Goal: Transaction & Acquisition: Book appointment/travel/reservation

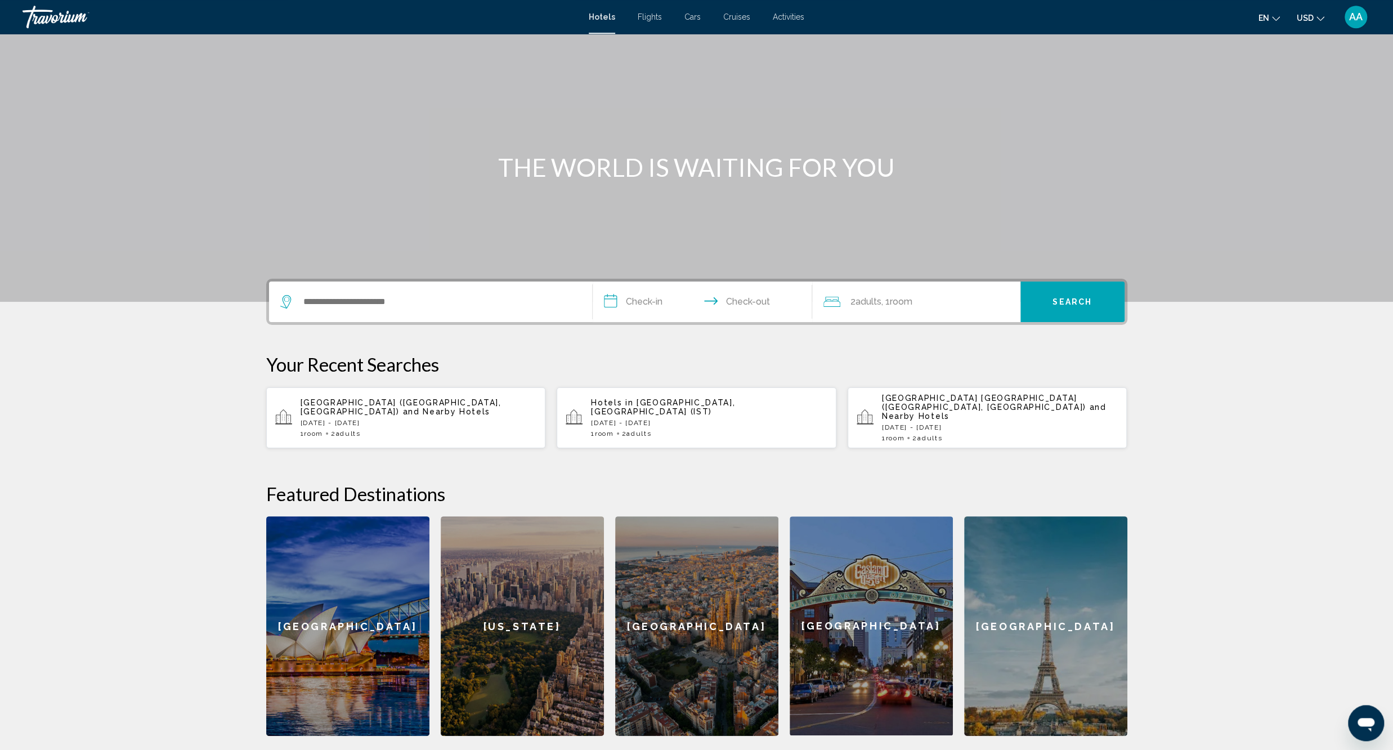
scroll to position [63, 0]
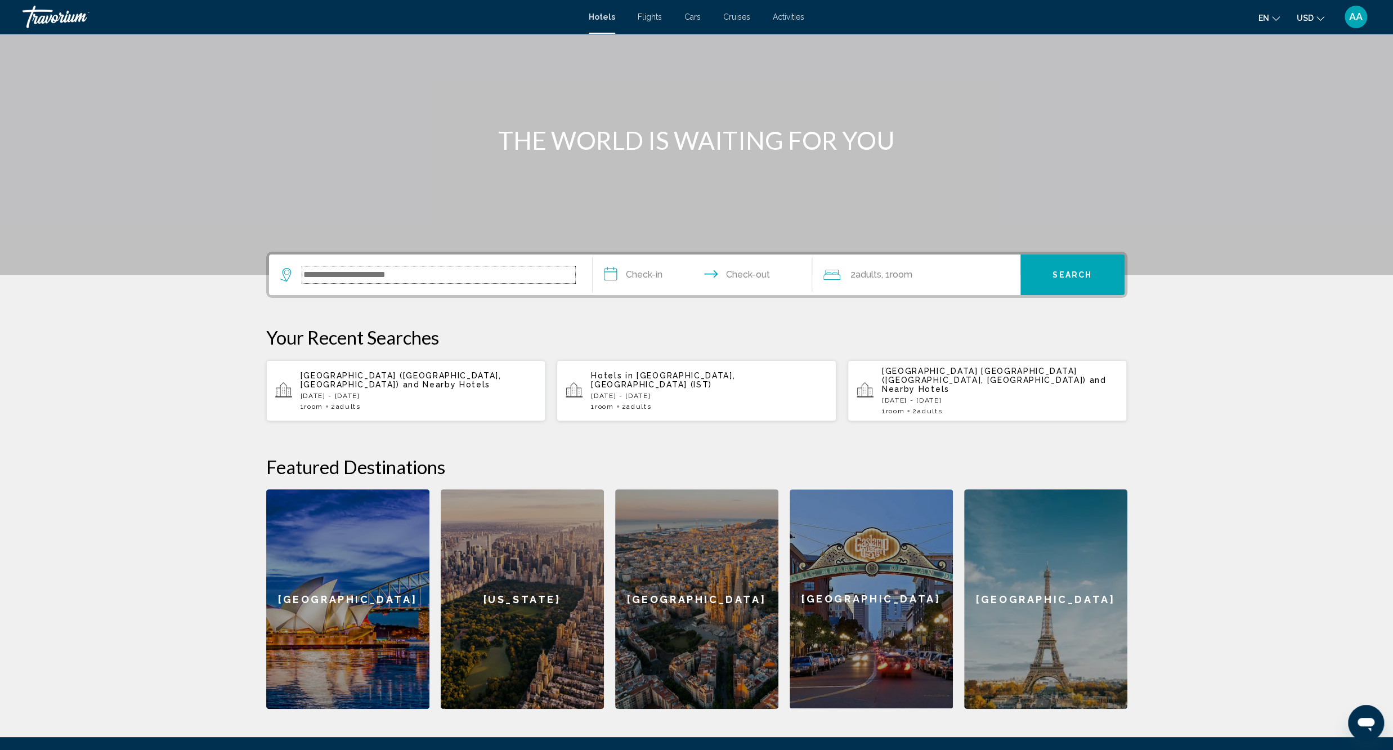
click at [527, 275] on input "Search widget" at bounding box center [438, 274] width 273 height 17
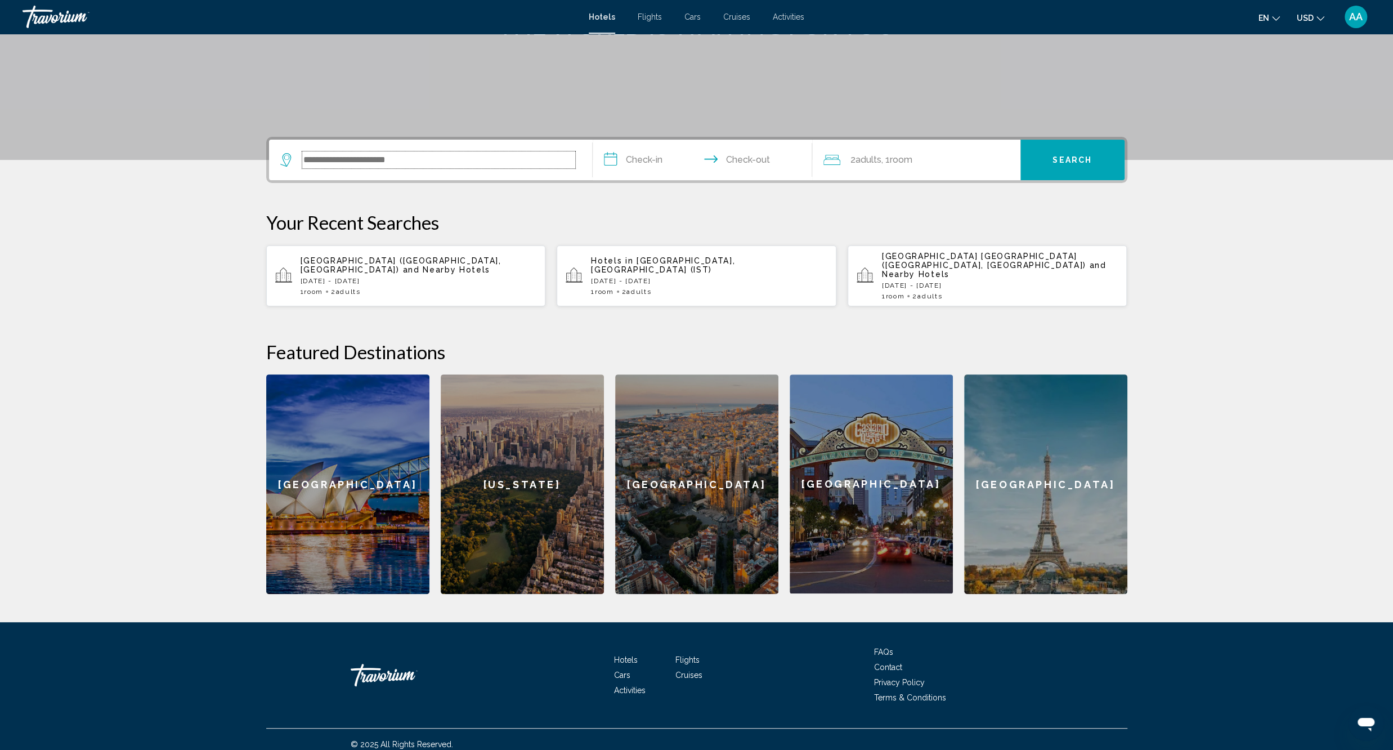
scroll to position [178, 0]
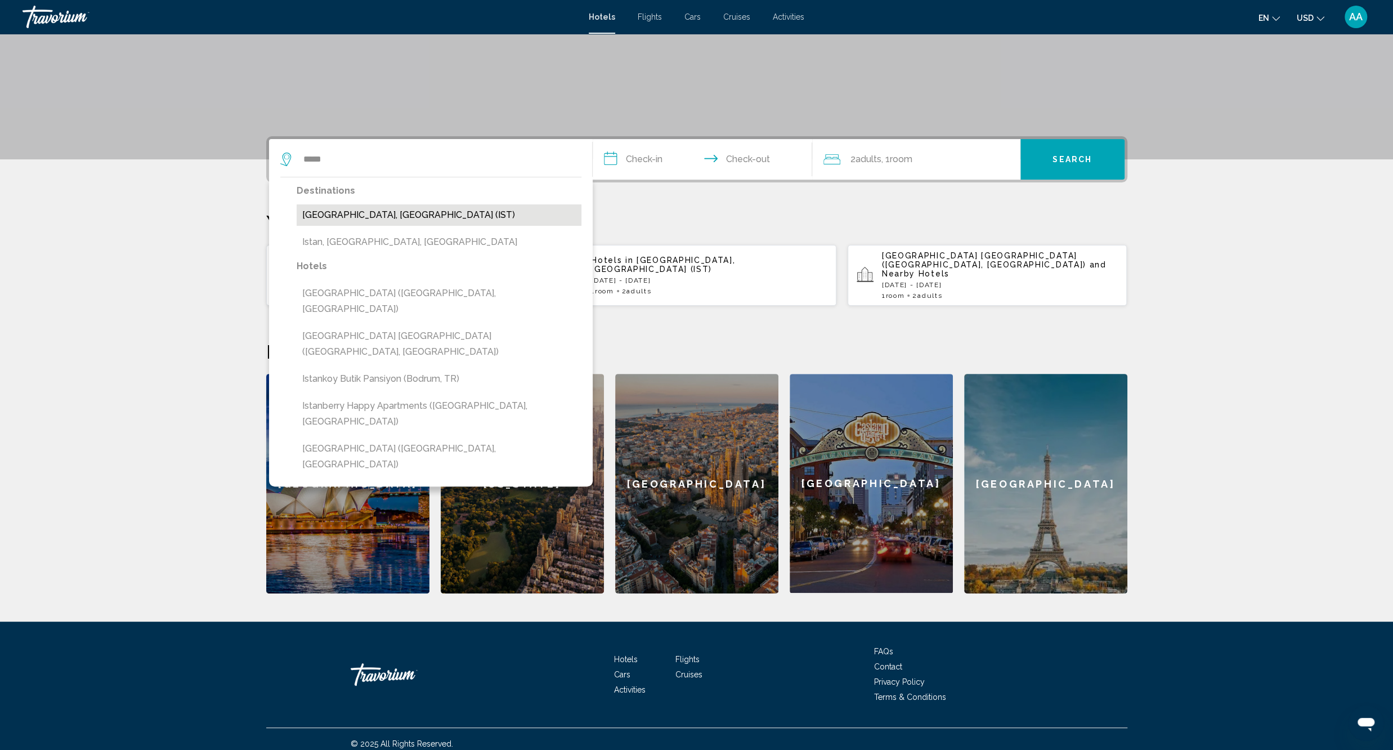
click at [415, 208] on button "[GEOGRAPHIC_DATA], [GEOGRAPHIC_DATA] (IST)" at bounding box center [439, 214] width 285 height 21
type input "**********"
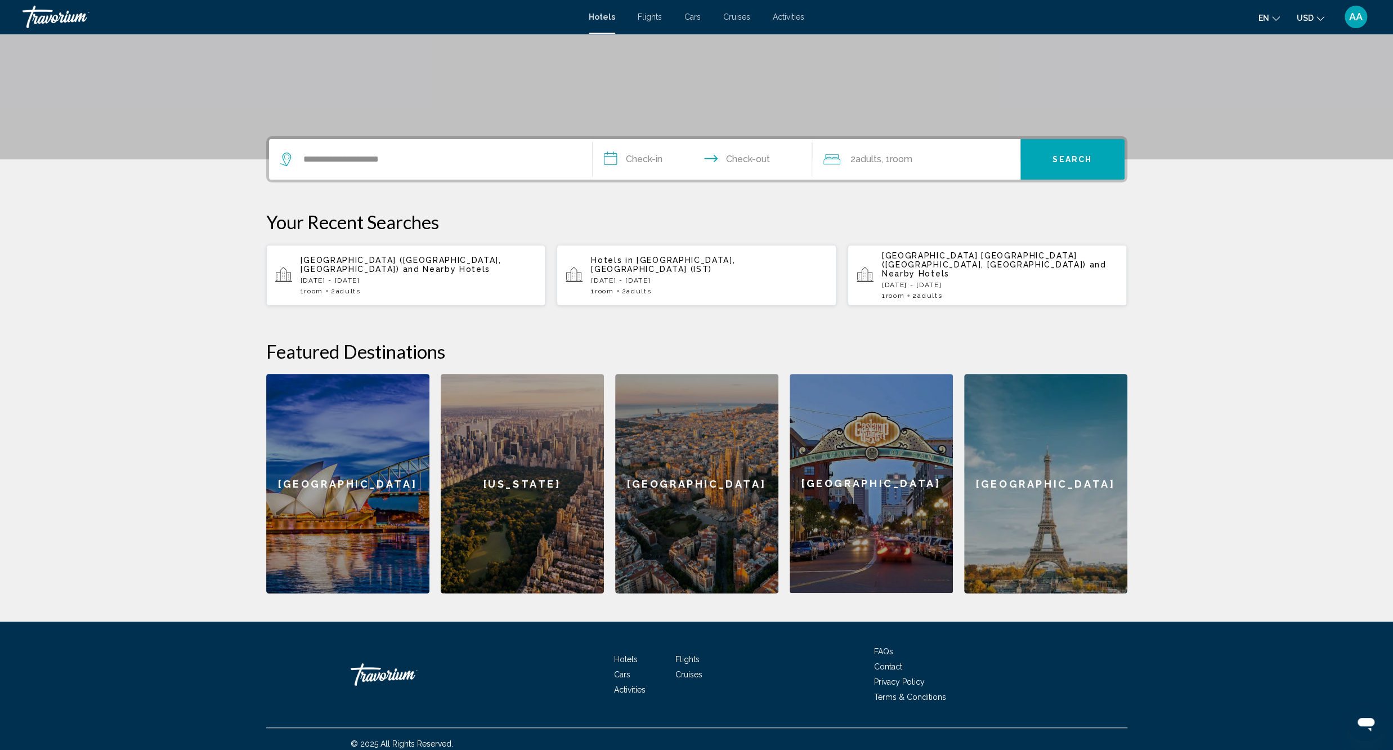
click at [666, 151] on input "**********" at bounding box center [705, 161] width 224 height 44
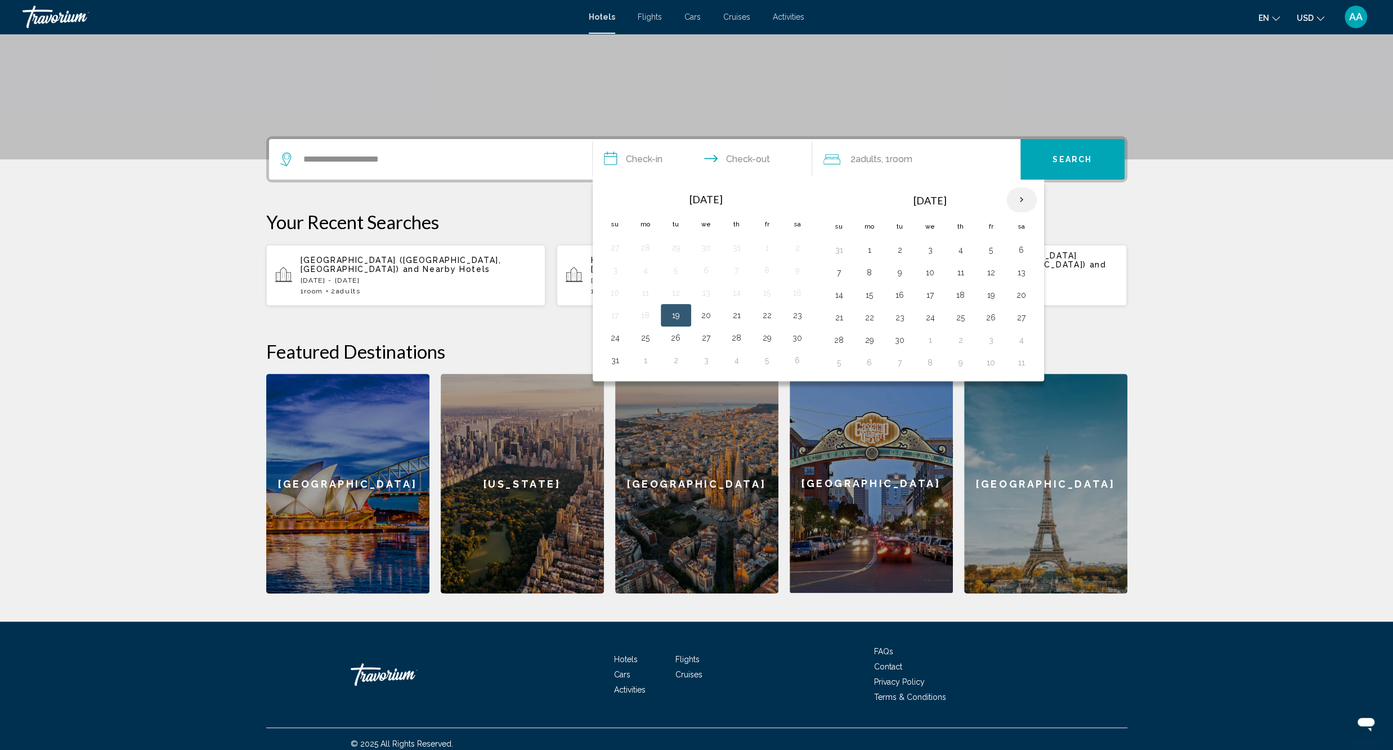
click at [1021, 198] on th "Next month" at bounding box center [1021, 199] width 30 height 25
click at [963, 273] on button "9" at bounding box center [961, 273] width 18 height 16
click at [845, 295] on button "12" at bounding box center [839, 295] width 18 height 16
type input "**********"
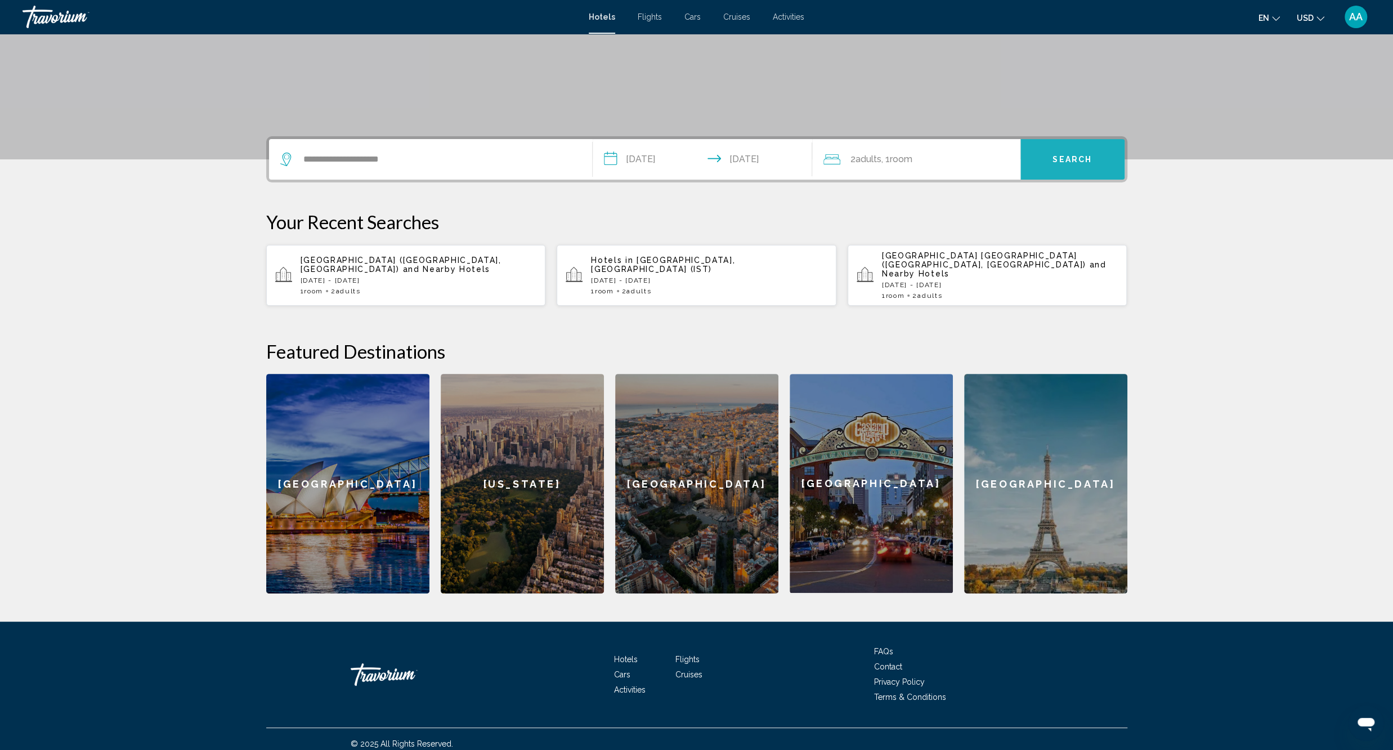
click at [1051, 162] on button "Search" at bounding box center [1072, 159] width 104 height 41
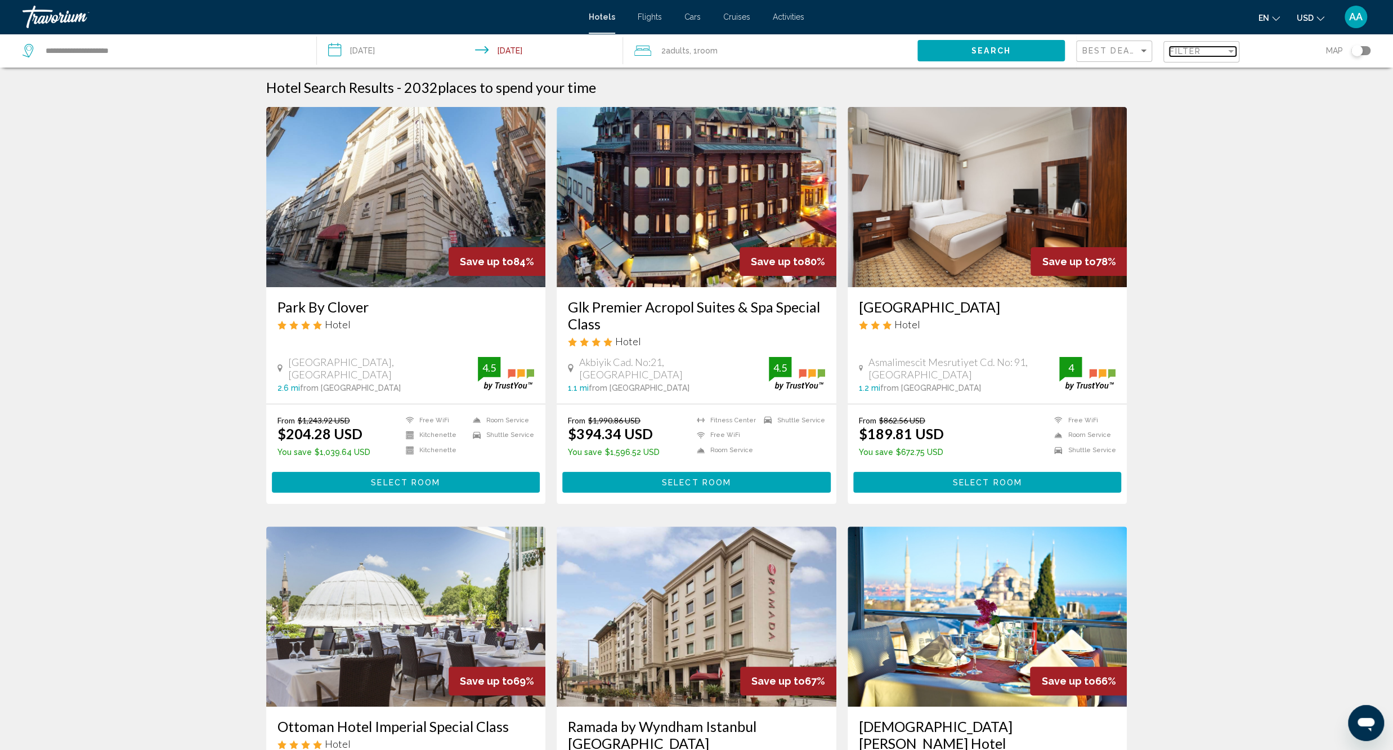
click at [1184, 52] on span "Filter" at bounding box center [1185, 51] width 32 height 9
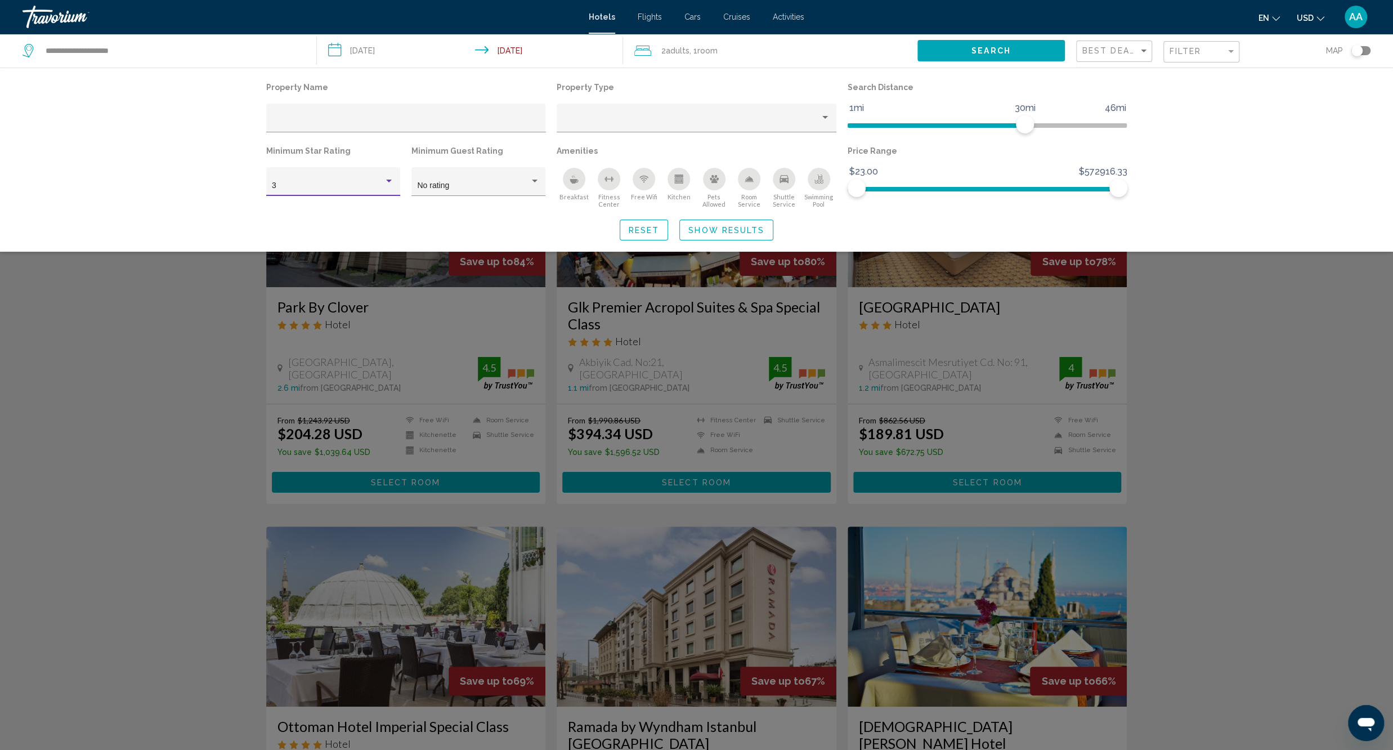
click at [361, 189] on div "3" at bounding box center [328, 185] width 112 height 9
click at [317, 217] on span "4" at bounding box center [333, 210] width 122 height 24
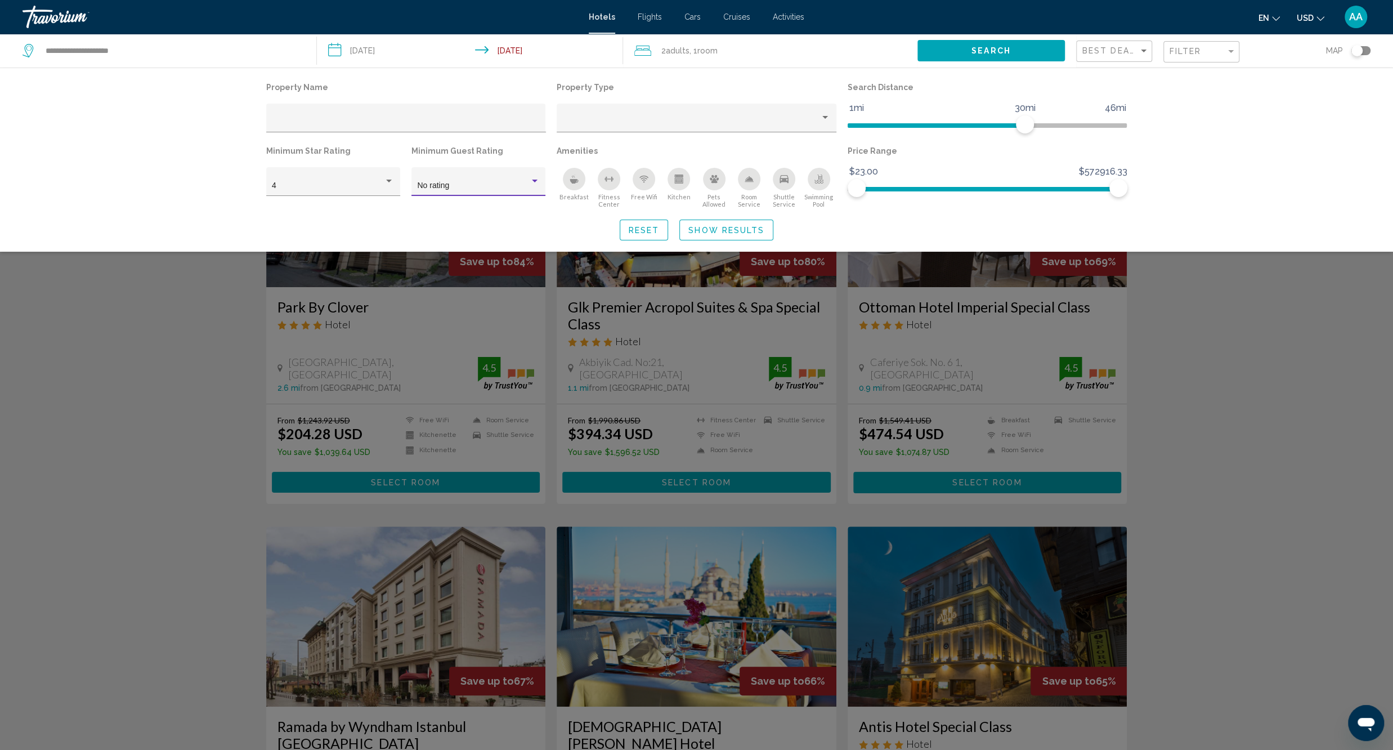
click at [497, 186] on div "No rating" at bounding box center [473, 185] width 112 height 9
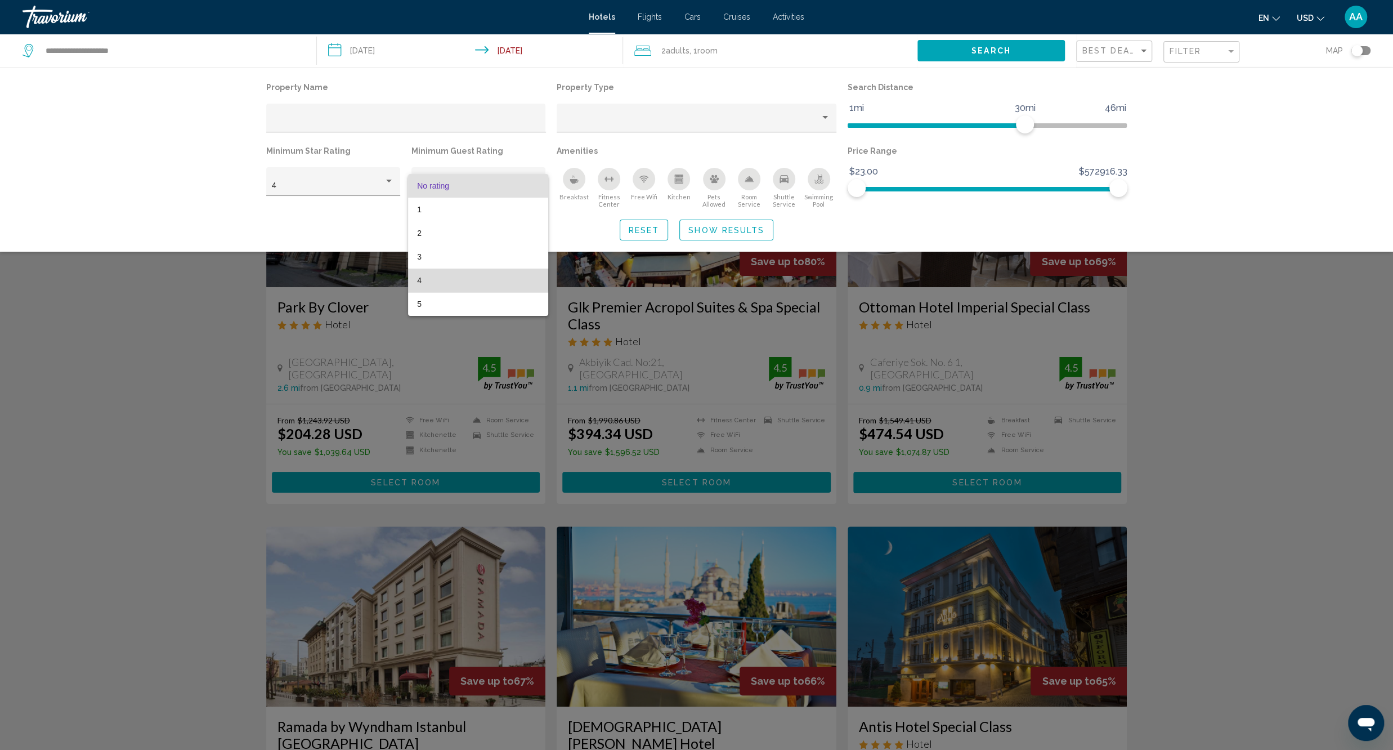
click at [425, 274] on span "4" at bounding box center [478, 280] width 122 height 24
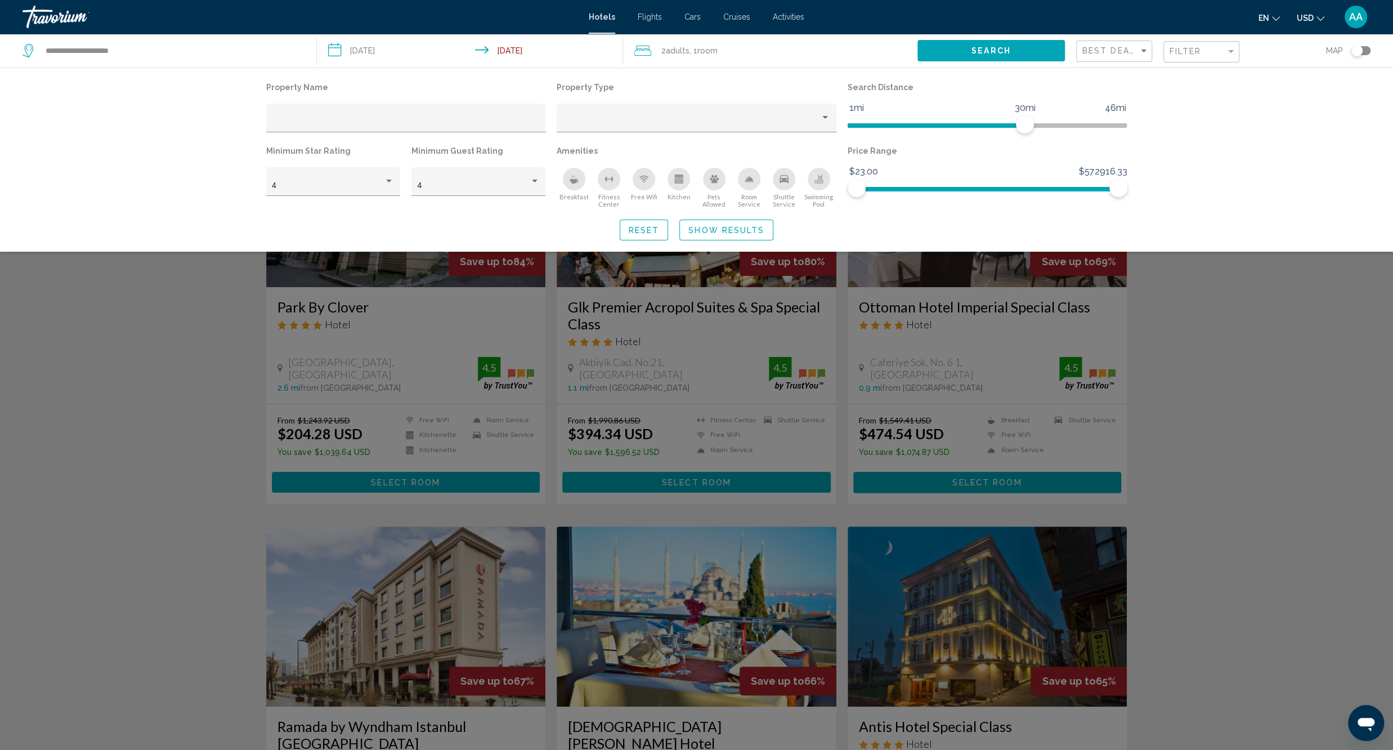
click at [581, 193] on button "Breakfast" at bounding box center [574, 187] width 35 height 41
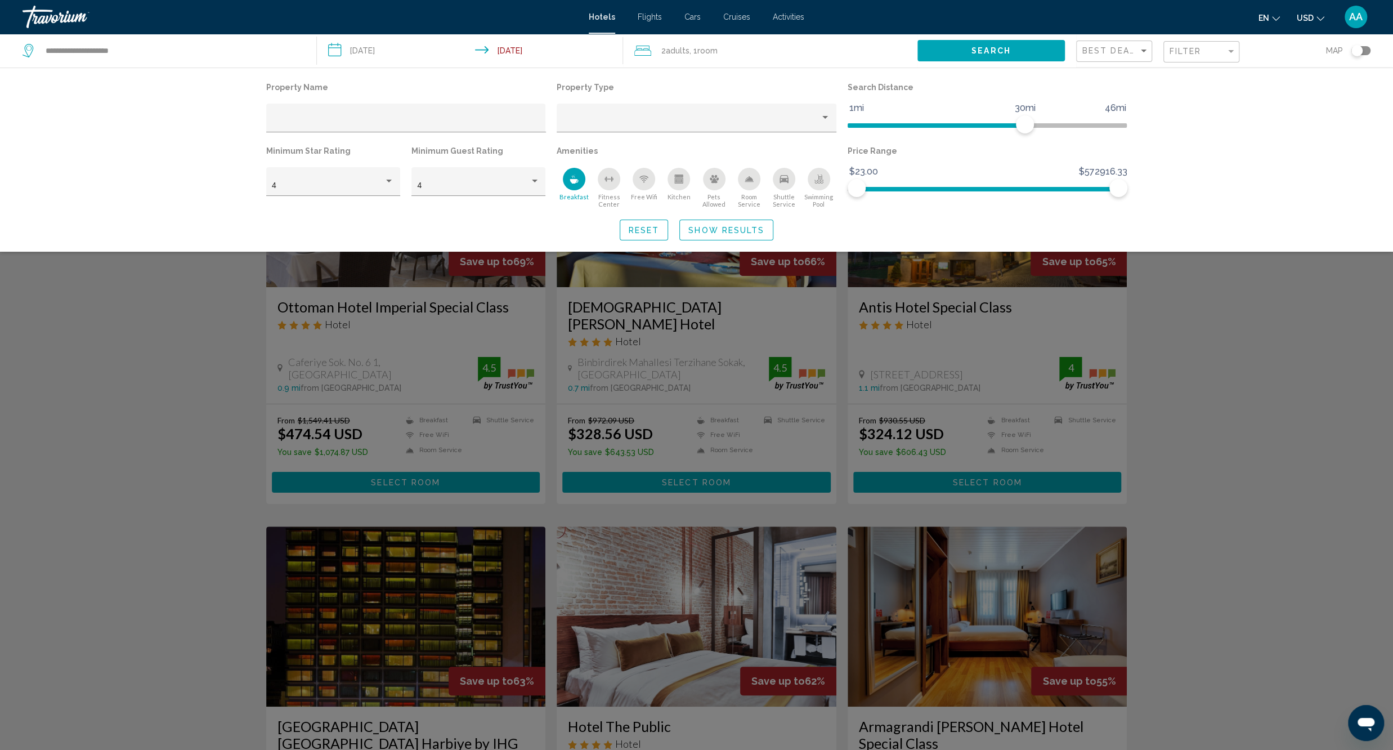
click at [646, 185] on div "Free Wifi" at bounding box center [644, 179] width 23 height 23
click at [818, 182] on icon "Swimming Pool" at bounding box center [818, 178] width 9 height 9
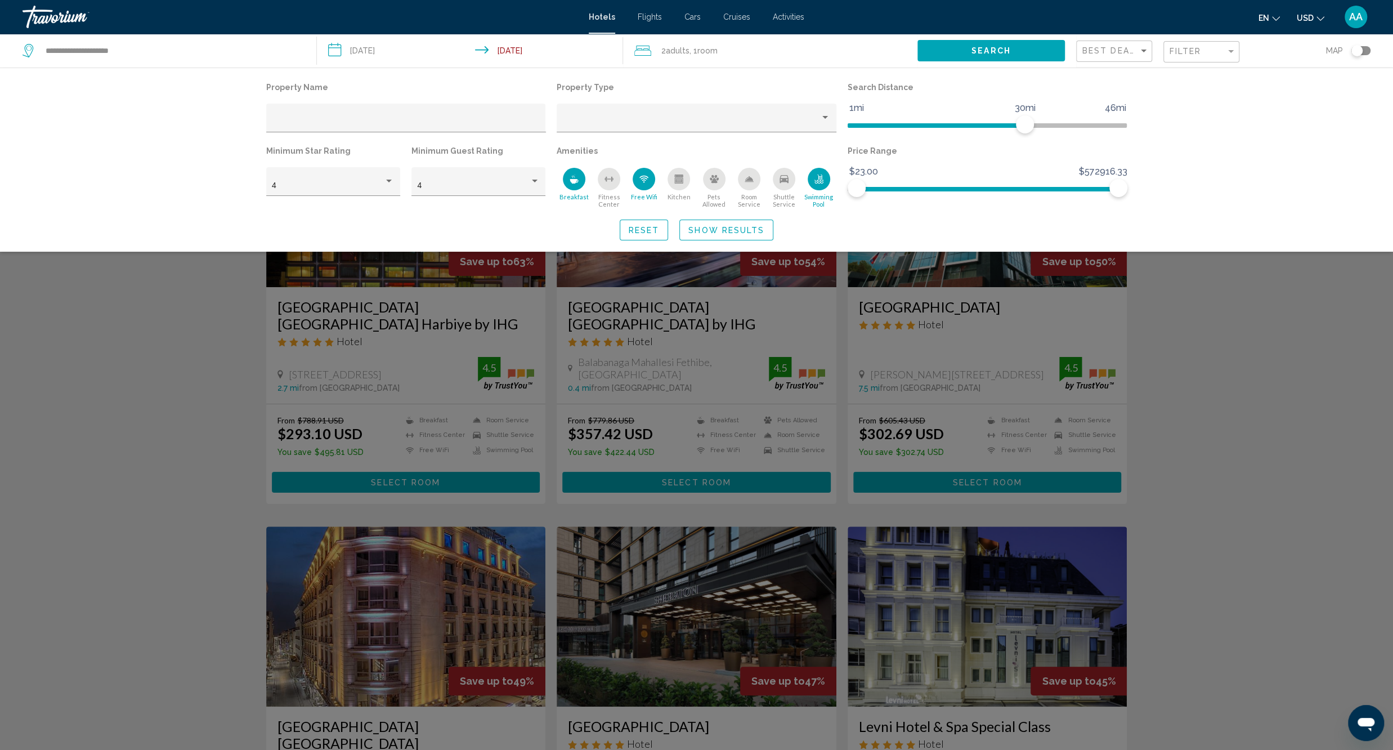
click at [782, 183] on icon "Shuttle Service" at bounding box center [783, 178] width 9 height 9
click at [747, 171] on div "Room Service" at bounding box center [749, 179] width 23 height 23
drag, startPoint x: 1119, startPoint y: 187, endPoint x: 874, endPoint y: 221, distance: 247.7
click at [874, 221] on div "Property Name Property Type Search Distance 1mi 46mi 30mi Minimum Star Rating 4…" at bounding box center [697, 159] width 906 height 161
click at [907, 176] on span "$23.00 - $38654.33" at bounding box center [890, 171] width 85 height 17
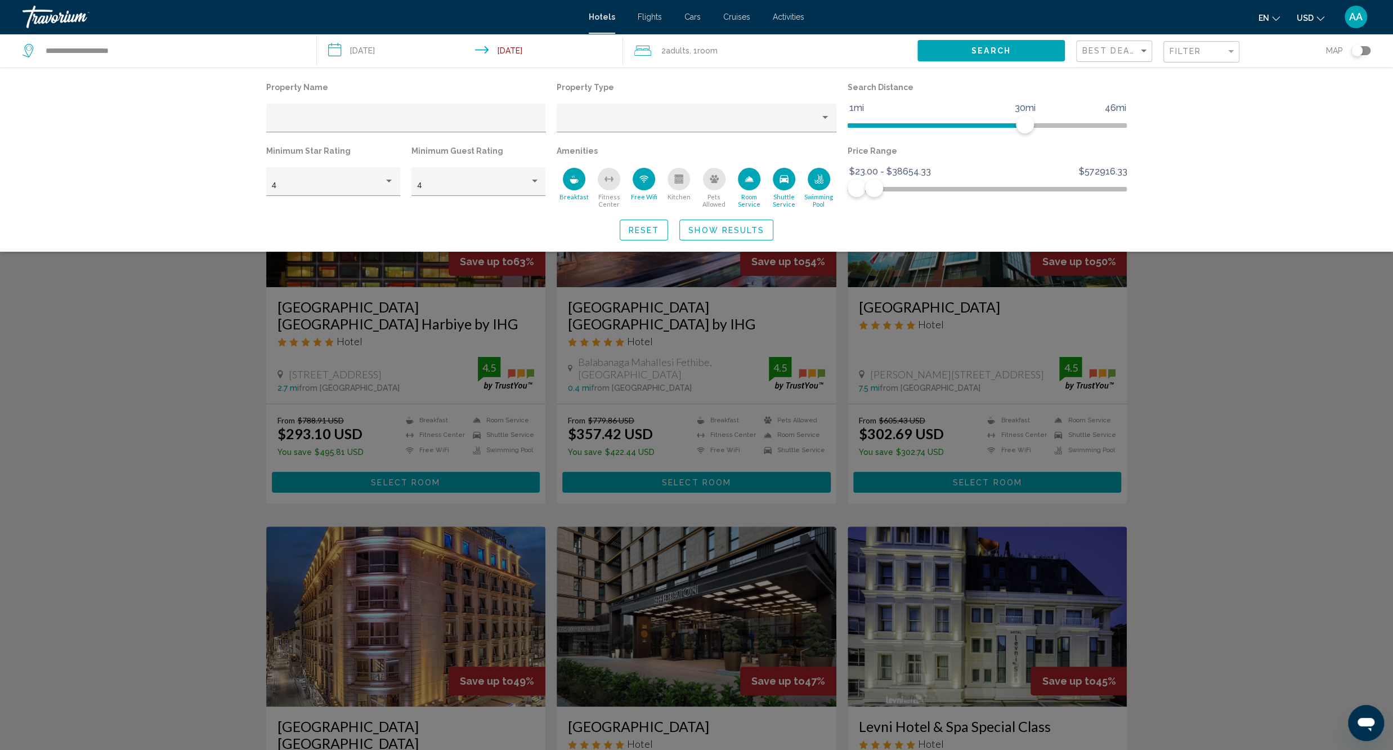
click at [908, 169] on span "$23.00 - $38654.33" at bounding box center [890, 171] width 85 height 17
drag, startPoint x: 873, startPoint y: 190, endPoint x: 859, endPoint y: 212, distance: 25.8
click at [859, 212] on div "Property Name Property Type Search Distance 1mi 46mi 30mi Minimum Star Rating 4…" at bounding box center [697, 159] width 906 height 161
click at [1105, 175] on span "$572916.33" at bounding box center [1103, 171] width 52 height 17
click at [904, 176] on span "$23.00 - $6598.67" at bounding box center [888, 171] width 80 height 17
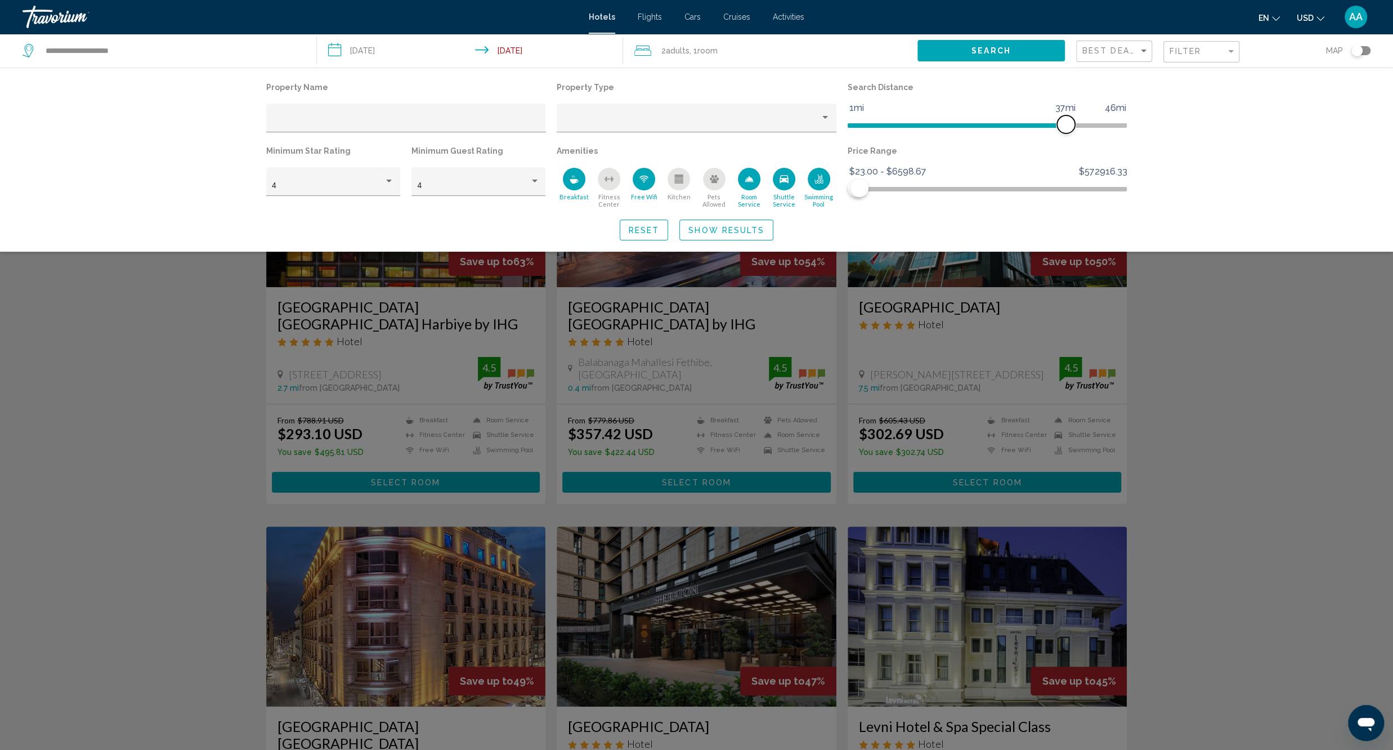
drag, startPoint x: 1029, startPoint y: 126, endPoint x: 1173, endPoint y: 126, distance: 144.6
click at [1173, 126] on div "Property Name Property Type Search Distance 1mi 46mi 37mi Minimum Star Rating 4…" at bounding box center [696, 160] width 1393 height 184
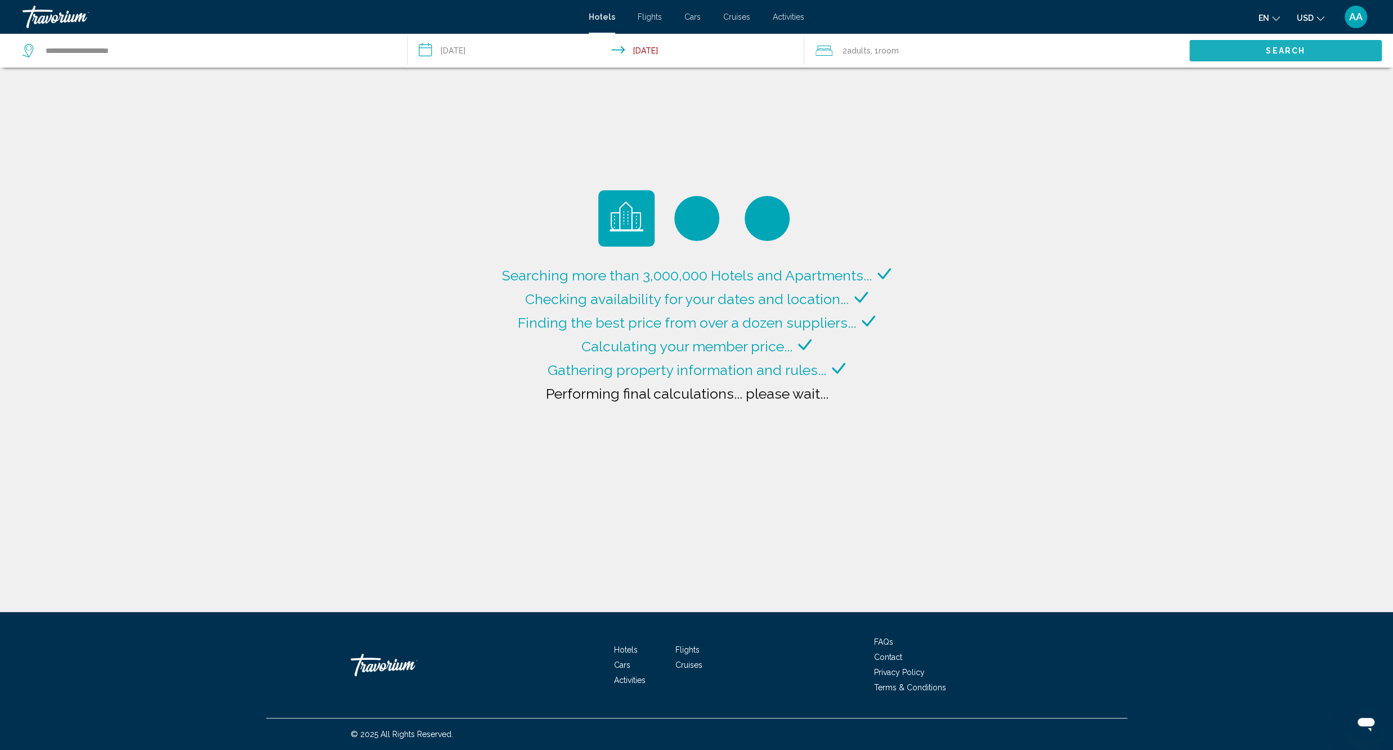
click at [1243, 45] on button "Search" at bounding box center [1285, 50] width 192 height 21
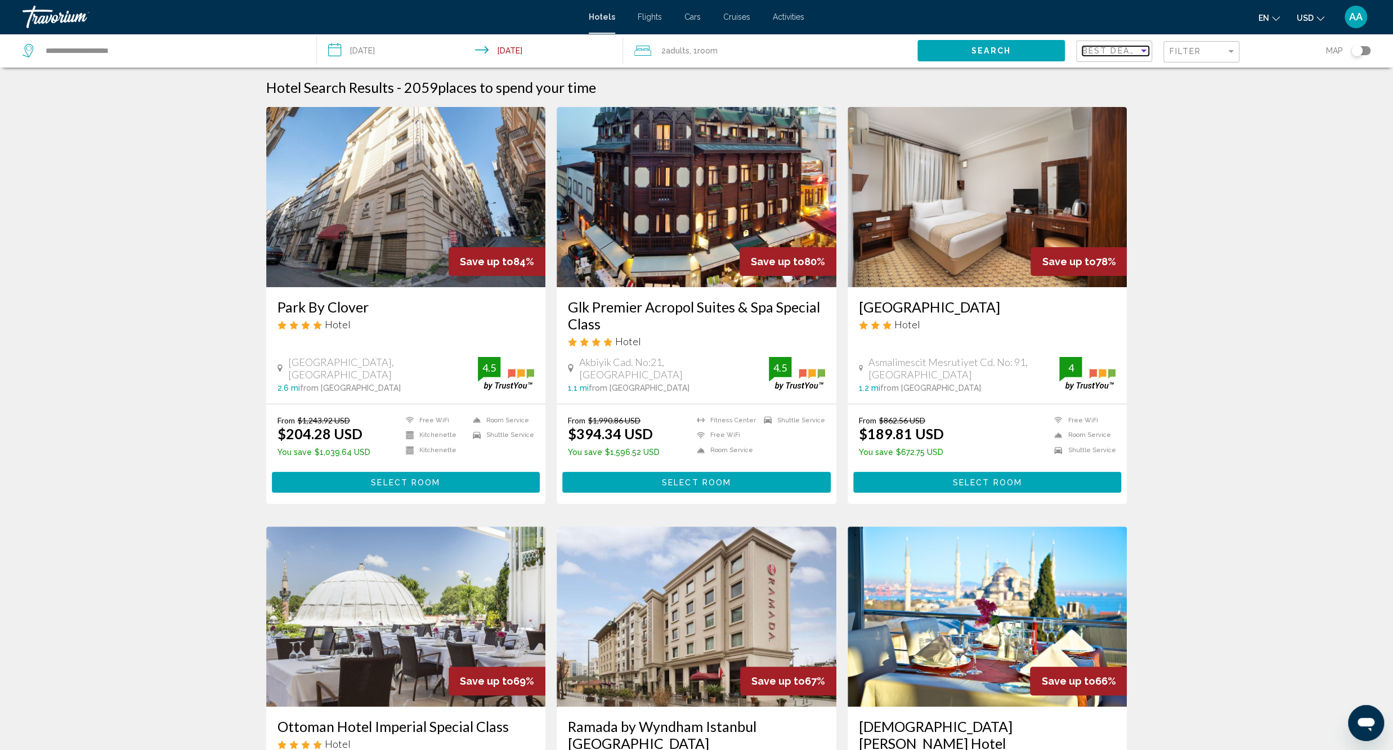
click at [1108, 55] on span "Best Deals" at bounding box center [1111, 50] width 59 height 9
click at [1128, 93] on span "Lowest Price" at bounding box center [1130, 99] width 96 height 24
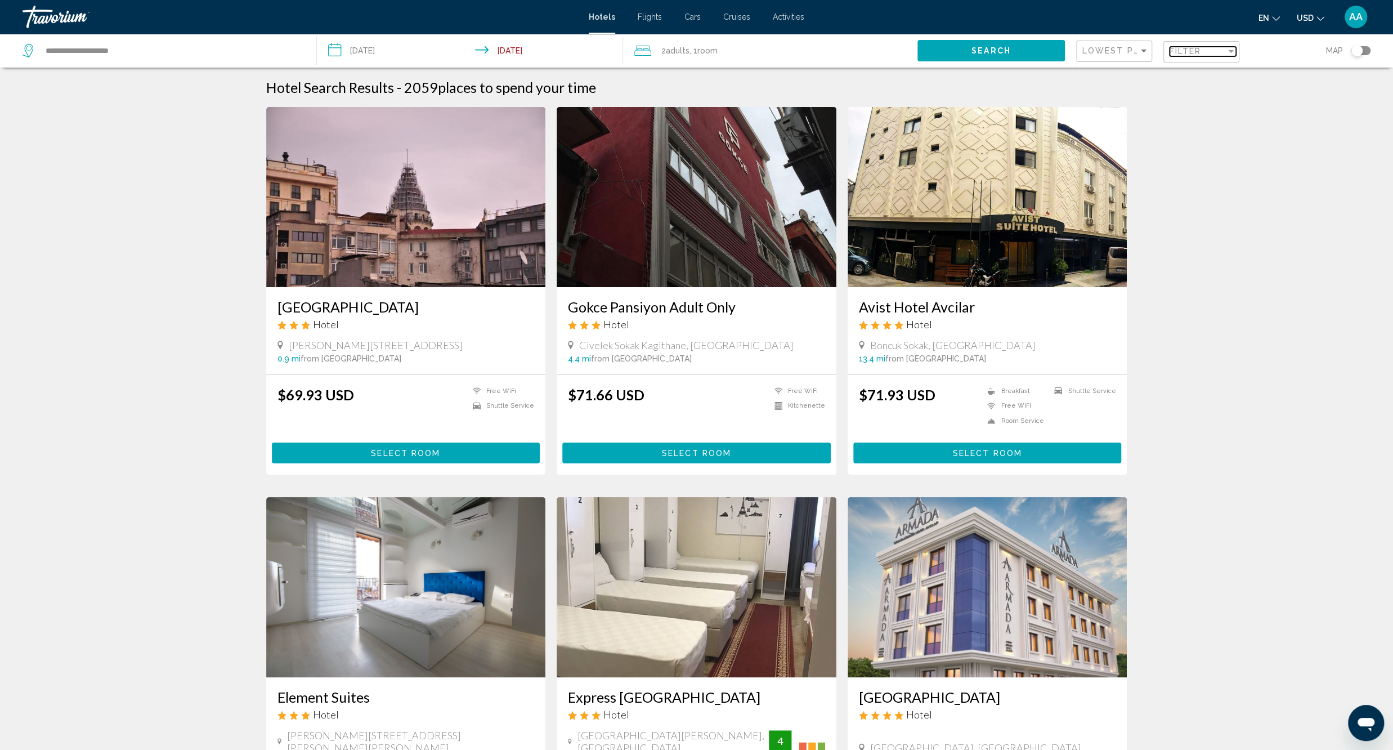
click at [1211, 52] on div "Filter" at bounding box center [1197, 51] width 56 height 9
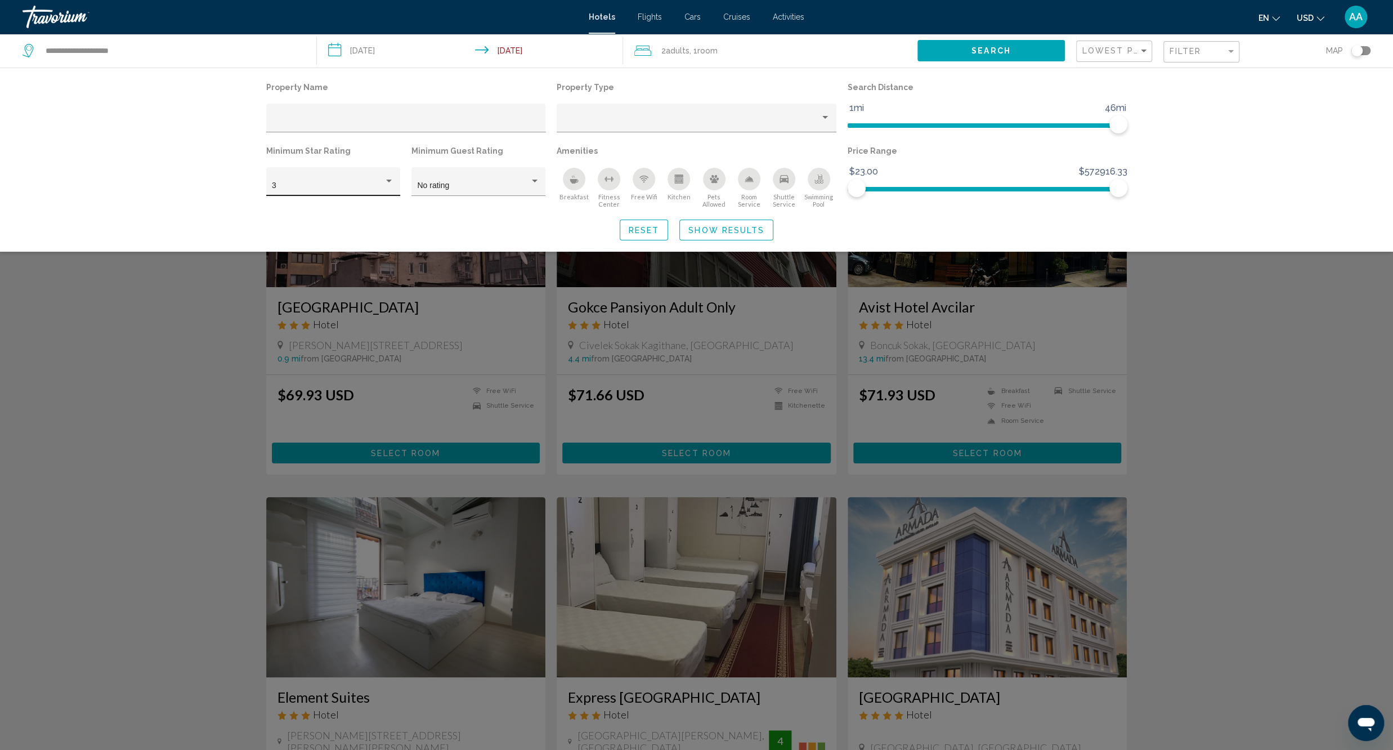
click at [352, 191] on div "3" at bounding box center [333, 184] width 122 height 23
drag, startPoint x: 339, startPoint y: 212, endPoint x: 349, endPoint y: 209, distance: 10.5
click at [340, 211] on span "4" at bounding box center [333, 210] width 122 height 24
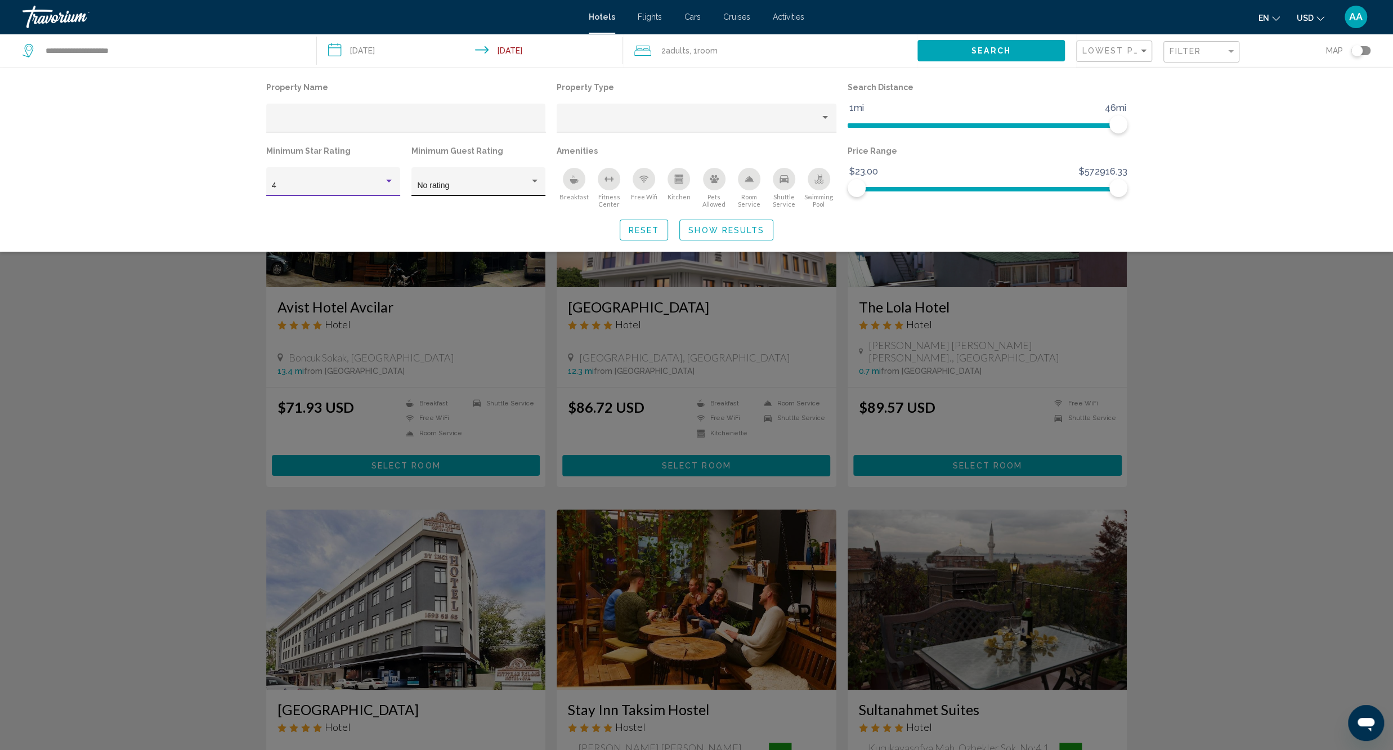
click at [494, 176] on div "No rating" at bounding box center [478, 184] width 122 height 23
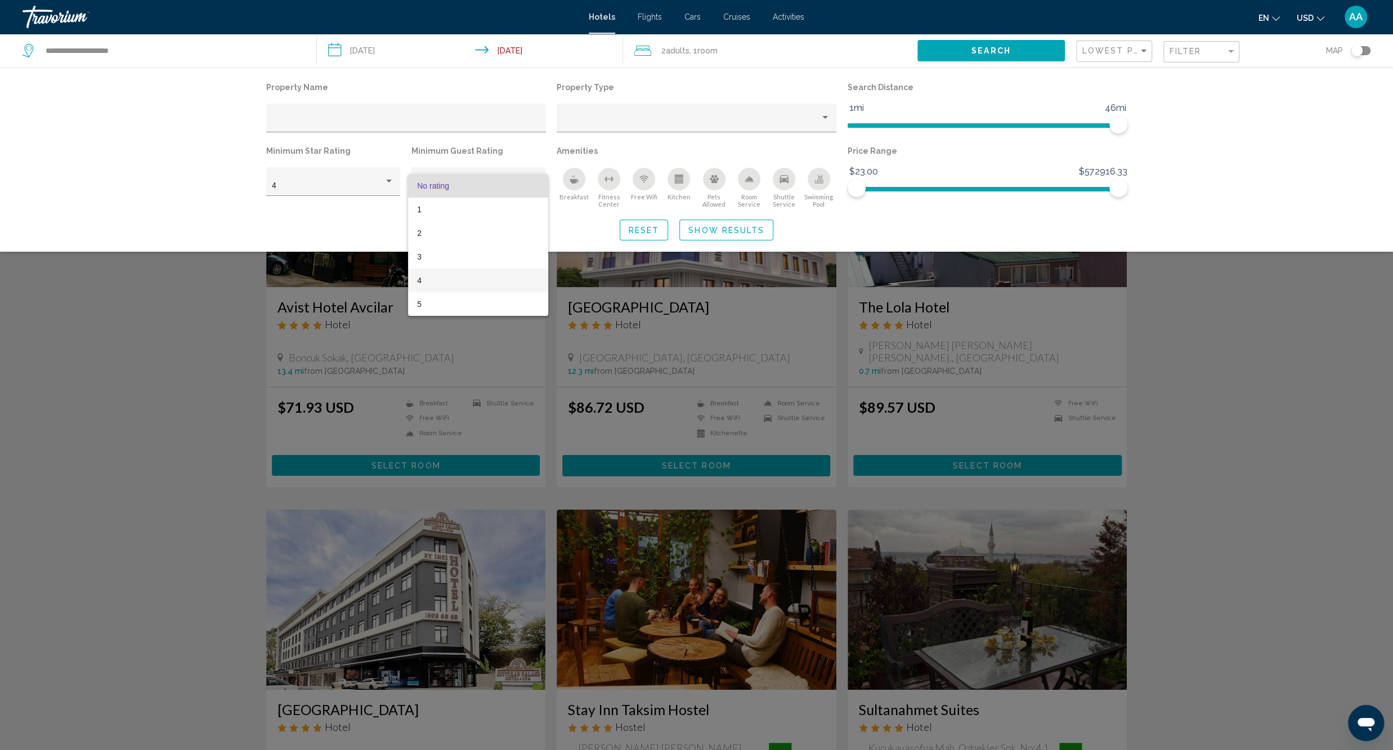
click at [431, 281] on span "4" at bounding box center [478, 280] width 122 height 24
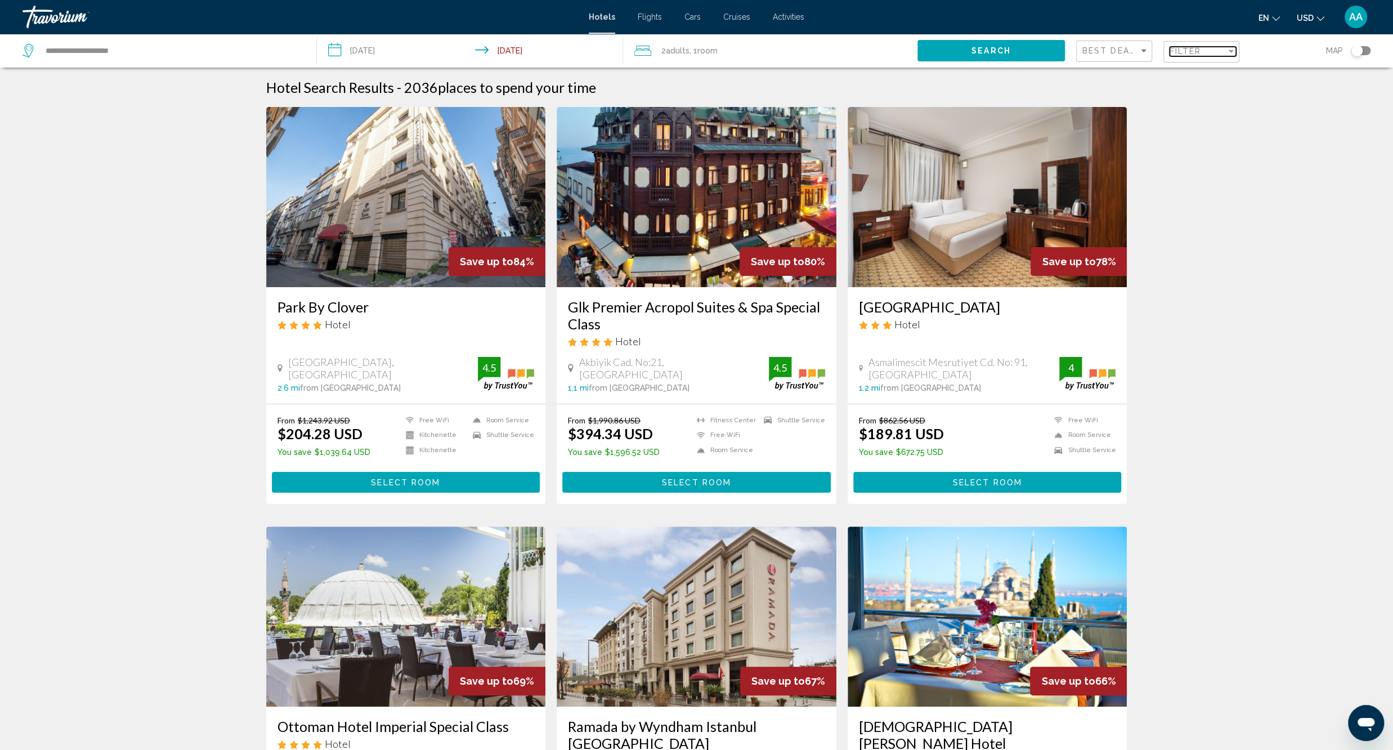
click at [1191, 50] on span "Filter" at bounding box center [1185, 51] width 32 height 9
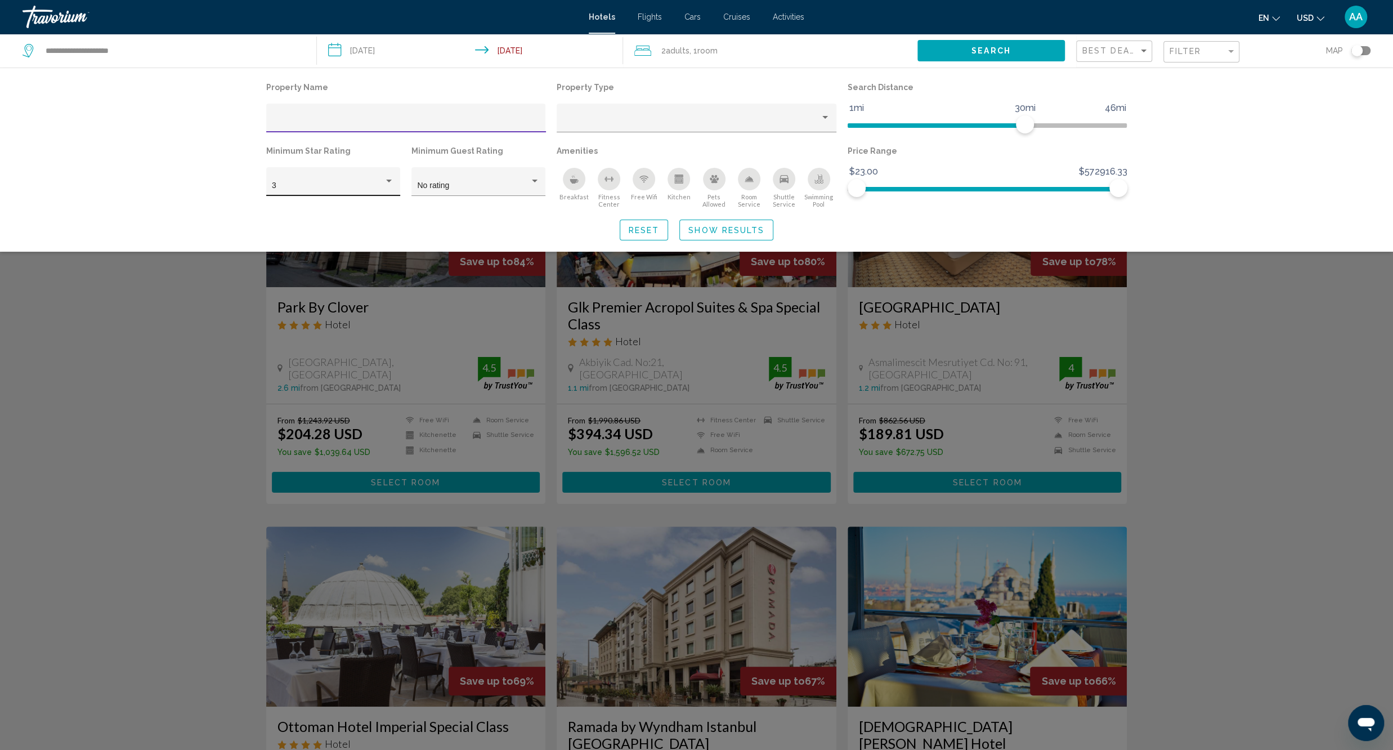
click at [356, 186] on div "3" at bounding box center [328, 185] width 112 height 9
click at [339, 210] on span "4" at bounding box center [333, 210] width 122 height 24
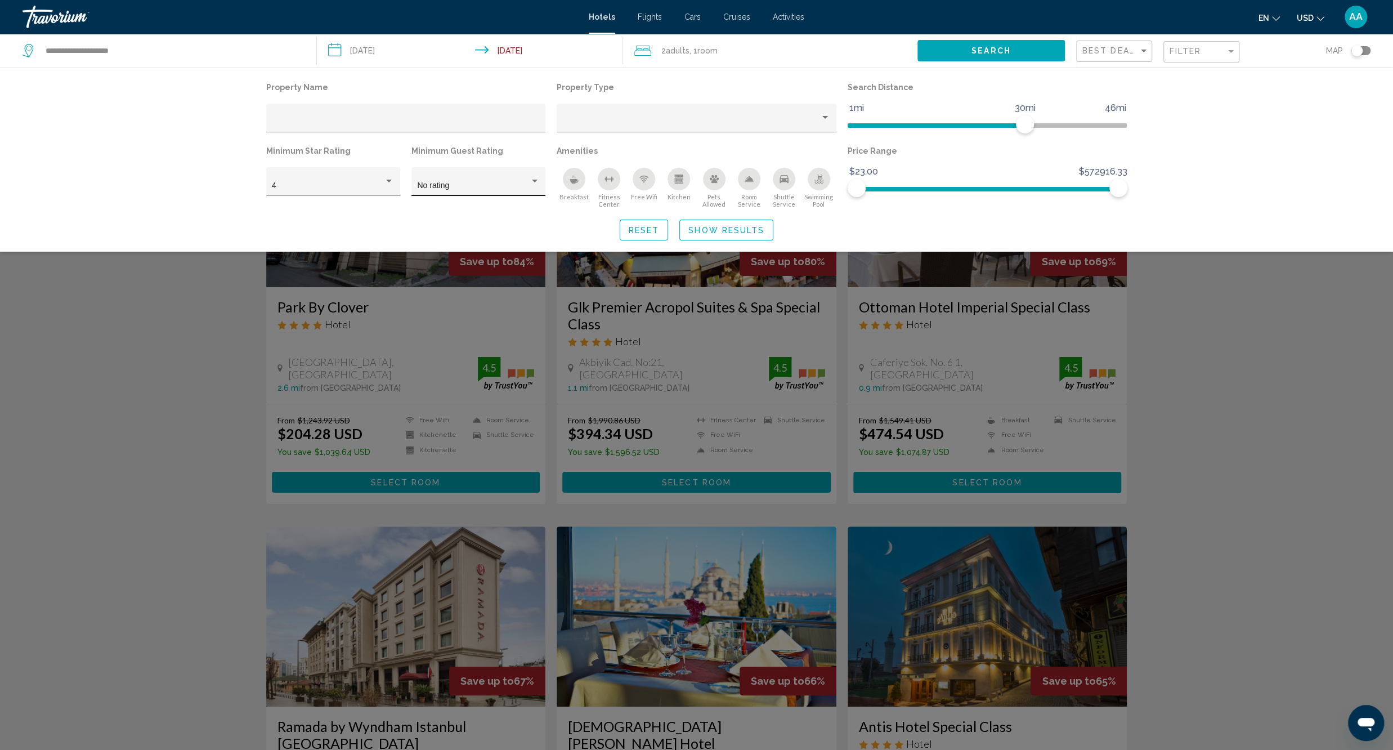
click at [447, 178] on div "No rating" at bounding box center [478, 184] width 122 height 23
click at [425, 275] on span "4" at bounding box center [478, 280] width 122 height 24
click at [568, 182] on div "Breakfast" at bounding box center [574, 179] width 23 height 23
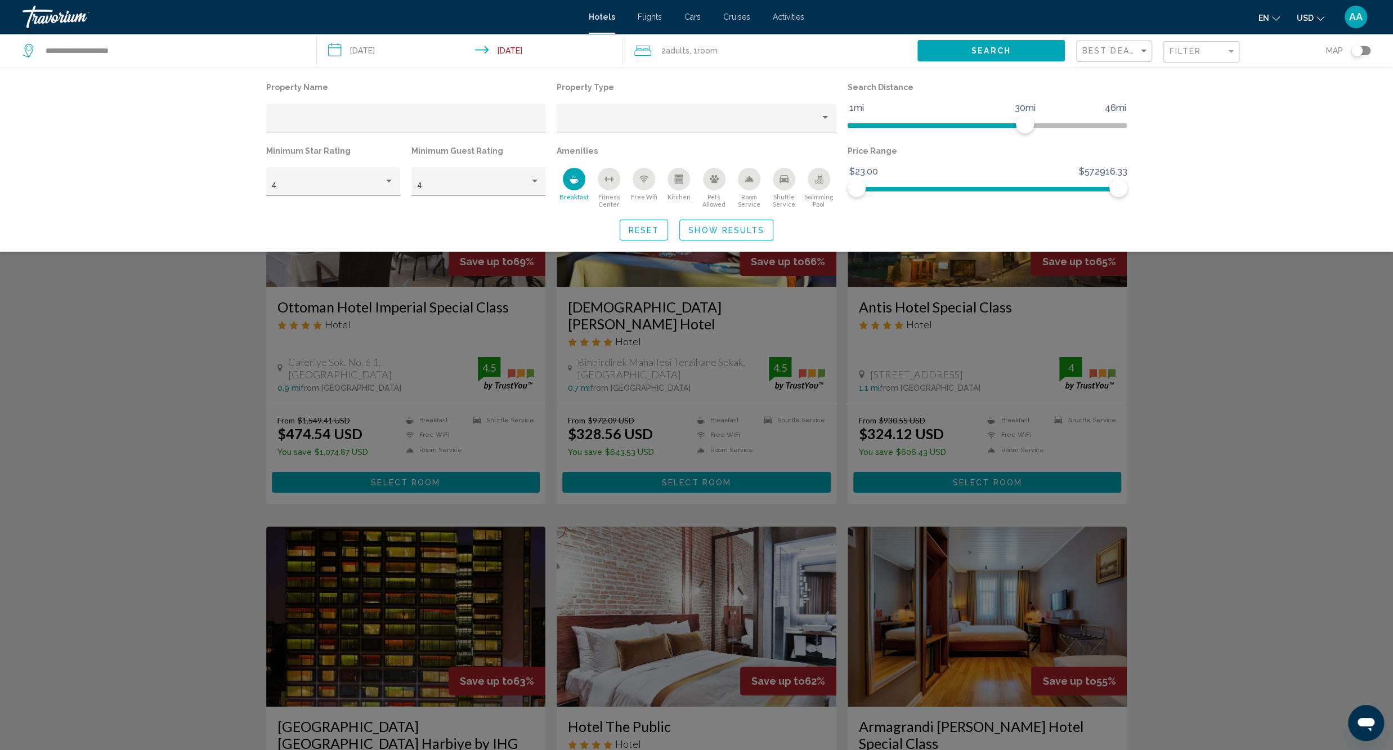
click at [640, 180] on icon "Free Wifi" at bounding box center [643, 178] width 9 height 9
click at [811, 182] on div "Swimming Pool" at bounding box center [819, 179] width 23 height 23
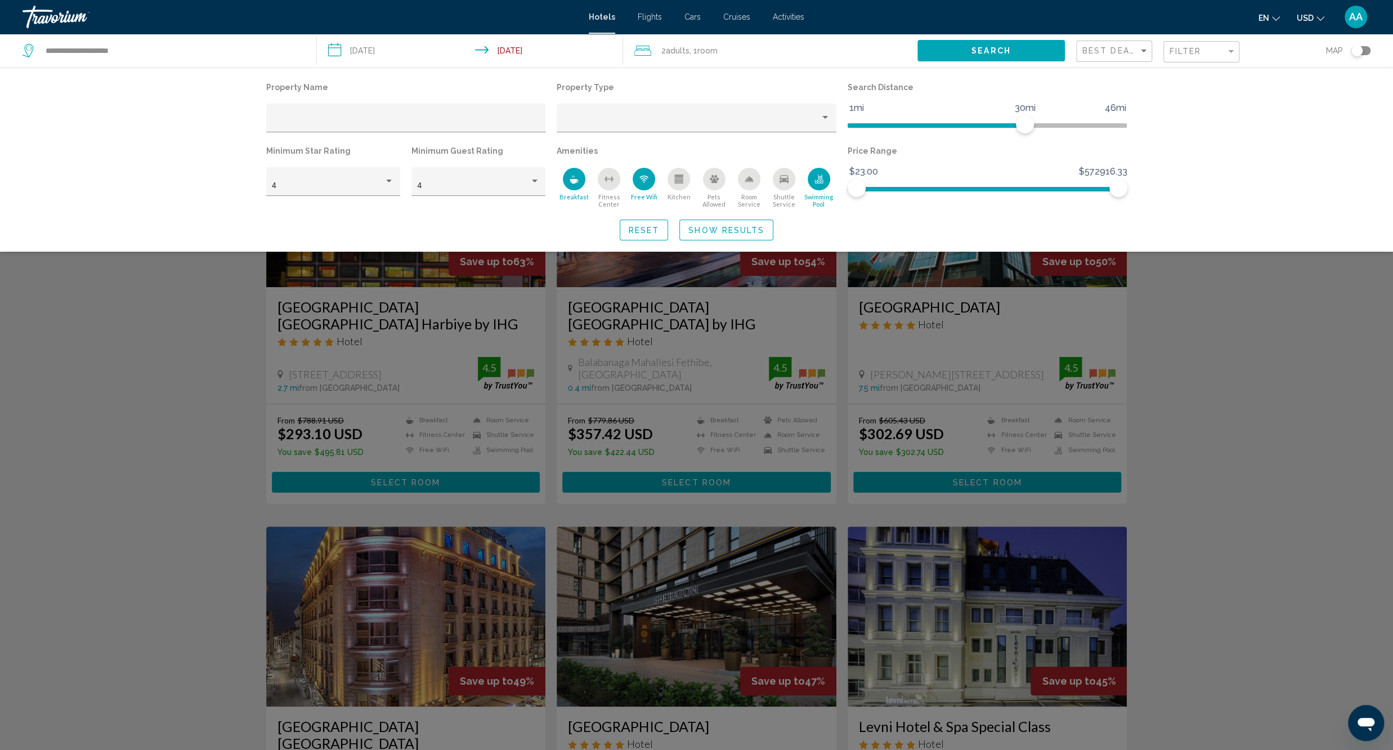
click at [813, 183] on div "Swimming Pool" at bounding box center [819, 179] width 23 height 23
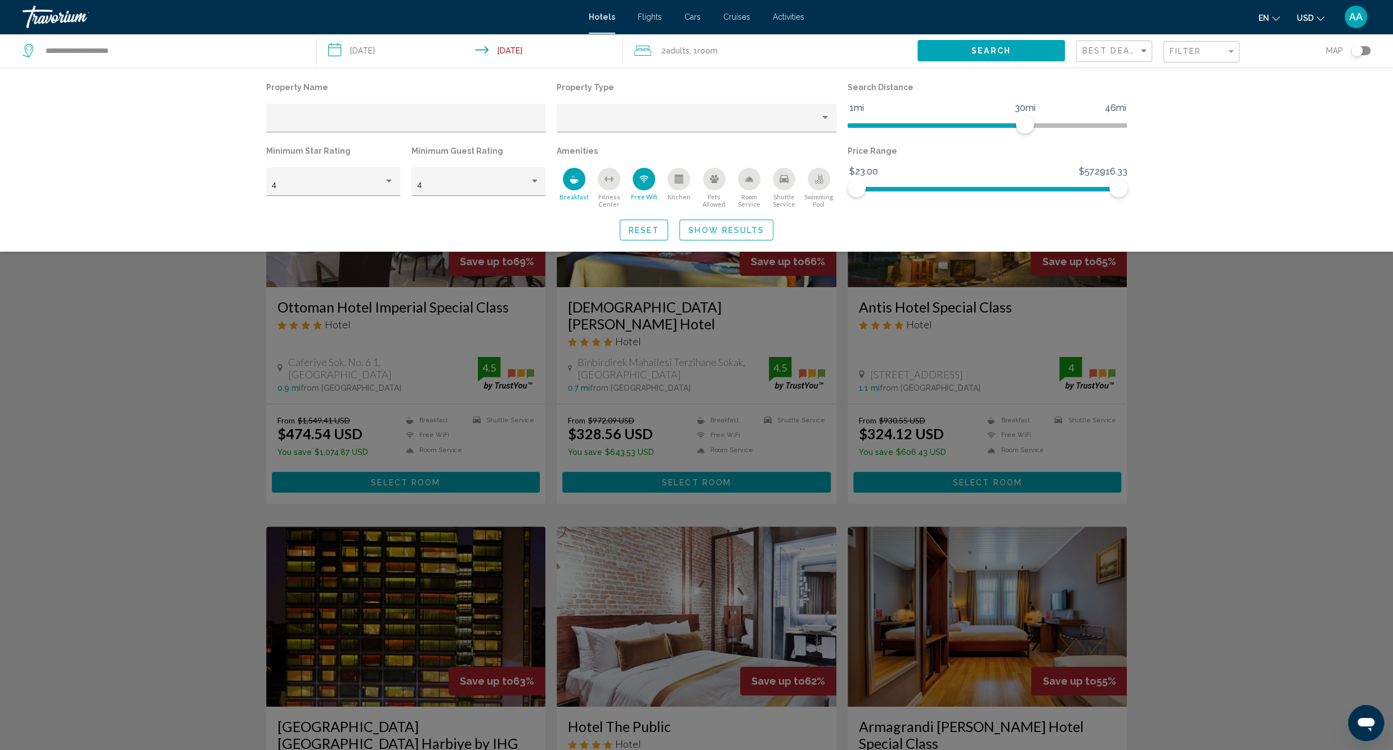
click at [813, 183] on div "Swimming Pool" at bounding box center [819, 179] width 23 height 23
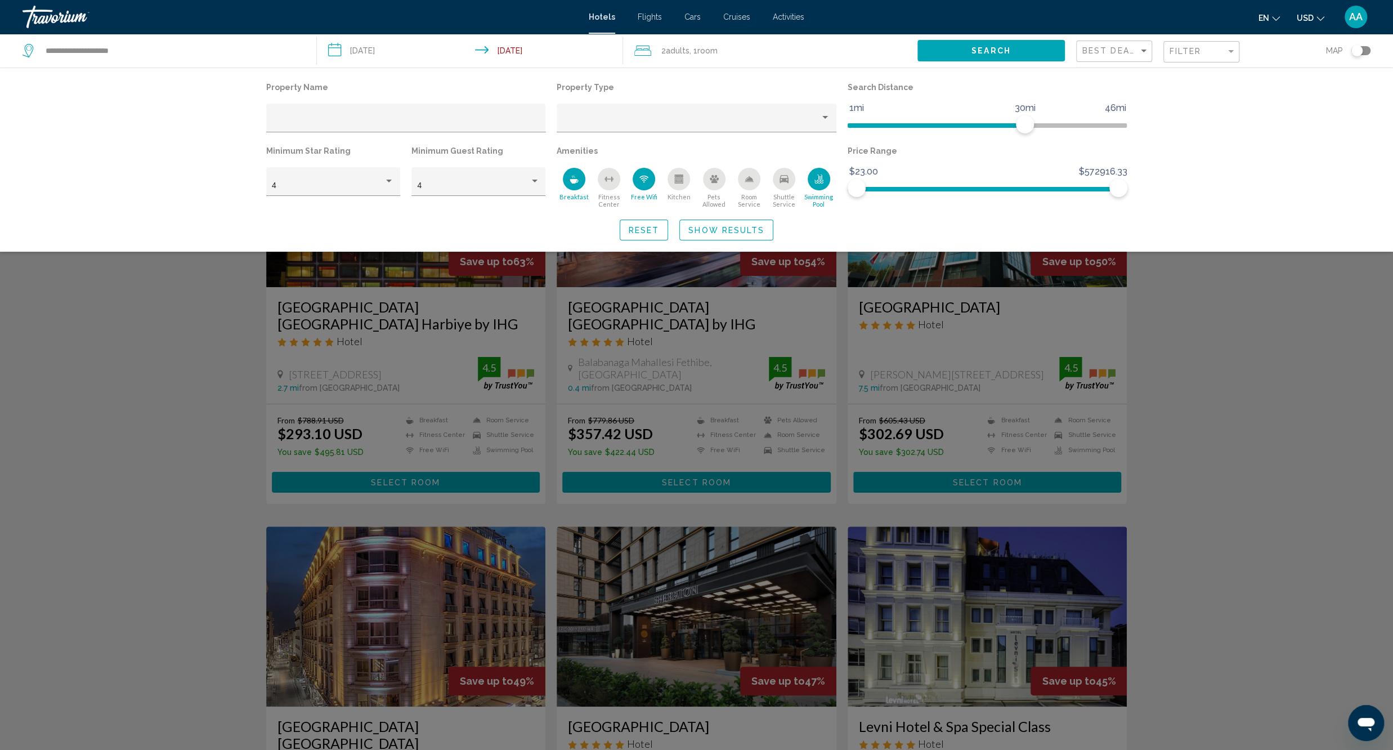
click at [781, 176] on icon "Shuttle Service" at bounding box center [783, 178] width 9 height 9
click at [741, 186] on div "Room Service" at bounding box center [749, 179] width 23 height 23
click at [738, 229] on span "Show Results" at bounding box center [726, 230] width 76 height 9
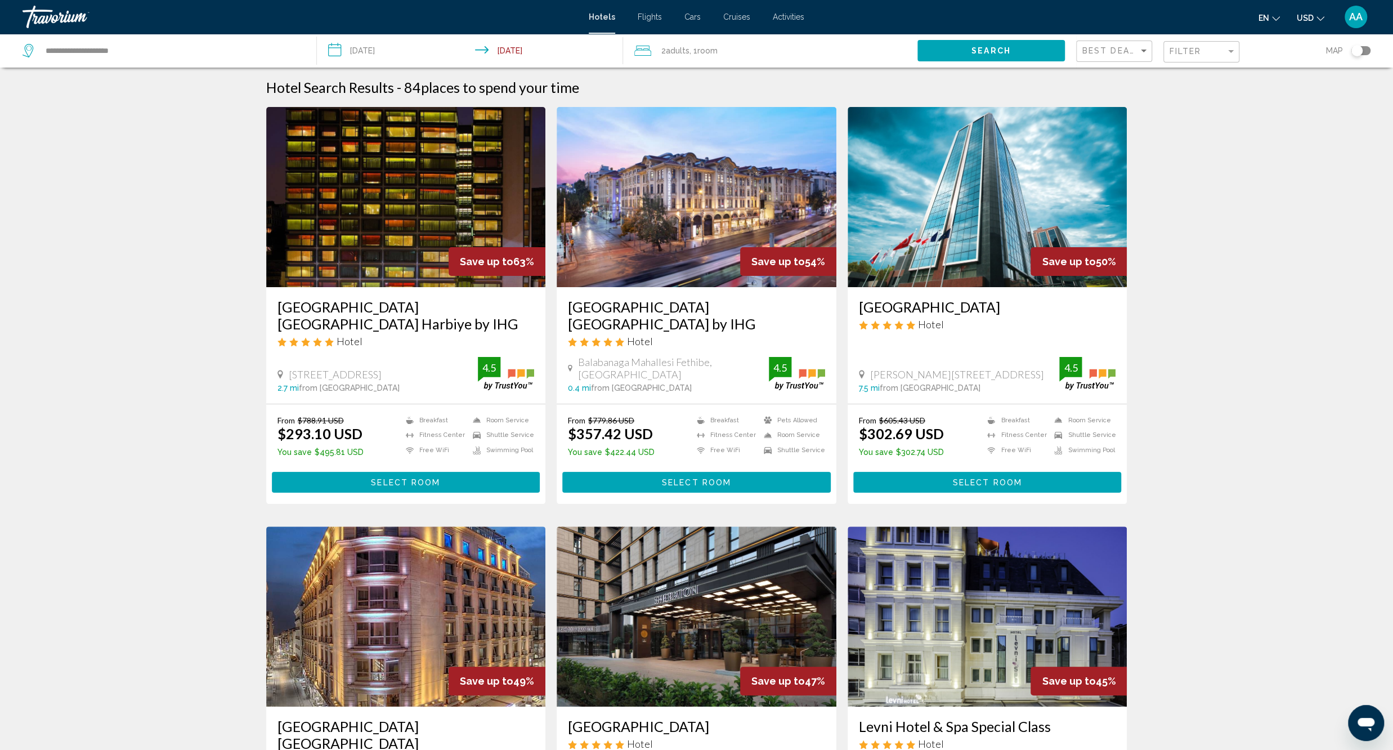
click at [1361, 50] on div "Toggle map" at bounding box center [1356, 50] width 11 height 11
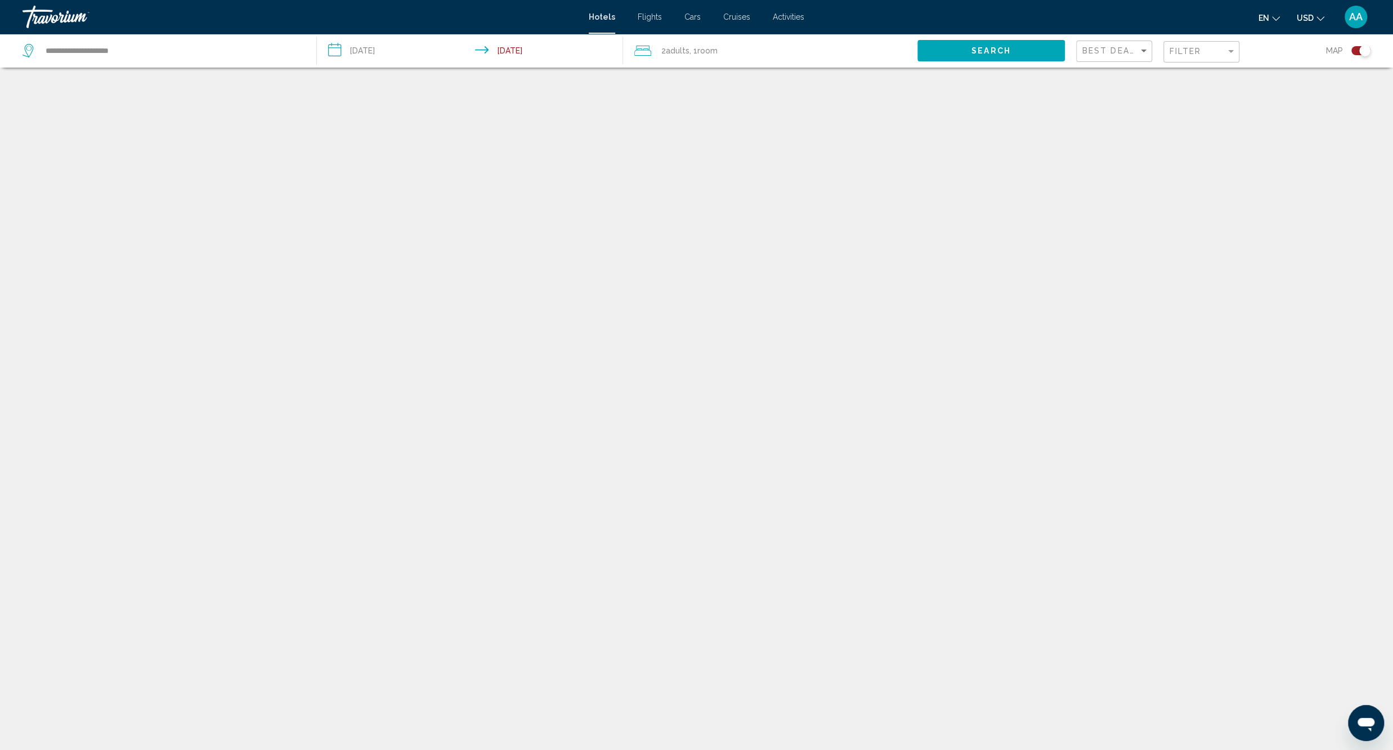
scroll to position [68, 0]
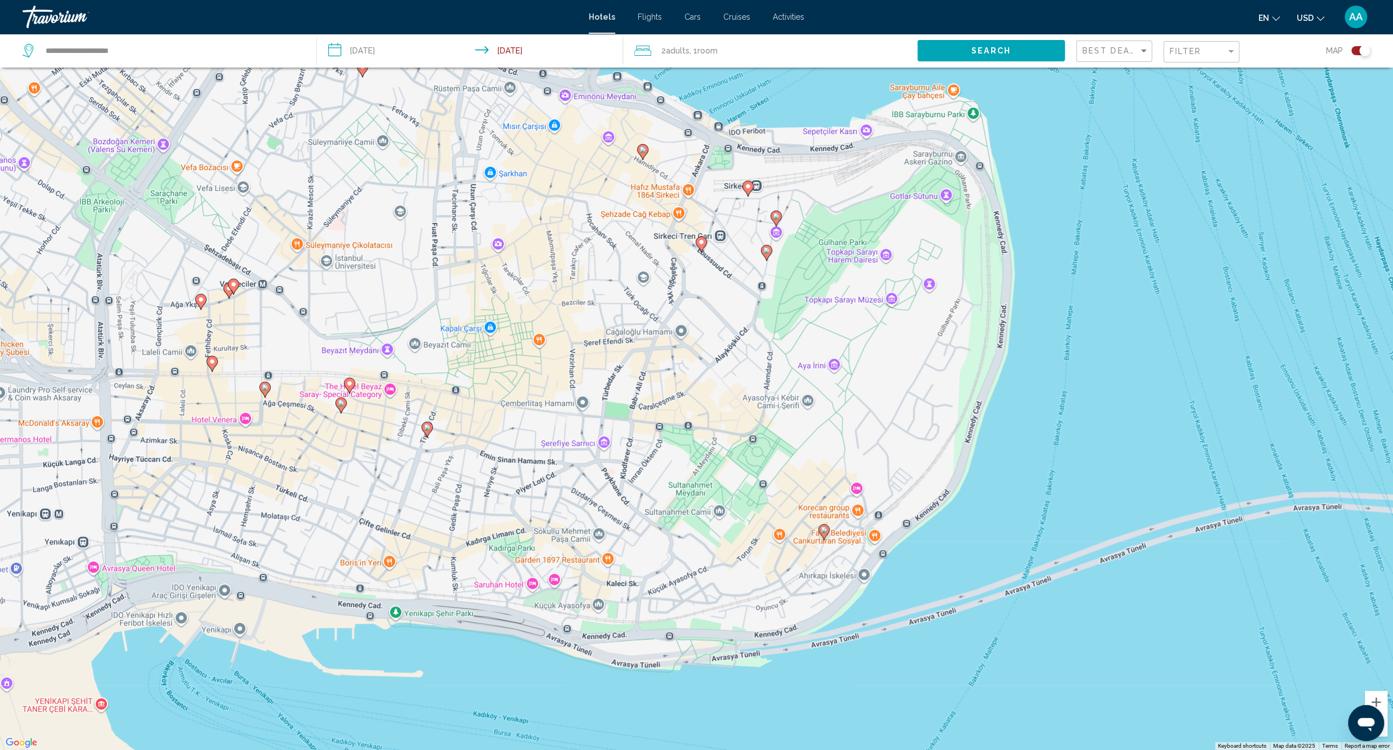
click at [824, 528] on image "Main content" at bounding box center [824, 529] width 7 height 7
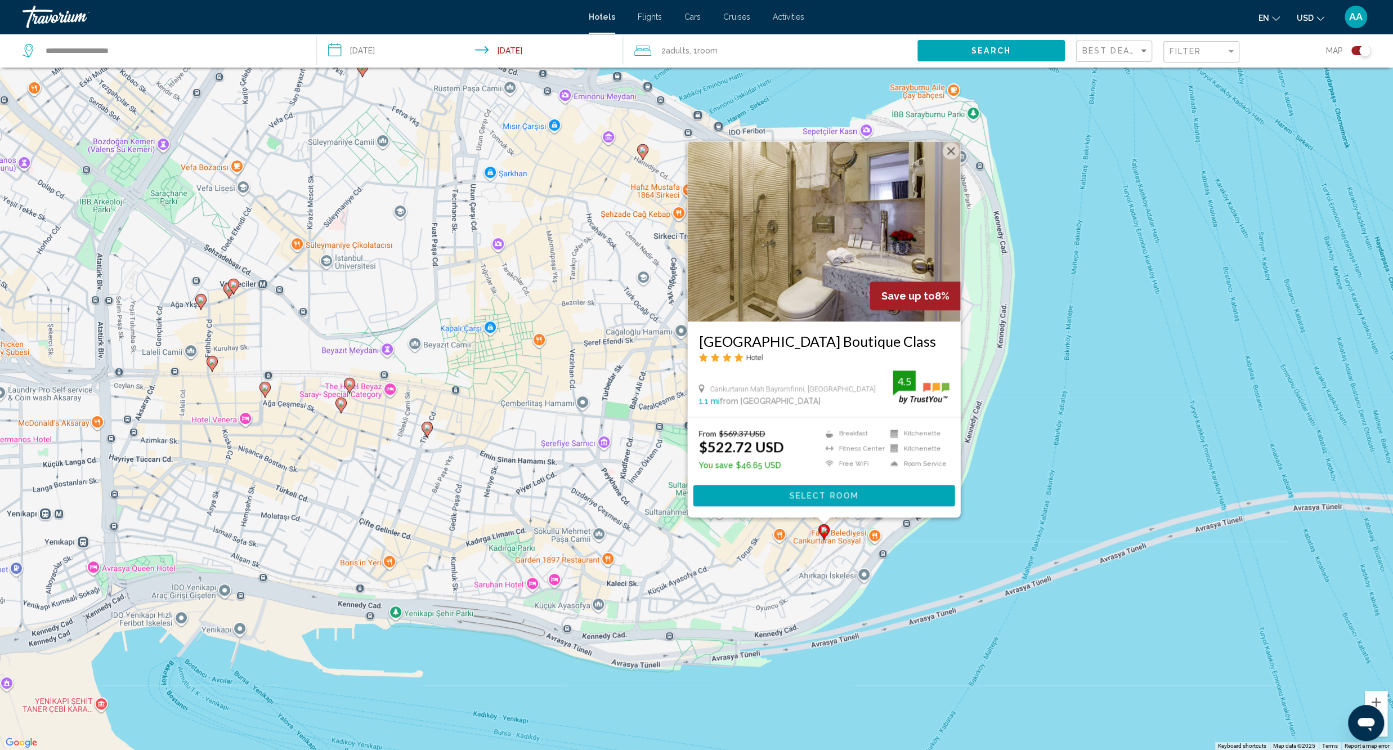
drag, startPoint x: 1076, startPoint y: 446, endPoint x: 1060, endPoint y: 446, distance: 16.3
click at [1075, 446] on div "To activate drag with keyboard, press Alt + Enter. Once in keyboard drag state,…" at bounding box center [696, 375] width 1393 height 750
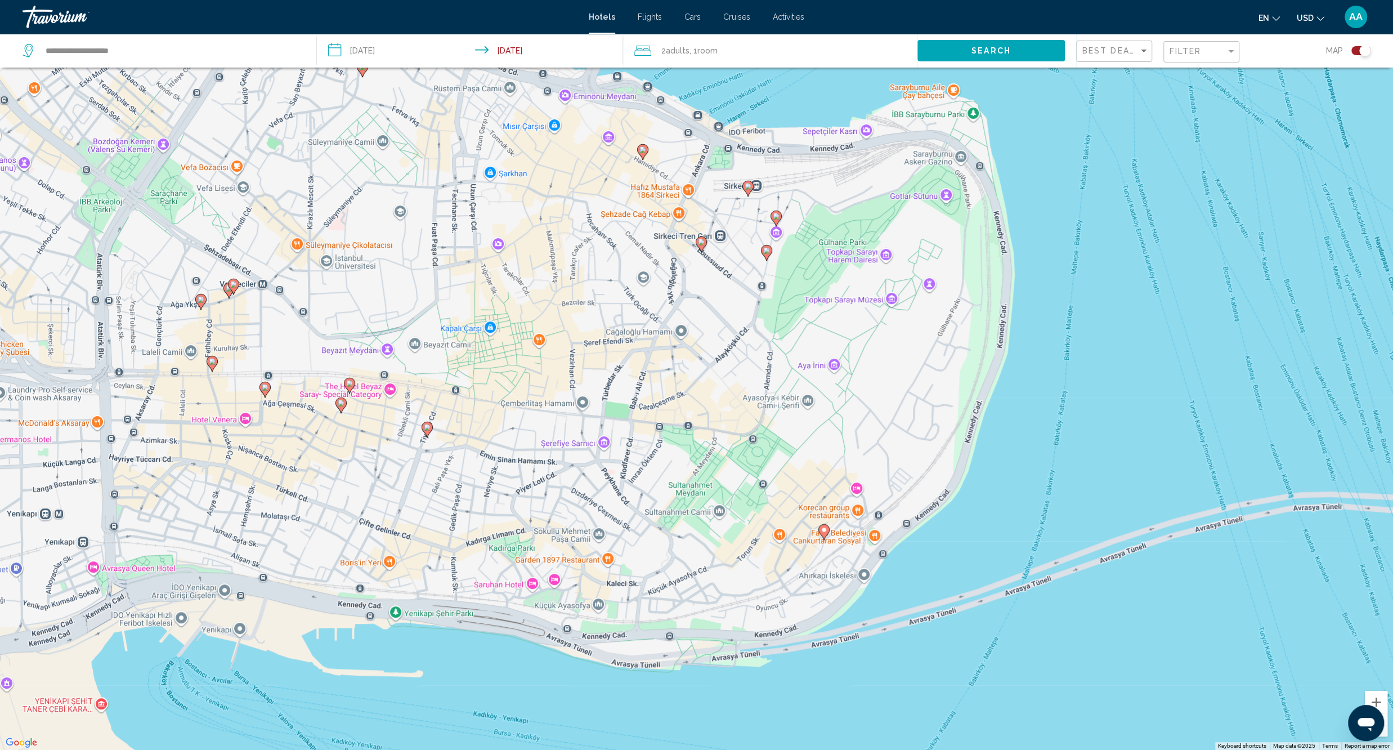
click at [425, 429] on image "Main content" at bounding box center [427, 427] width 7 height 7
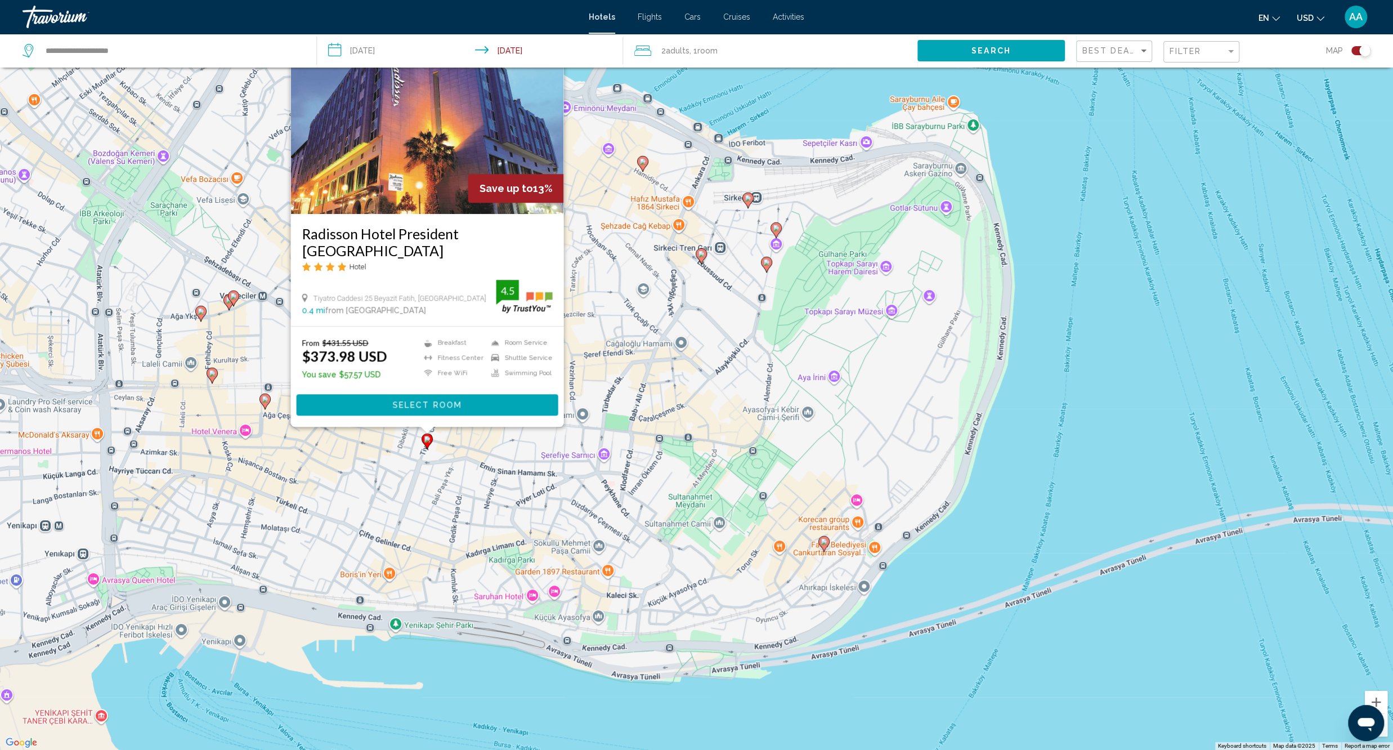
click at [449, 482] on div "To activate drag with keyboard, press Alt + Enter. Once in keyboard drag state,…" at bounding box center [696, 375] width 1393 height 750
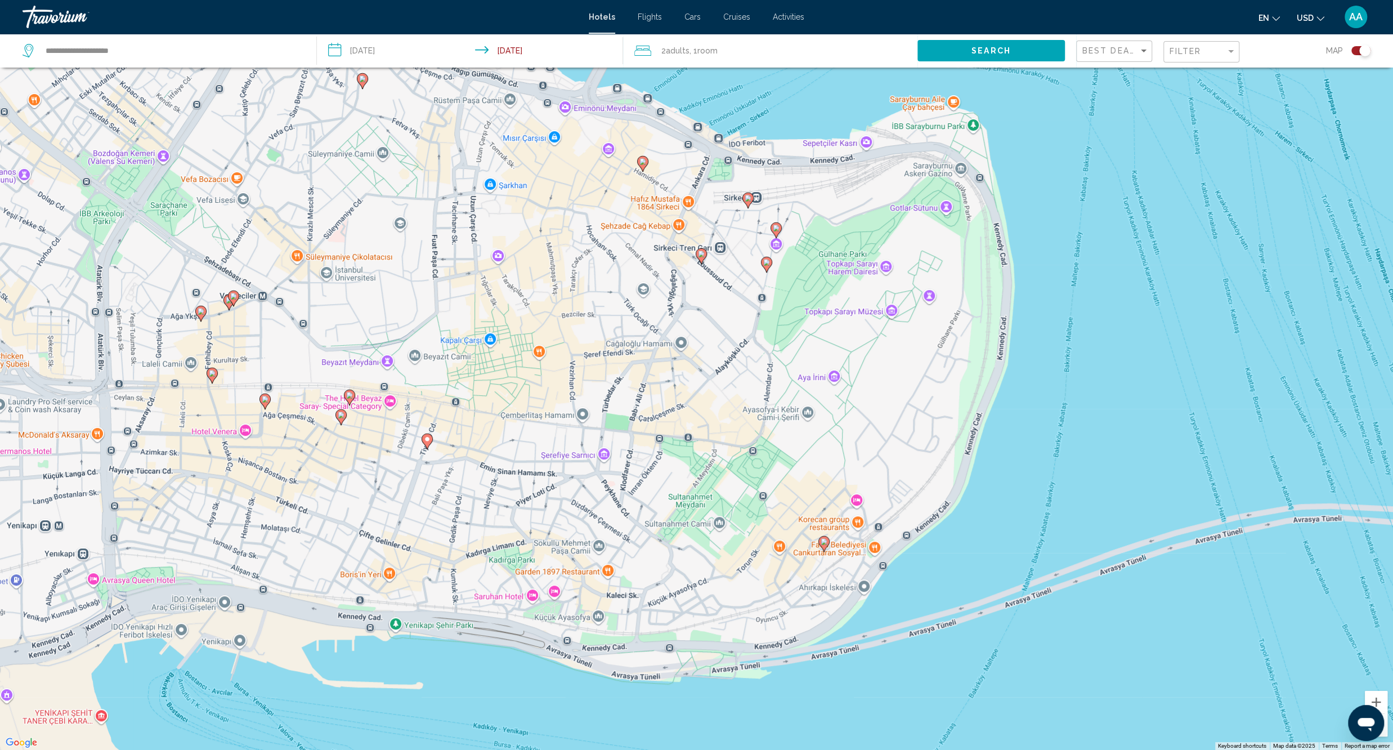
click at [765, 270] on gmp-advanced-marker "Main content" at bounding box center [766, 264] width 11 height 17
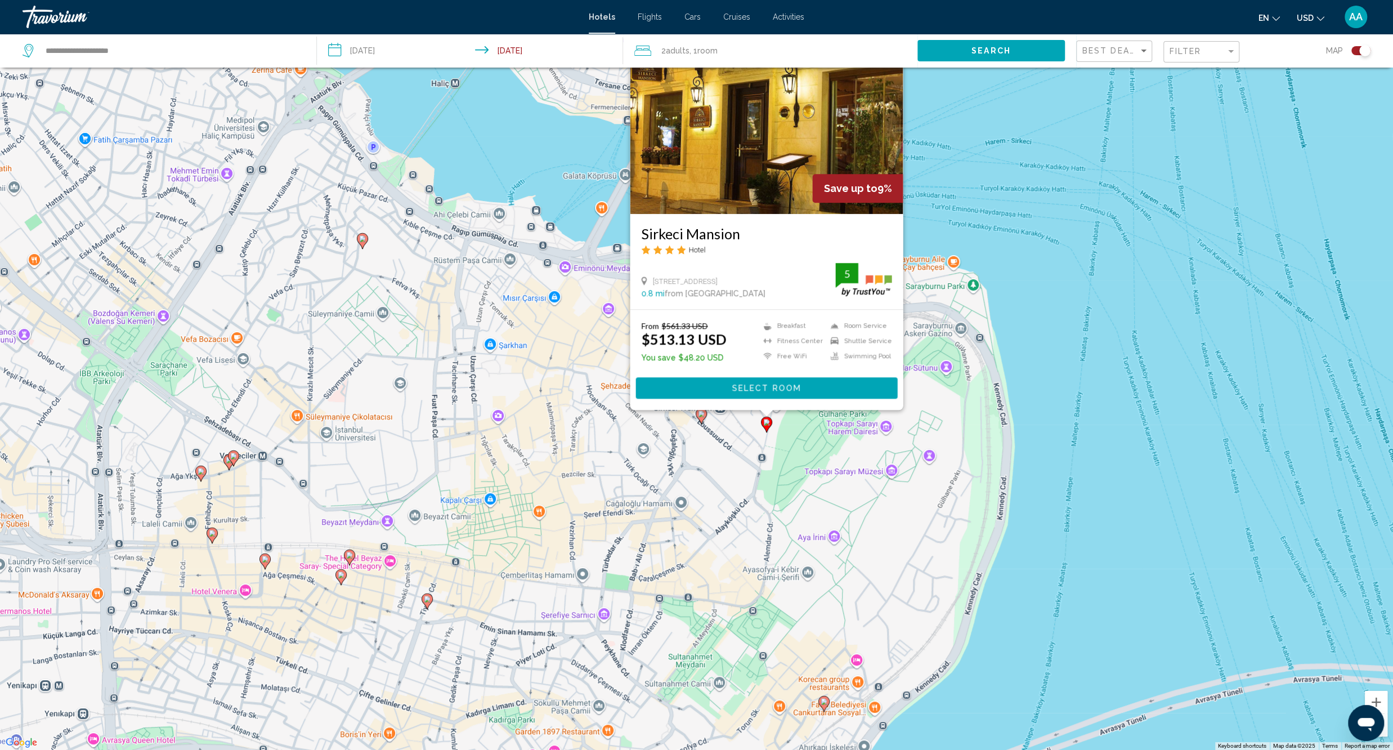
click at [687, 456] on div "To activate drag with keyboard, press Alt + Enter. Once in keyboard drag state,…" at bounding box center [696, 375] width 1393 height 750
click at [734, 464] on div "To activate drag with keyboard, press Alt + Enter. Once in keyboard drag state,…" at bounding box center [696, 375] width 1393 height 750
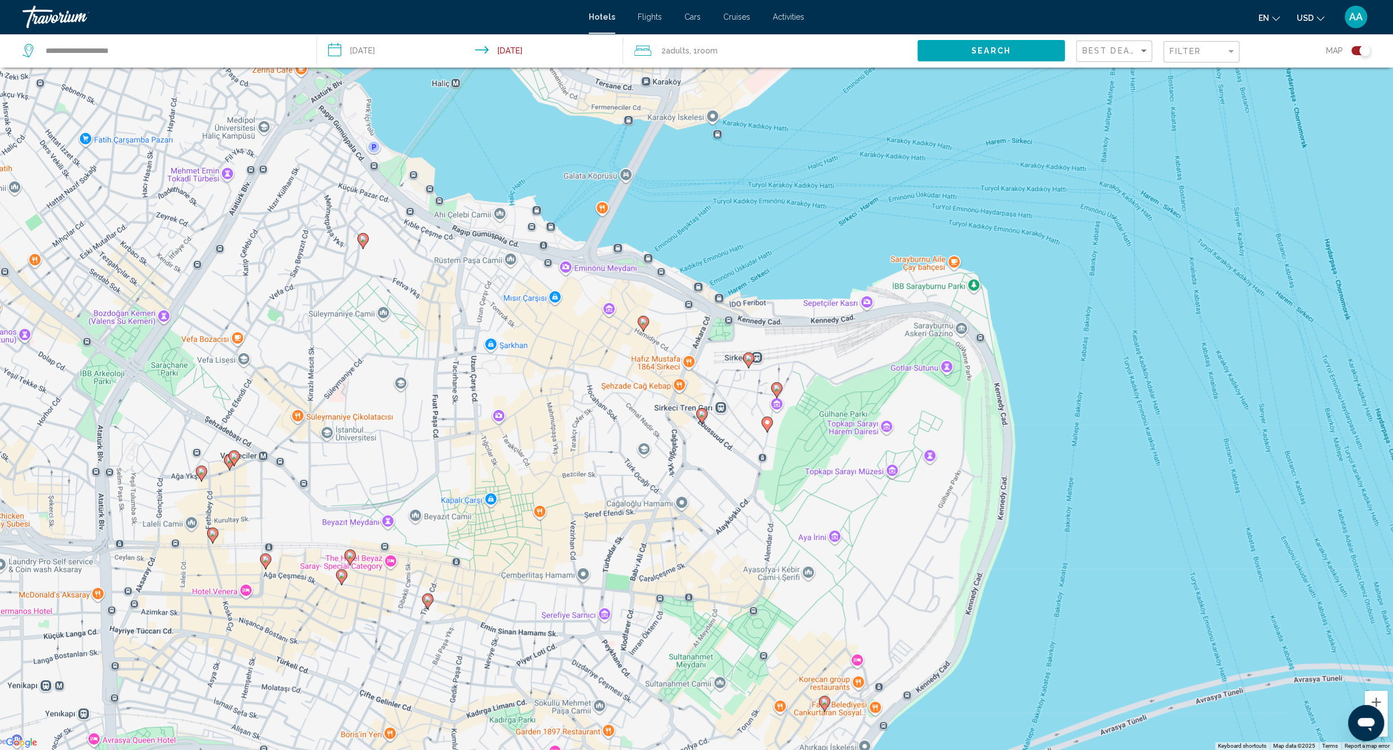
click at [747, 361] on image "Main content" at bounding box center [748, 358] width 7 height 7
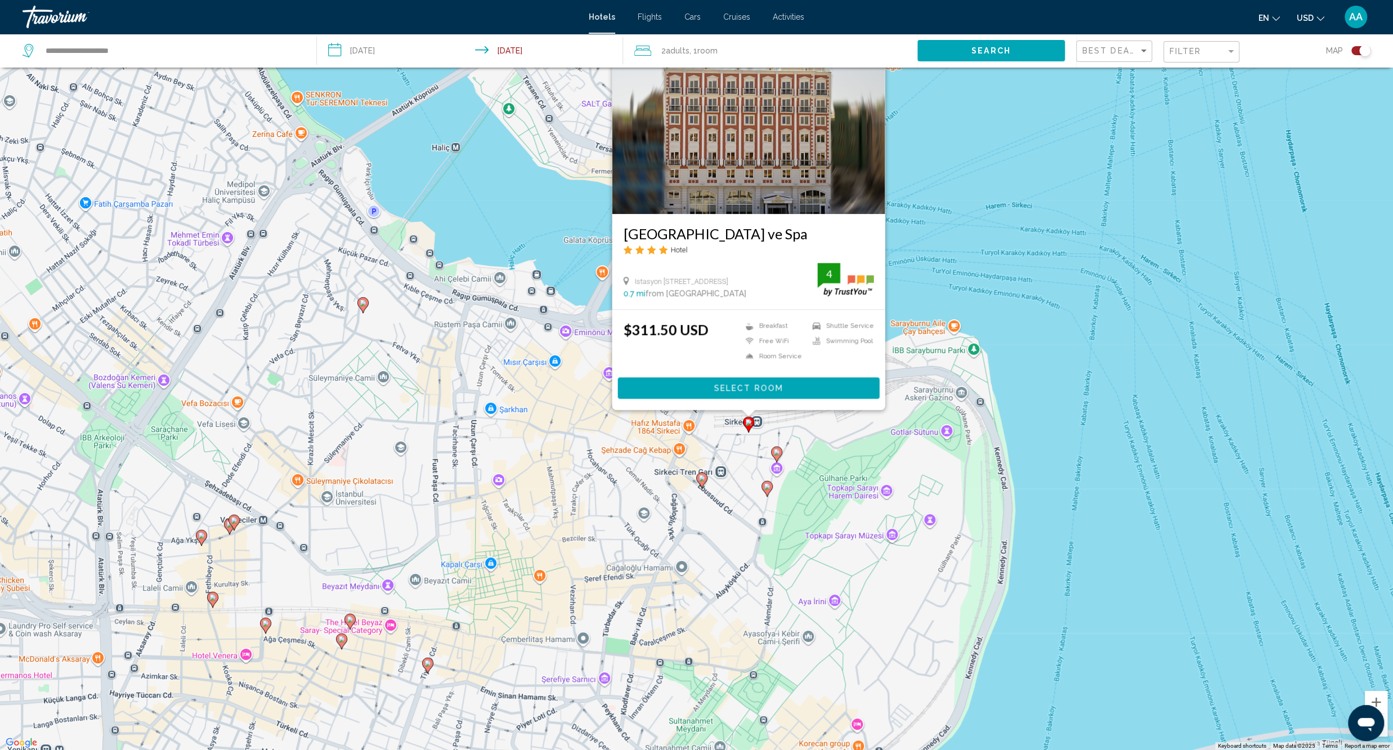
click at [714, 498] on div "To activate drag with keyboard, press Alt + Enter. Once in keyboard drag state,…" at bounding box center [696, 375] width 1393 height 750
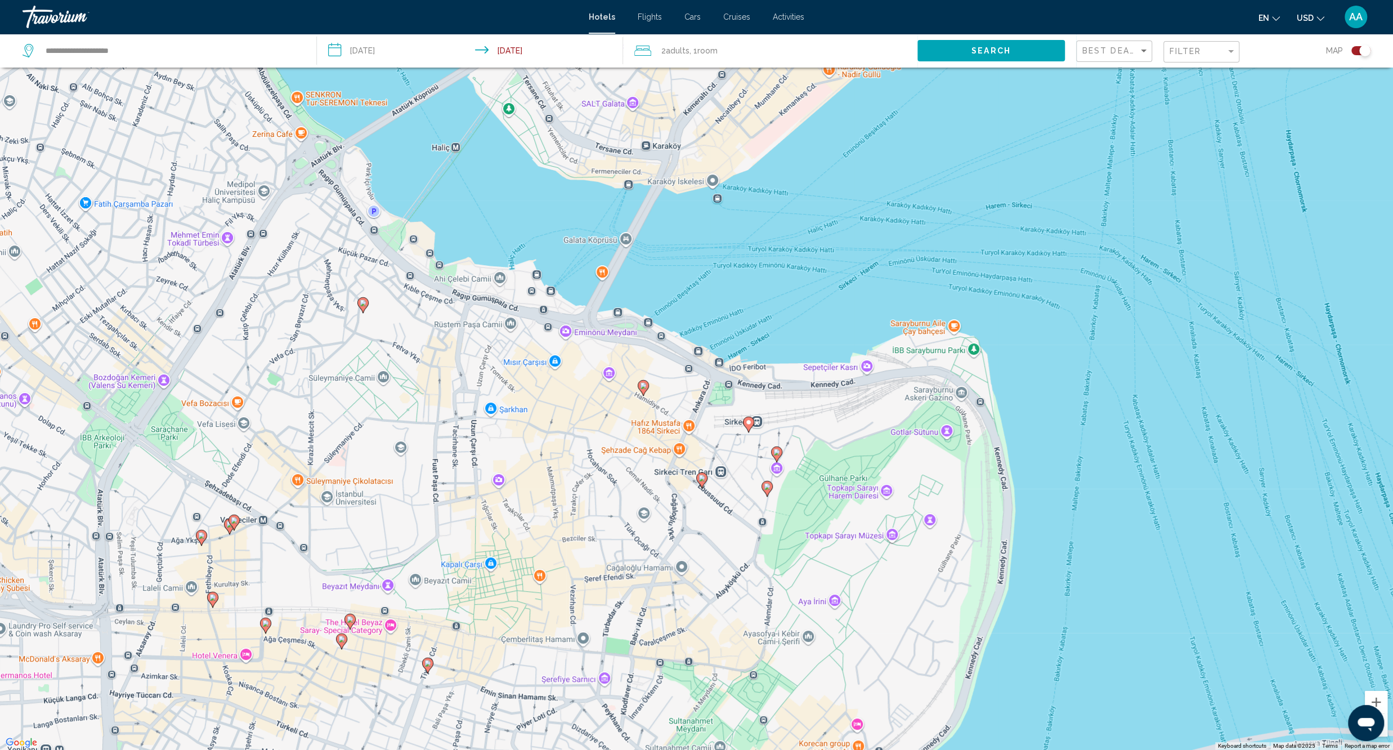
click at [777, 451] on image "Main content" at bounding box center [776, 452] width 7 height 7
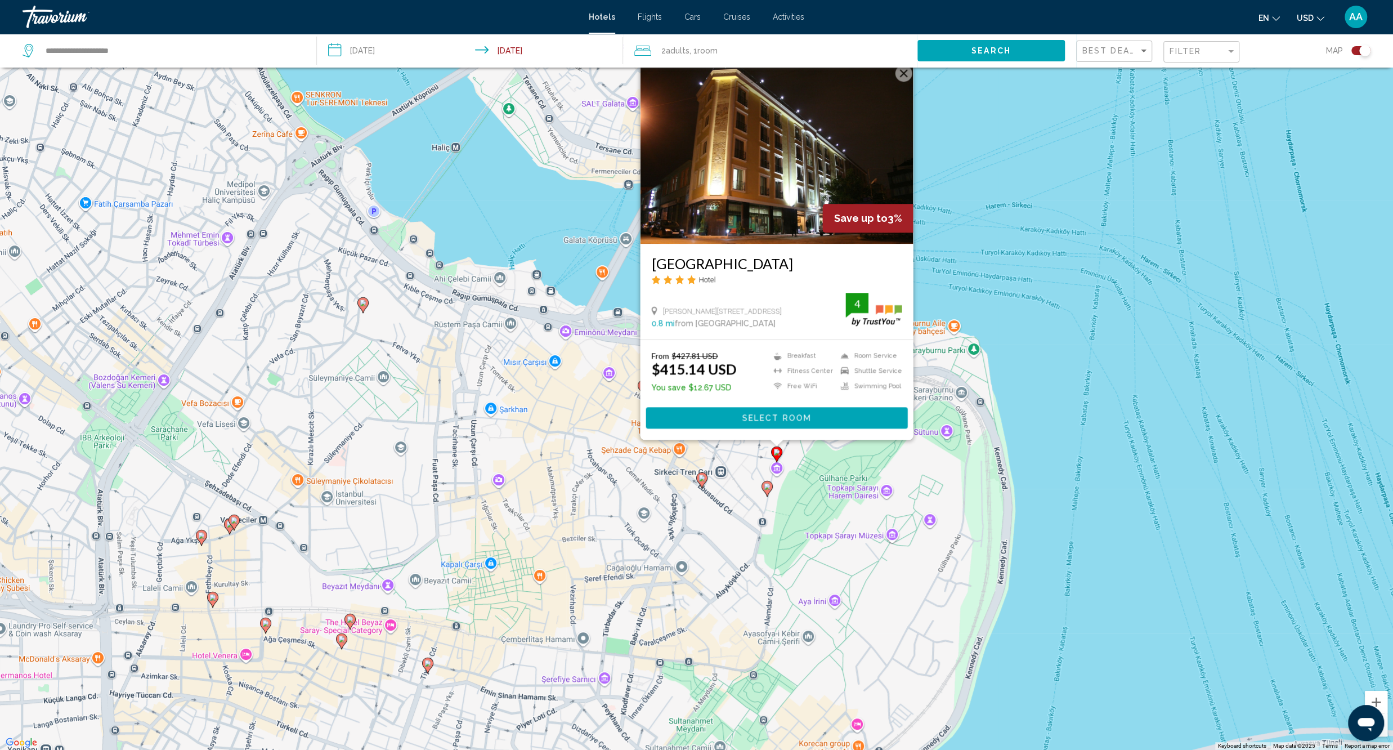
click at [734, 525] on div "To activate drag with keyboard, press Alt + Enter. Once in keyboard drag state,…" at bounding box center [696, 375] width 1393 height 750
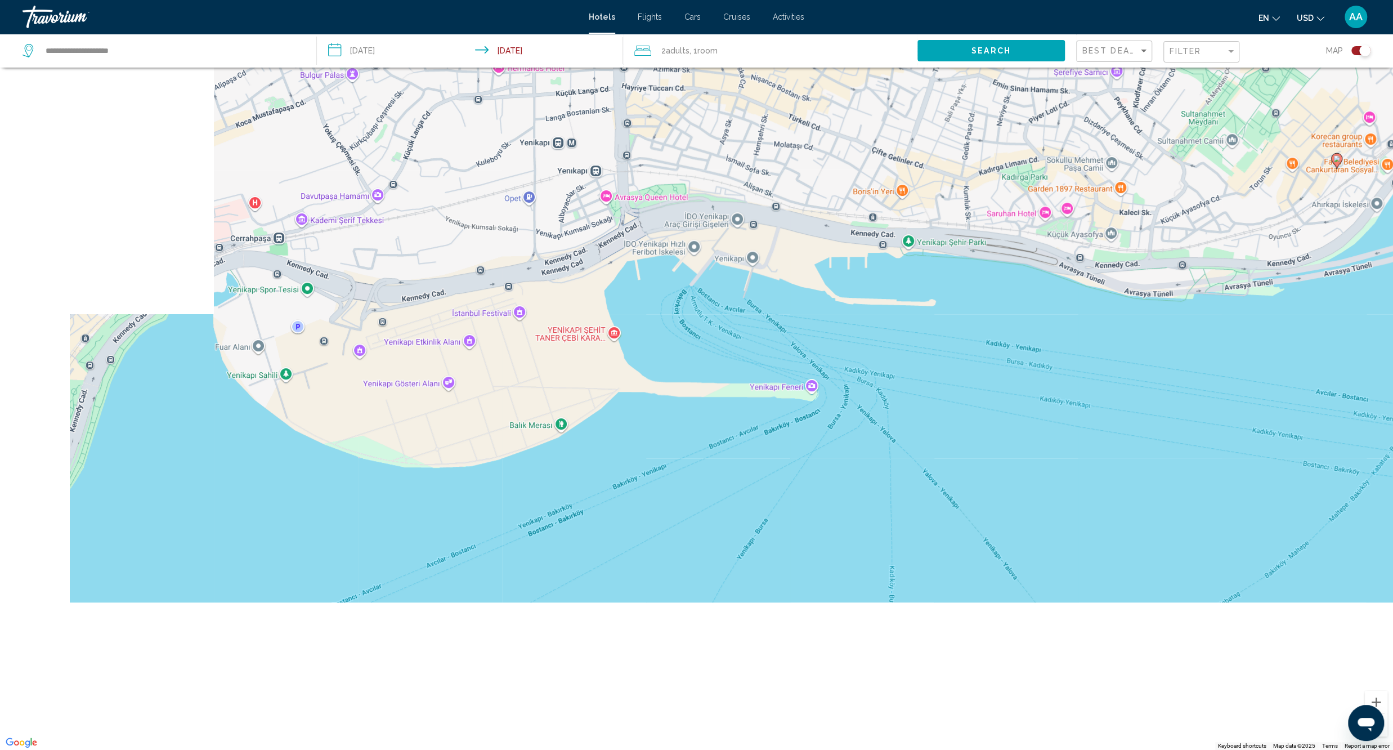
scroll to position [0, 0]
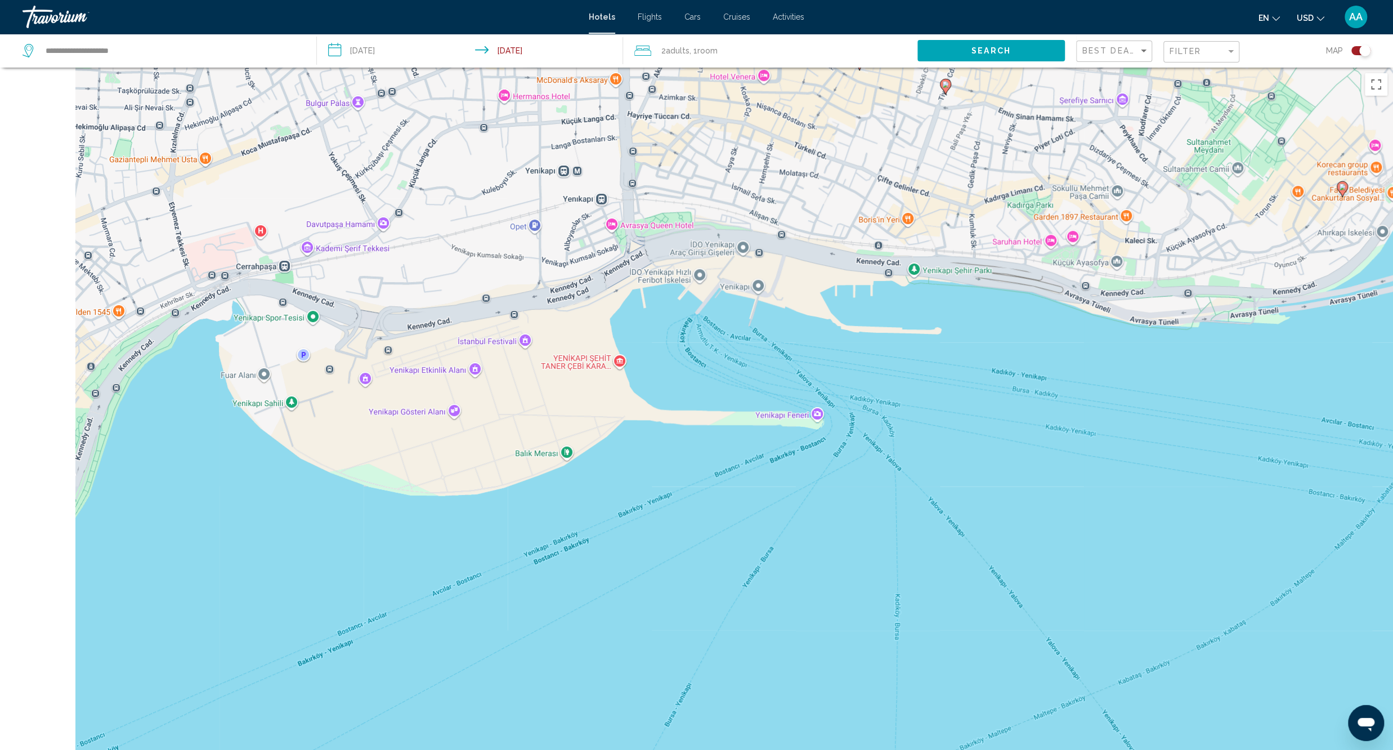
drag, startPoint x: 679, startPoint y: 562, endPoint x: 1194, endPoint y: -4, distance: 764.9
click at [1194, 68] on div "To activate drag with keyboard, press Alt + Enter. Once in keyboard drag state,…" at bounding box center [696, 443] width 1393 height 750
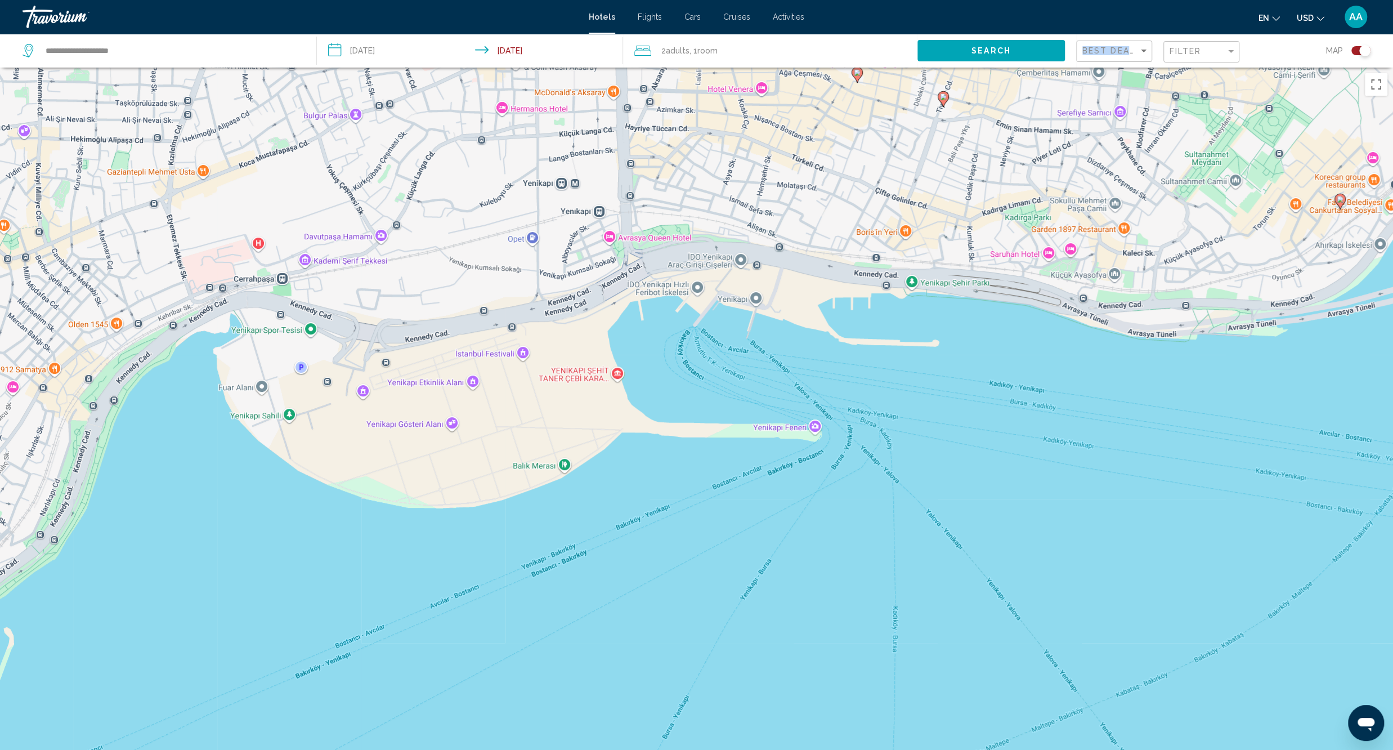
drag, startPoint x: 1189, startPoint y: 12, endPoint x: 1173, endPoint y: 64, distance: 54.1
click at [1173, 62] on div "**********" at bounding box center [696, 375] width 1393 height 750
click at [1148, 104] on div "To activate drag with keyboard, press Alt + Enter. Once in keyboard drag state,…" at bounding box center [696, 443] width 1393 height 750
click at [1357, 47] on div "Toggle map" at bounding box center [1360, 50] width 19 height 9
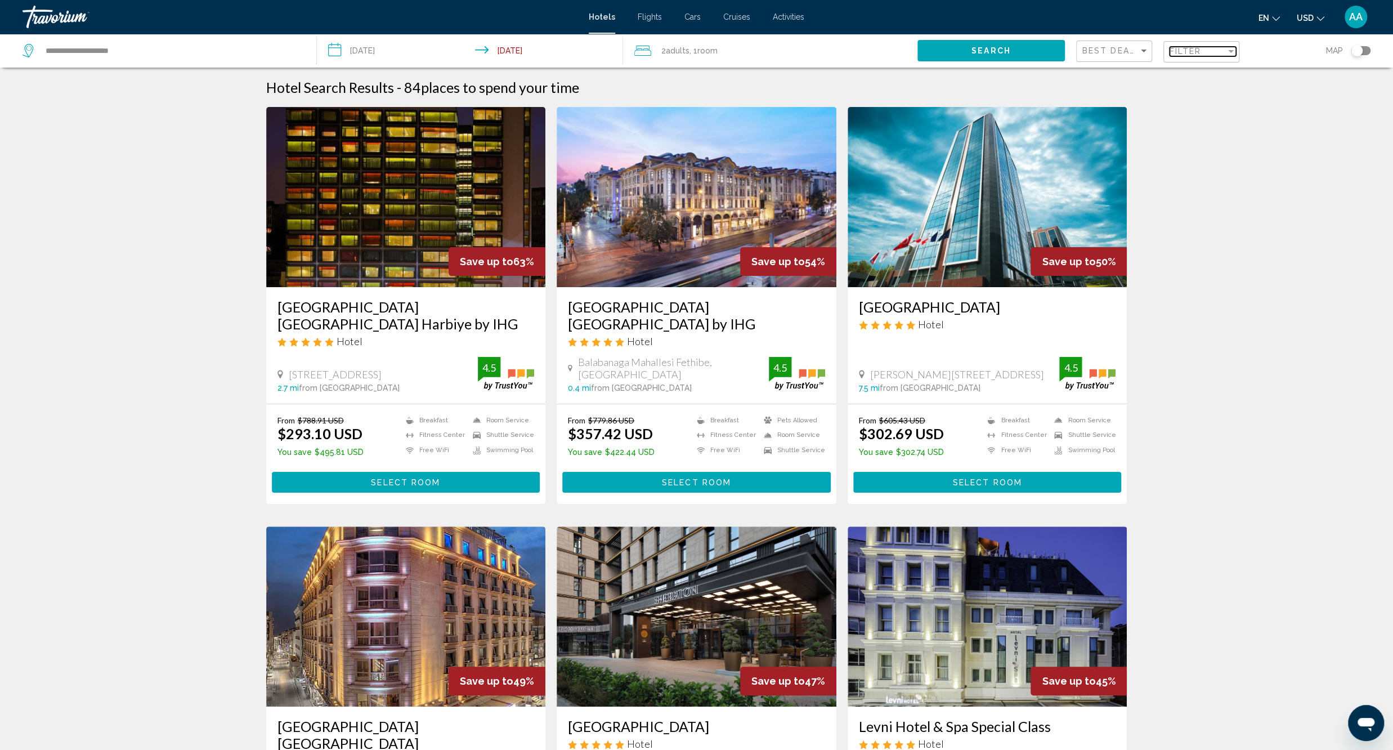
click at [1209, 52] on div "Filter" at bounding box center [1197, 51] width 56 height 9
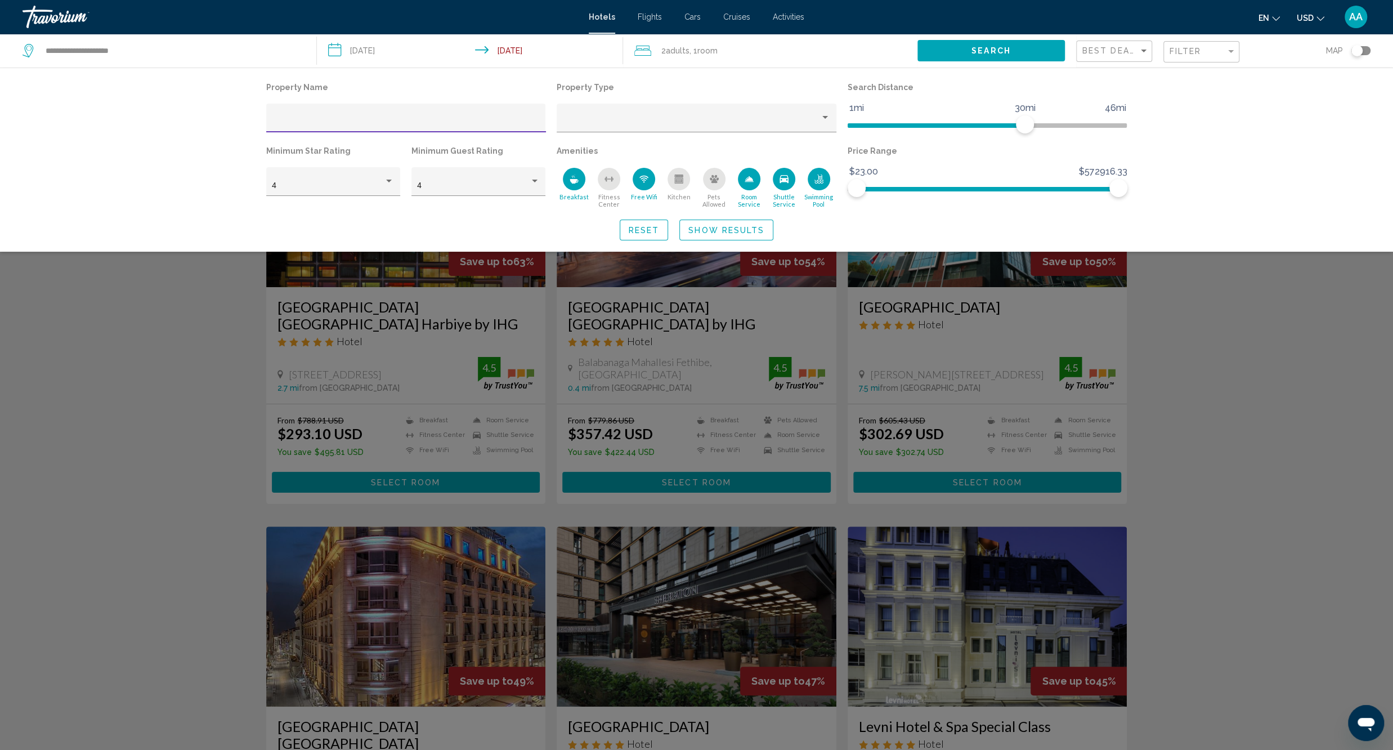
click at [817, 180] on icon "Swimming Pool" at bounding box center [818, 181] width 9 height 2
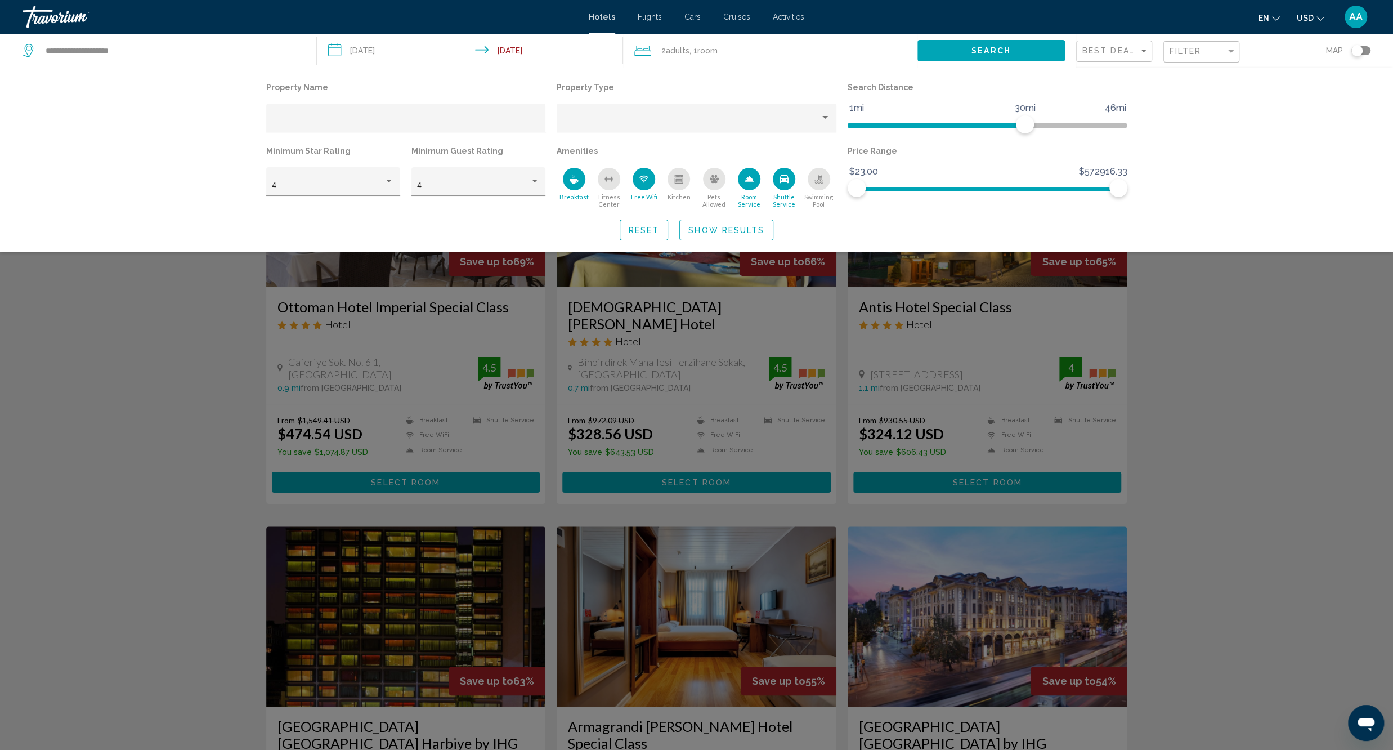
click at [751, 185] on div "Room Service" at bounding box center [749, 179] width 23 height 23
click at [750, 232] on span "Show Results" at bounding box center [726, 230] width 76 height 9
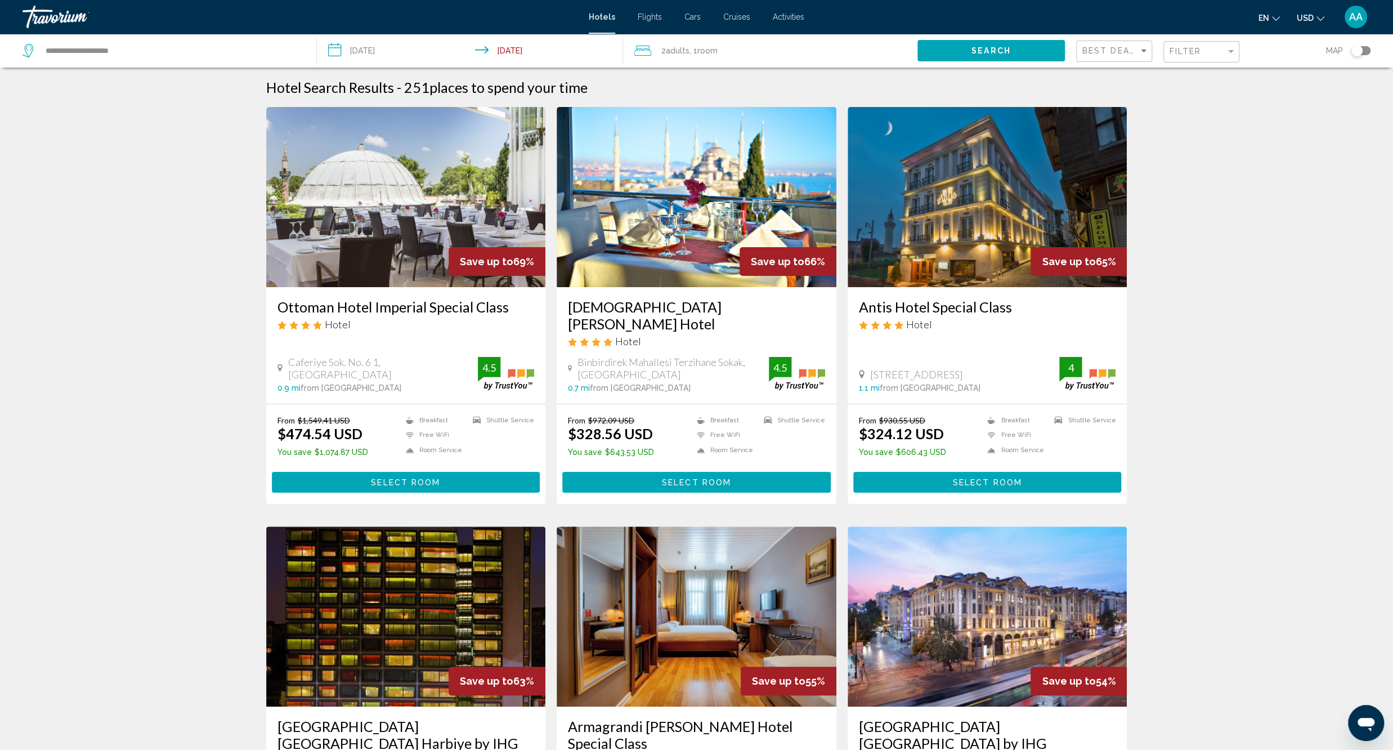
click at [1355, 54] on div "Toggle map" at bounding box center [1356, 50] width 11 height 11
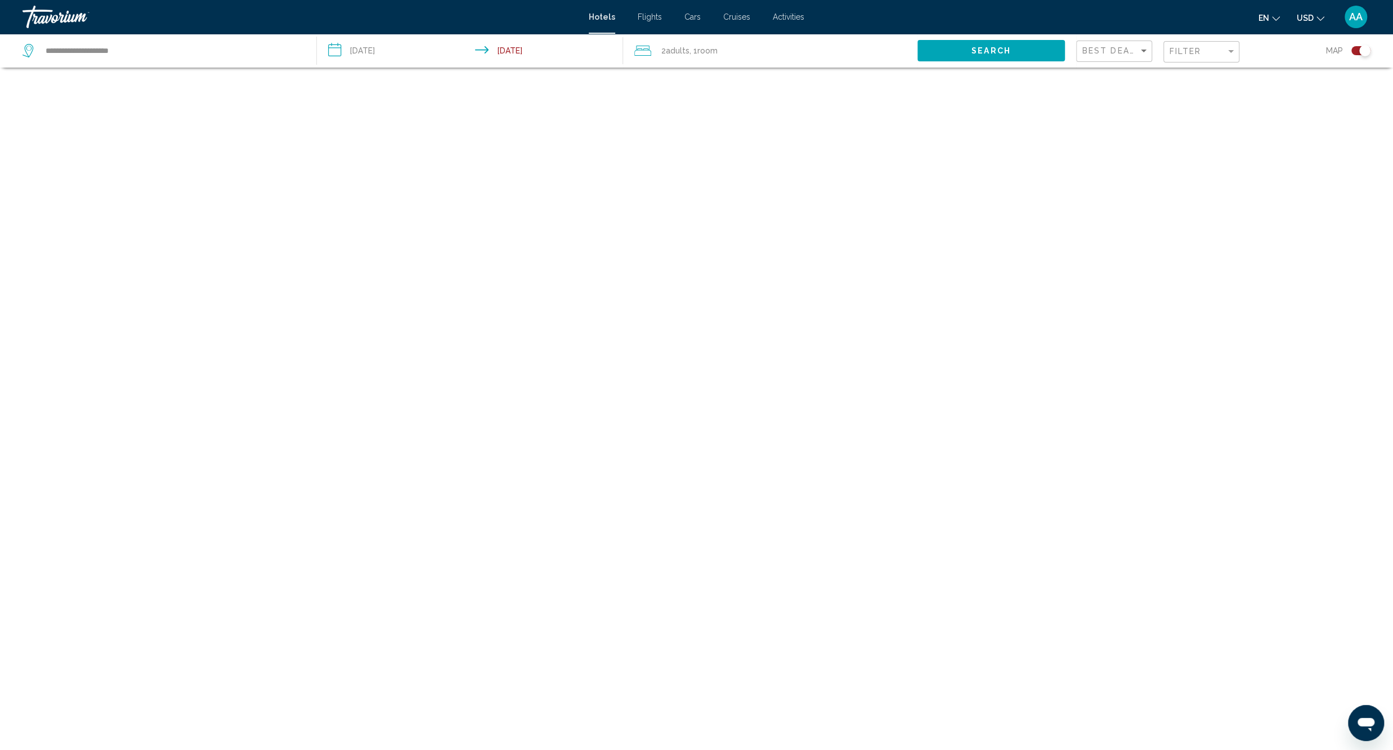
scroll to position [68, 0]
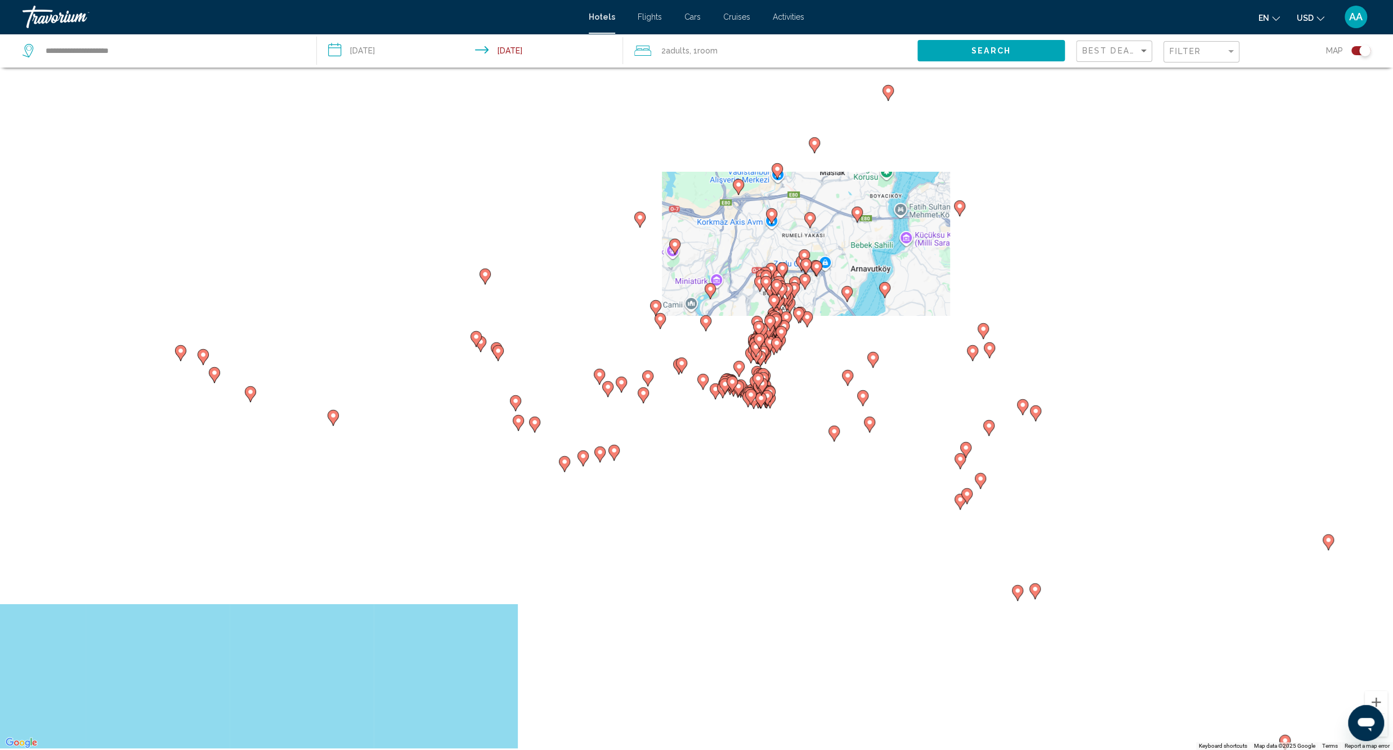
drag, startPoint x: 647, startPoint y: 648, endPoint x: 741, endPoint y: 493, distance: 181.8
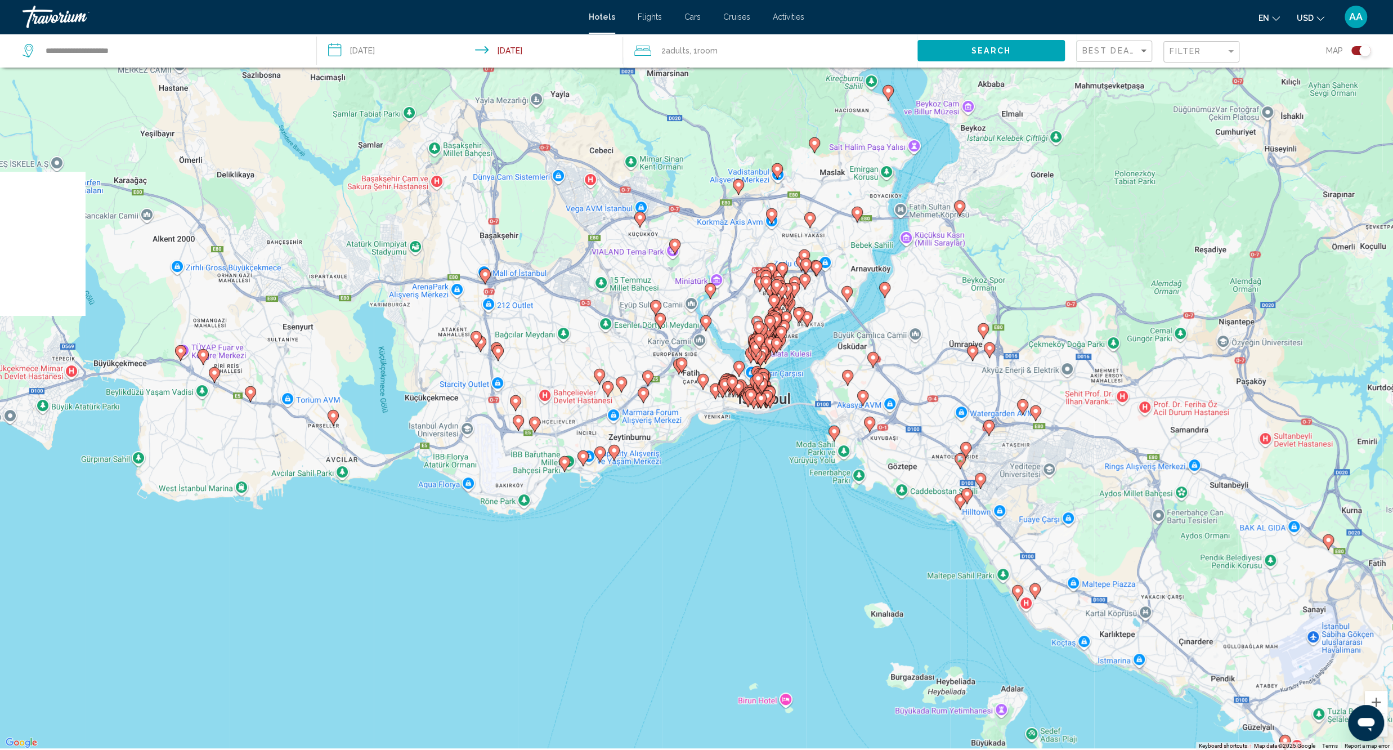
click at [741, 493] on div "To activate drag with keyboard, press Alt + Enter. Once in keyboard drag state,…" at bounding box center [696, 375] width 1393 height 750
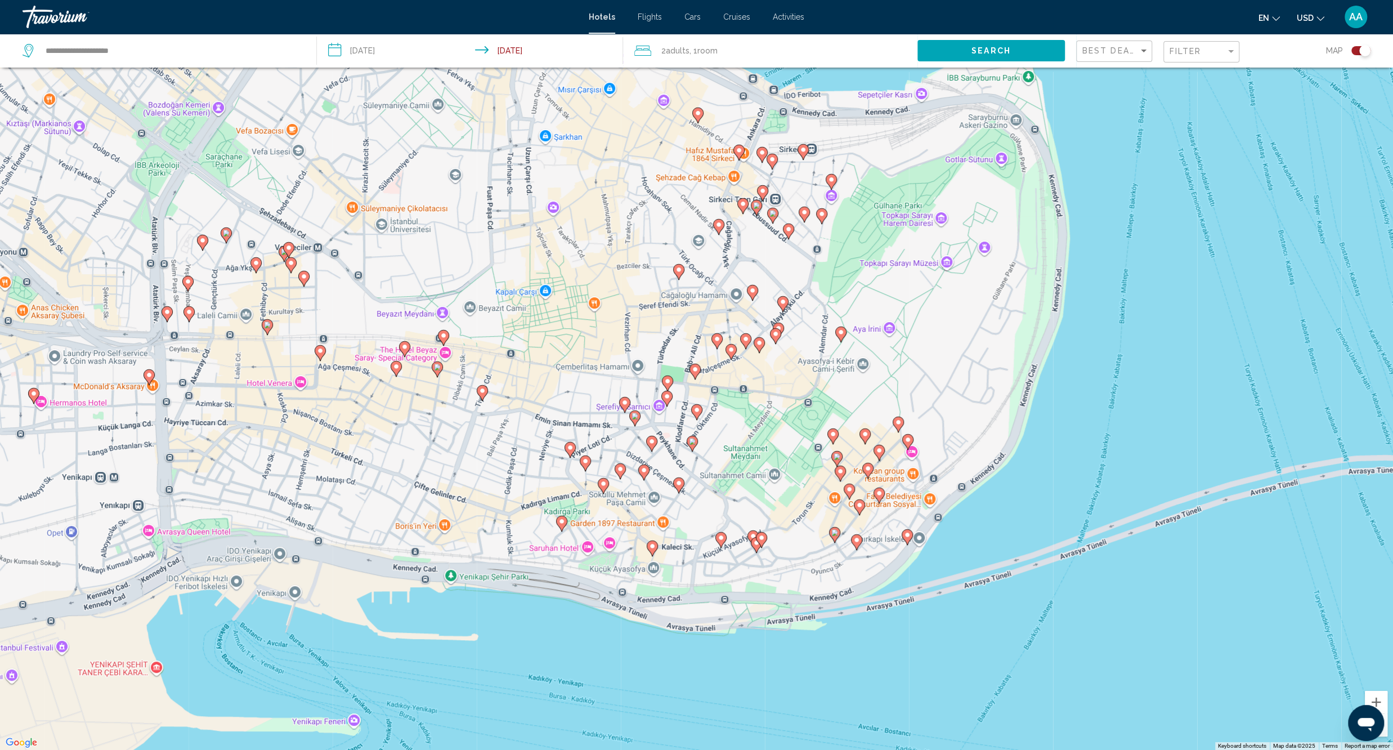
drag, startPoint x: 842, startPoint y: 499, endPoint x: 509, endPoint y: 448, distance: 337.1
click at [509, 448] on div "To activate drag with keyboard, press Alt + Enter. Once in keyboard drag state,…" at bounding box center [696, 375] width 1393 height 750
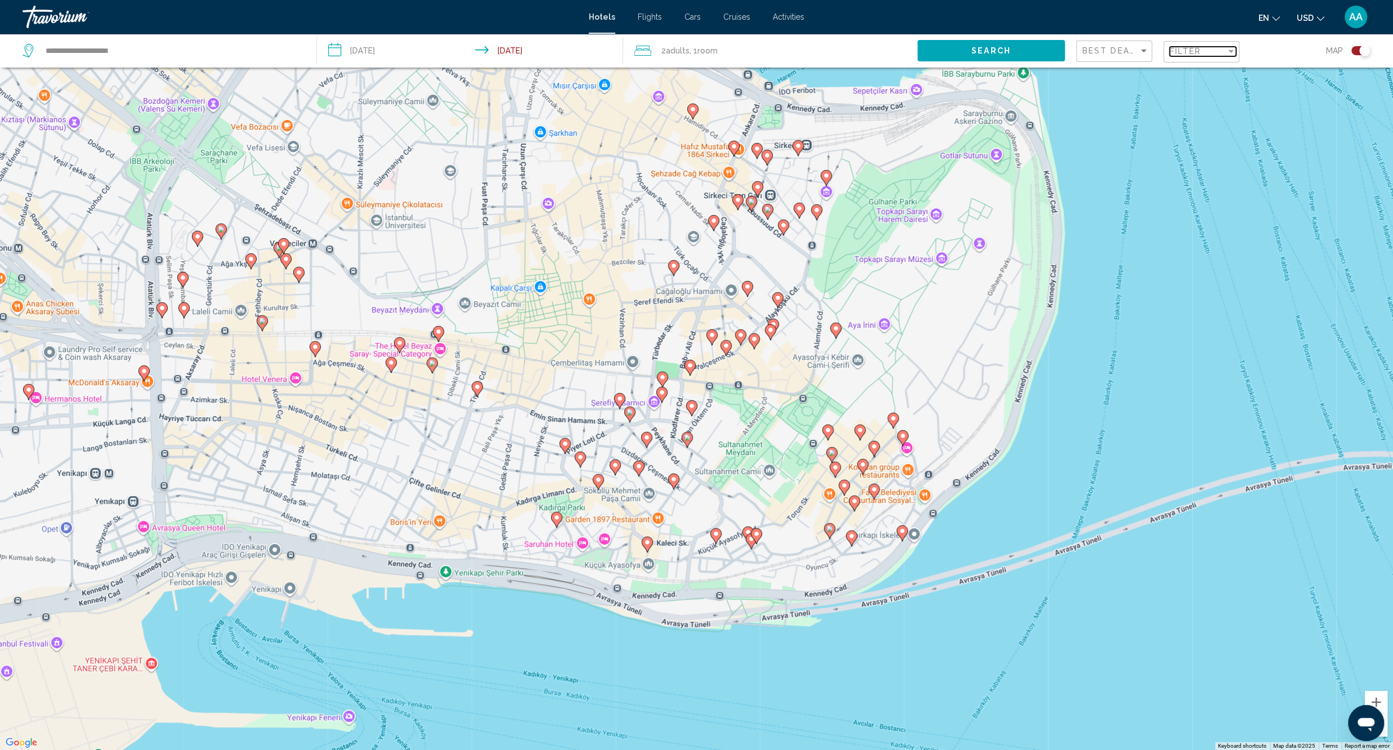
click at [1198, 51] on span "Filter" at bounding box center [1185, 51] width 32 height 9
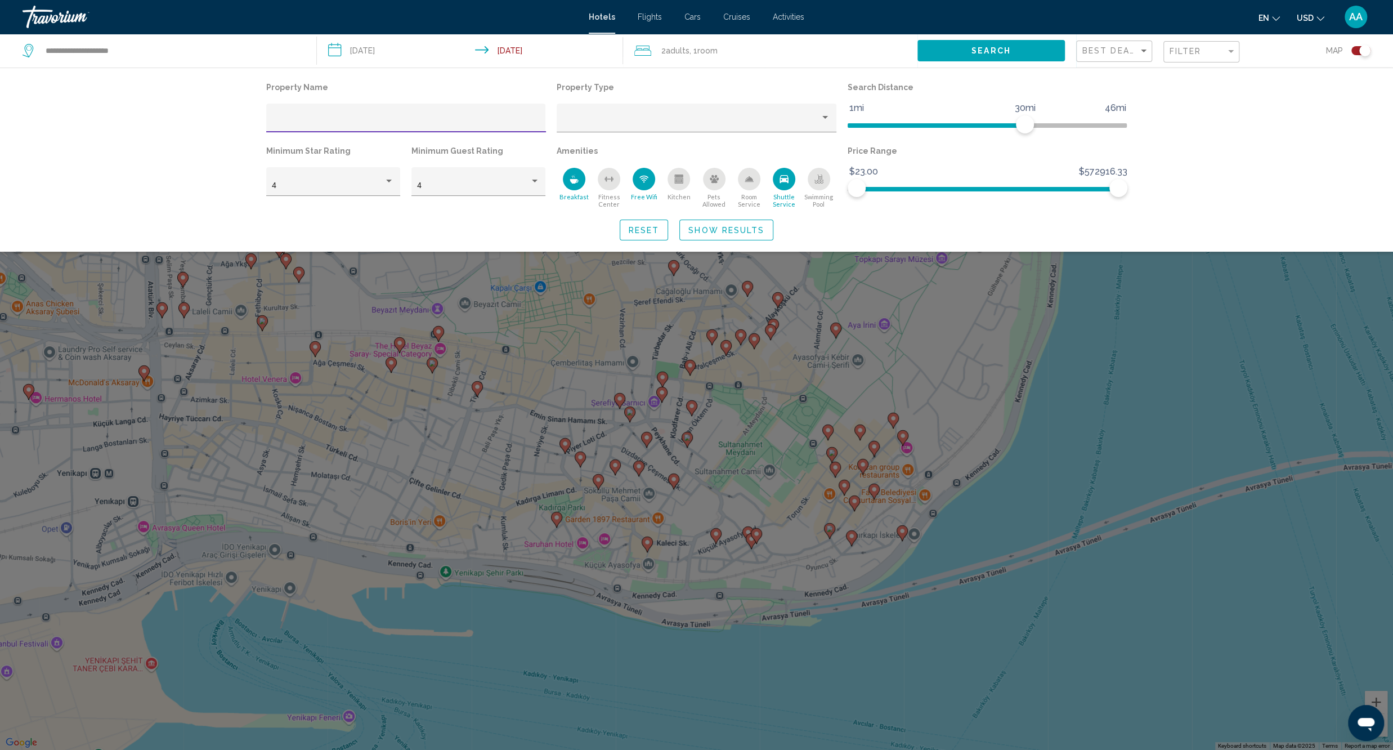
click at [754, 180] on div "Room Service" at bounding box center [749, 179] width 23 height 23
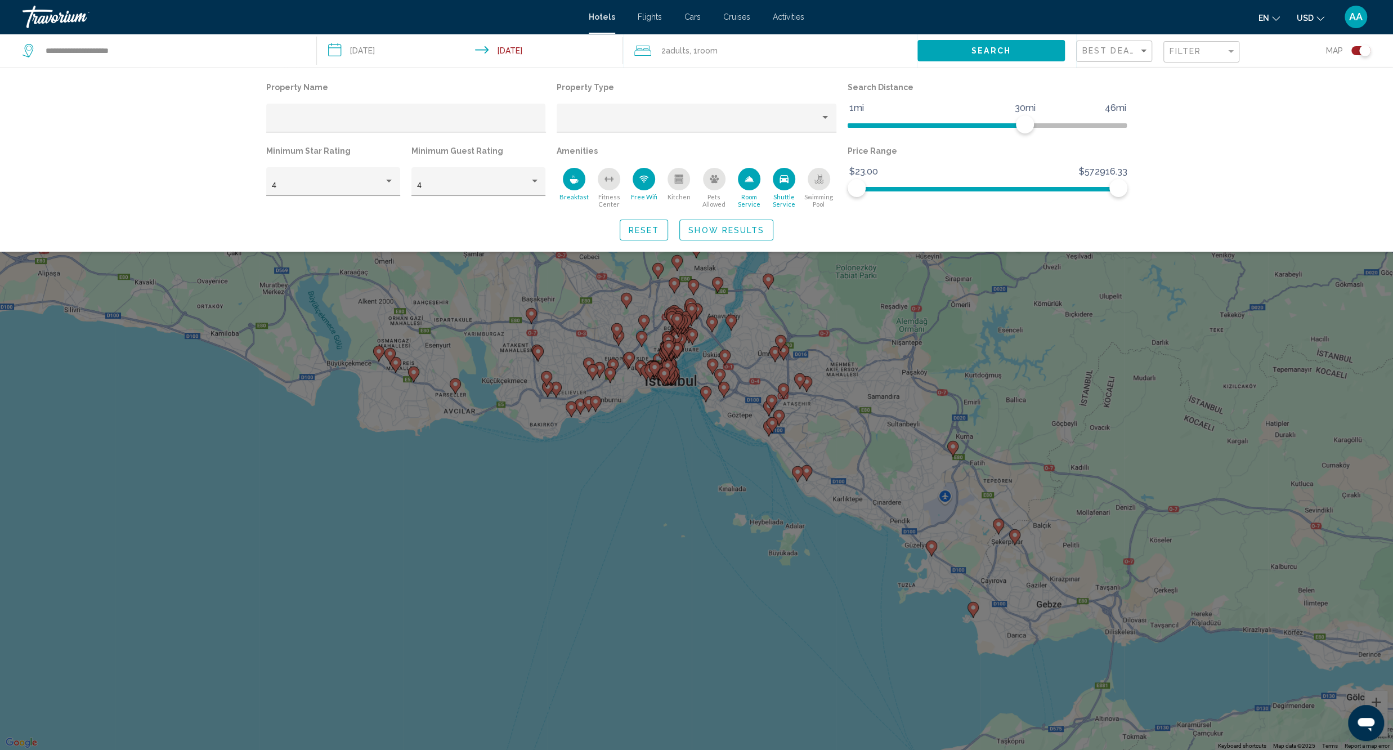
click at [751, 227] on span "Show Results" at bounding box center [726, 229] width 76 height 9
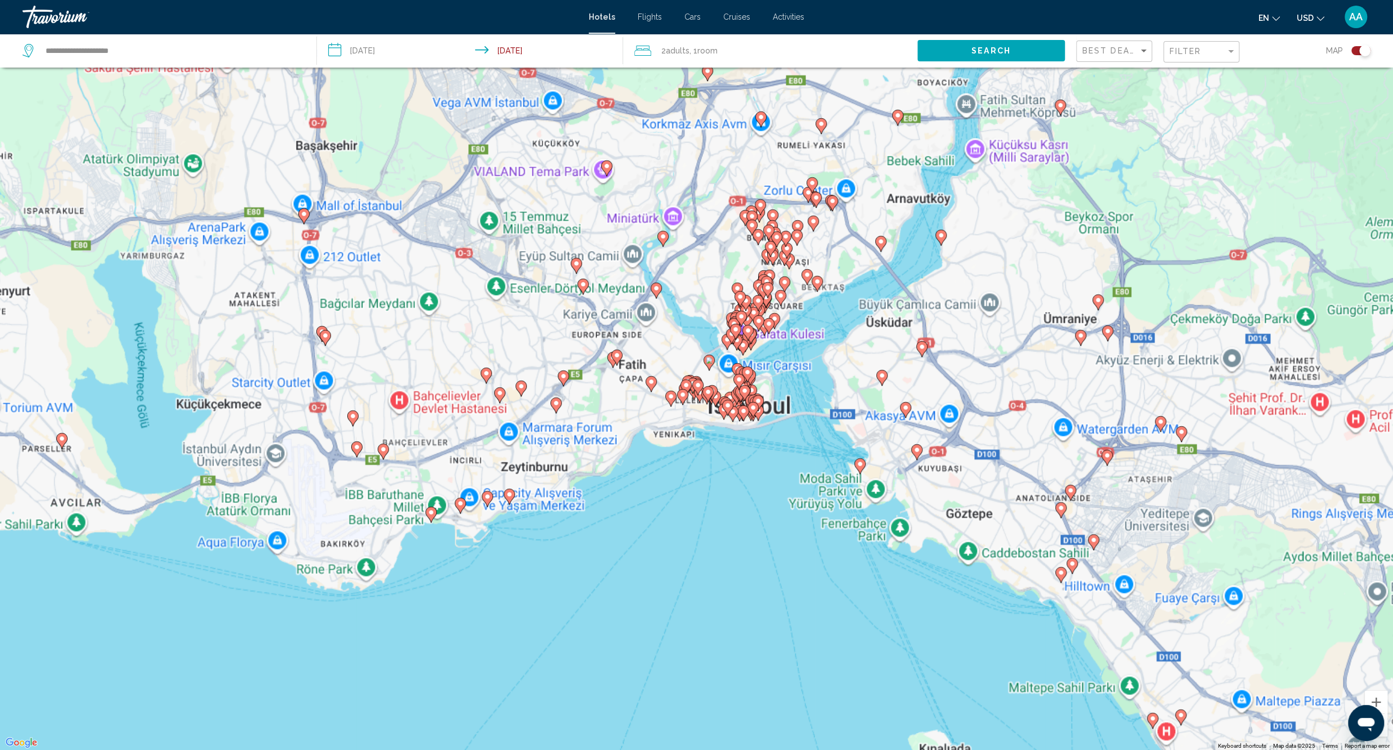
scroll to position [5, 0]
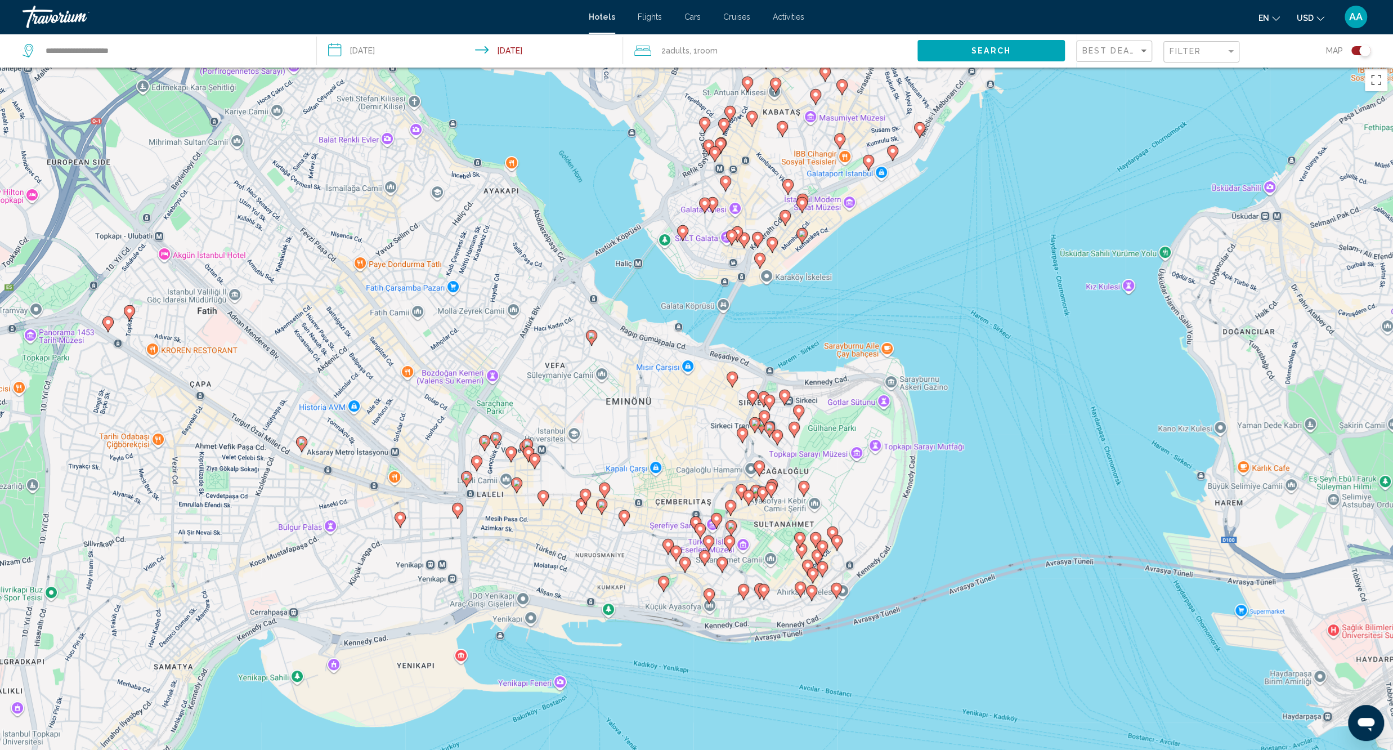
drag, startPoint x: 864, startPoint y: 581, endPoint x: 752, endPoint y: 320, distance: 284.4
click at [752, 320] on div "To activate drag with keyboard, press Alt + Enter. Once in keyboard drag state,…" at bounding box center [696, 438] width 1393 height 750
click at [729, 544] on image "Main content" at bounding box center [729, 540] width 7 height 7
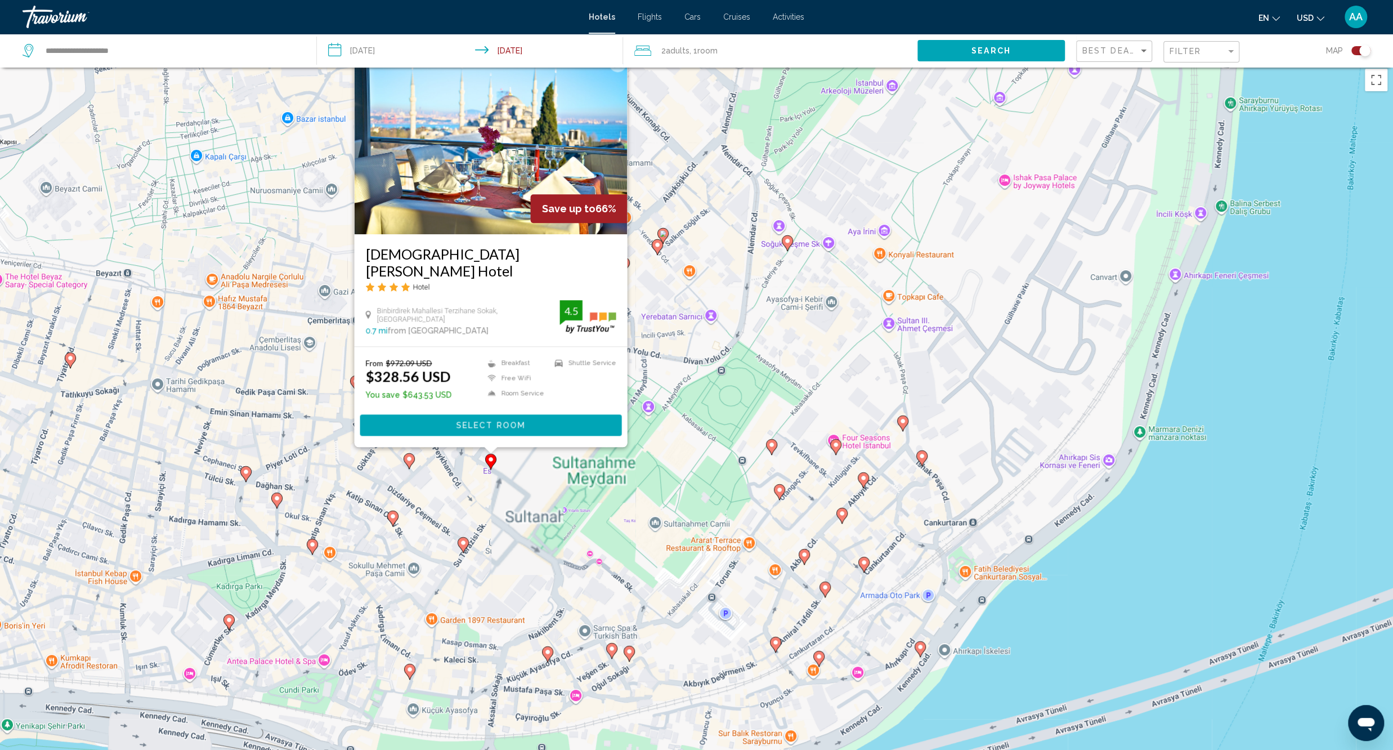
click at [561, 607] on div "To activate drag with keyboard, press Alt + Enter. Once in keyboard drag state,…" at bounding box center [696, 438] width 1393 height 750
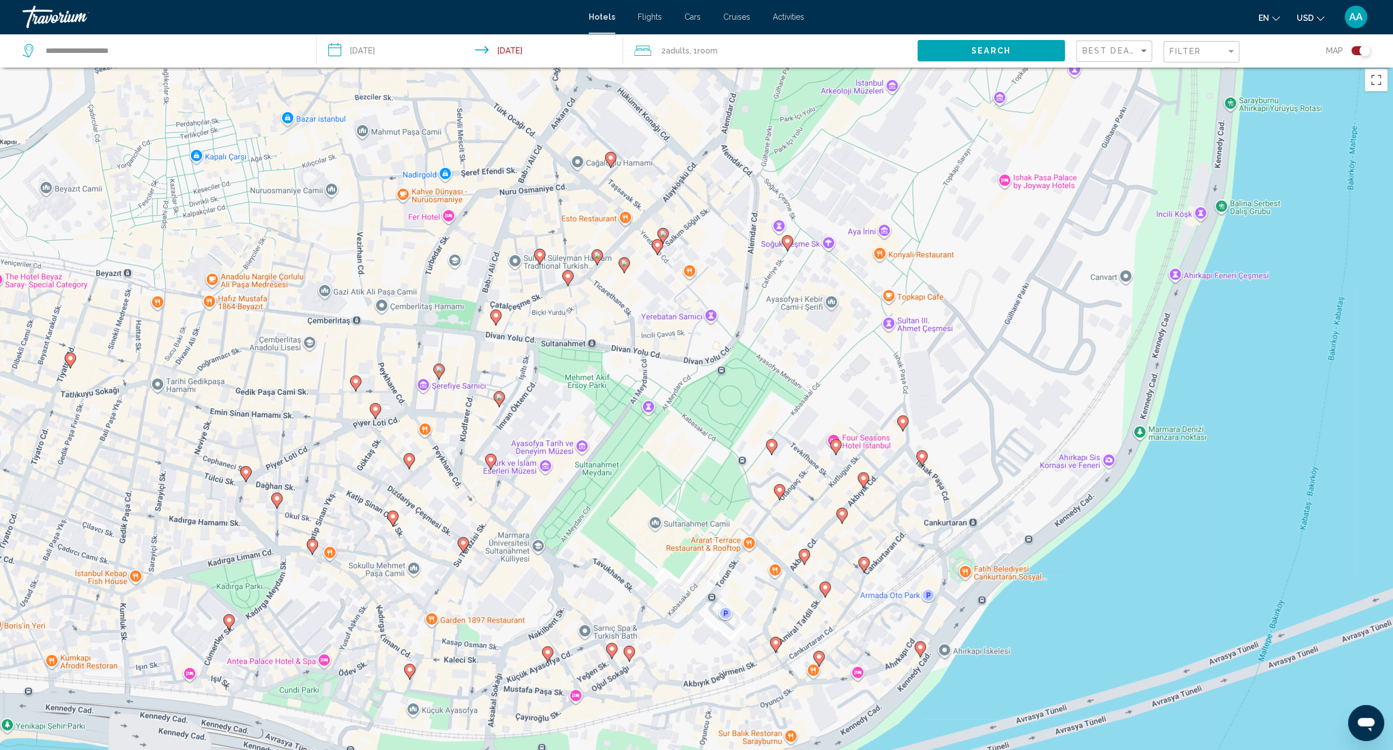
click at [781, 492] on image "Main content" at bounding box center [779, 489] width 7 height 7
click at [779, 492] on image "Main content" at bounding box center [779, 489] width 7 height 7
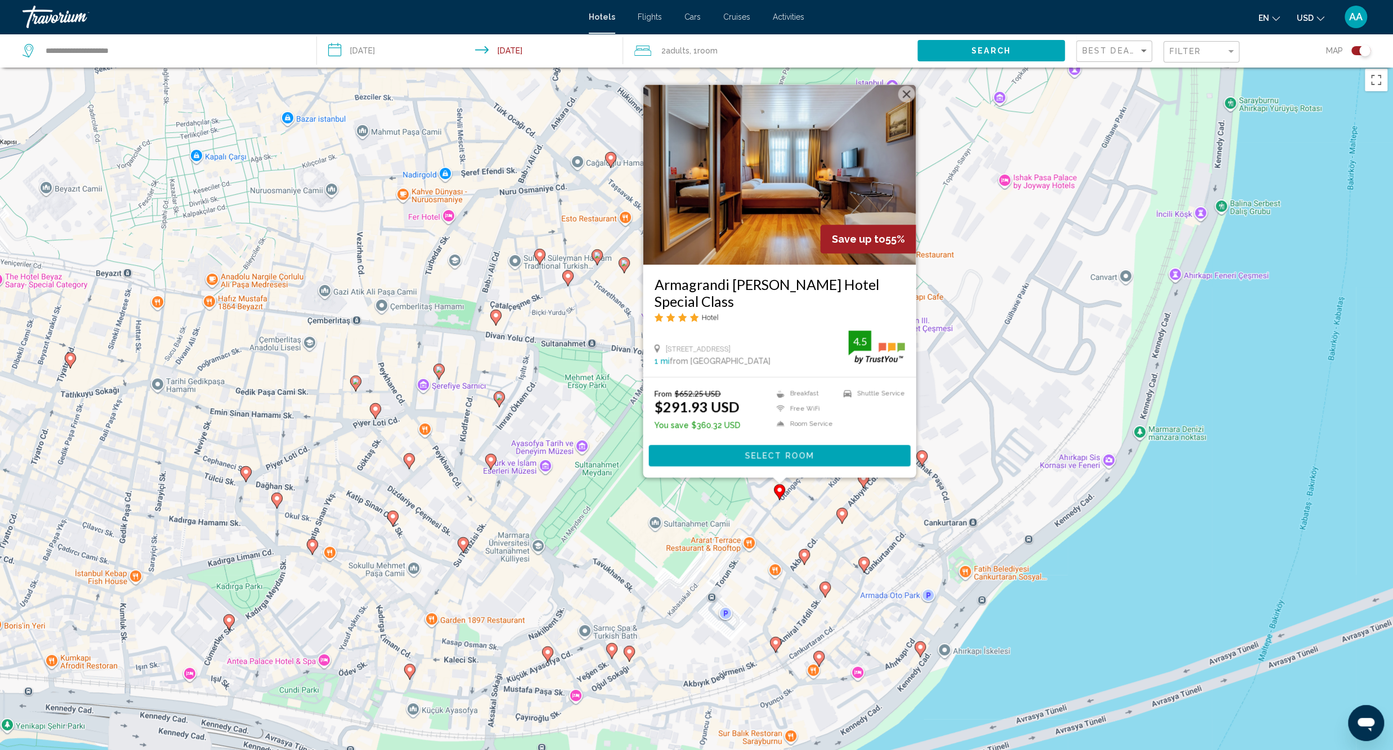
click at [594, 568] on div "To activate drag with keyboard, press Alt + Enter. Once in keyboard drag state,…" at bounding box center [696, 438] width 1393 height 750
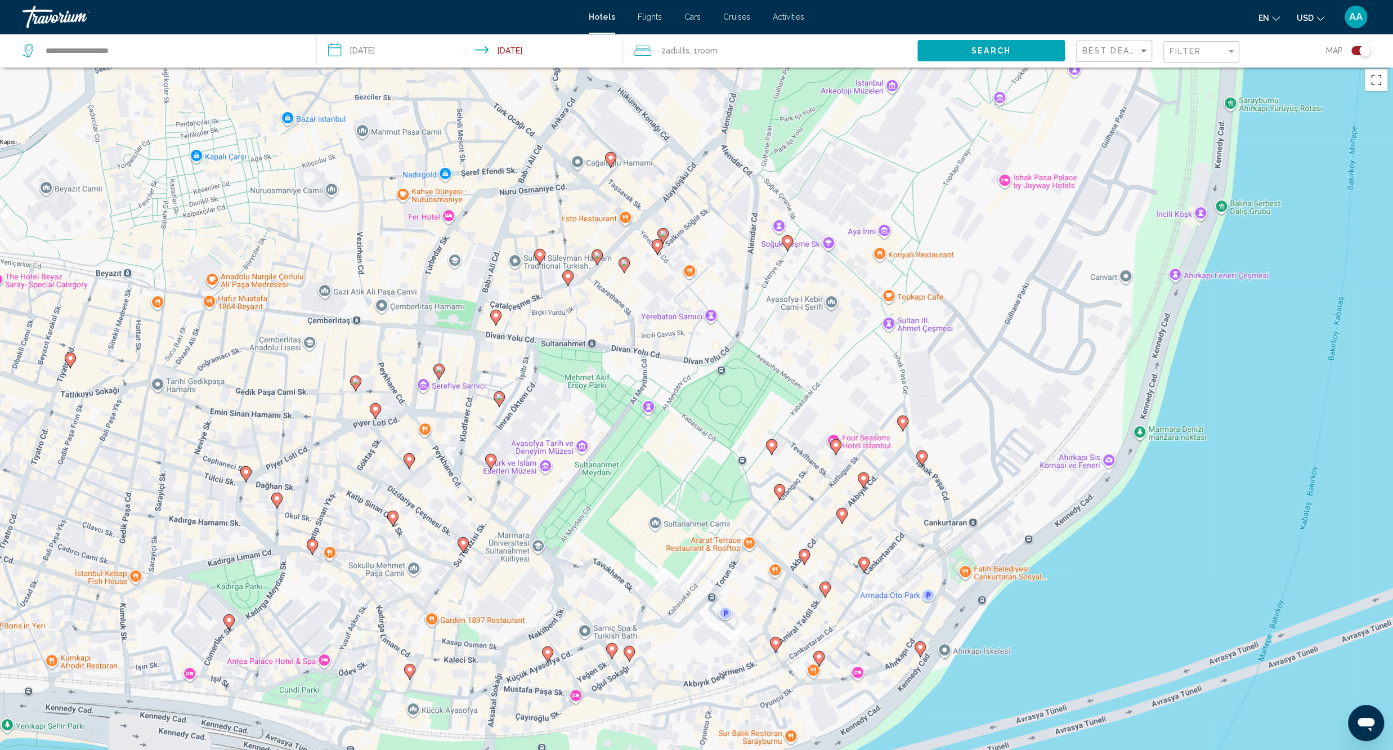
click at [773, 449] on icon "Main content" at bounding box center [771, 447] width 10 height 15
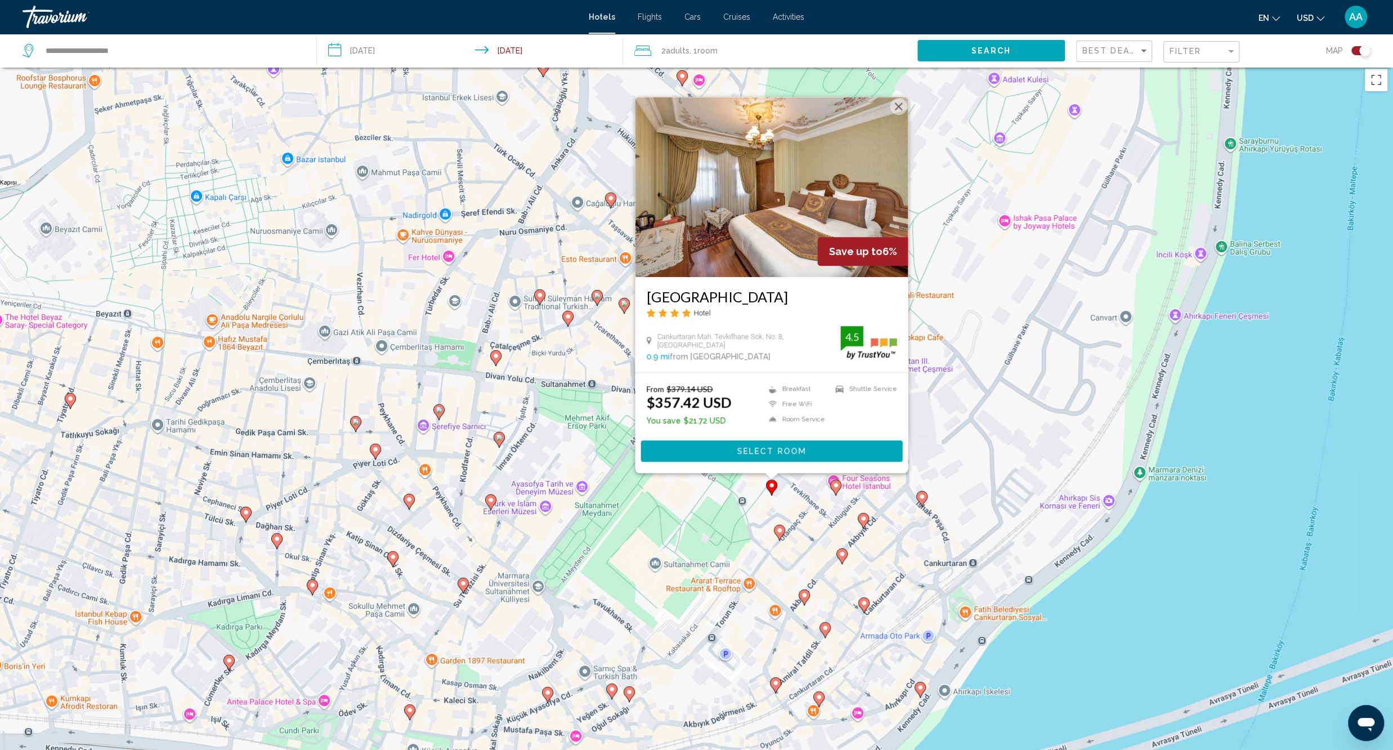
click at [712, 543] on div "To activate drag with keyboard, press Alt + Enter. Once in keyboard drag state,…" at bounding box center [696, 438] width 1393 height 750
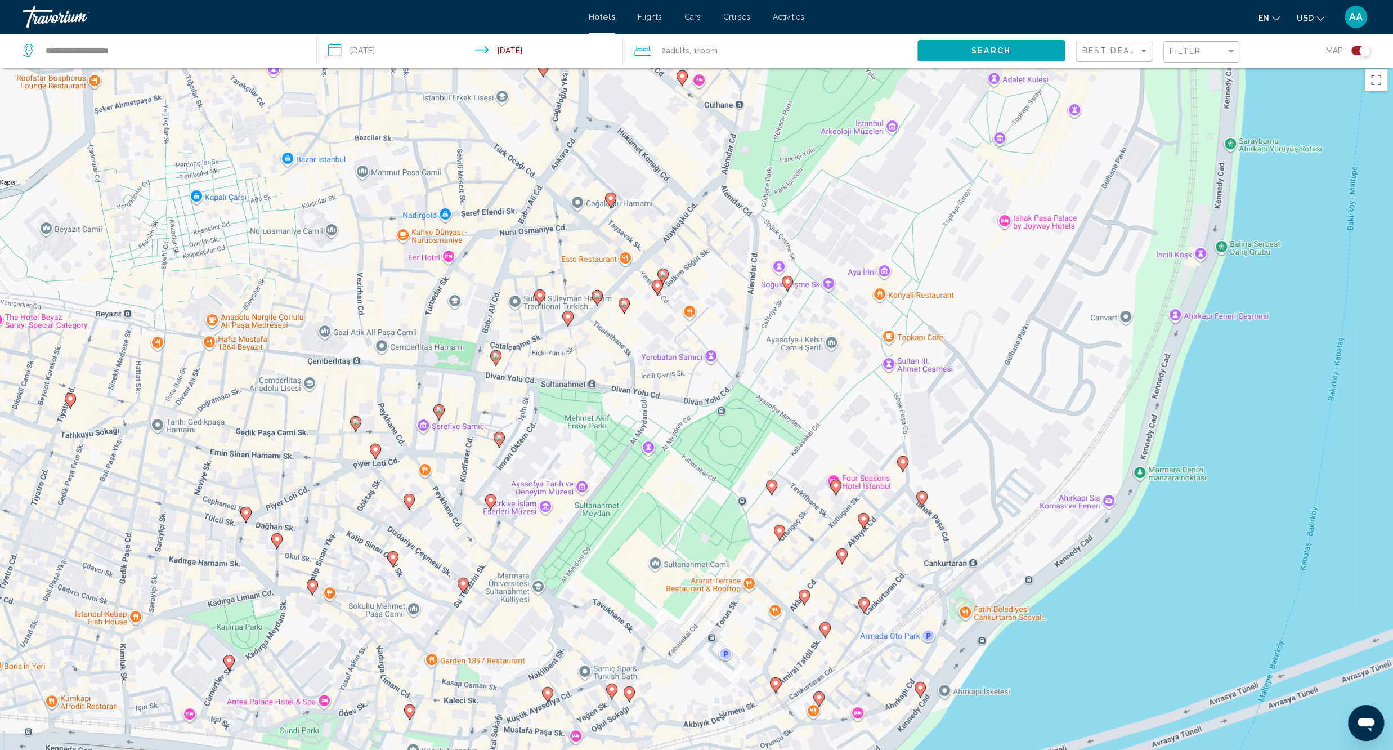
click at [777, 534] on icon "Main content" at bounding box center [779, 532] width 10 height 15
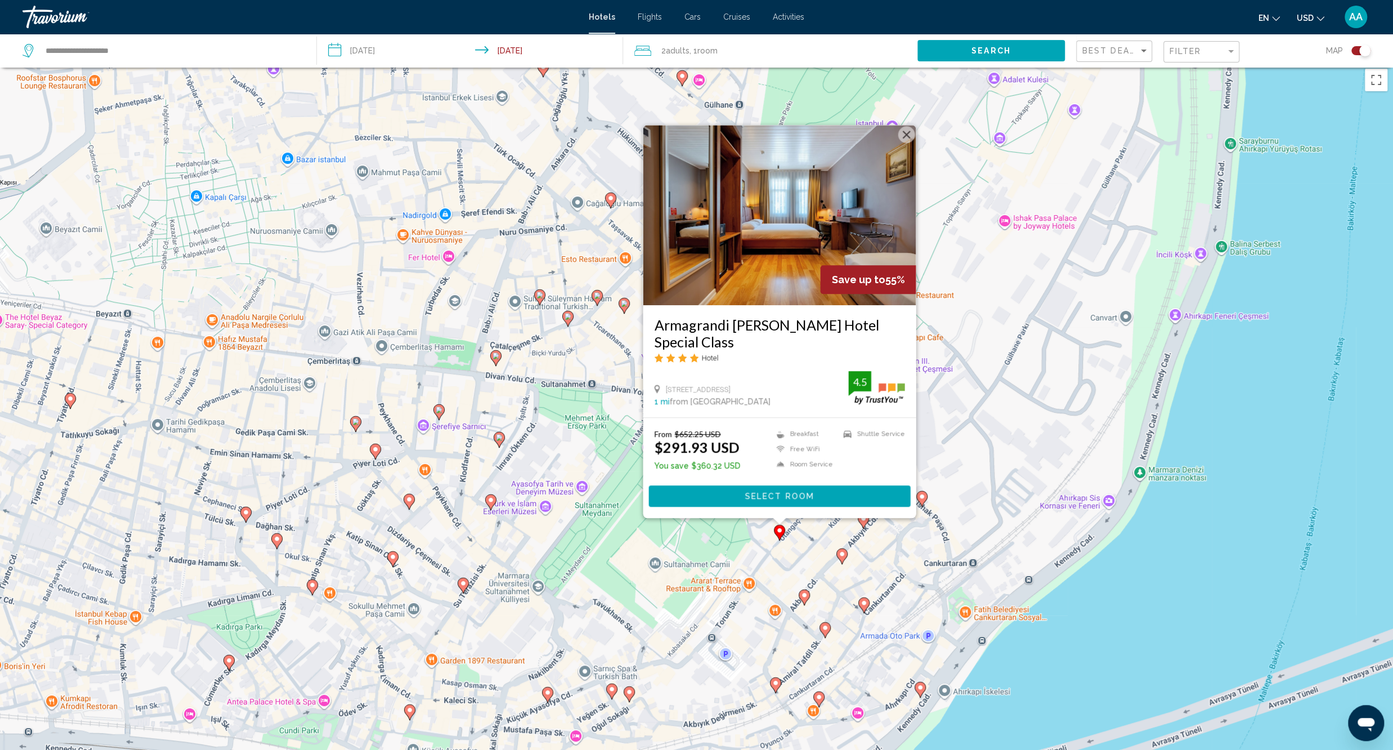
scroll to position [0, 0]
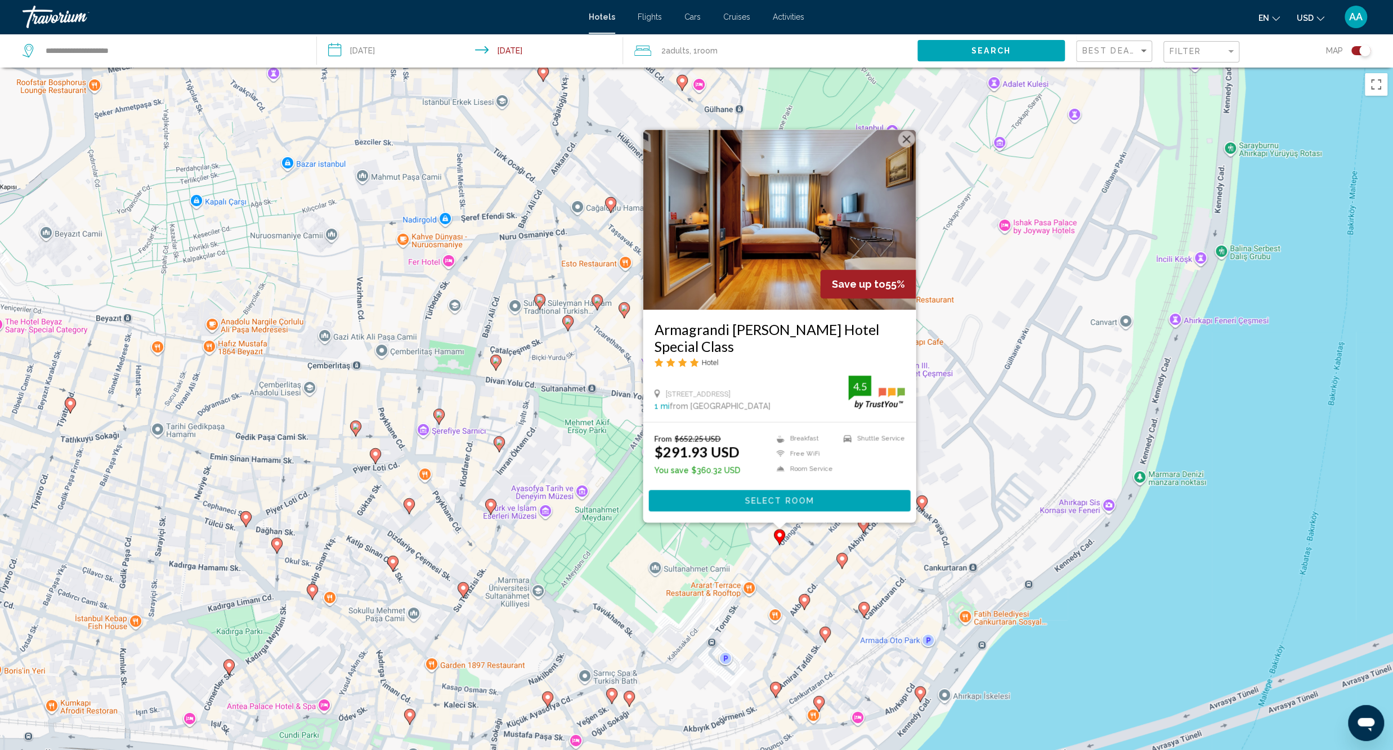
click at [826, 571] on div "To activate drag with keyboard, press Alt + Enter. Once in keyboard drag state,…" at bounding box center [696, 443] width 1393 height 750
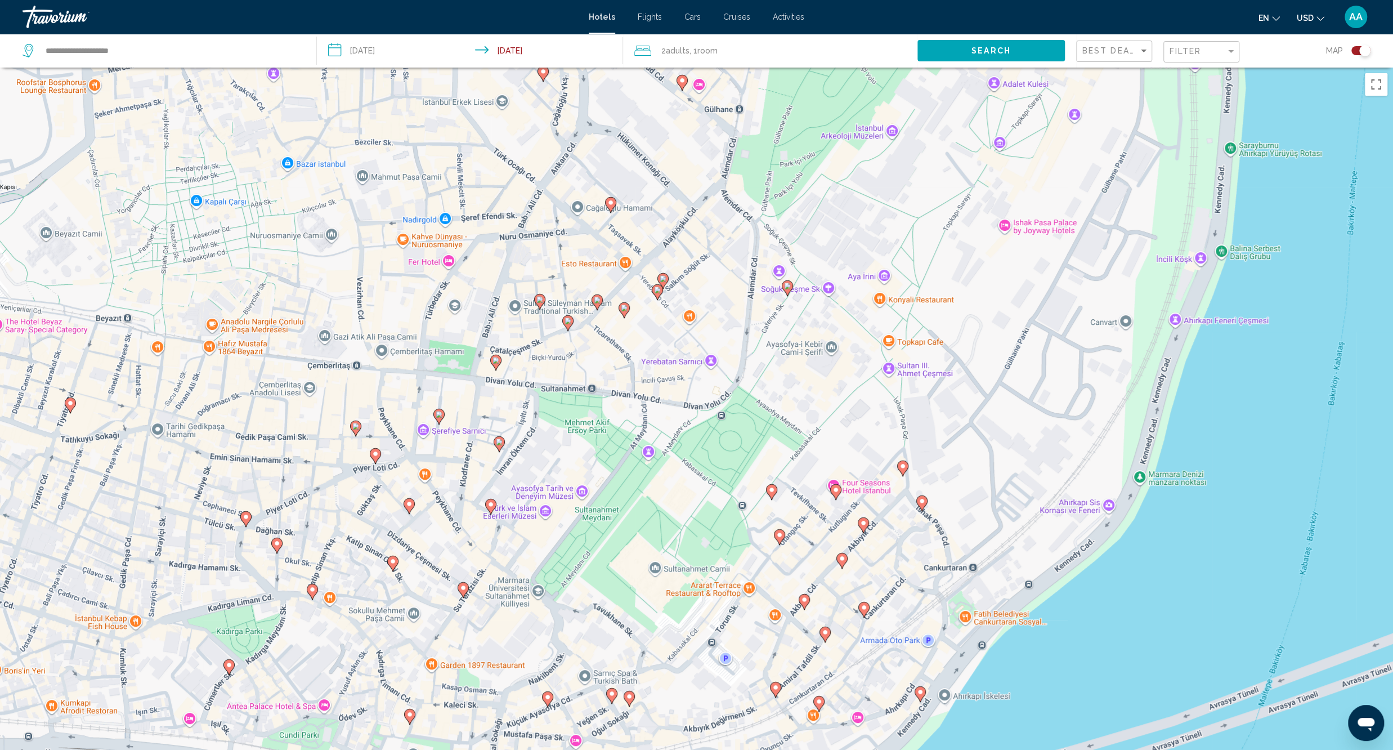
click at [842, 567] on icon "Main content" at bounding box center [841, 561] width 11 height 16
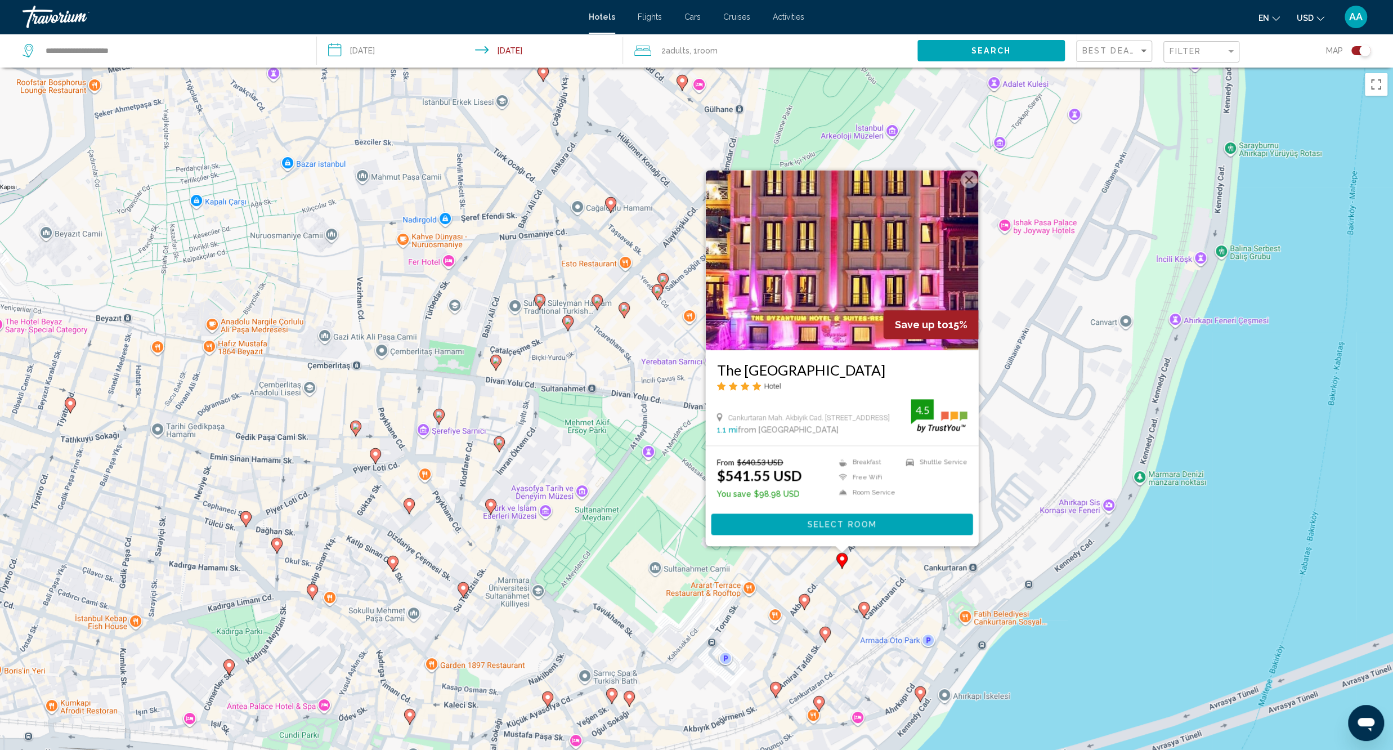
click at [760, 586] on div "To activate drag with keyboard, press Alt + Enter. Once in keyboard drag state,…" at bounding box center [696, 443] width 1393 height 750
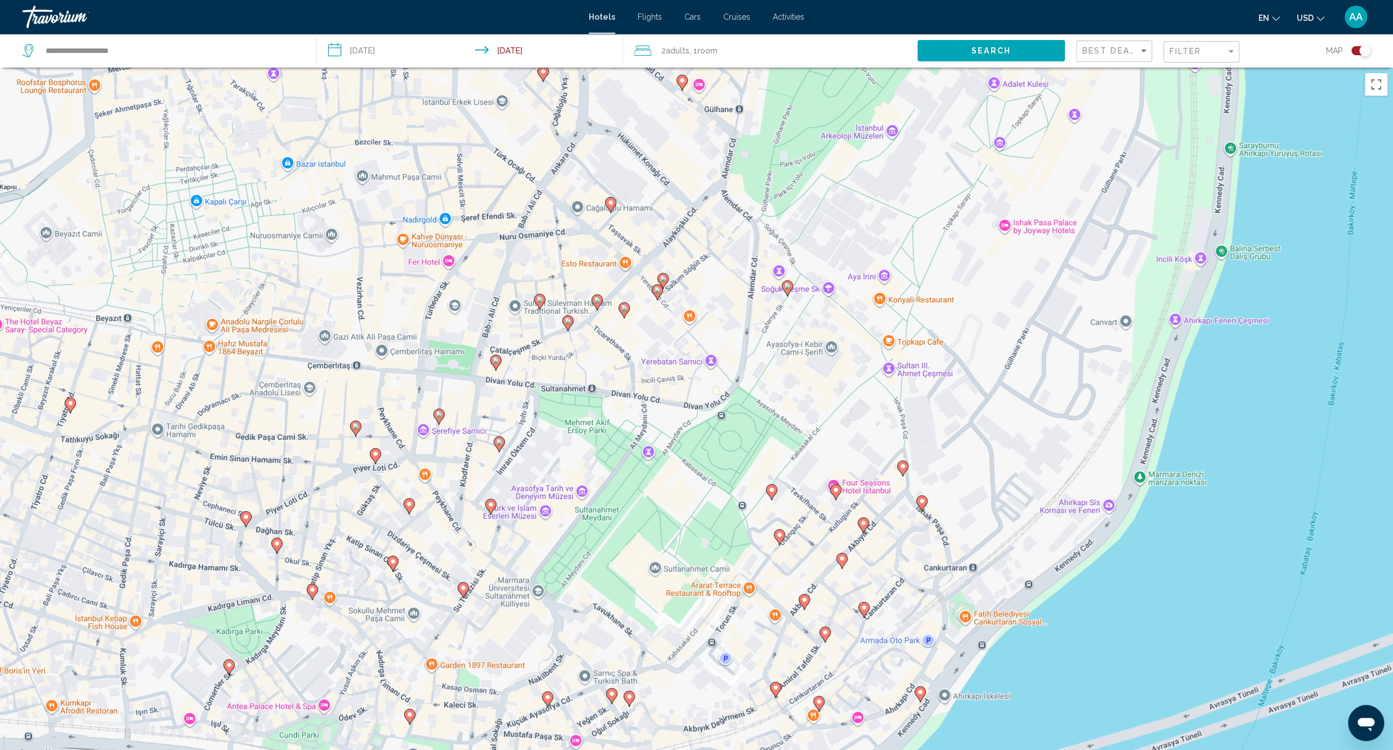
click at [808, 605] on gmp-advanced-marker "Main content" at bounding box center [804, 601] width 11 height 17
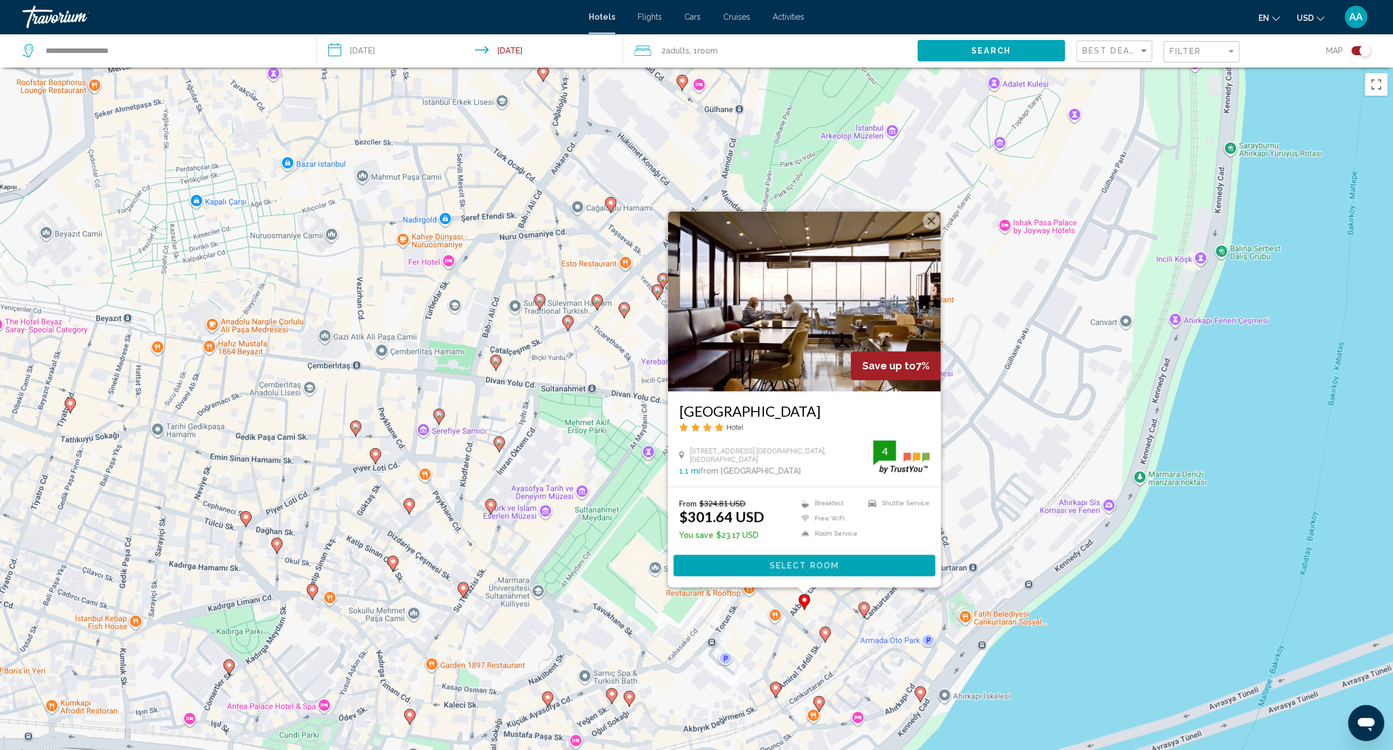
click at [759, 634] on div "To activate drag with keyboard, press Alt + Enter. Once in keyboard drag state,…" at bounding box center [696, 443] width 1393 height 750
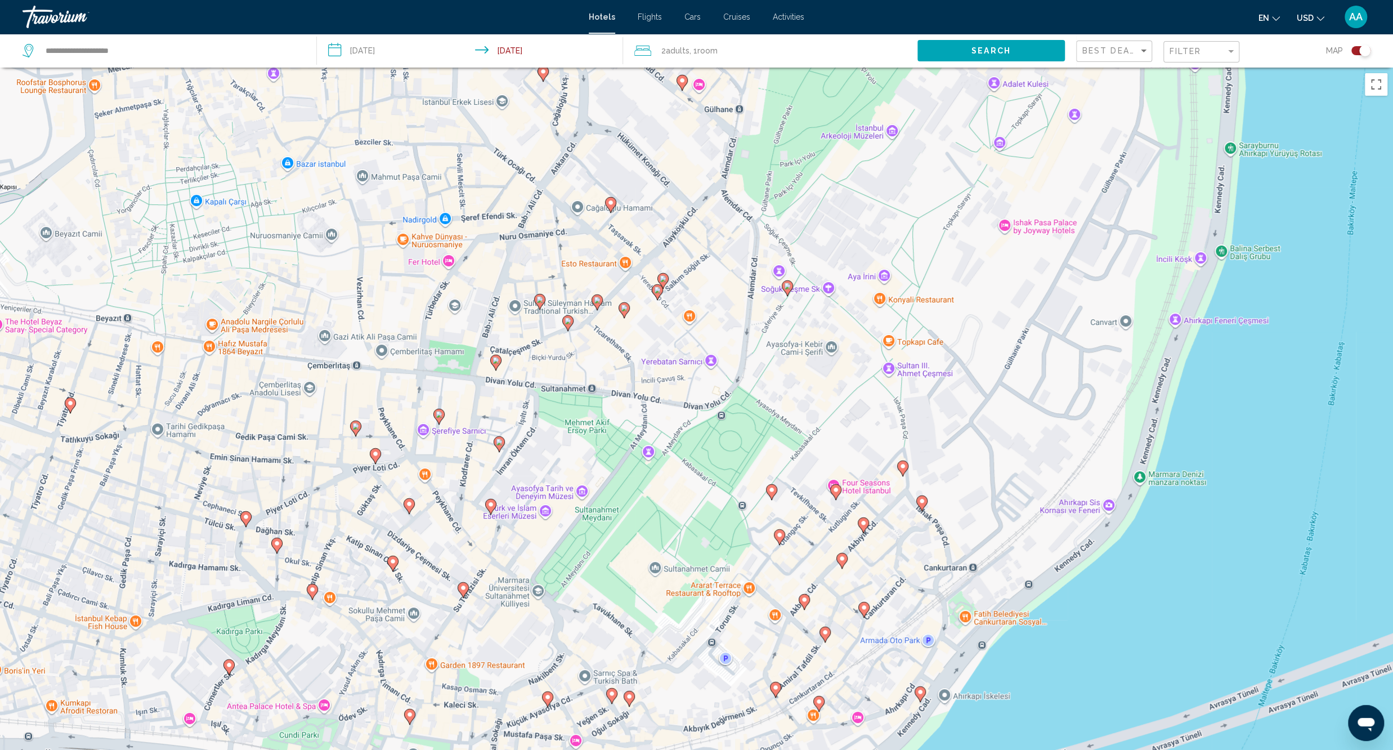
click at [828, 635] on icon "Main content" at bounding box center [824, 634] width 10 height 15
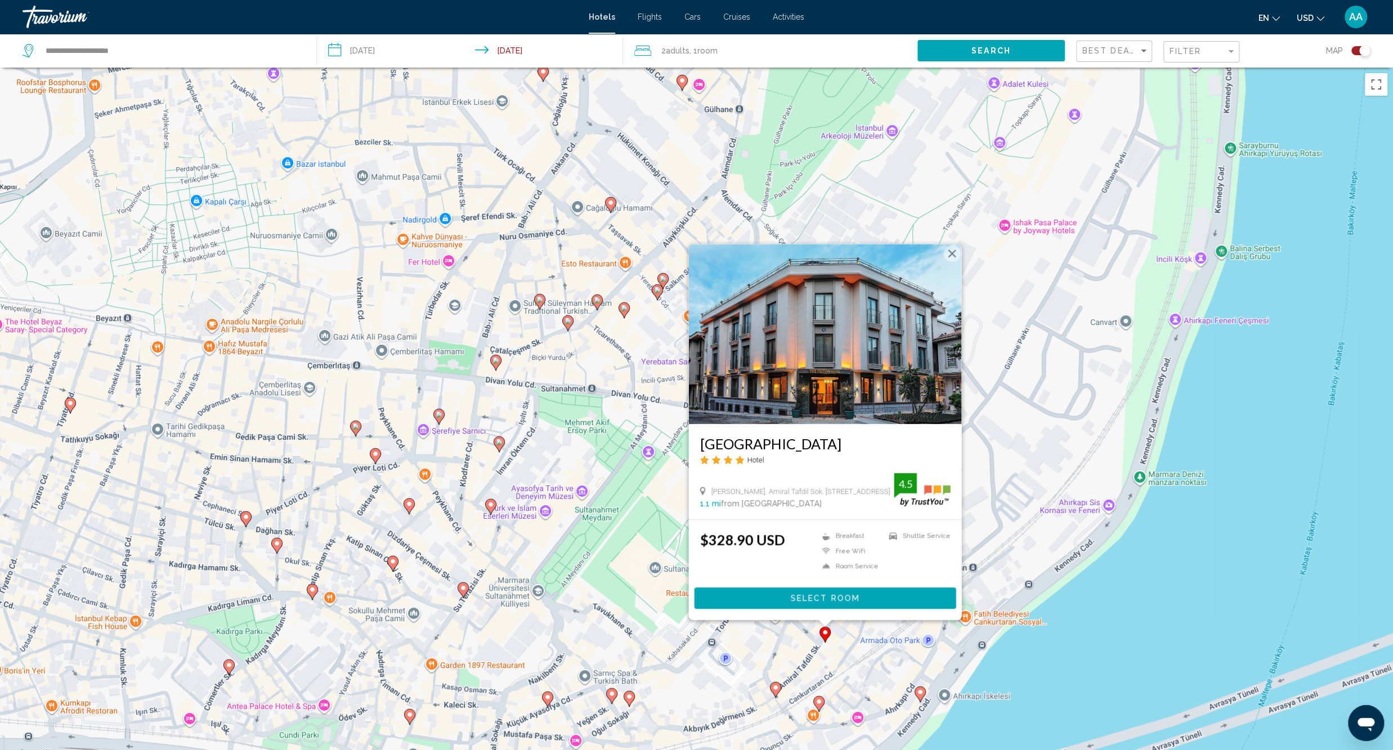
click at [754, 641] on div "To activate drag with keyboard, press Alt + Enter. Once in keyboard drag state,…" at bounding box center [696, 443] width 1393 height 750
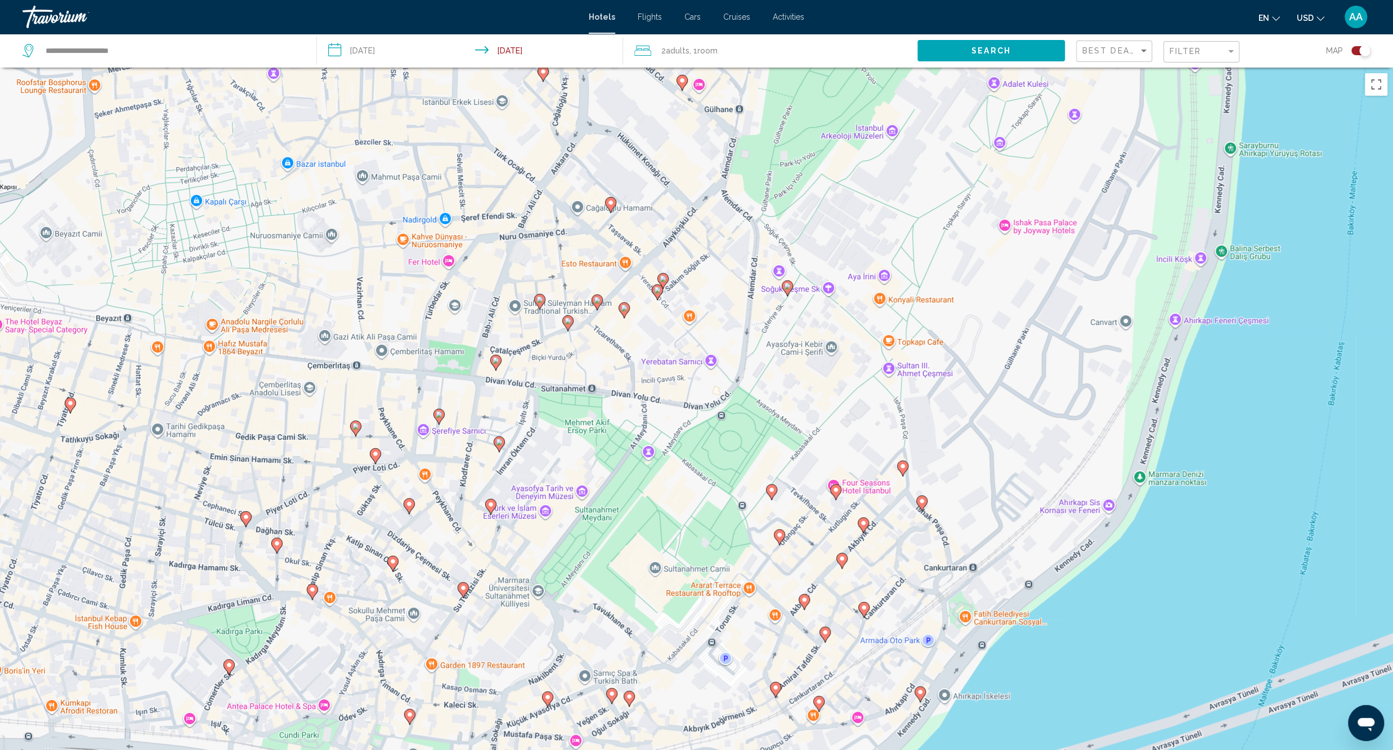
click at [865, 618] on div "To activate drag with keyboard, press Alt + Enter. Once in keyboard drag state,…" at bounding box center [696, 443] width 1393 height 750
click at [867, 614] on gmp-advanced-marker "Main content" at bounding box center [863, 609] width 11 height 17
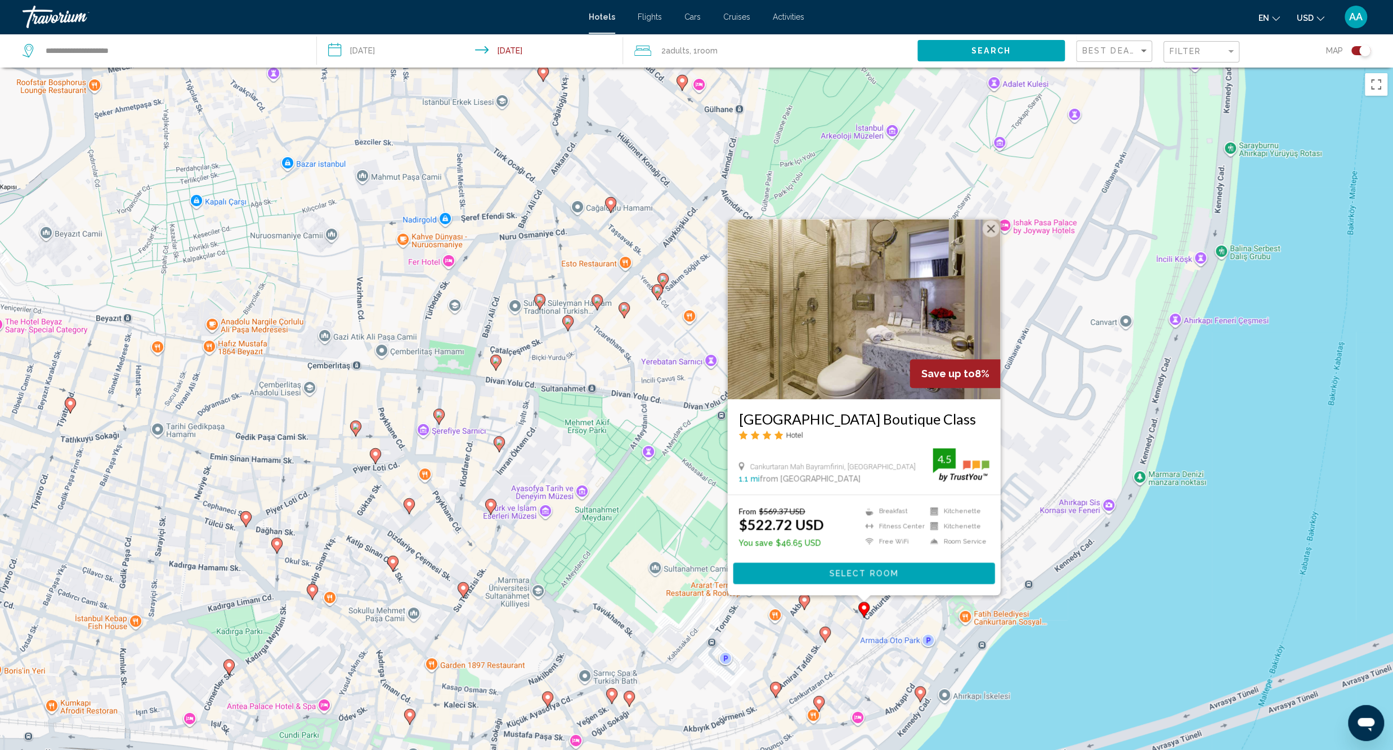
click at [763, 630] on div "To activate drag with keyboard, press Alt + Enter. Once in keyboard drag state,…" at bounding box center [696, 443] width 1393 height 750
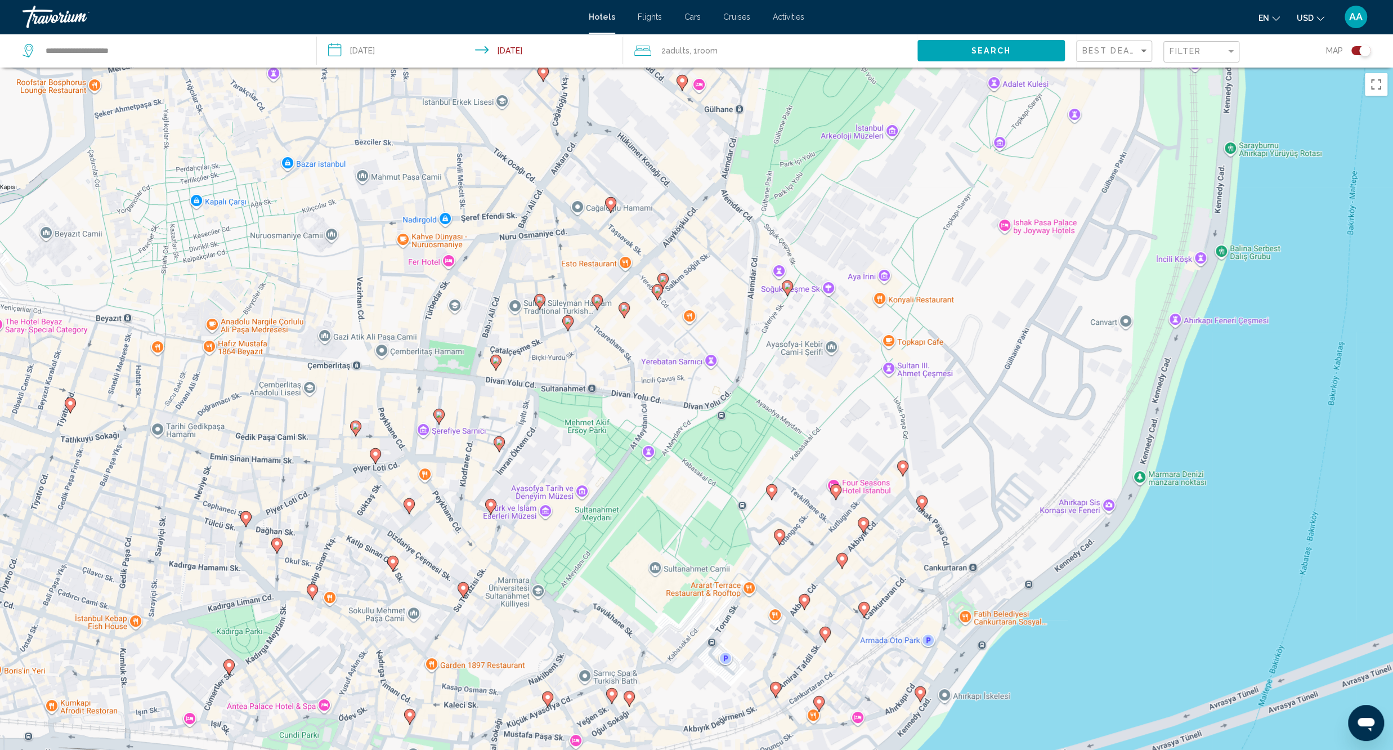
click at [920, 503] on image "Main content" at bounding box center [921, 500] width 7 height 7
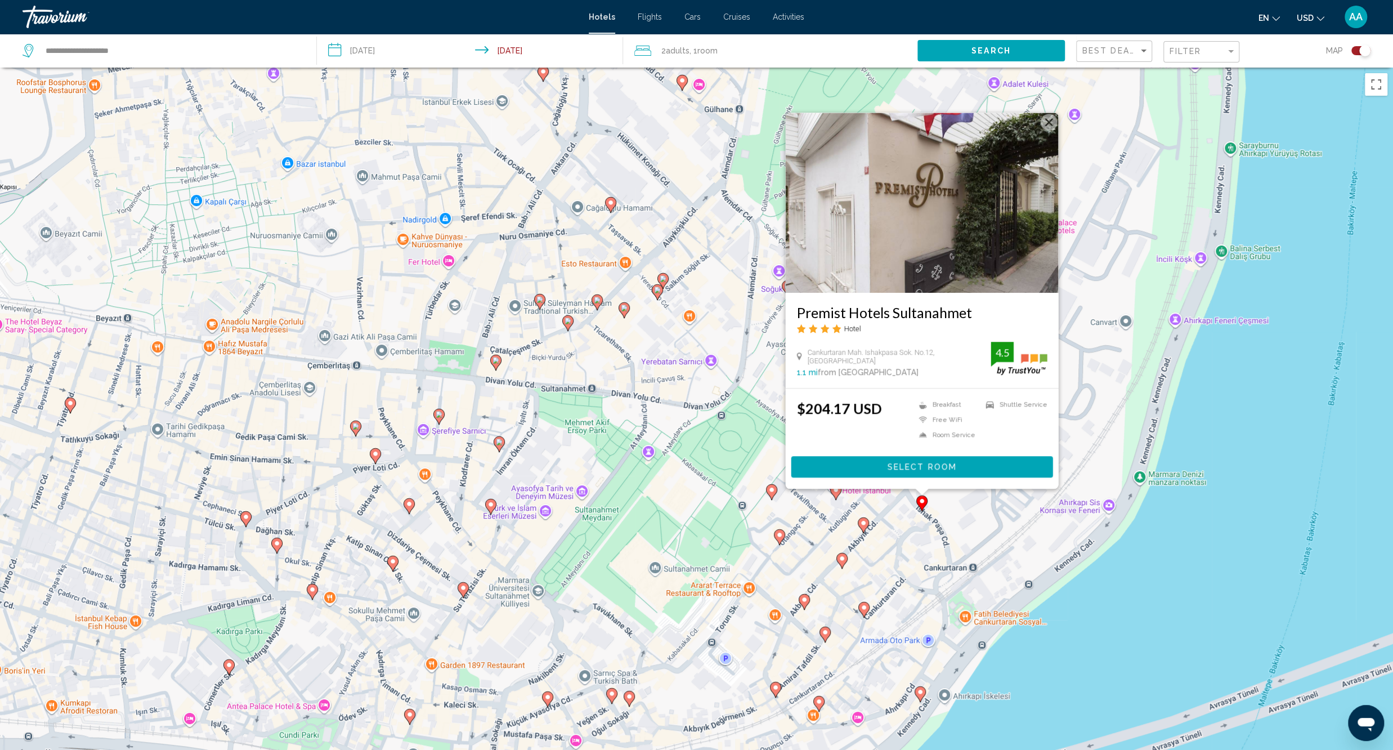
click at [738, 613] on div "To activate drag with keyboard, press Alt + Enter. Once in keyboard drag state,…" at bounding box center [696, 443] width 1393 height 750
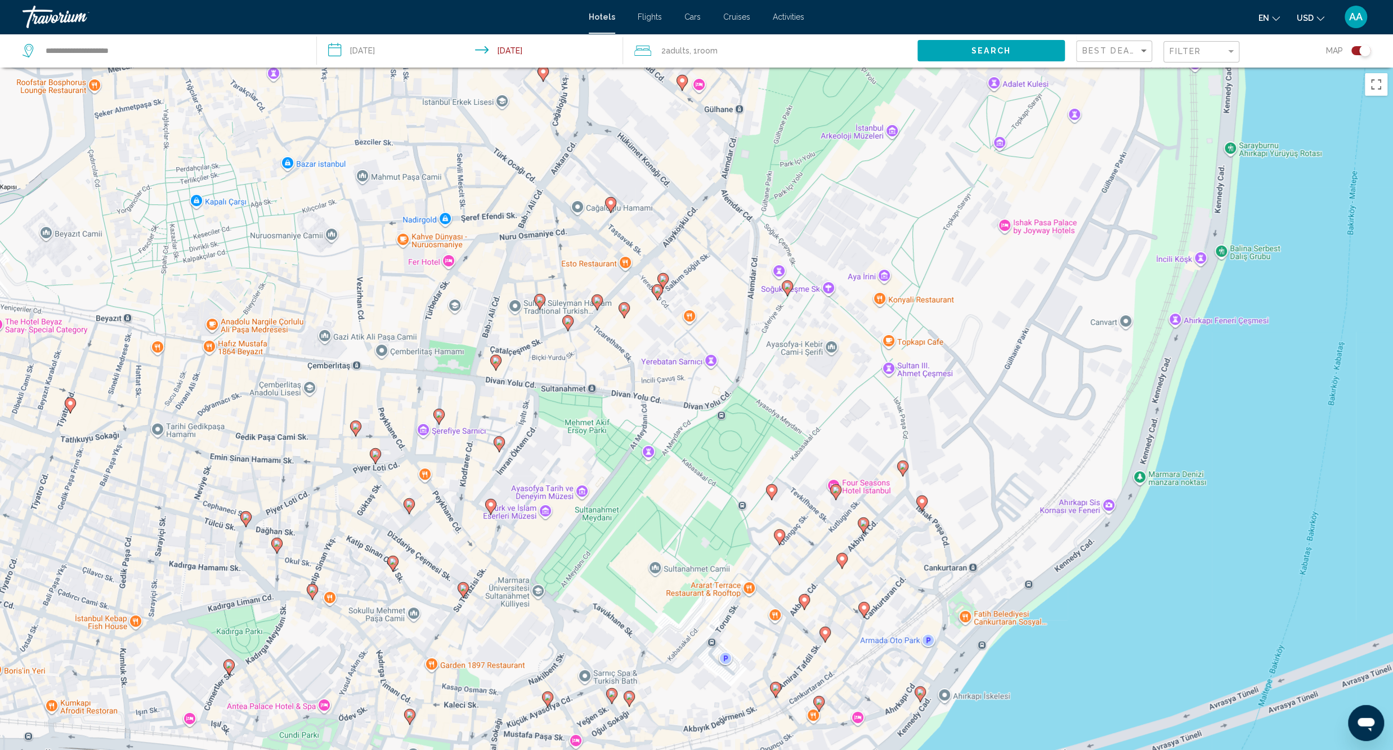
click at [925, 506] on gmp-advanced-marker "Main content" at bounding box center [921, 503] width 11 height 17
click at [923, 506] on icon "Main content" at bounding box center [921, 503] width 10 height 15
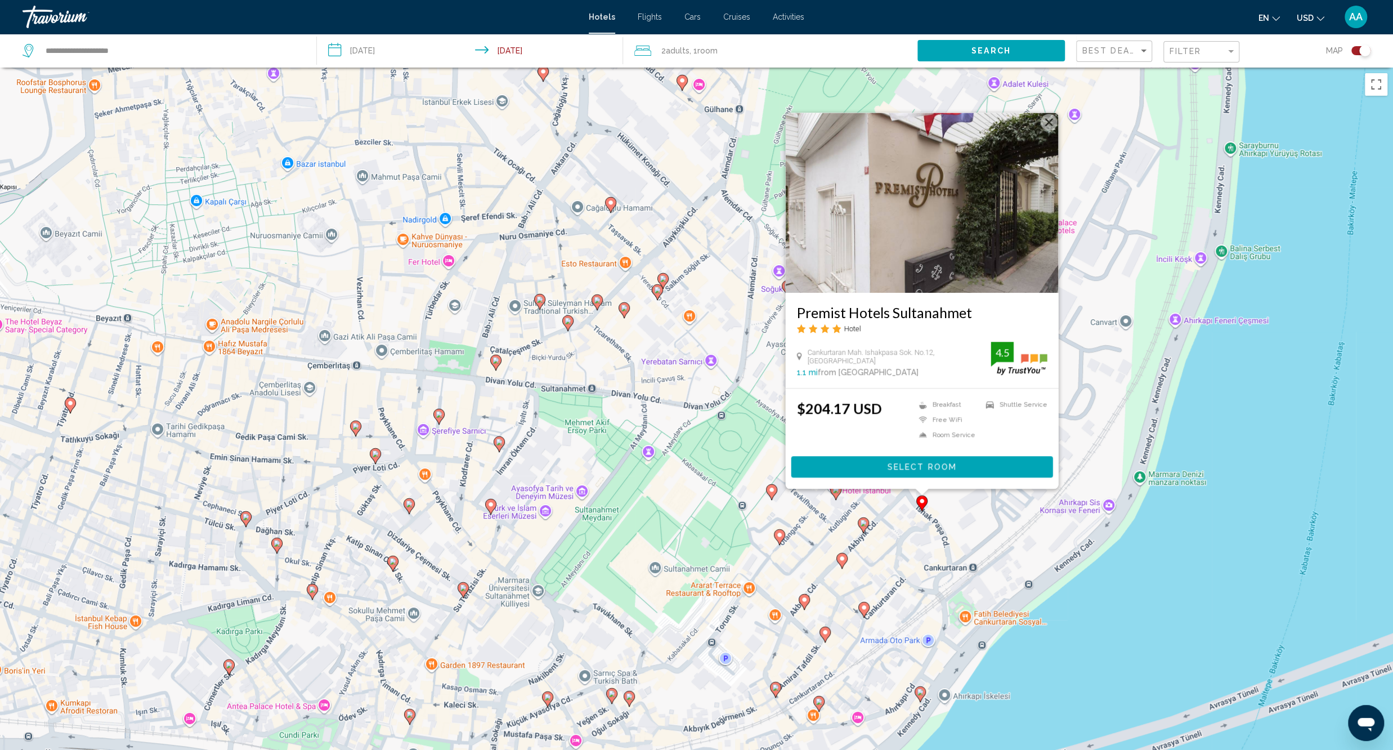
click at [946, 532] on div "To activate drag with keyboard, press Alt + Enter. Once in keyboard drag state,…" at bounding box center [696, 443] width 1393 height 750
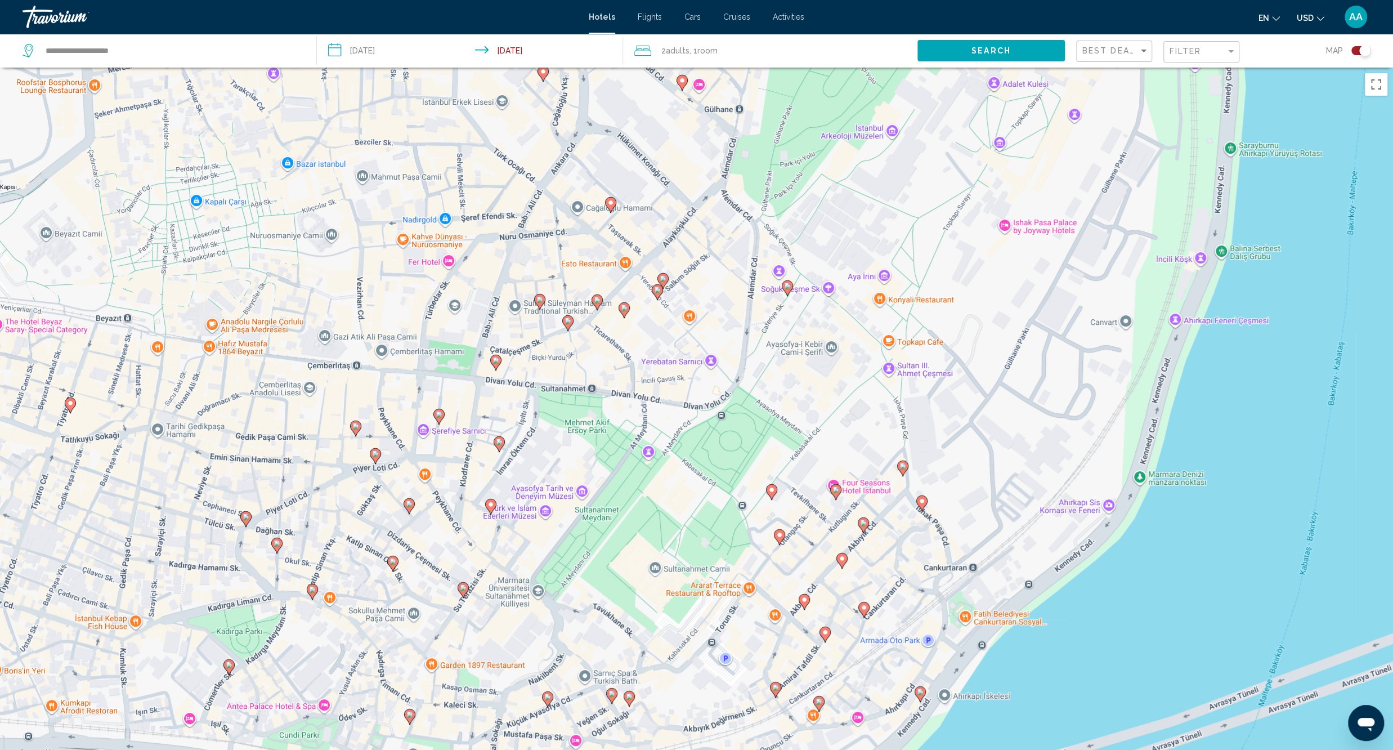
click at [905, 464] on image "Main content" at bounding box center [902, 466] width 7 height 7
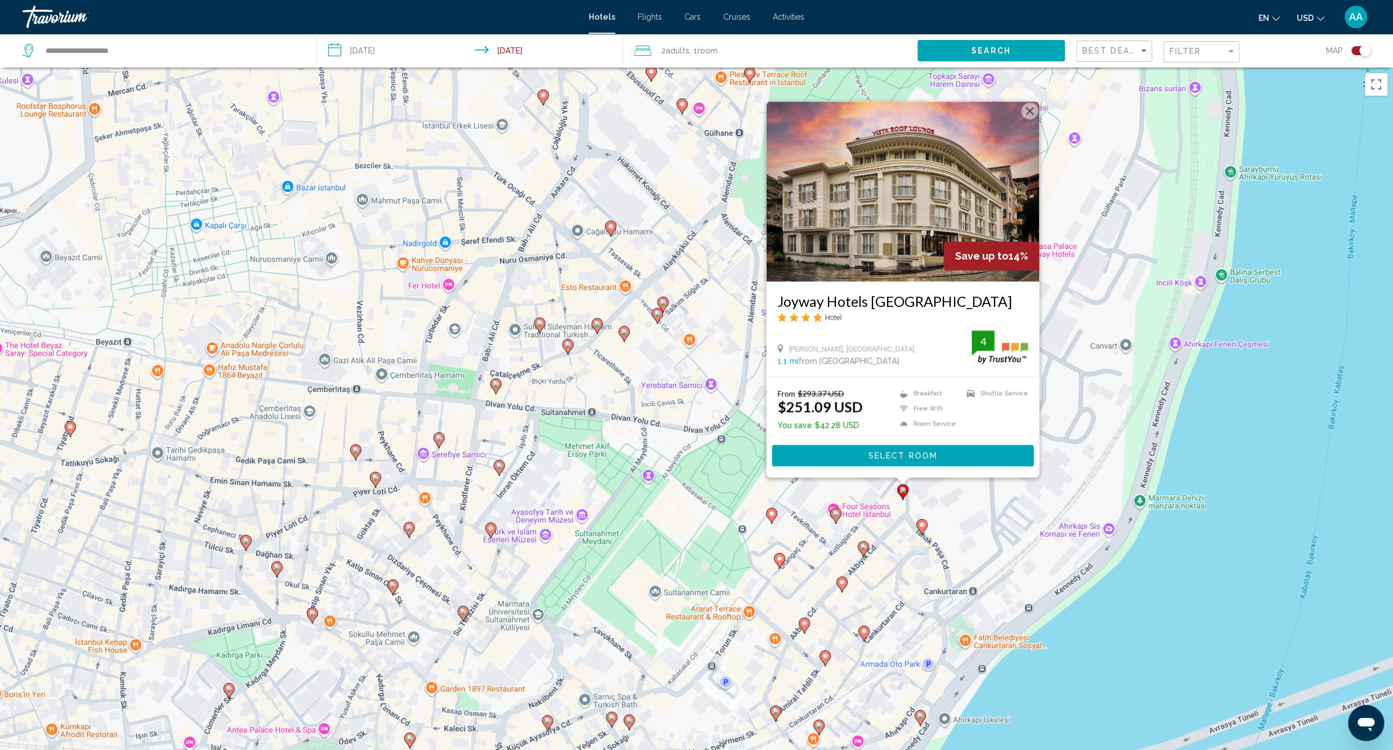
click at [888, 508] on div "To activate drag with keyboard, press Alt + Enter. Once in keyboard drag state,…" at bounding box center [696, 443] width 1393 height 750
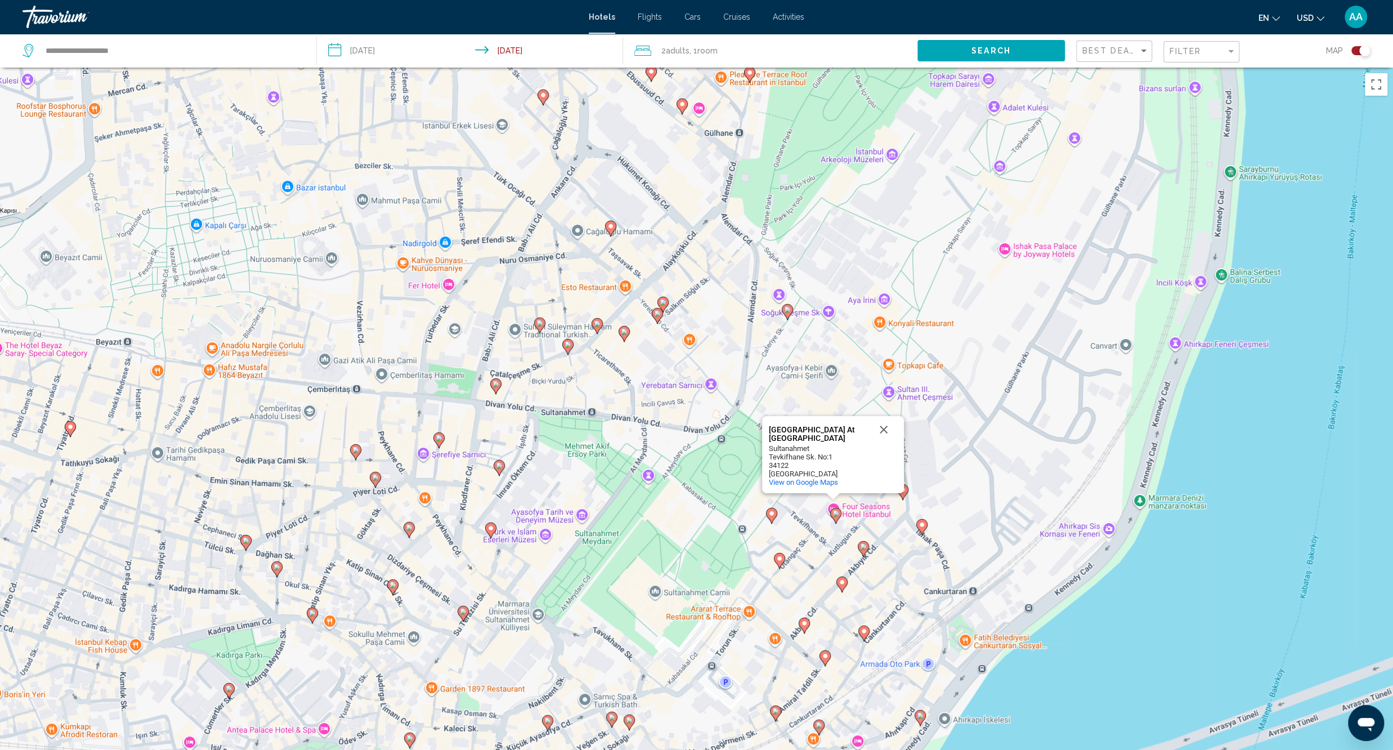
click at [836, 516] on image "Main content" at bounding box center [835, 513] width 7 height 7
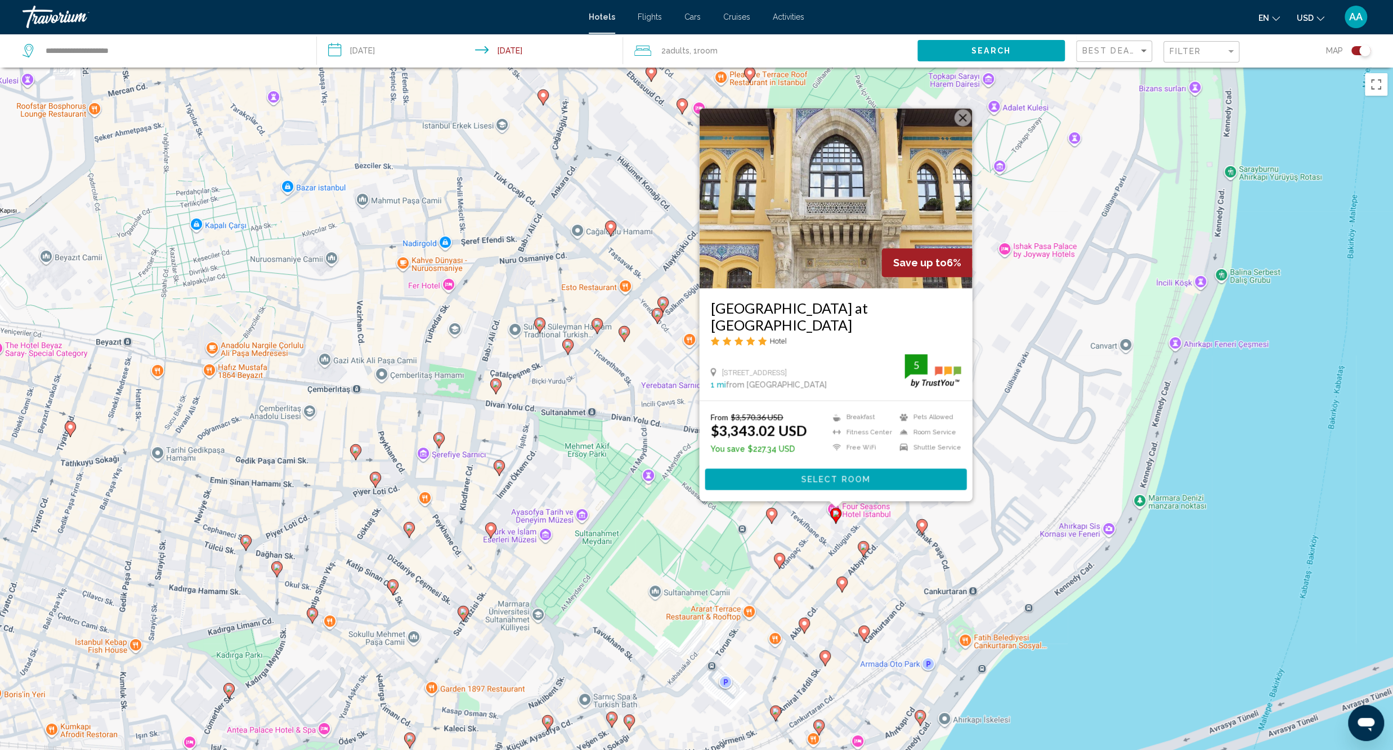
click at [768, 520] on gmp-advanced-marker "Main content" at bounding box center [771, 515] width 11 height 17
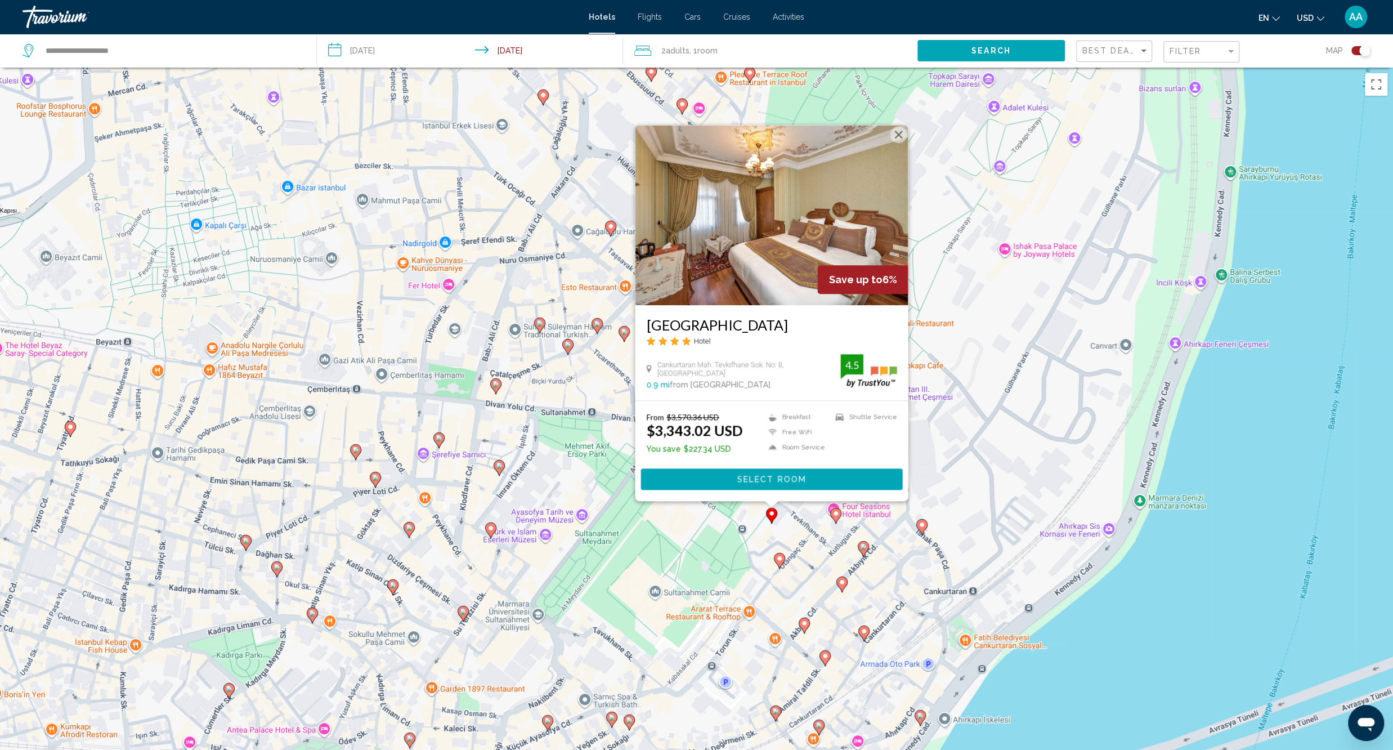
click at [728, 545] on div "To activate drag with keyboard, press Alt + Enter. Once in keyboard drag state,…" at bounding box center [696, 443] width 1393 height 750
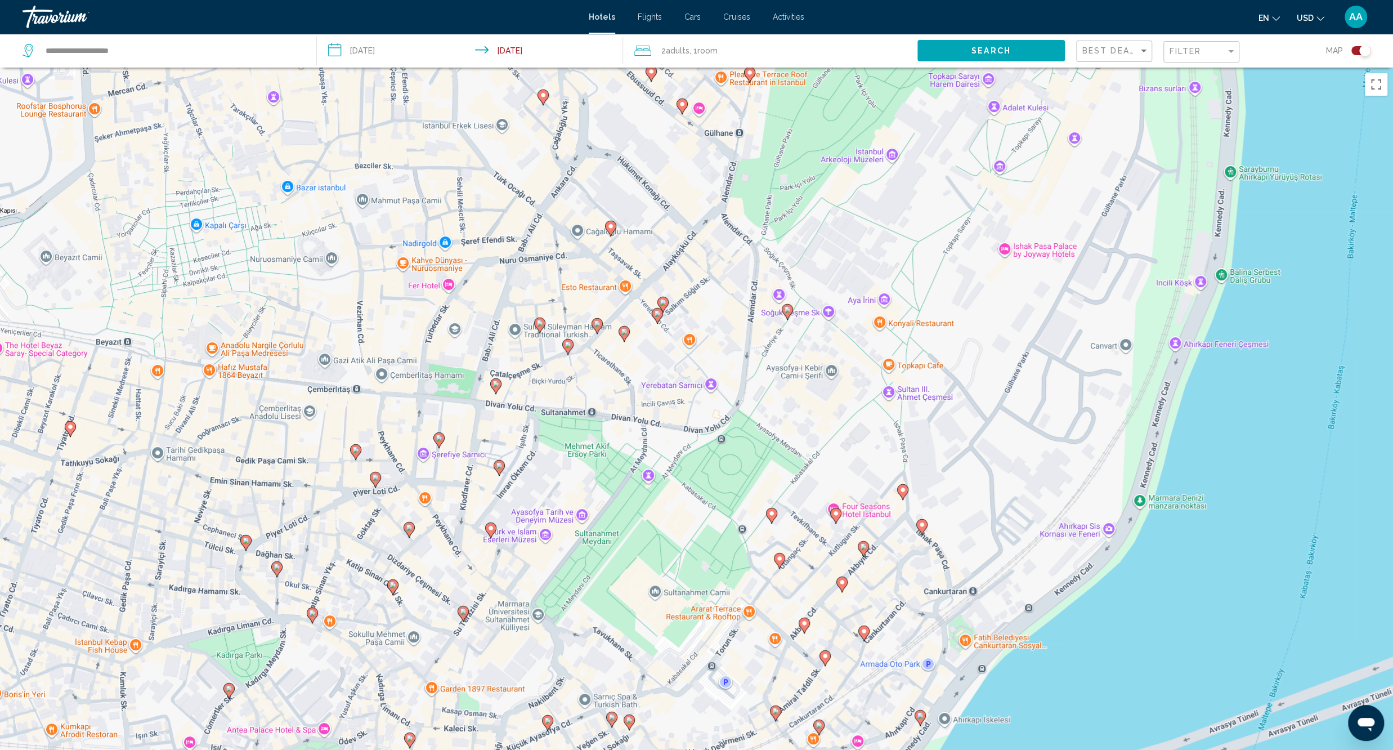
click at [773, 518] on icon "Main content" at bounding box center [771, 515] width 10 height 15
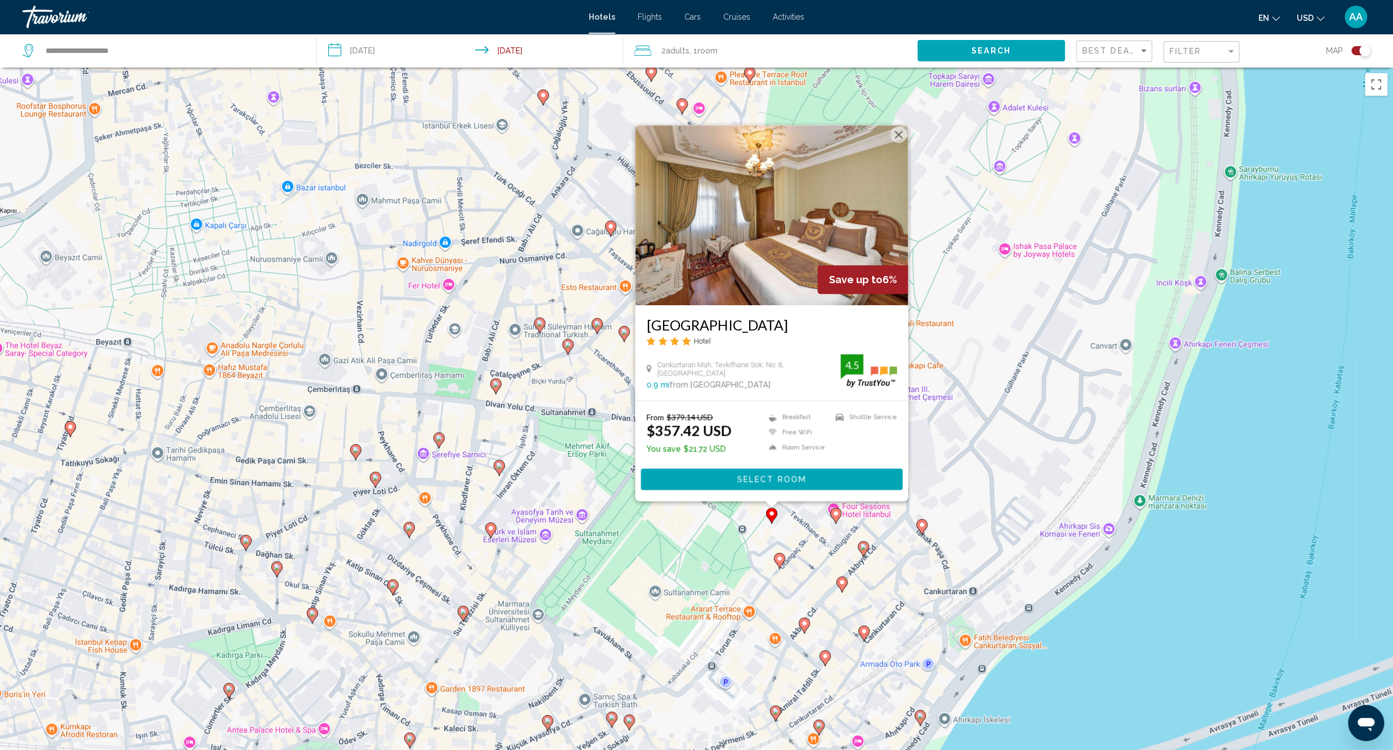
click at [761, 543] on div "To activate drag with keyboard, press Alt + Enter. Once in keyboard drag state,…" at bounding box center [696, 443] width 1393 height 750
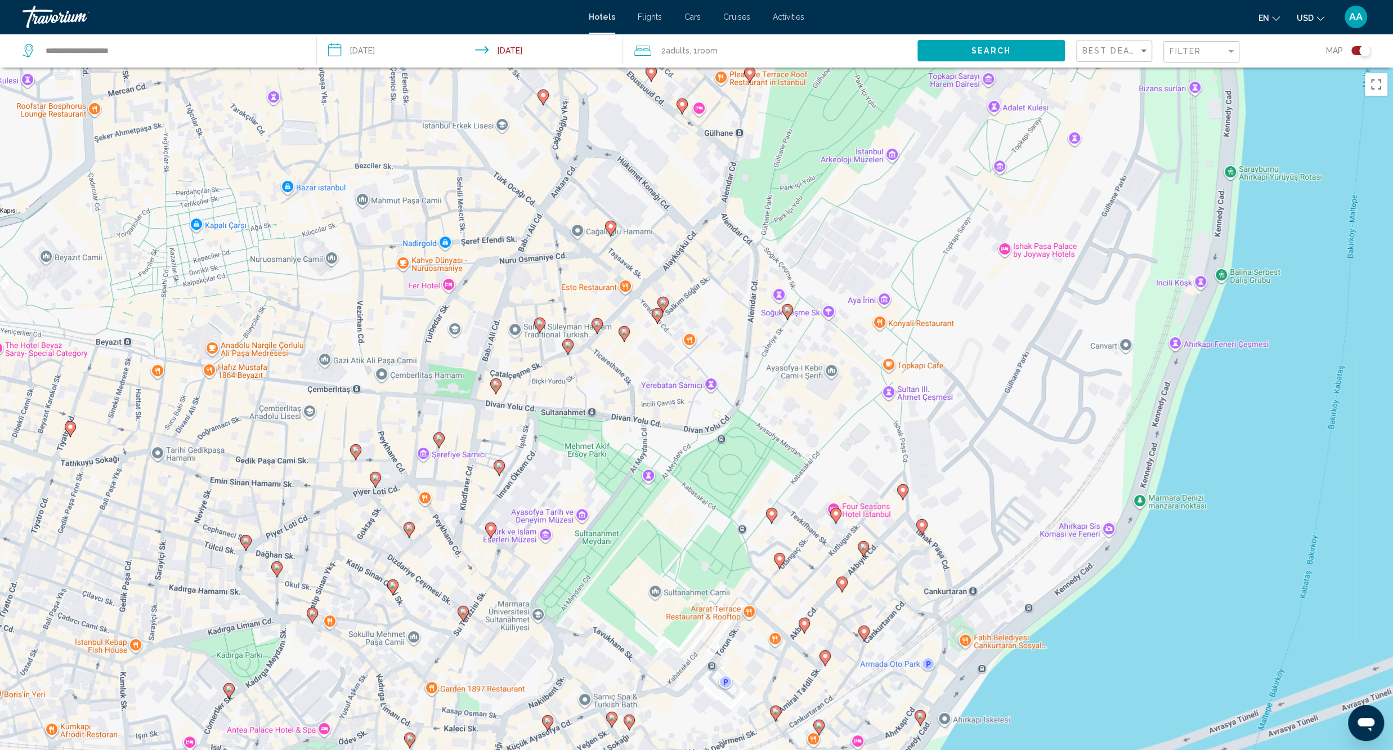
click at [624, 345] on div "To activate drag with keyboard, press Alt + Enter. Once in keyboard drag state,…" at bounding box center [696, 443] width 1393 height 750
click at [624, 338] on icon "Main content" at bounding box center [623, 333] width 10 height 15
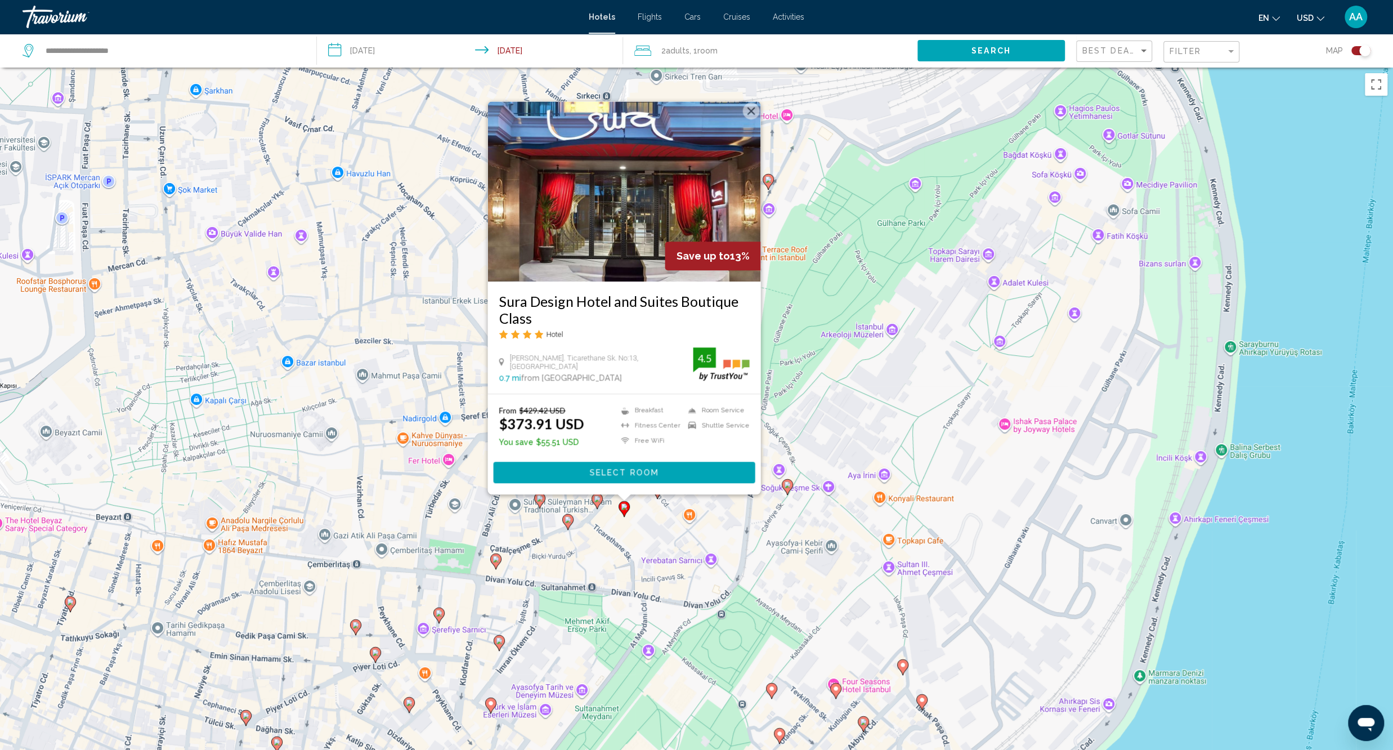
click at [635, 552] on div "To activate drag with keyboard, press Alt + Enter. Once in keyboard drag state,…" at bounding box center [696, 443] width 1393 height 750
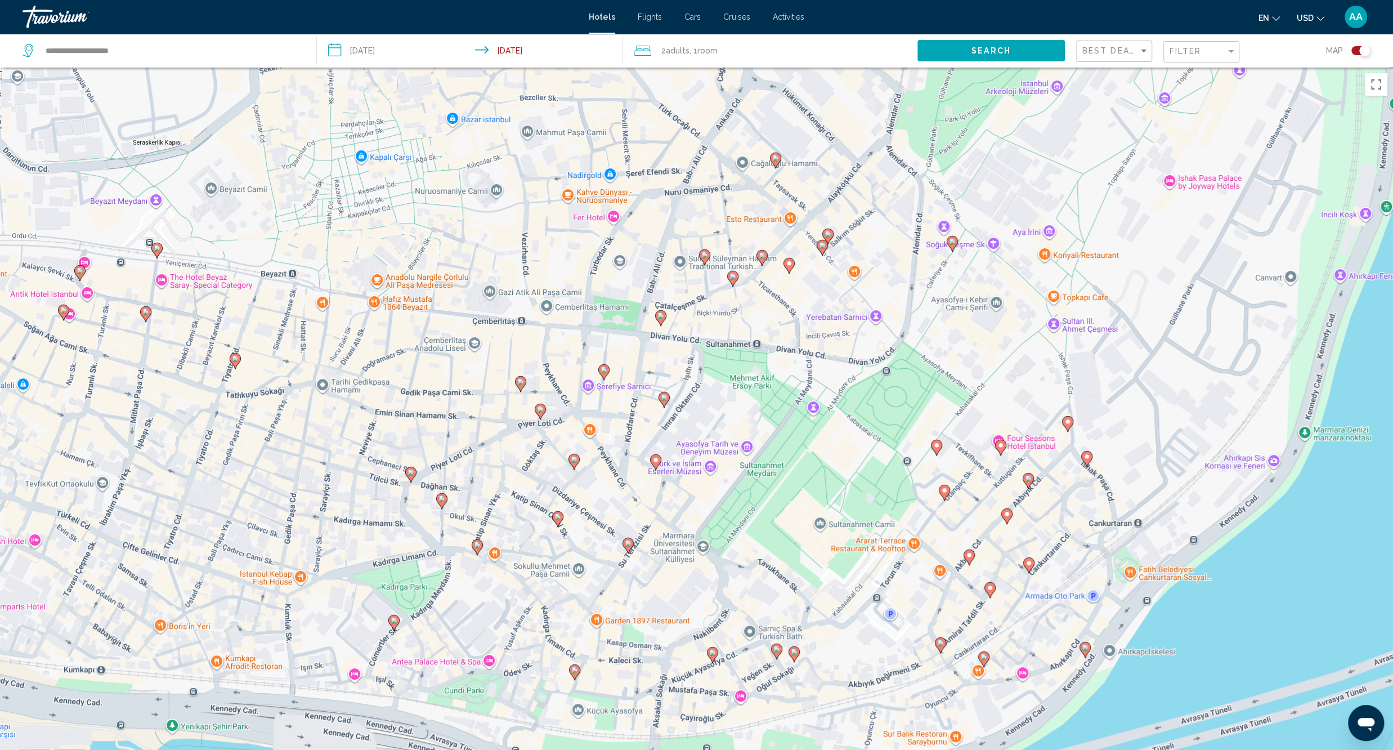
drag, startPoint x: 635, startPoint y: 567, endPoint x: 802, endPoint y: 320, distance: 298.0
click at [802, 320] on div "To activate drag with keyboard, press Alt + Enter. Once in keyboard drag state,…" at bounding box center [696, 443] width 1393 height 750
click at [822, 254] on gmp-advanced-marker "Main content" at bounding box center [822, 247] width 11 height 17
click at [820, 250] on icon "Main content" at bounding box center [822, 247] width 10 height 15
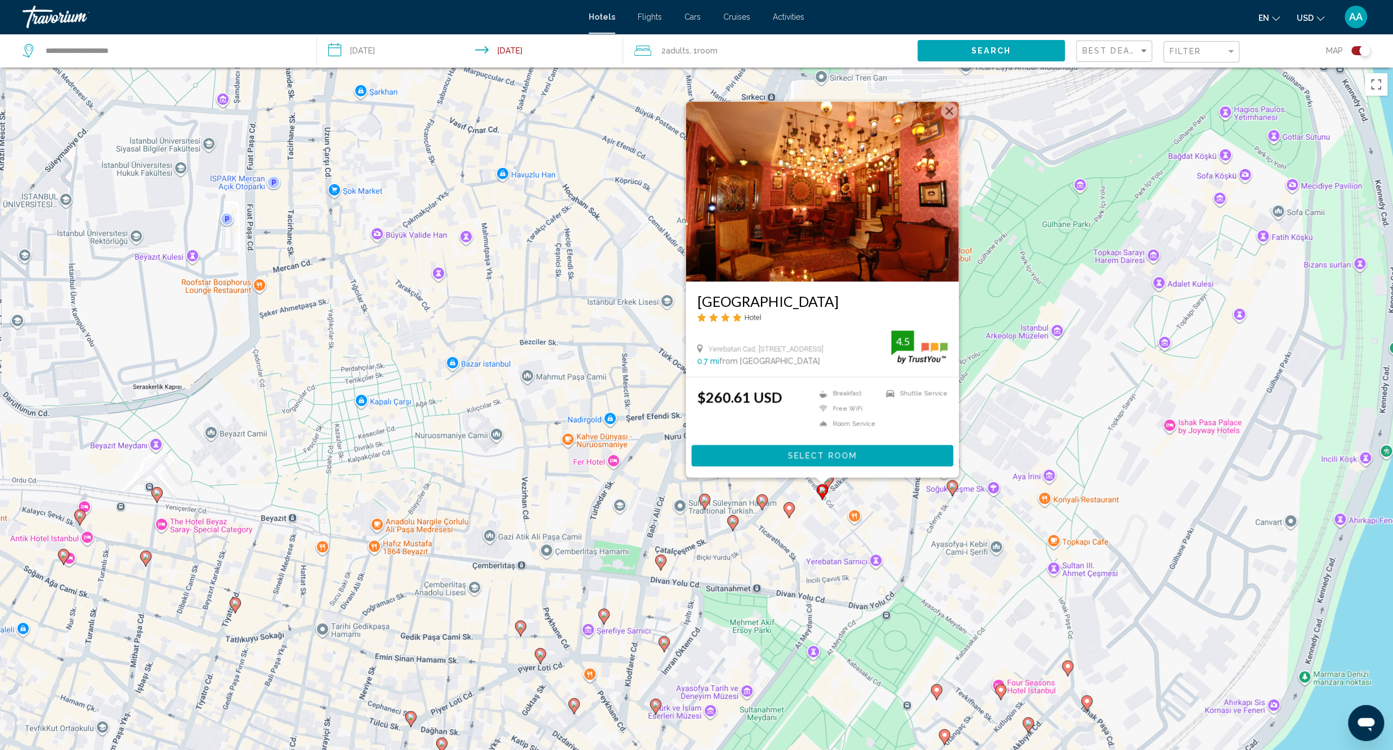
click at [835, 536] on div "To activate drag with keyboard, press Alt + Enter. Once in keyboard drag state,…" at bounding box center [696, 443] width 1393 height 750
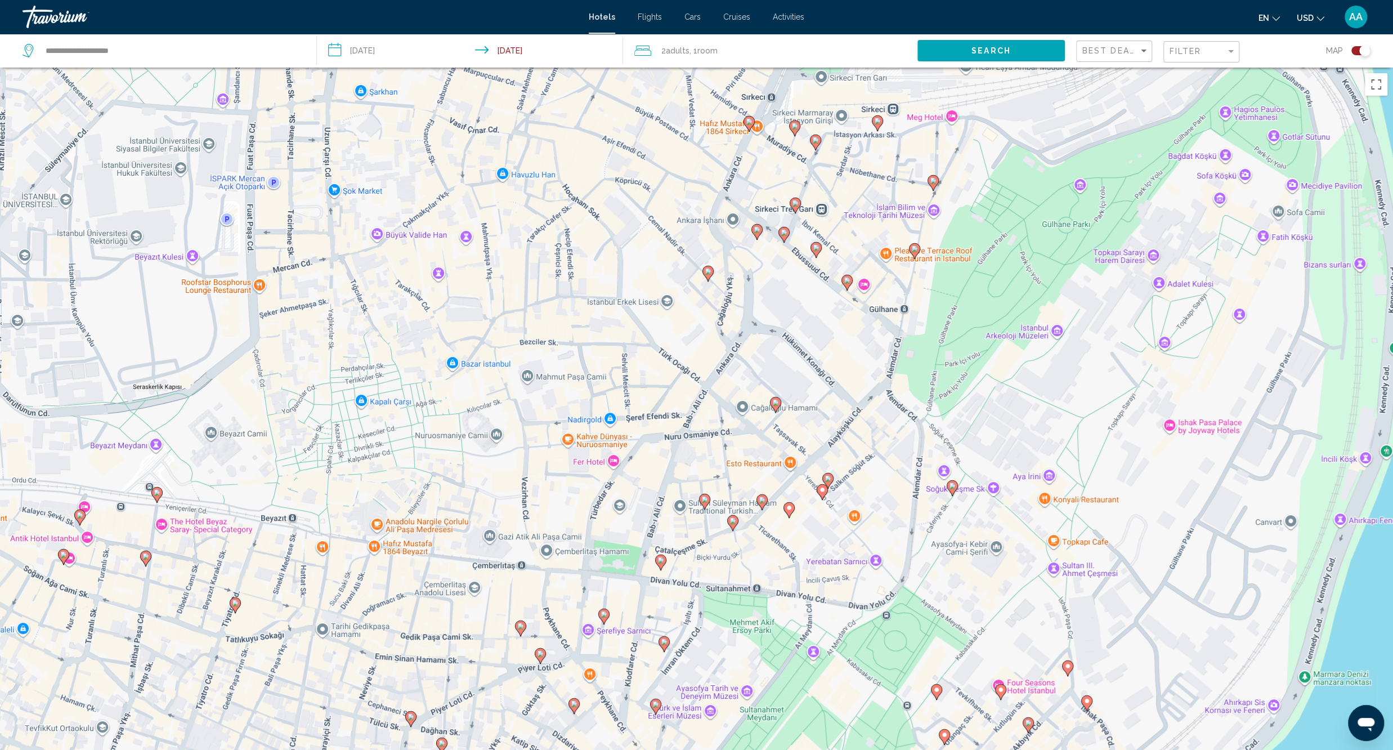
click at [831, 478] on image "Main content" at bounding box center [827, 478] width 7 height 7
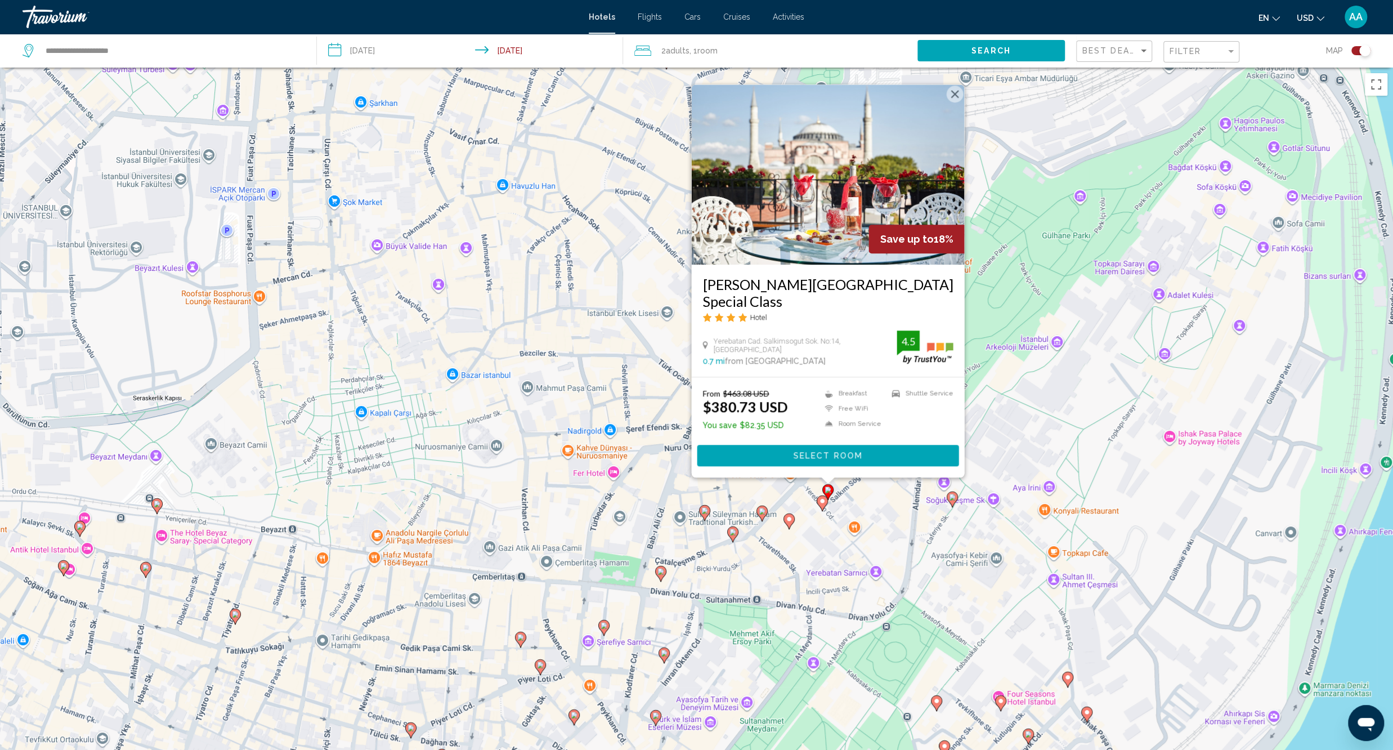
click at [806, 545] on div "To activate drag with keyboard, press Alt + Enter. Once in keyboard drag state,…" at bounding box center [696, 443] width 1393 height 750
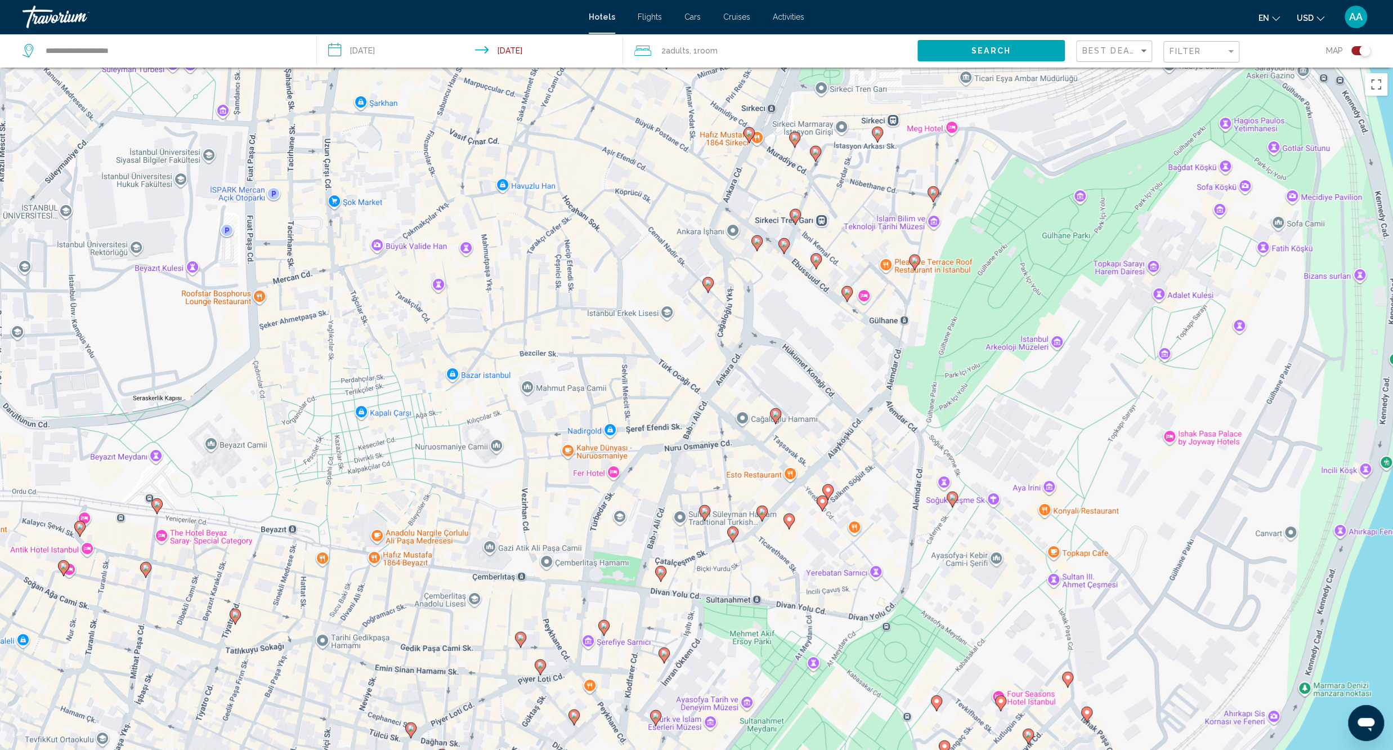
click at [702, 509] on image "Main content" at bounding box center [704, 510] width 7 height 7
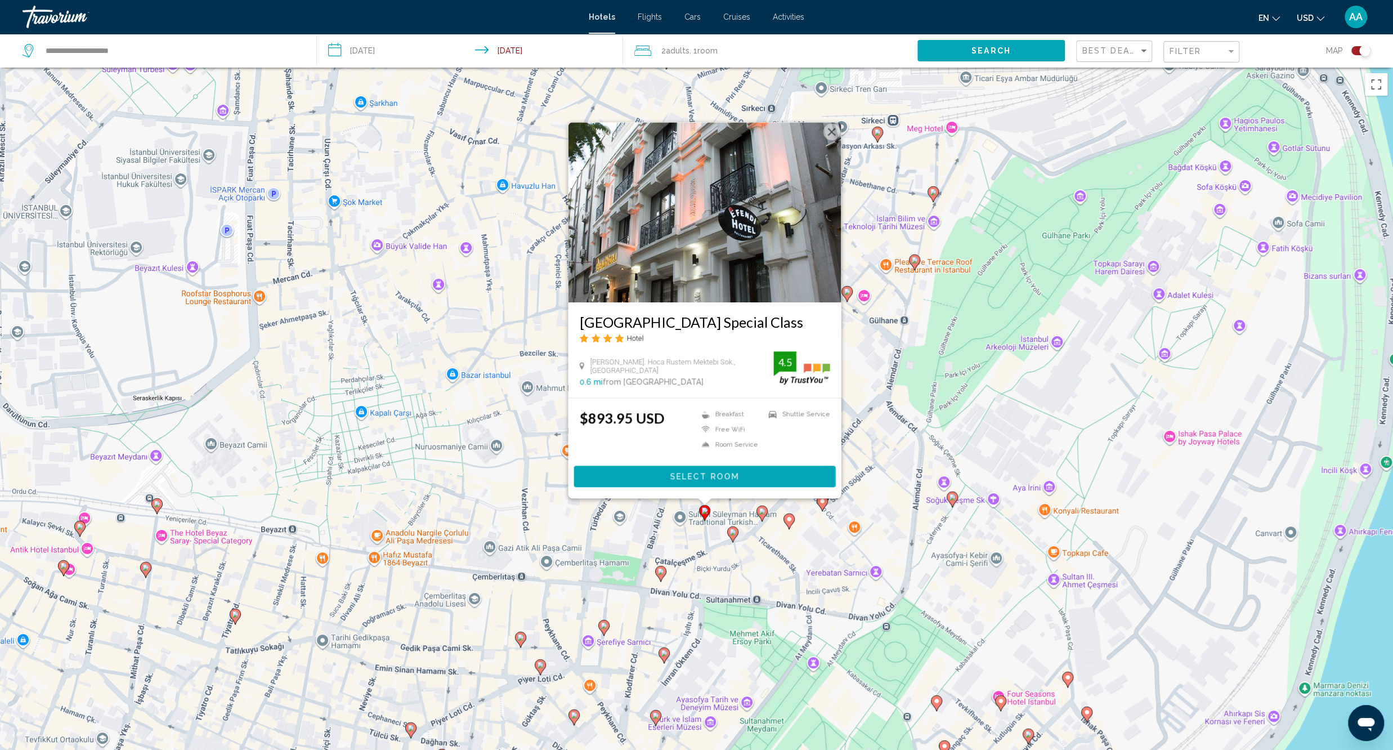
click at [802, 560] on div "To activate drag with keyboard, press Alt + Enter. Once in keyboard drag state,…" at bounding box center [696, 443] width 1393 height 750
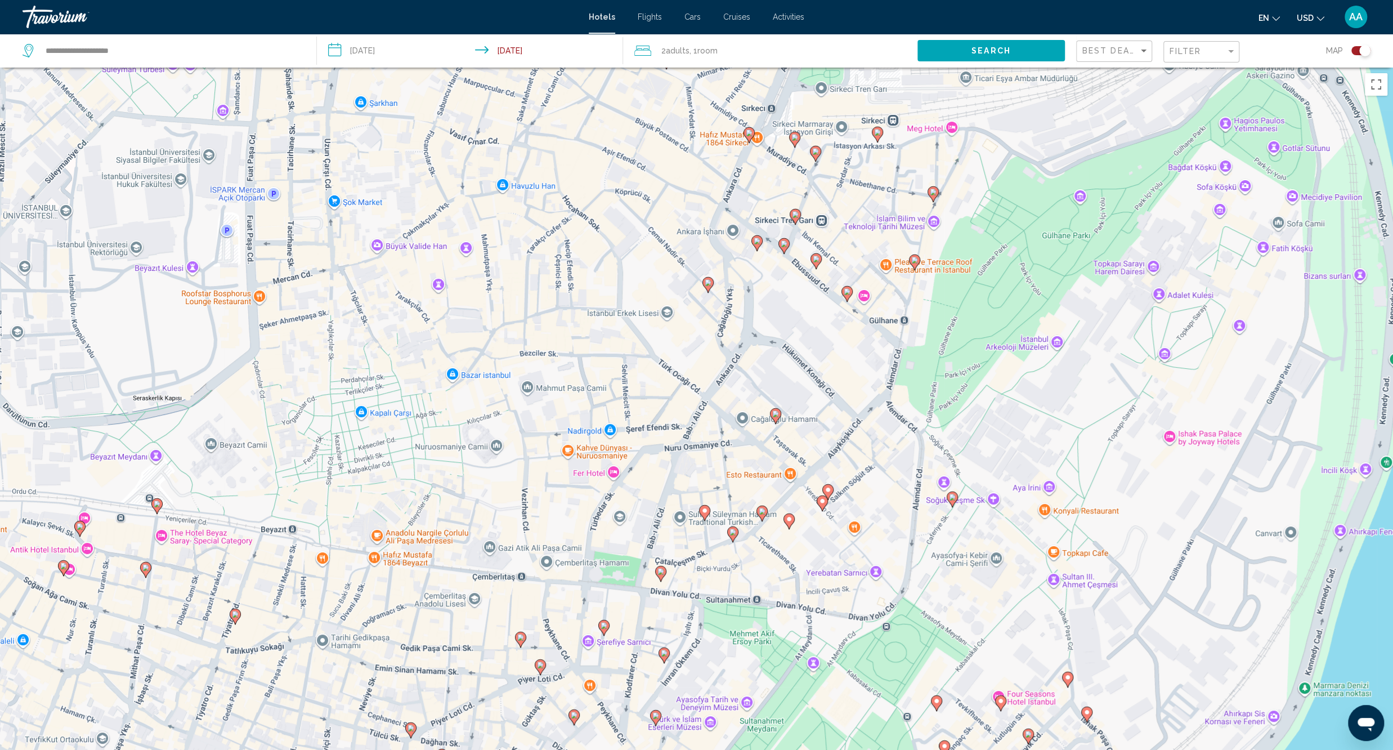
click at [662, 575] on icon "Main content" at bounding box center [660, 573] width 10 height 15
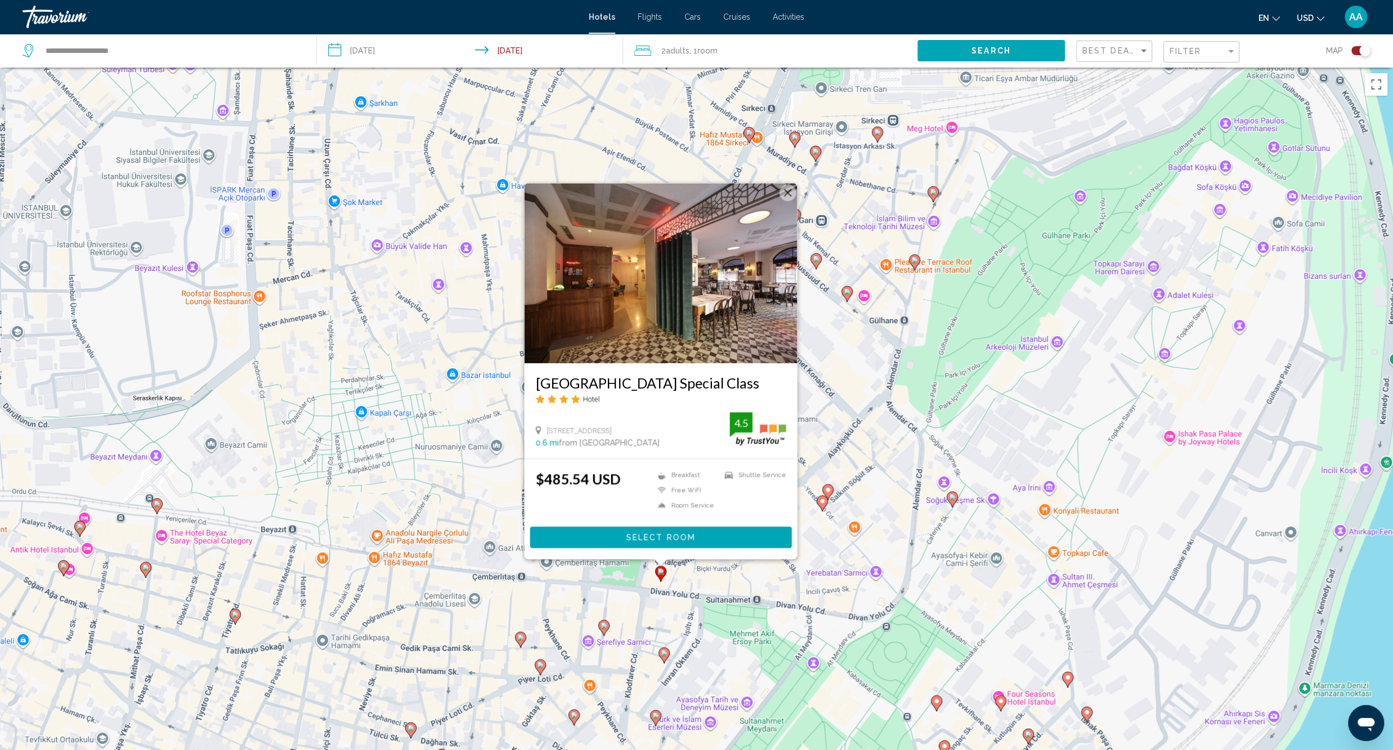
click at [734, 610] on div "To activate drag with keyboard, press Alt + Enter. Once in keyboard drag state,…" at bounding box center [696, 443] width 1393 height 750
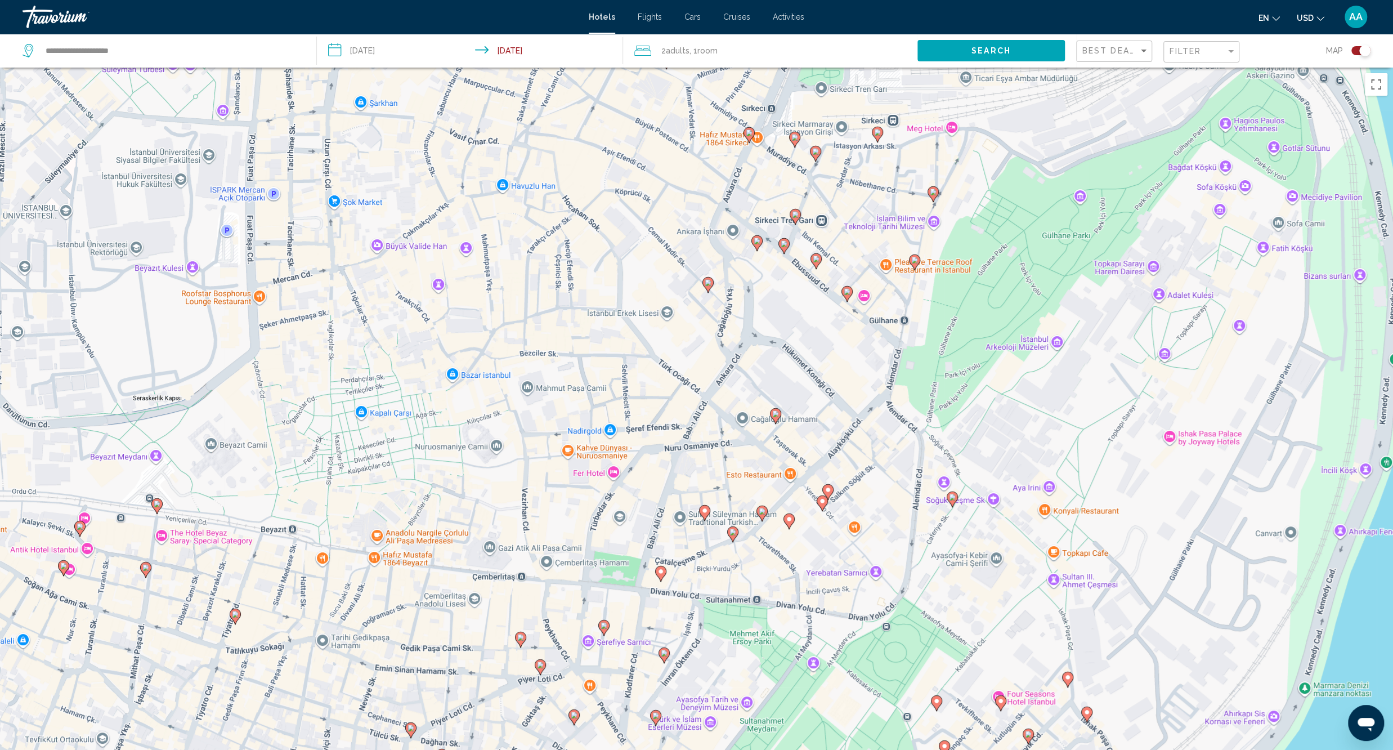
click at [666, 657] on icon "Main content" at bounding box center [663, 655] width 10 height 15
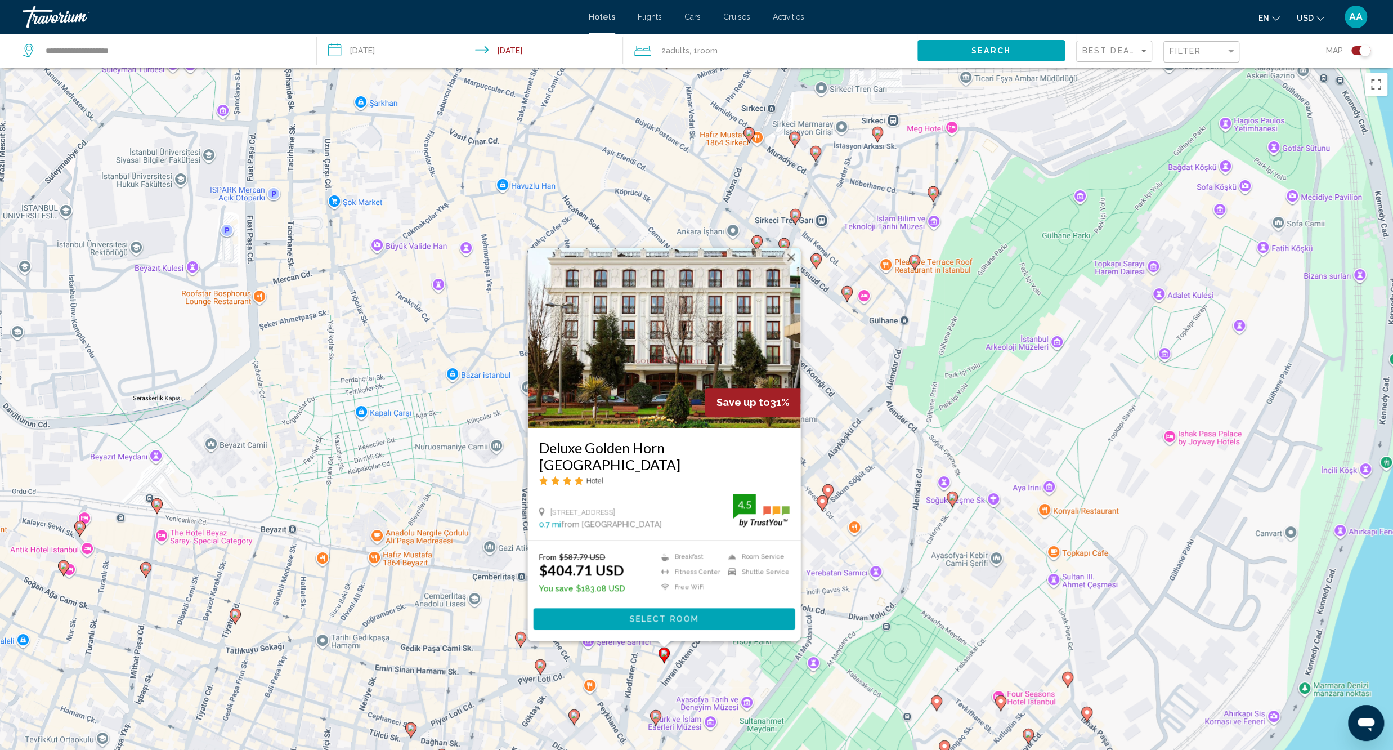
click at [781, 705] on div "To activate drag with keyboard, press Alt + Enter. Once in keyboard drag state,…" at bounding box center [696, 443] width 1393 height 750
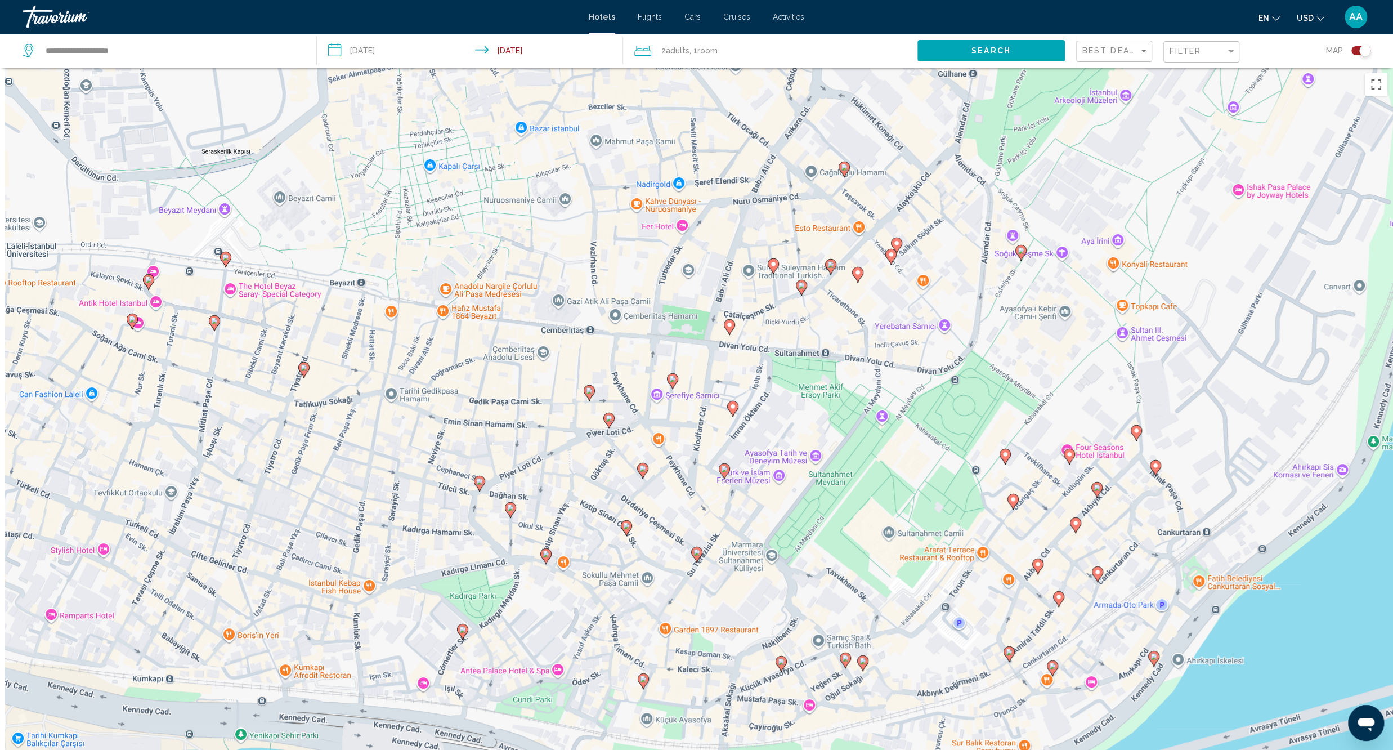
drag, startPoint x: 763, startPoint y: 697, endPoint x: 837, endPoint y: 418, distance: 288.9
click at [846, 422] on div "To activate drag with keyboard, press Alt + Enter. Once in keyboard drag state,…" at bounding box center [696, 443] width 1393 height 750
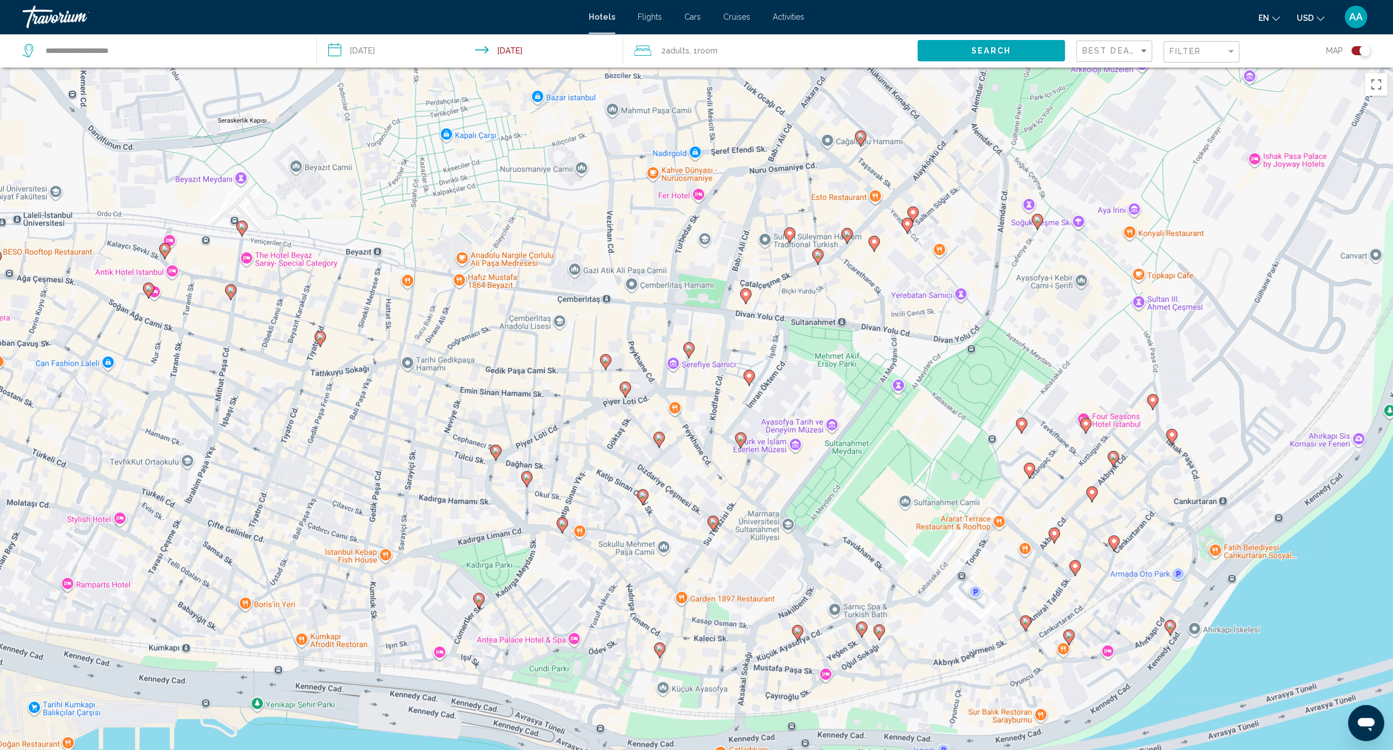
click at [741, 439] on image "Main content" at bounding box center [740, 437] width 7 height 7
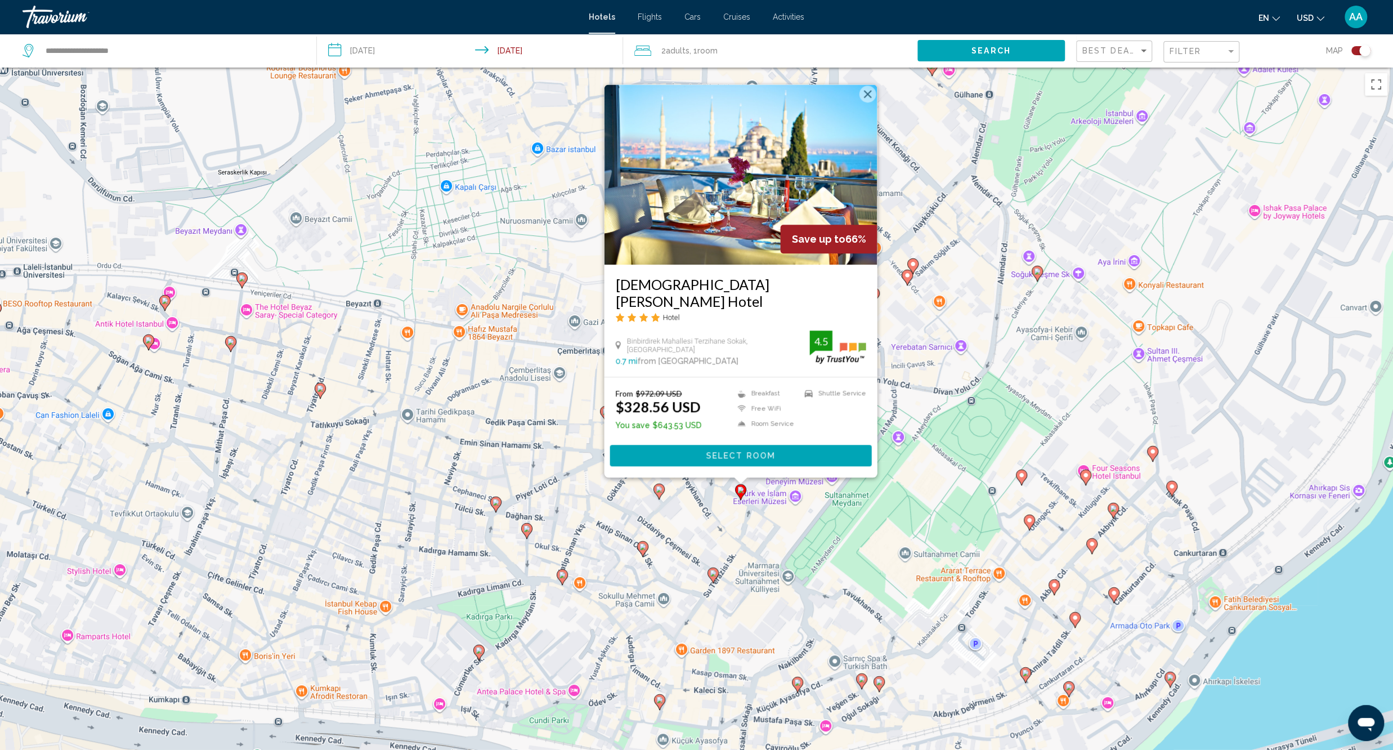
click at [824, 582] on div "To activate drag with keyboard, press Alt + Enter. Once in keyboard drag state,…" at bounding box center [696, 443] width 1393 height 750
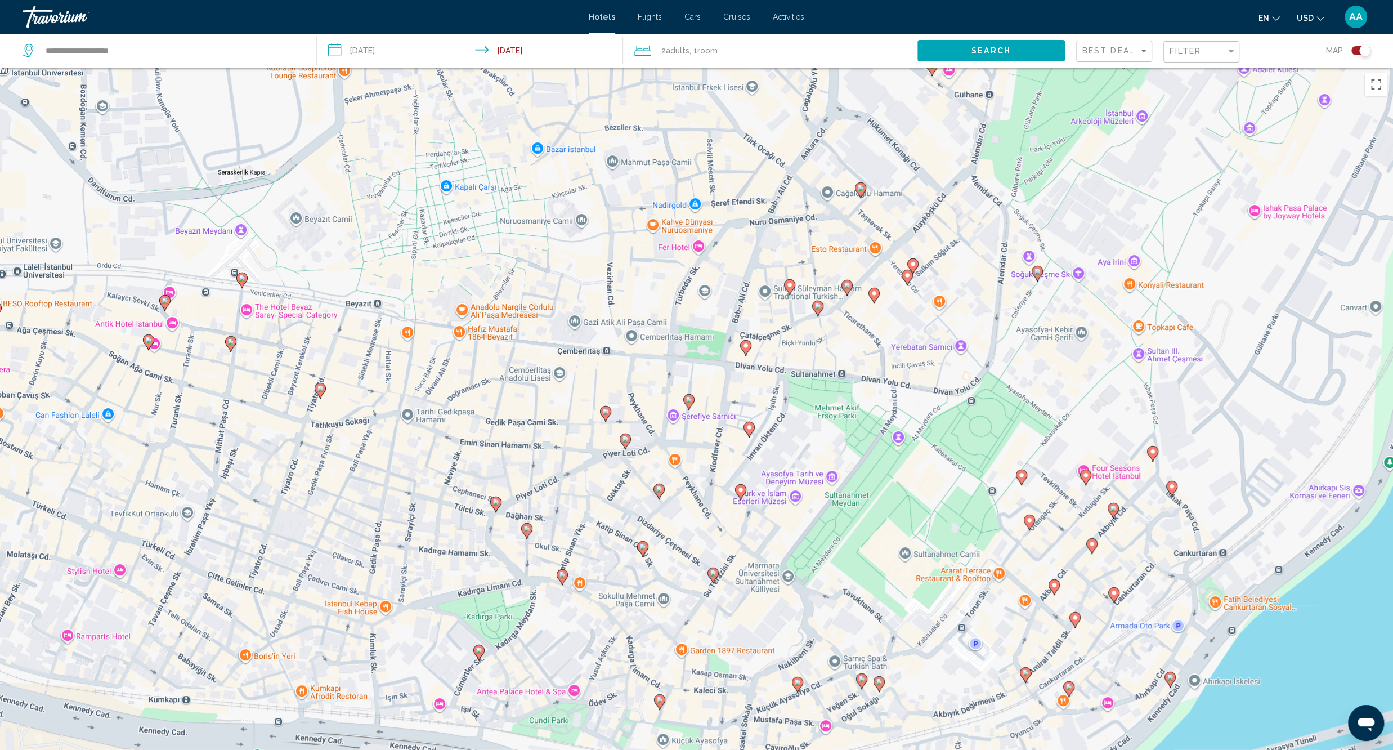
click at [709, 576] on icon "Main content" at bounding box center [712, 575] width 10 height 15
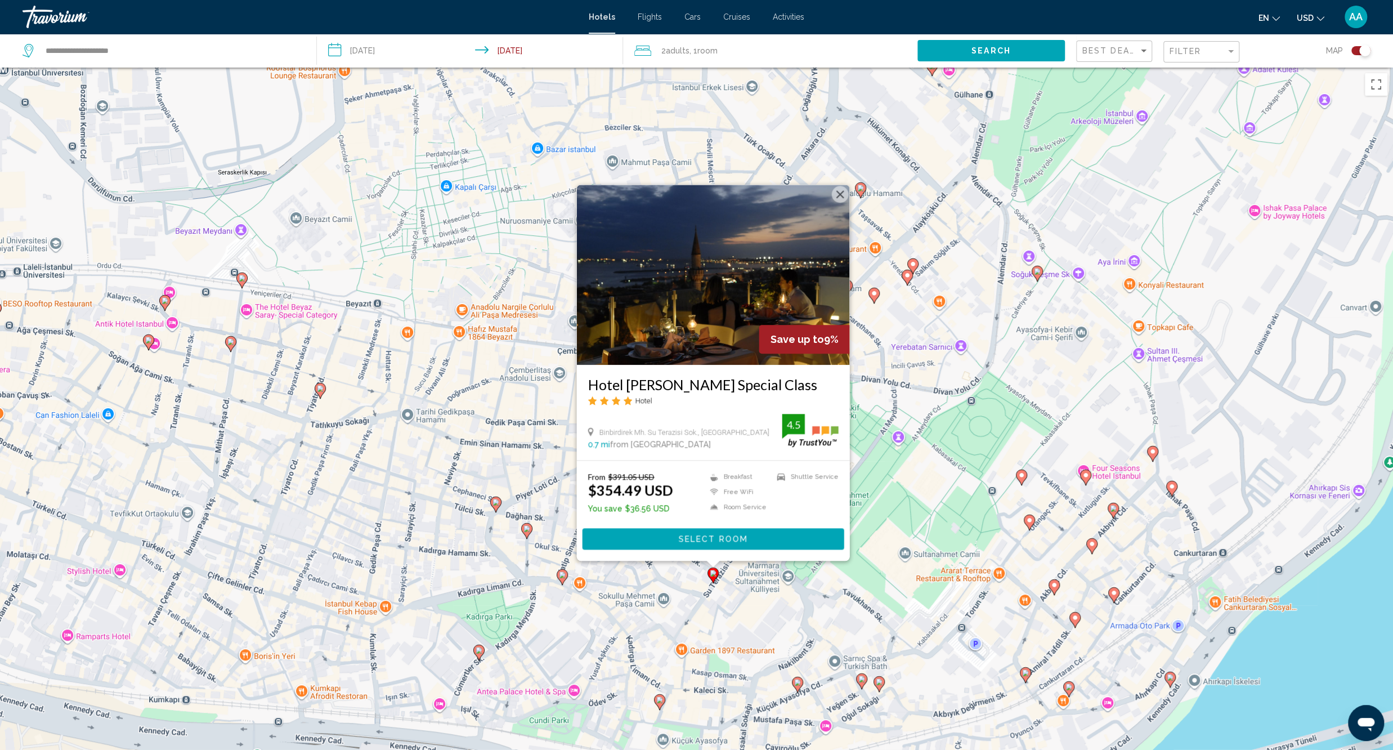
click at [788, 606] on div "To activate drag with keyboard, press Alt + Enter. Once in keyboard drag state,…" at bounding box center [696, 443] width 1393 height 750
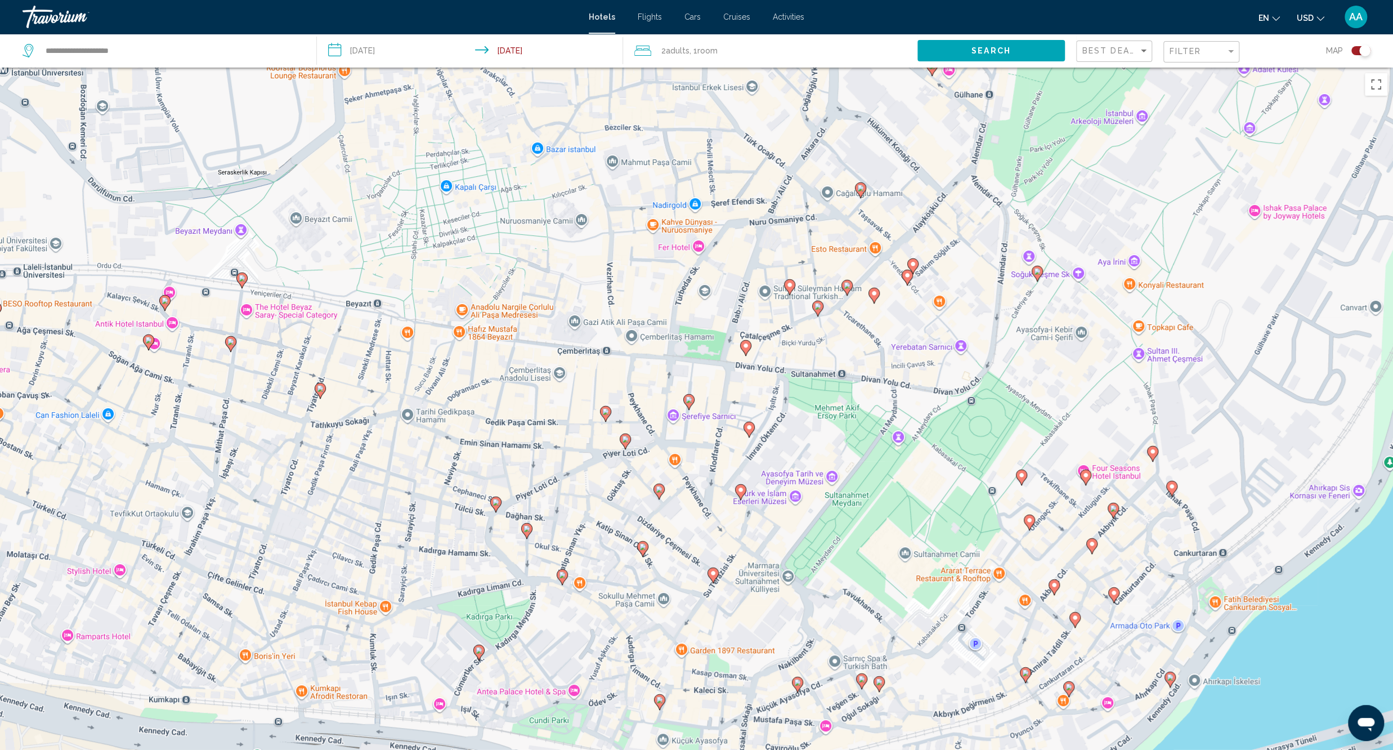
click at [642, 551] on icon "Main content" at bounding box center [642, 548] width 10 height 15
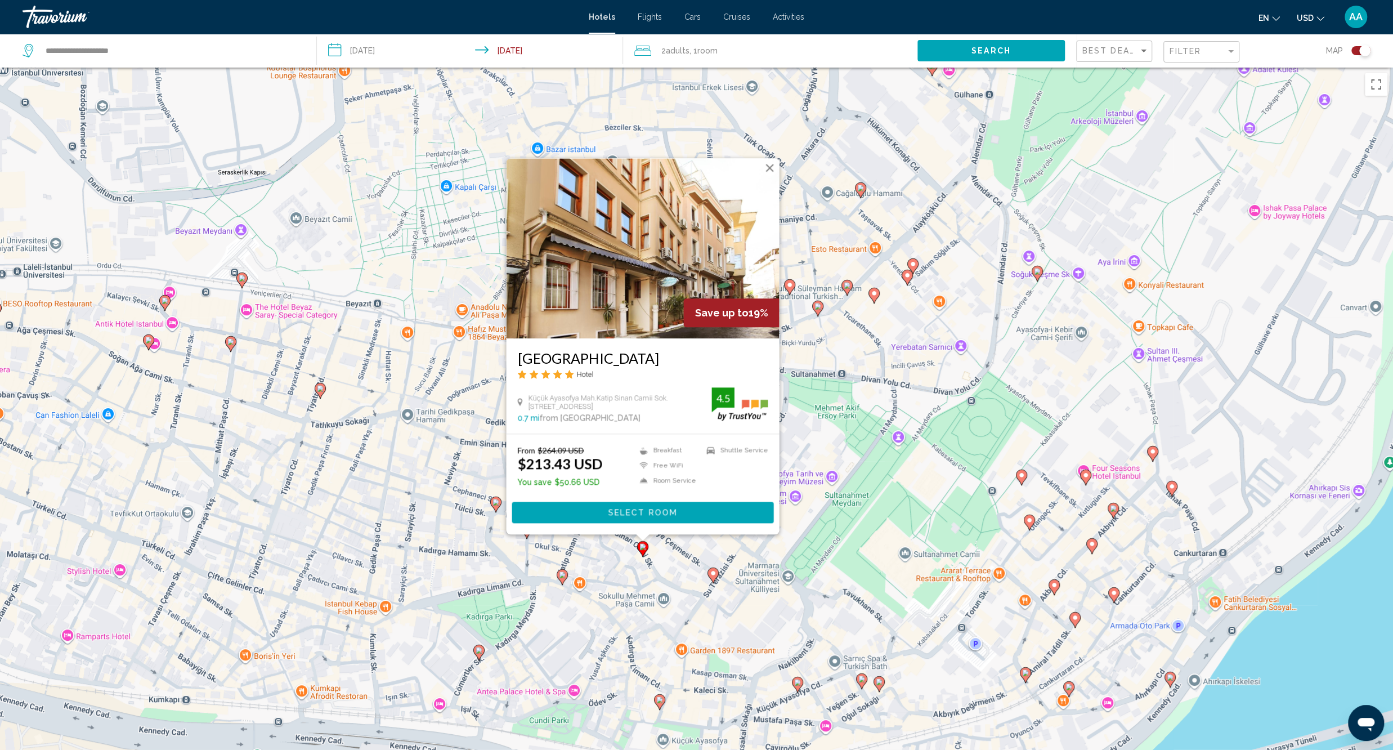
click at [659, 597] on div "To activate drag with keyboard, press Alt + Enter. Once in keyboard drag state,…" at bounding box center [696, 443] width 1393 height 750
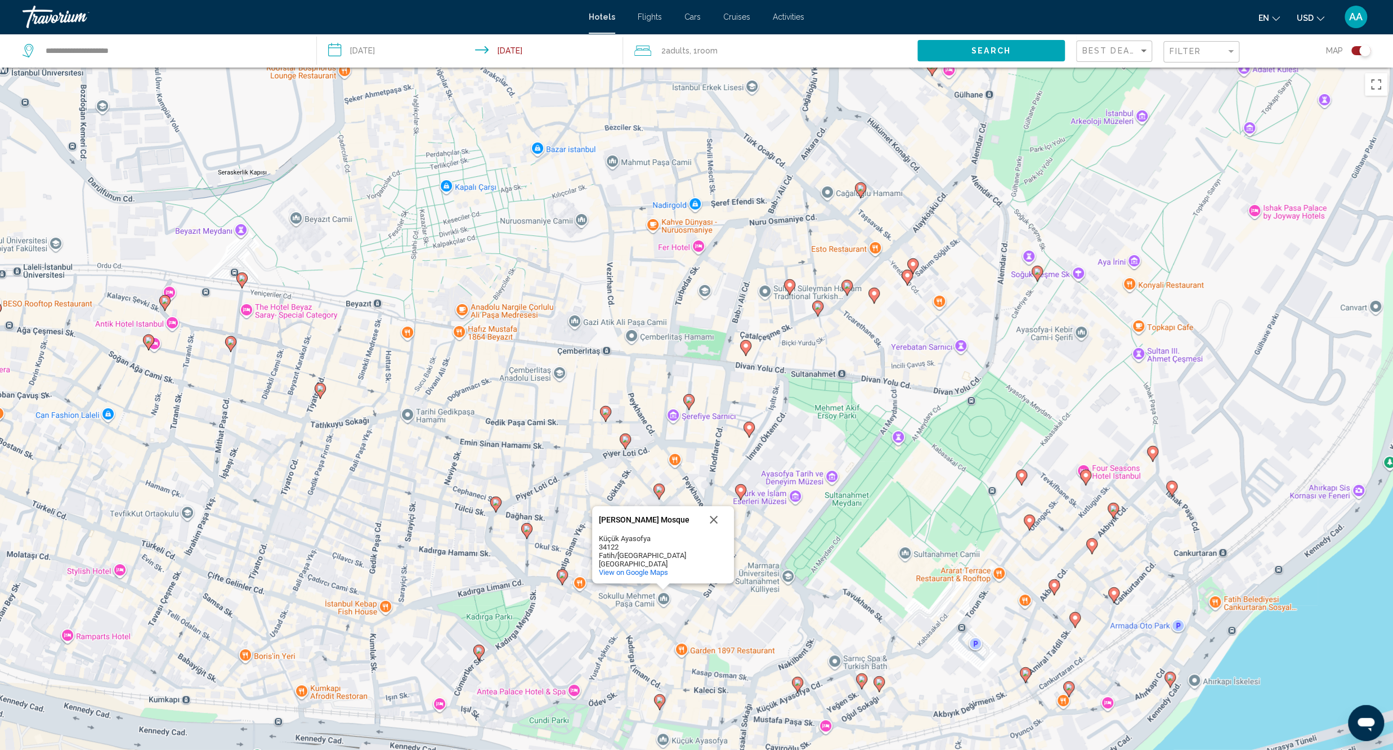
click at [560, 572] on image "Main content" at bounding box center [562, 574] width 7 height 7
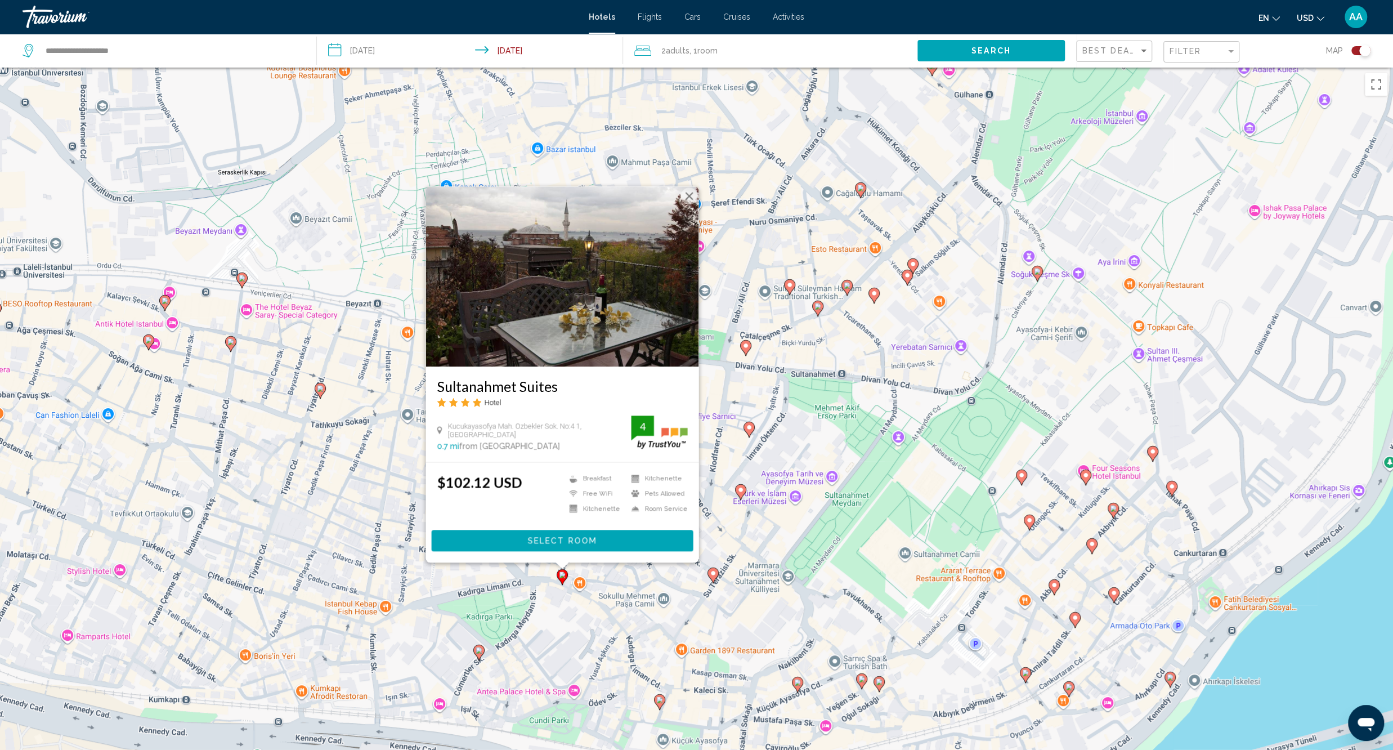
click at [567, 628] on div "To activate drag with keyboard, press Alt + Enter. Once in keyboard drag state,…" at bounding box center [696, 443] width 1393 height 750
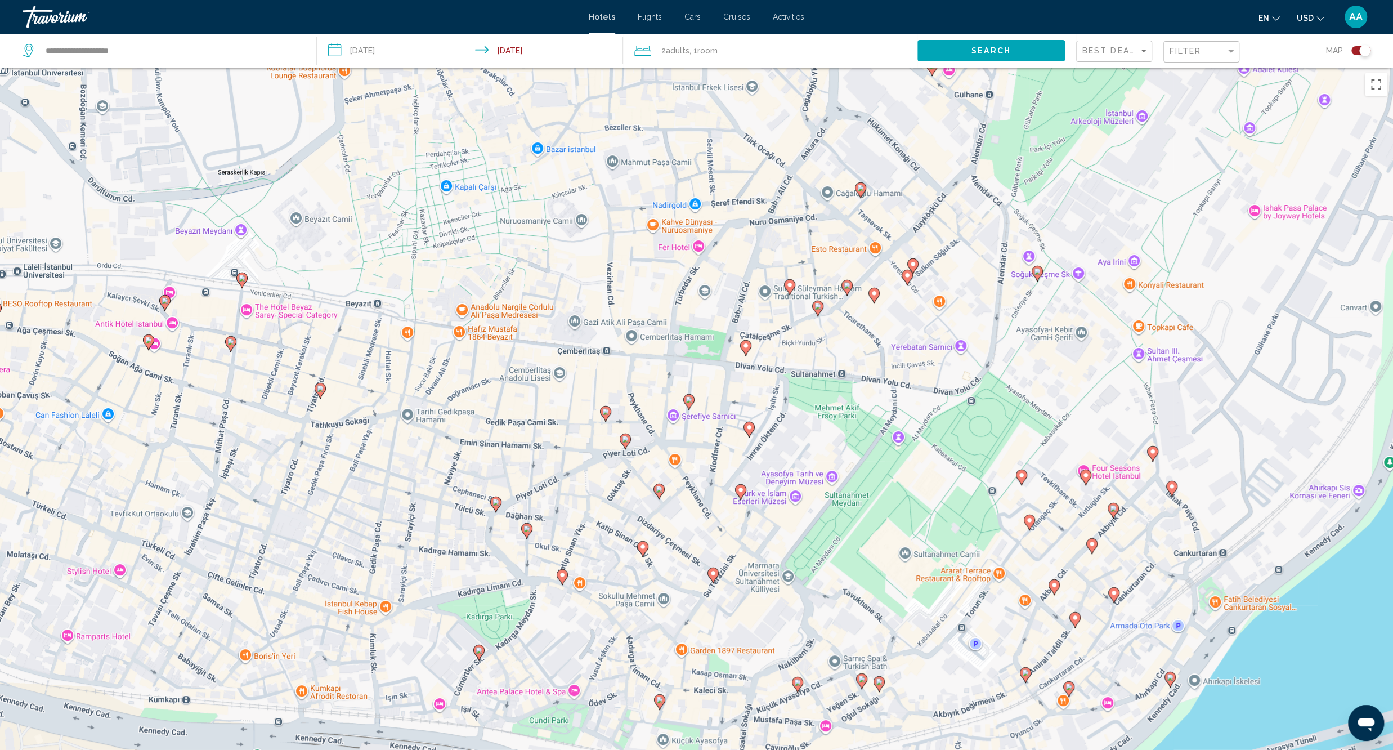
click at [524, 532] on icon "Main content" at bounding box center [526, 530] width 10 height 15
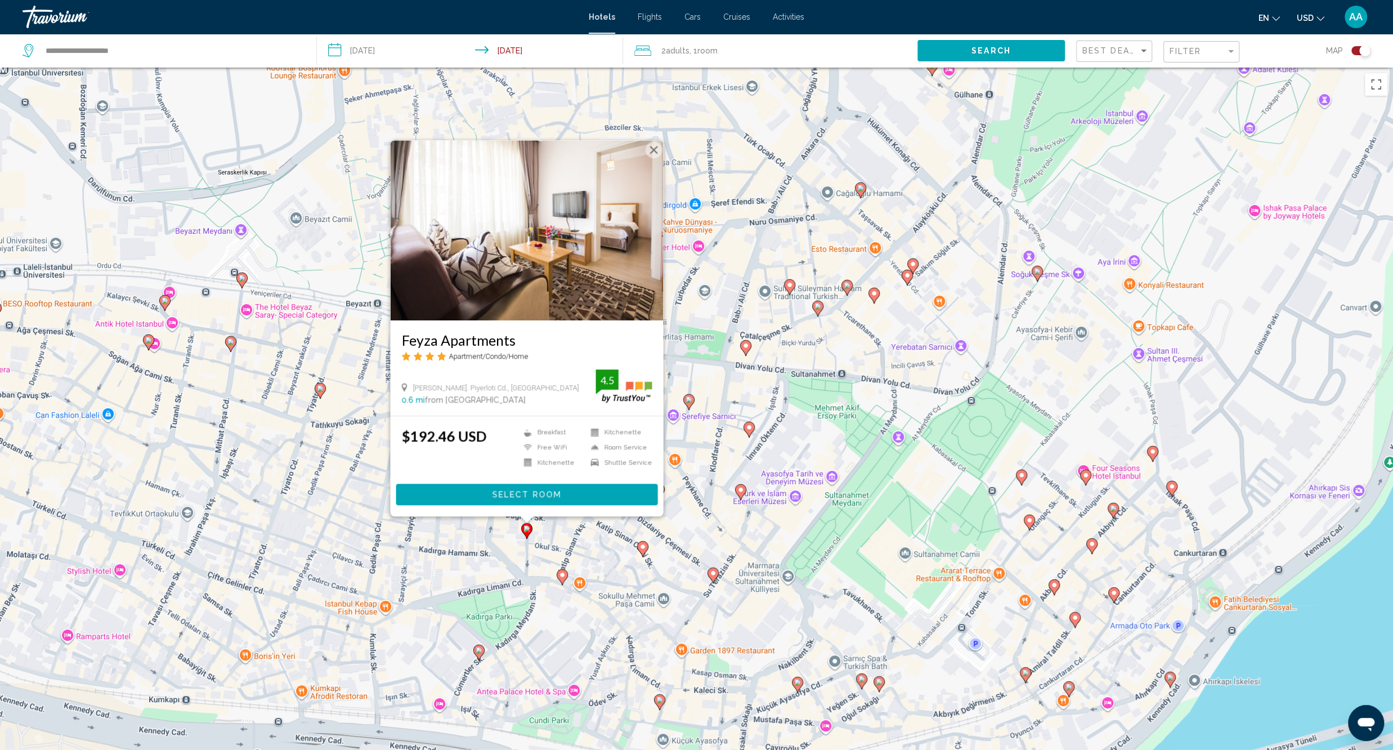
click at [485, 570] on div "To activate drag with keyboard, press Alt + Enter. Once in keyboard drag state,…" at bounding box center [696, 443] width 1393 height 750
click at [500, 536] on div "To activate drag with keyboard, press Alt + Enter. Once in keyboard drag state,…" at bounding box center [696, 443] width 1393 height 750
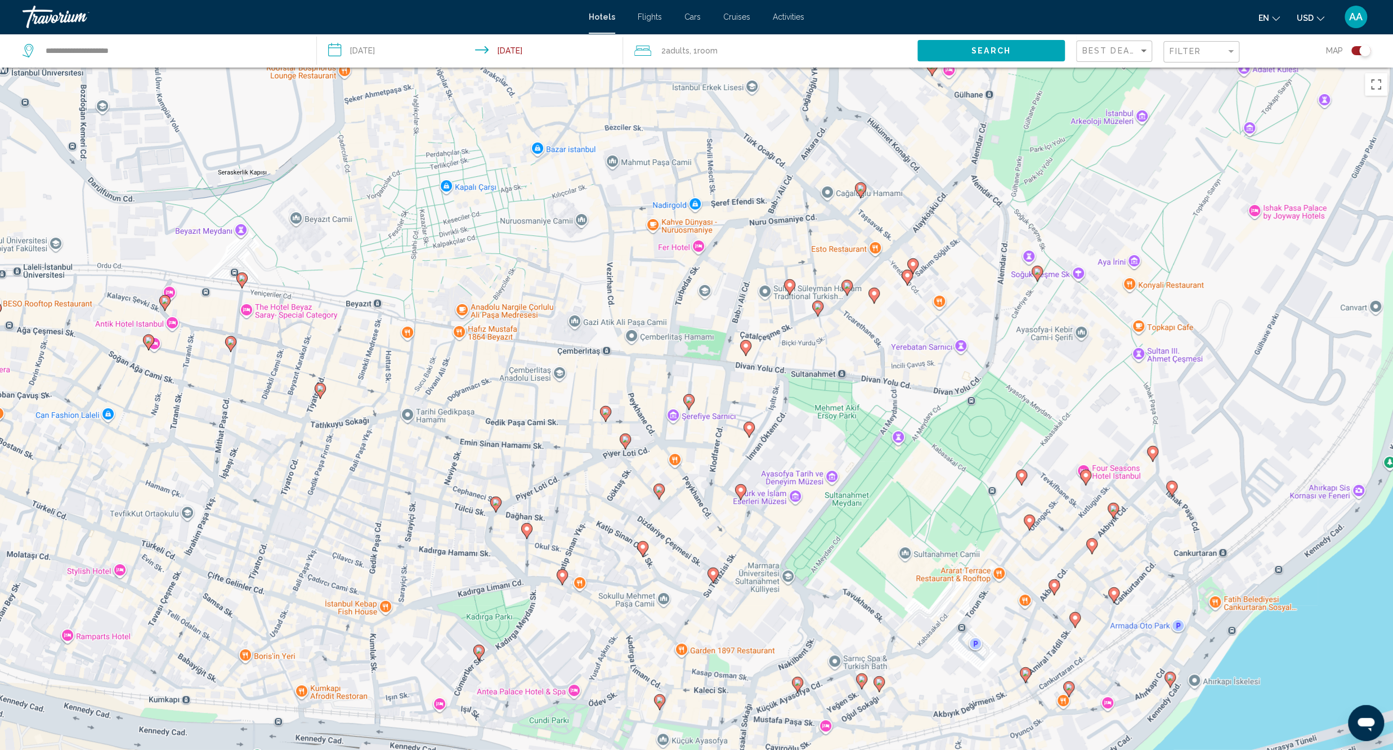
click at [495, 507] on icon "Main content" at bounding box center [495, 504] width 10 height 15
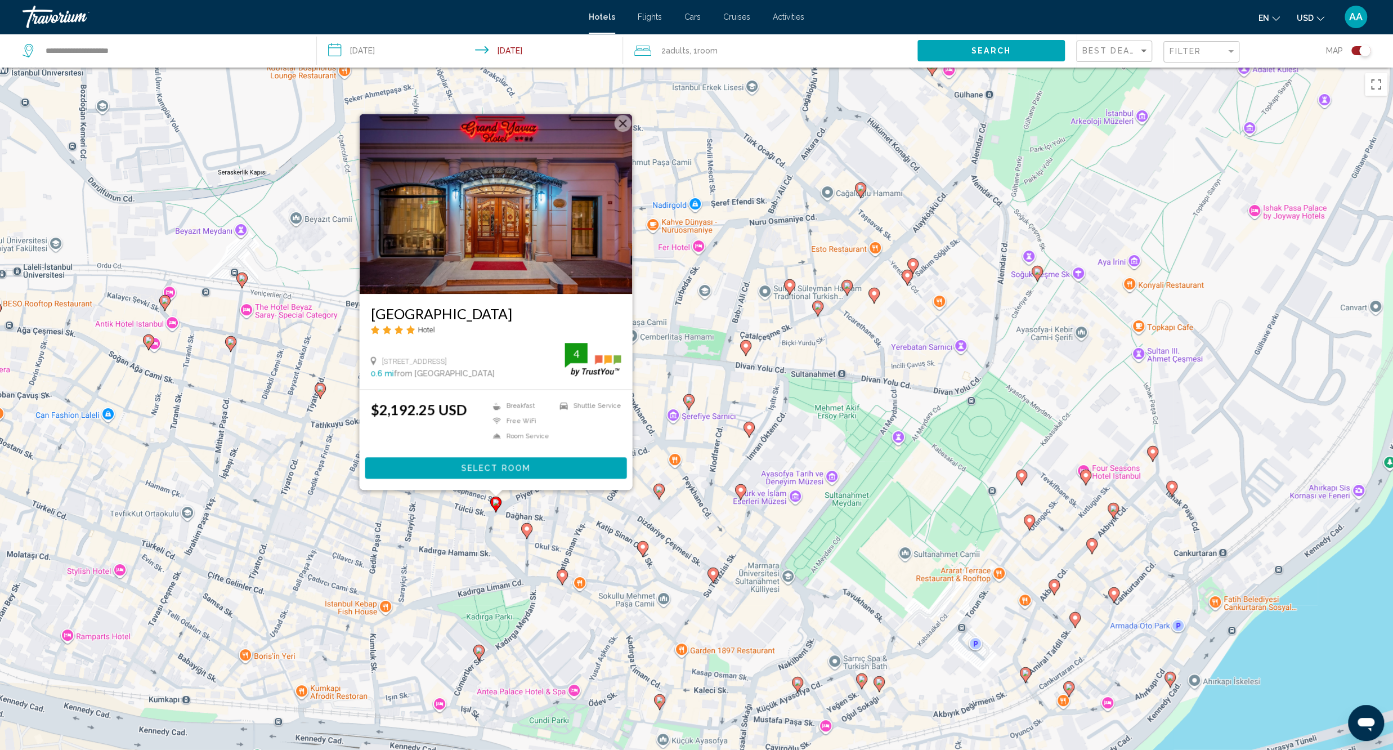
click at [484, 541] on div "To activate drag with keyboard, press Alt + Enter. Once in keyboard drag state,…" at bounding box center [696, 443] width 1393 height 750
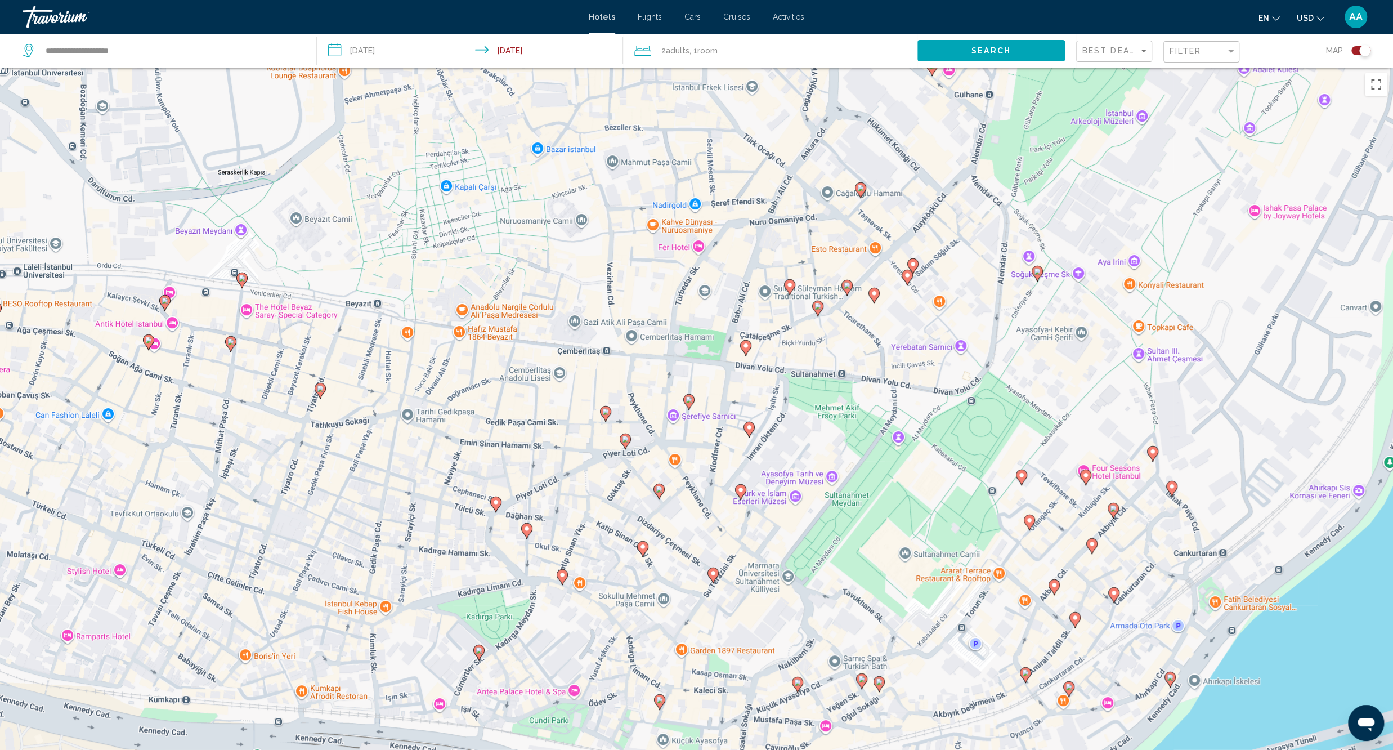
click at [479, 651] on image "Main content" at bounding box center [479, 650] width 7 height 7
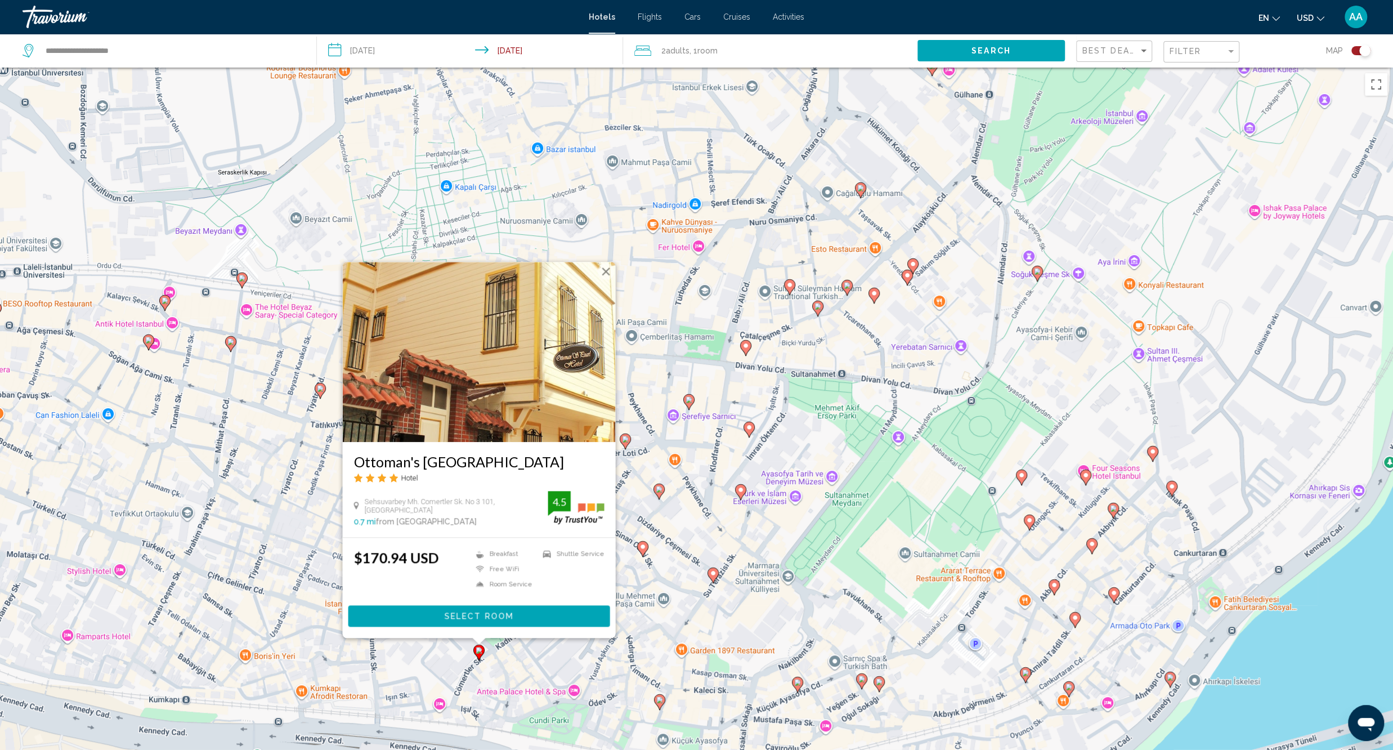
click at [536, 669] on div "To activate drag with keyboard, press Alt + Enter. Once in keyboard drag state,…" at bounding box center [696, 443] width 1393 height 750
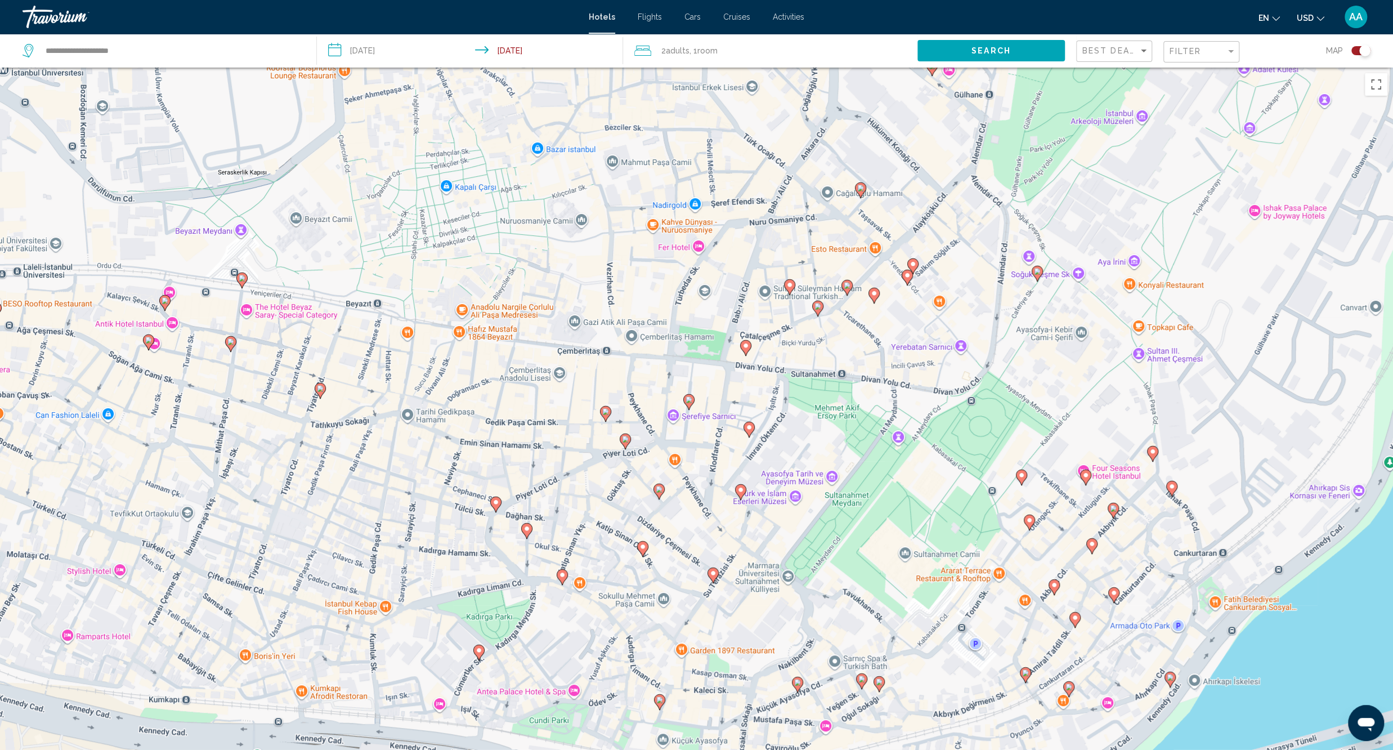
drag, startPoint x: 599, startPoint y: 667, endPoint x: 517, endPoint y: 443, distance: 238.4
click at [517, 443] on div "To activate drag with keyboard, press Alt + Enter. Once in keyboard drag state,…" at bounding box center [696, 443] width 1393 height 750
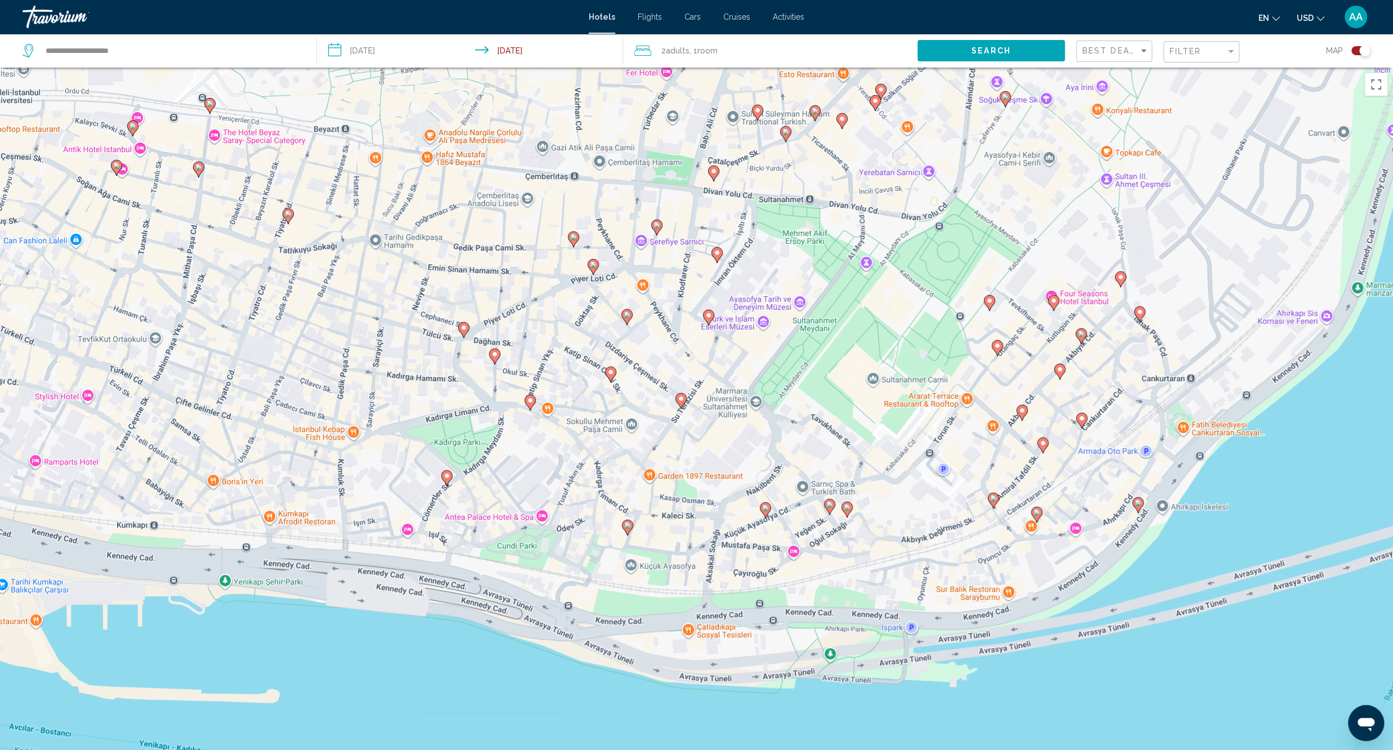
drag, startPoint x: 608, startPoint y: 516, endPoint x: 576, endPoint y: 353, distance: 165.8
click at [576, 353] on div "To activate drag with keyboard, press Alt + Enter. Once in keyboard drag state,…" at bounding box center [696, 443] width 1393 height 750
click at [629, 526] on image "Main content" at bounding box center [627, 525] width 7 height 7
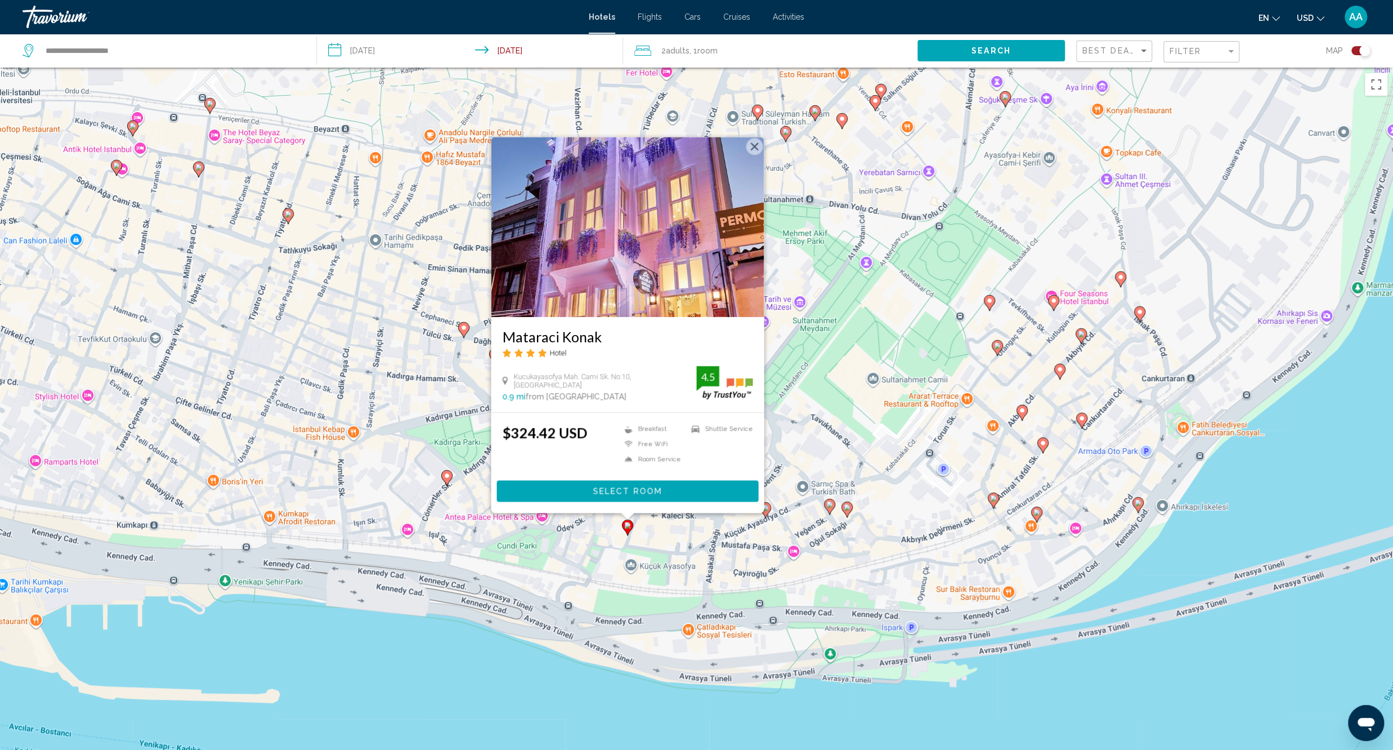
click at [553, 542] on div "To activate drag with keyboard, press Alt + Enter. Once in keyboard drag state,…" at bounding box center [696, 443] width 1393 height 750
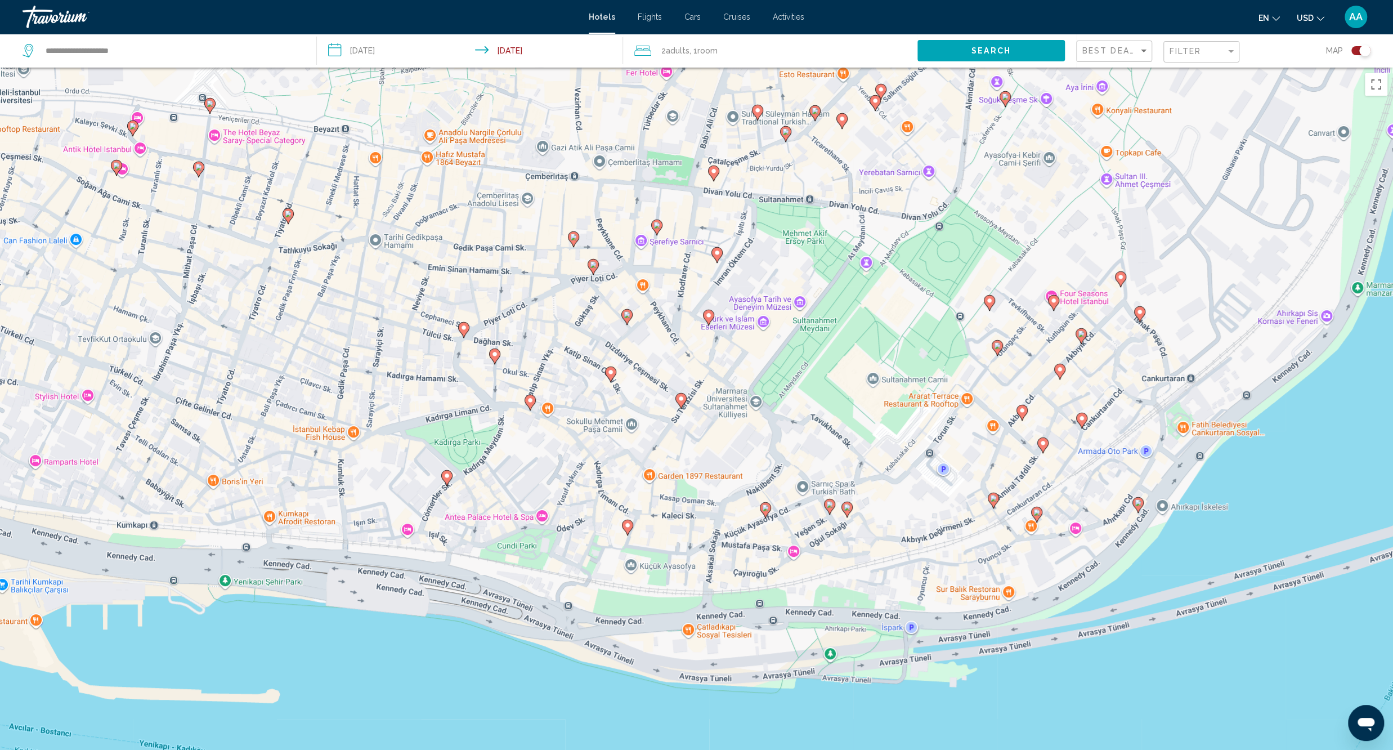
click at [766, 511] on icon "Main content" at bounding box center [765, 510] width 10 height 15
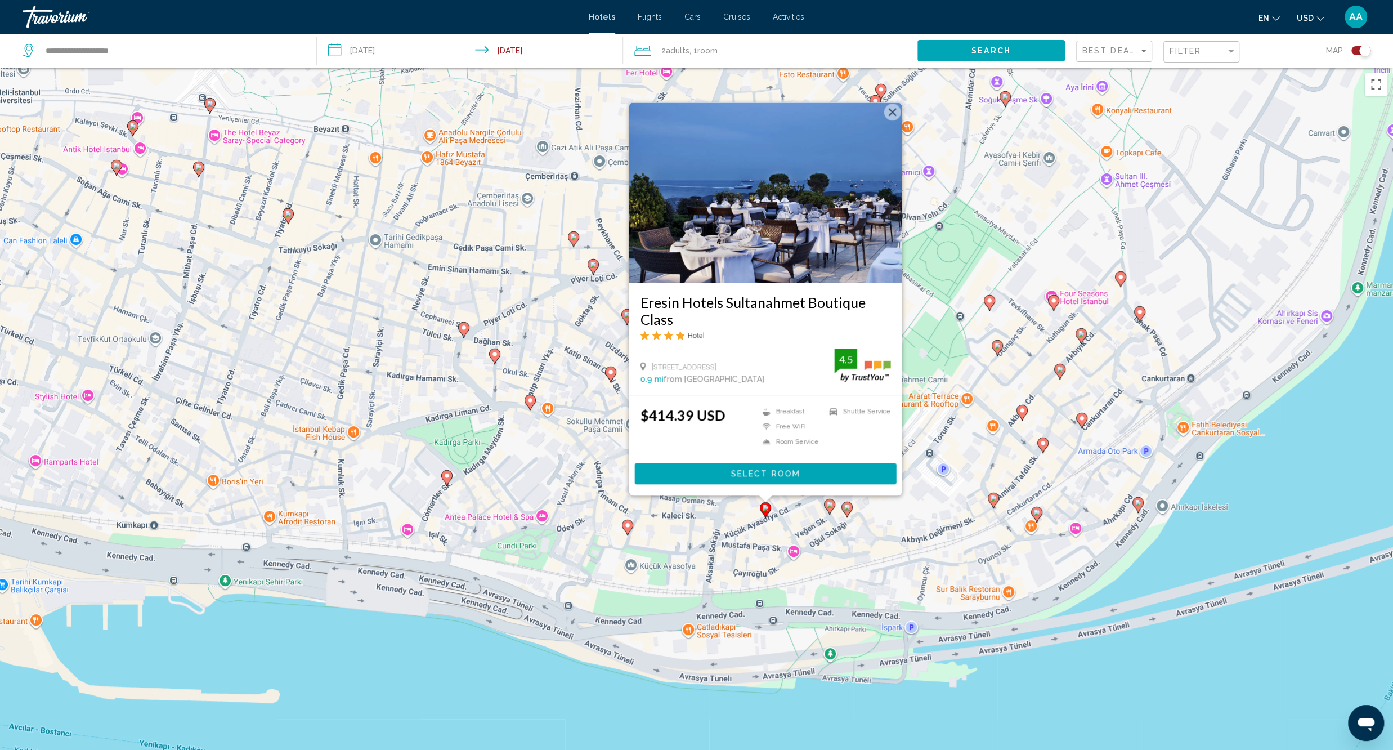
click at [873, 574] on div "To activate drag with keyboard, press Alt + Enter. Once in keyboard drag state,…" at bounding box center [696, 443] width 1393 height 750
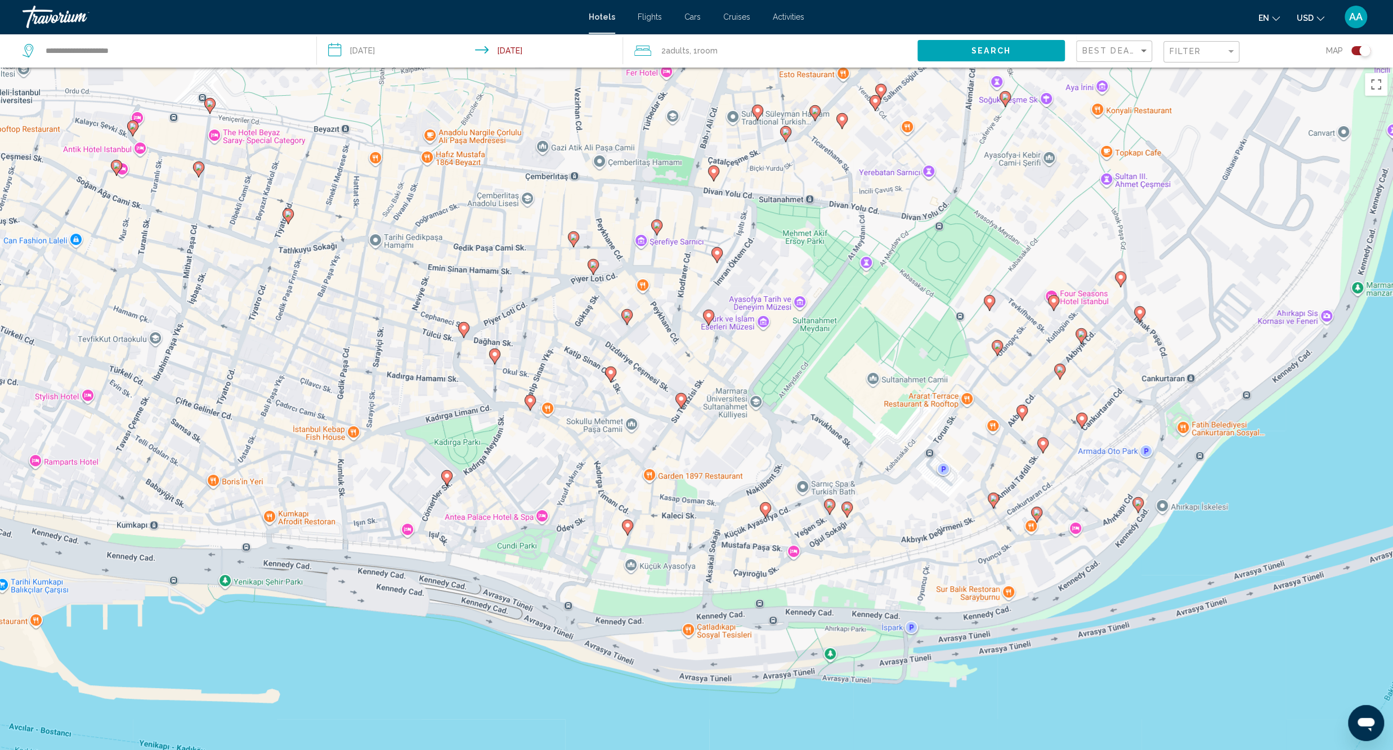
click at [829, 509] on icon "Main content" at bounding box center [829, 506] width 10 height 15
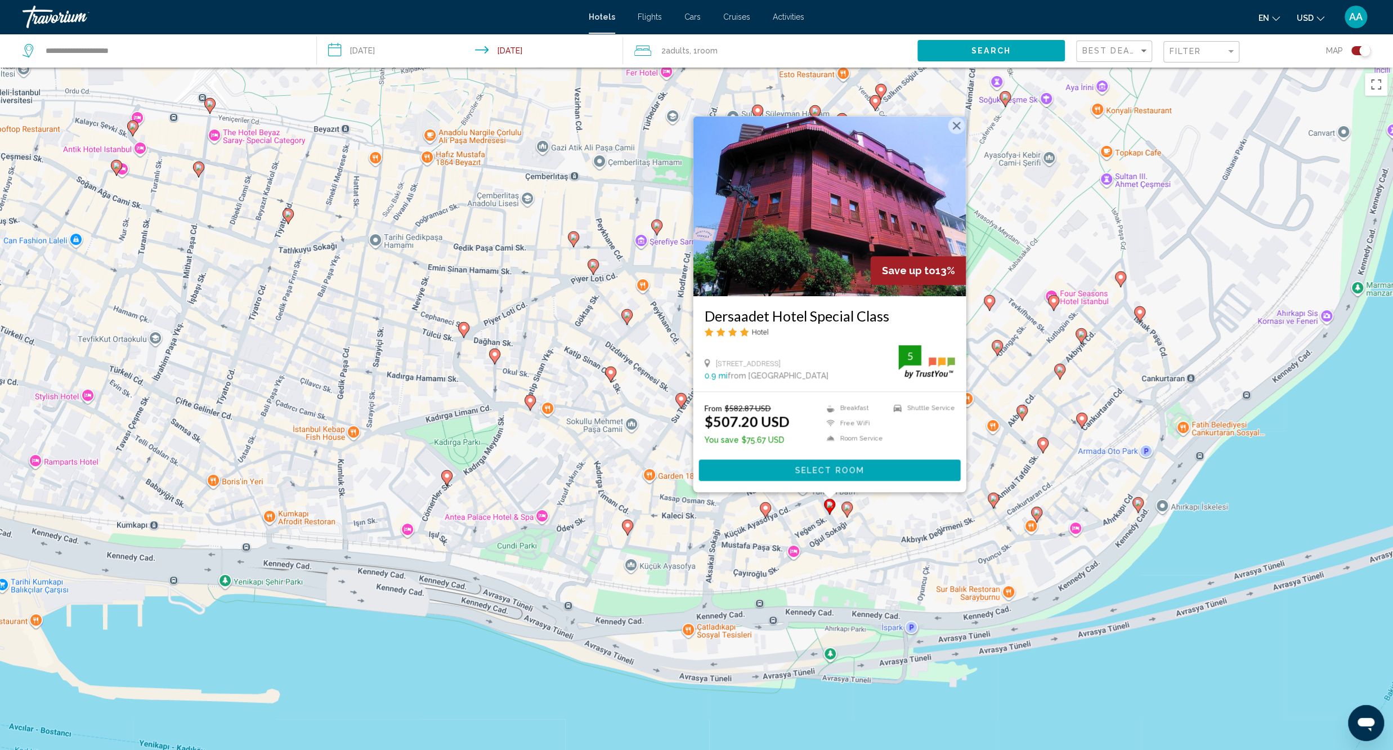
click at [841, 549] on div "To activate drag with keyboard, press Alt + Enter. Once in keyboard drag state,…" at bounding box center [696, 443] width 1393 height 750
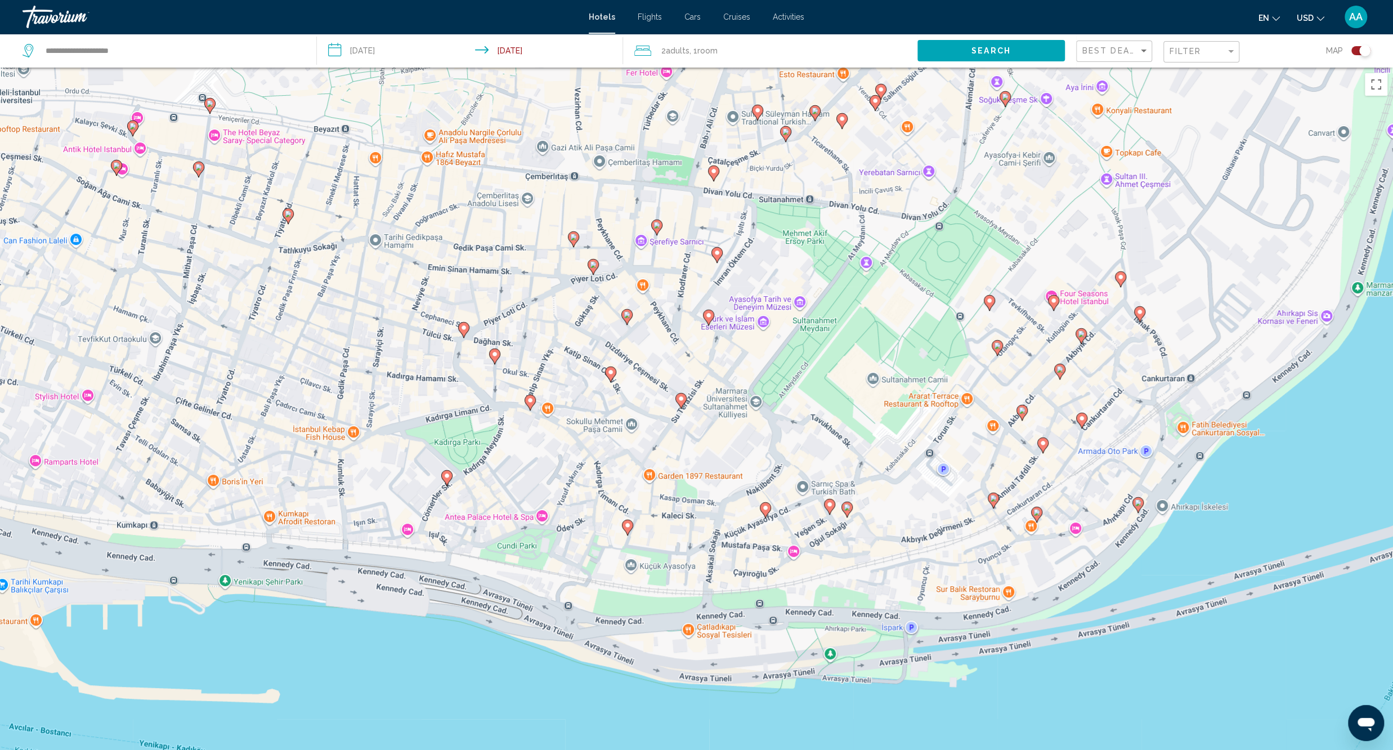
click at [846, 513] on icon "Main content" at bounding box center [846, 509] width 10 height 15
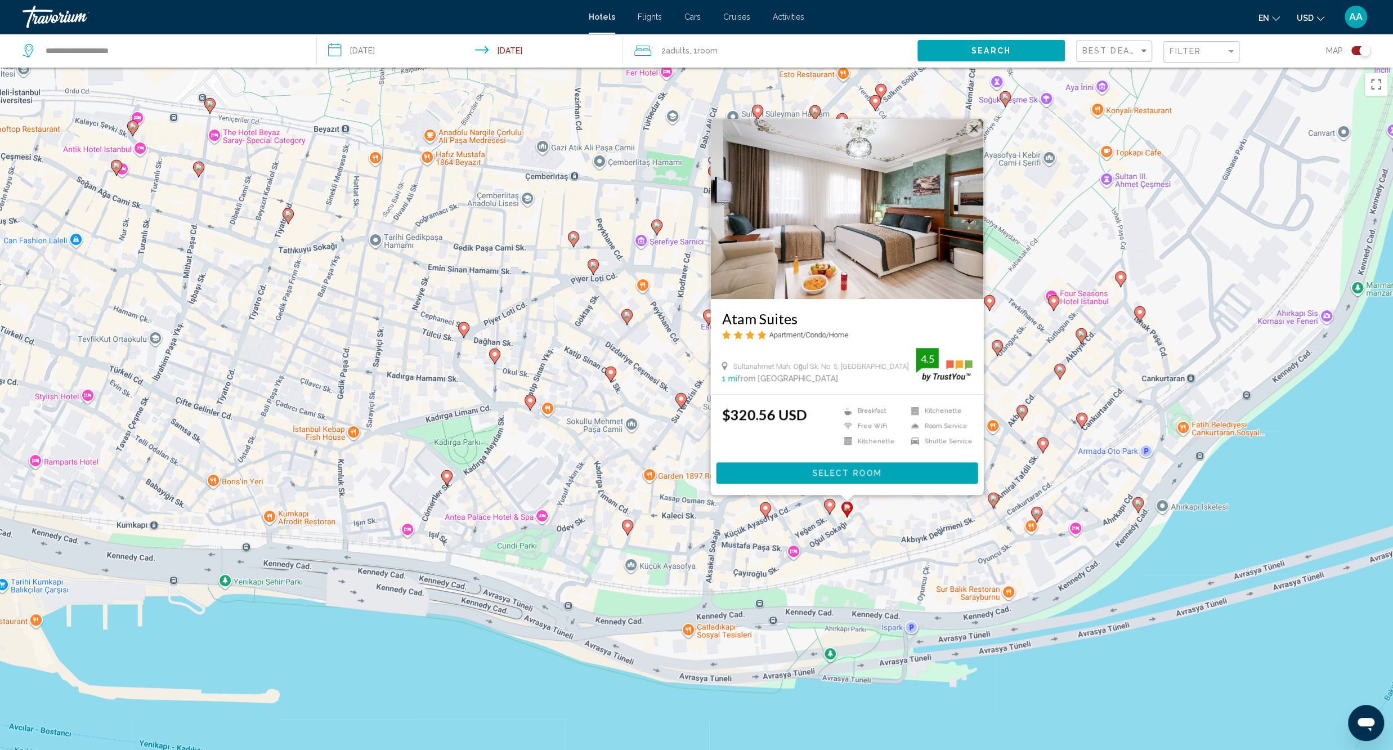
click at [849, 551] on div "To activate drag with keyboard, press Alt + Enter. Once in keyboard drag state,…" at bounding box center [696, 443] width 1393 height 750
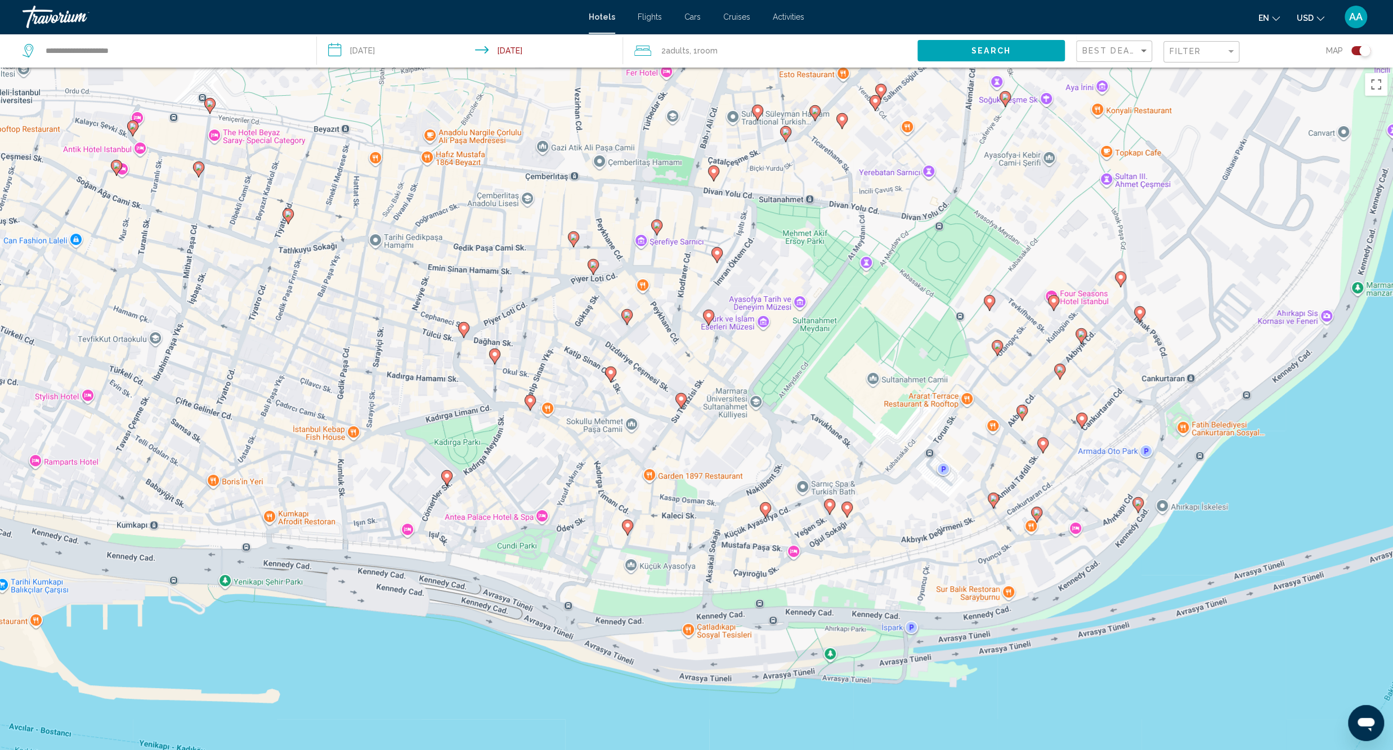
click at [1036, 514] on image "Main content" at bounding box center [1036, 512] width 7 height 7
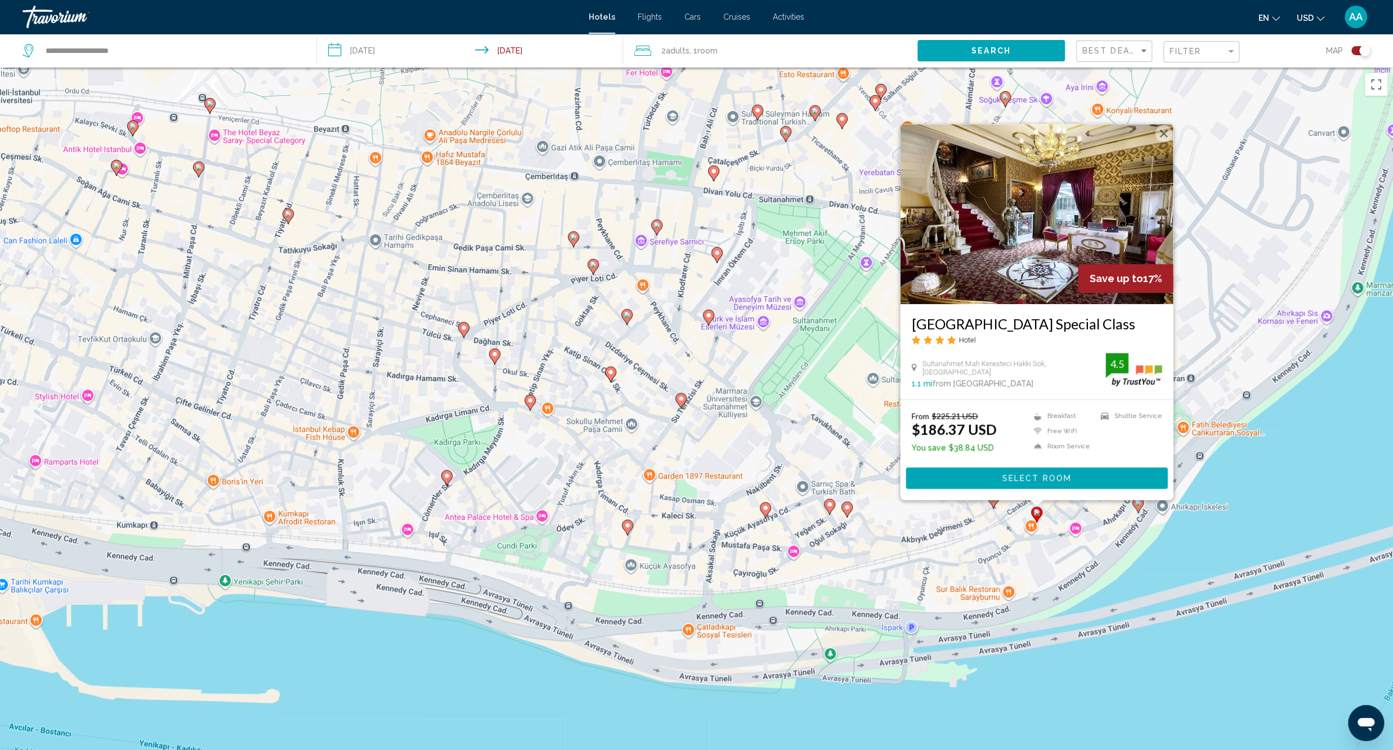
click at [1056, 545] on div "To activate drag with keyboard, press Alt + Enter. Once in keyboard drag state,…" at bounding box center [696, 443] width 1393 height 750
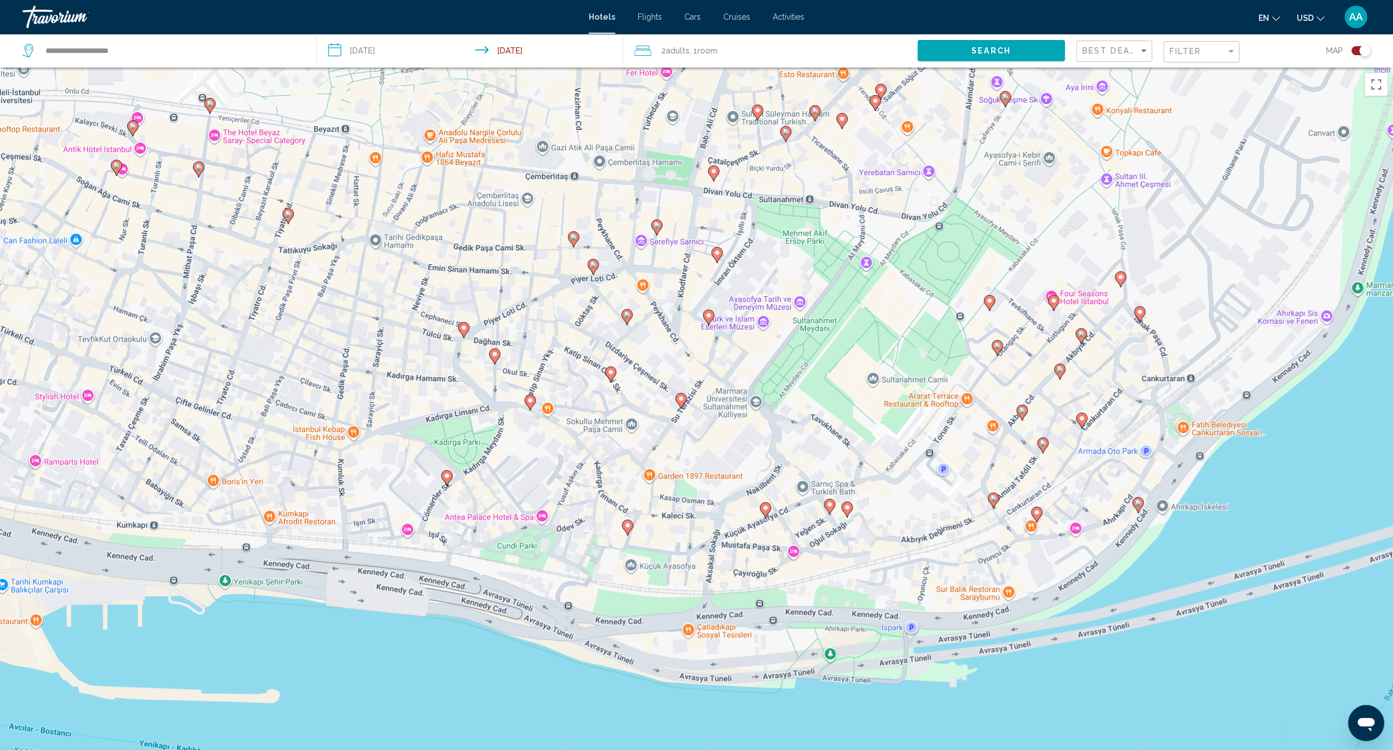
click at [1136, 501] on image "Main content" at bounding box center [1138, 502] width 7 height 7
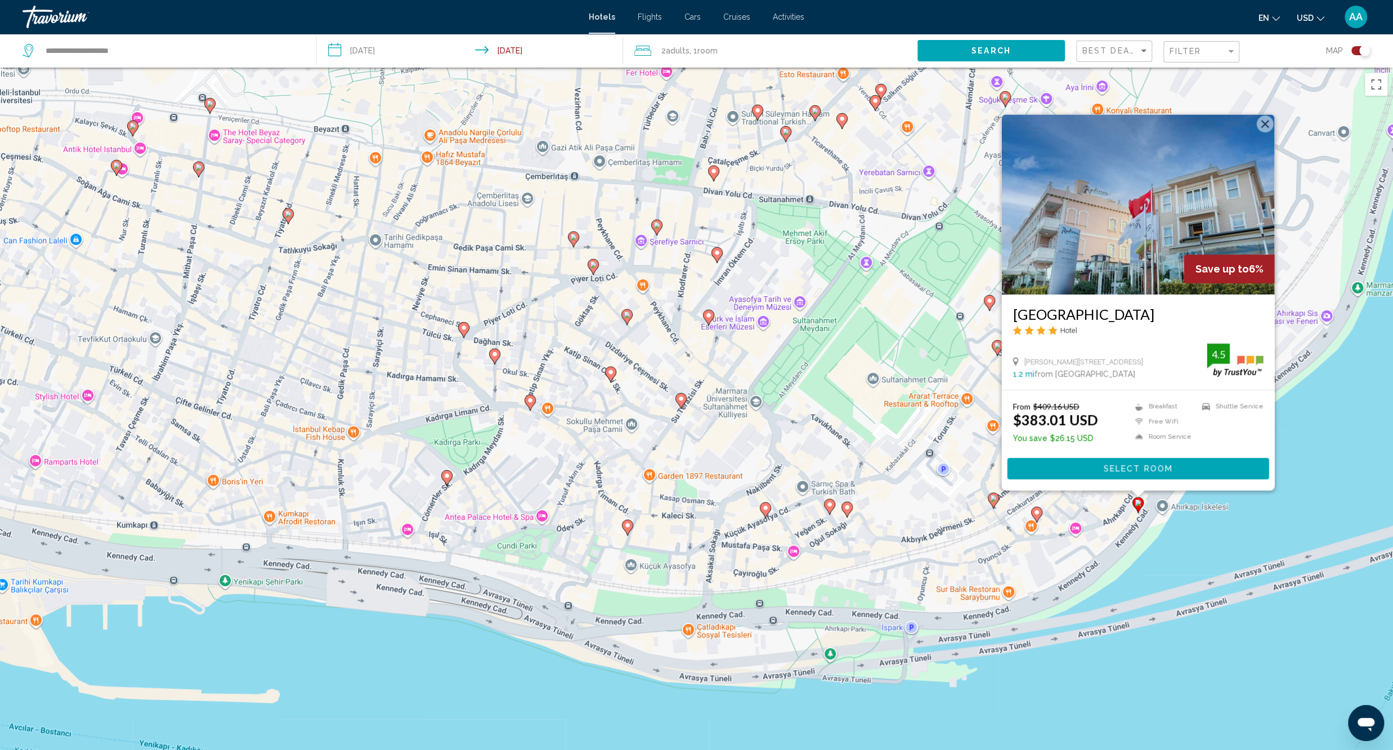
click at [1071, 555] on div "To activate drag with keyboard, press Alt + Enter. Once in keyboard drag state,…" at bounding box center [696, 443] width 1393 height 750
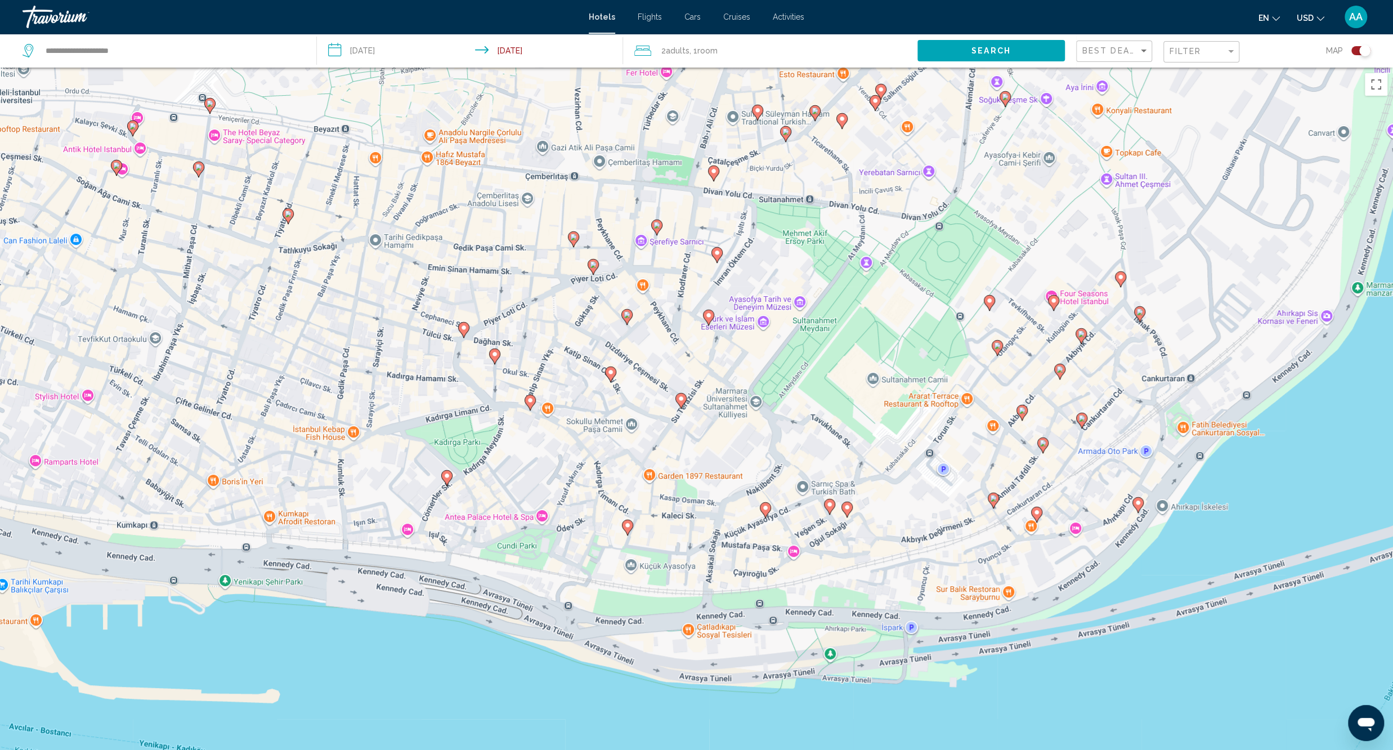
click at [496, 354] on image "Main content" at bounding box center [494, 354] width 7 height 7
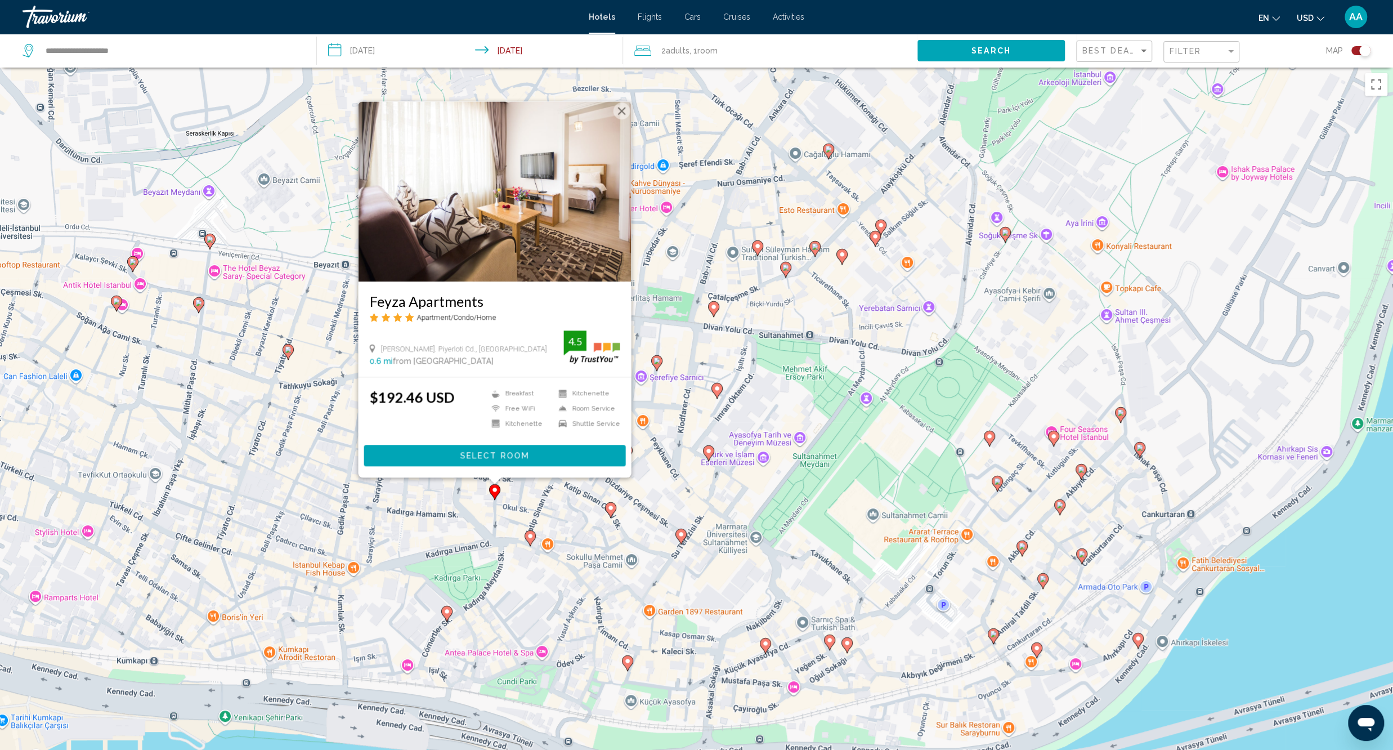
click at [522, 477] on div "Feyza Apartments Apartment/Condo/Home [PERSON_NAME] Mh. Piyerloti Cd., [GEOGRAP…" at bounding box center [494, 289] width 273 height 376
click at [525, 507] on div "To activate drag with keyboard, press Alt + Enter. Once in keyboard drag state,…" at bounding box center [696, 443] width 1393 height 750
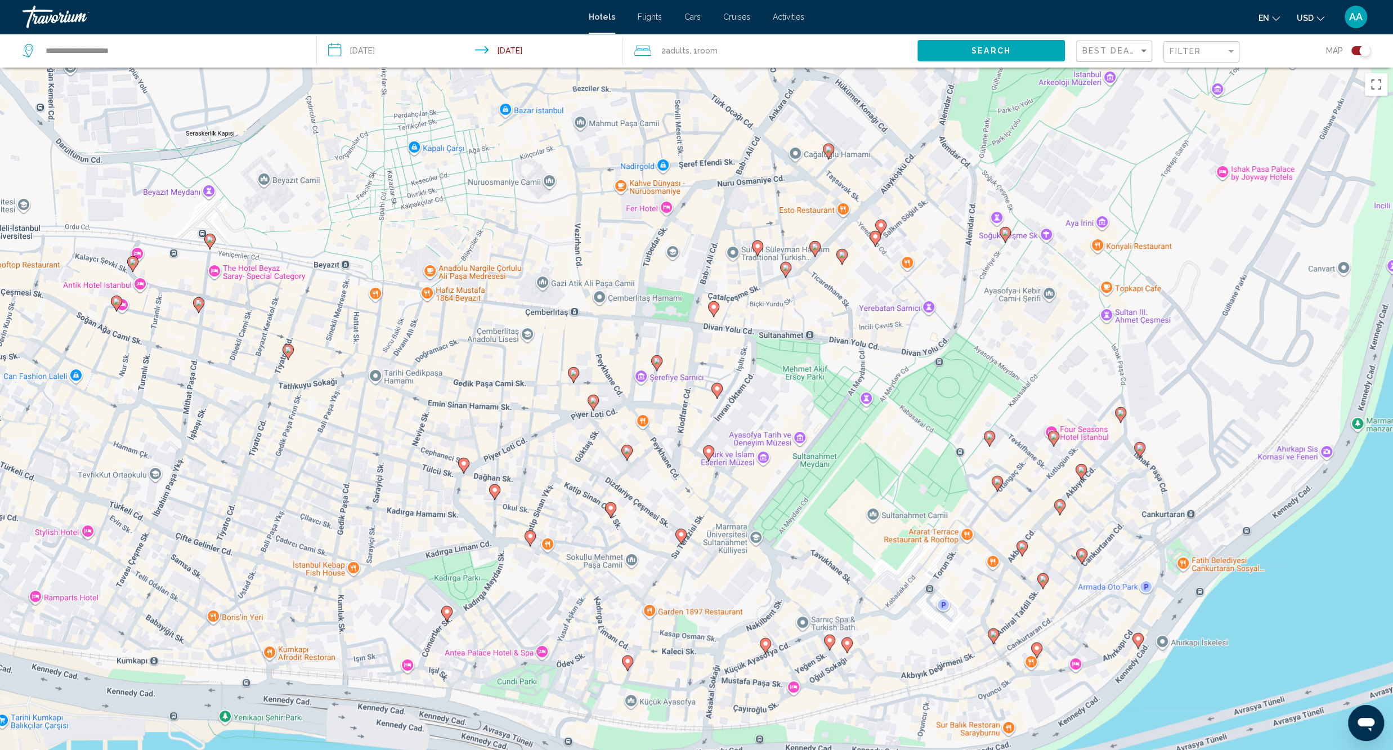
click at [445, 612] on image "Main content" at bounding box center [446, 611] width 7 height 7
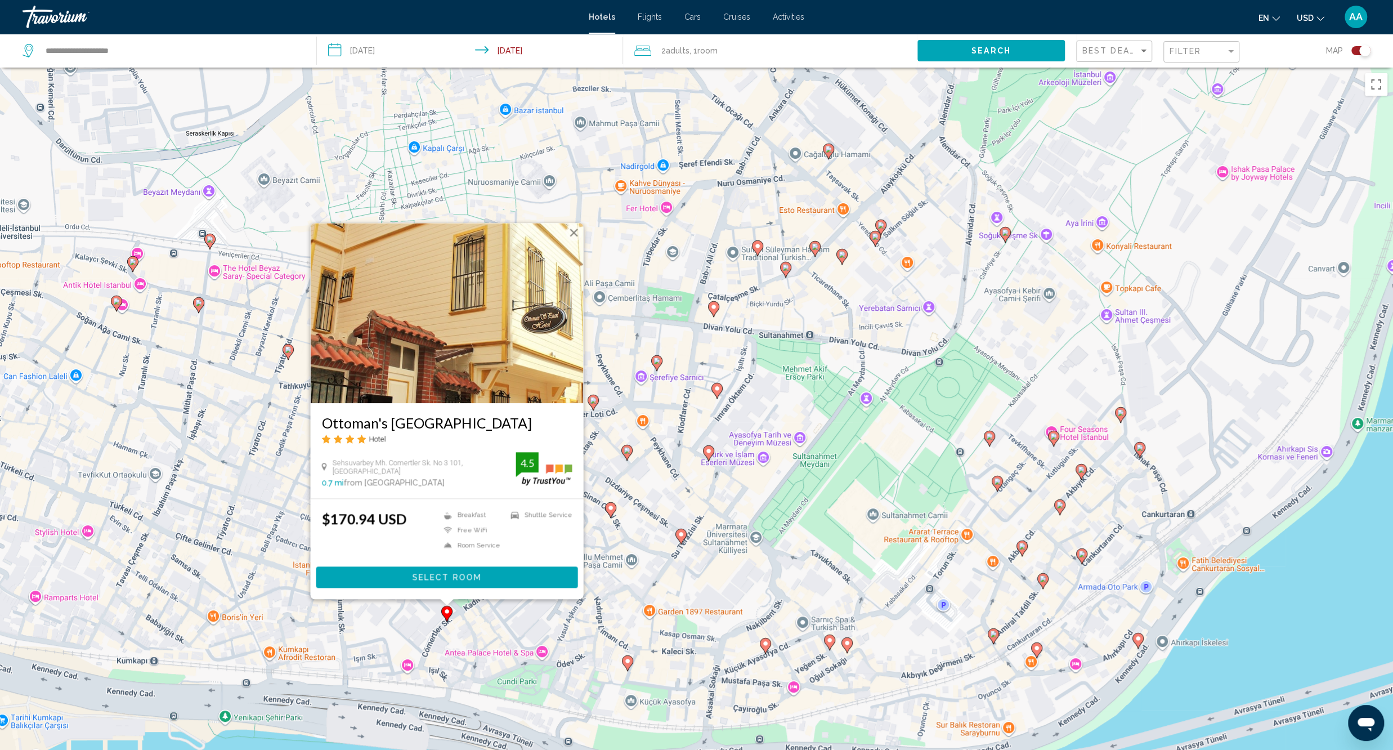
click at [506, 626] on div "To activate drag with keyboard, press Alt + Enter. Once in keyboard drag state,…" at bounding box center [696, 443] width 1393 height 750
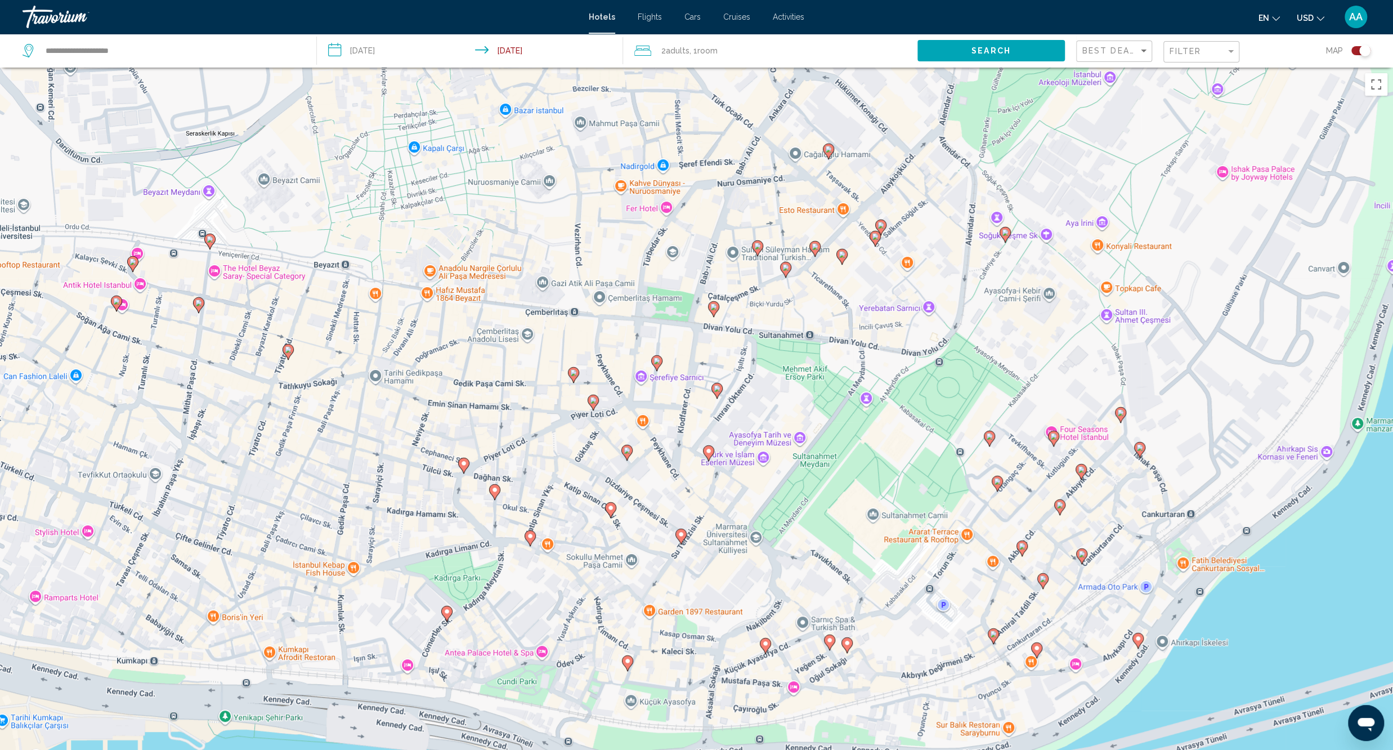
click at [464, 468] on icon "Main content" at bounding box center [463, 465] width 10 height 15
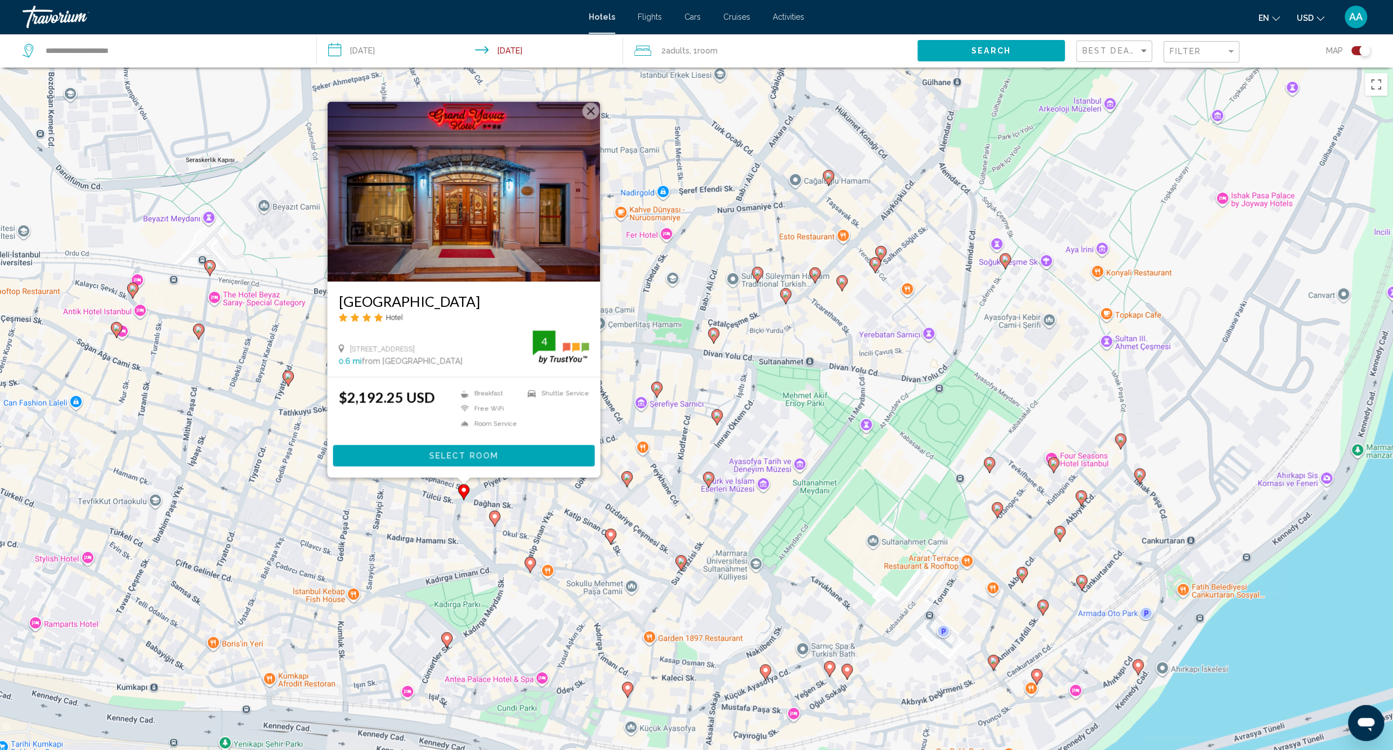
click at [497, 548] on div "To activate drag with keyboard, press Alt + Enter. Once in keyboard drag state,…" at bounding box center [696, 443] width 1393 height 750
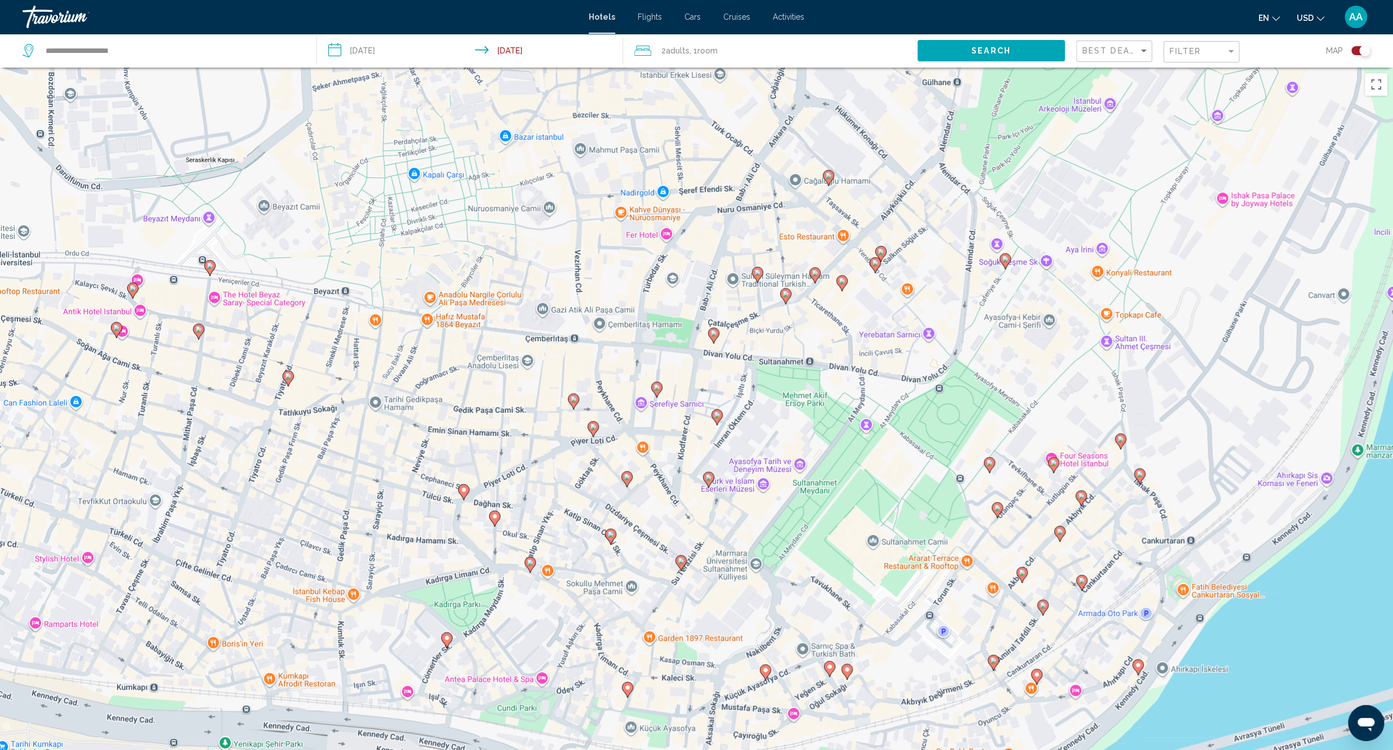
click at [494, 522] on icon "Main content" at bounding box center [494, 518] width 10 height 15
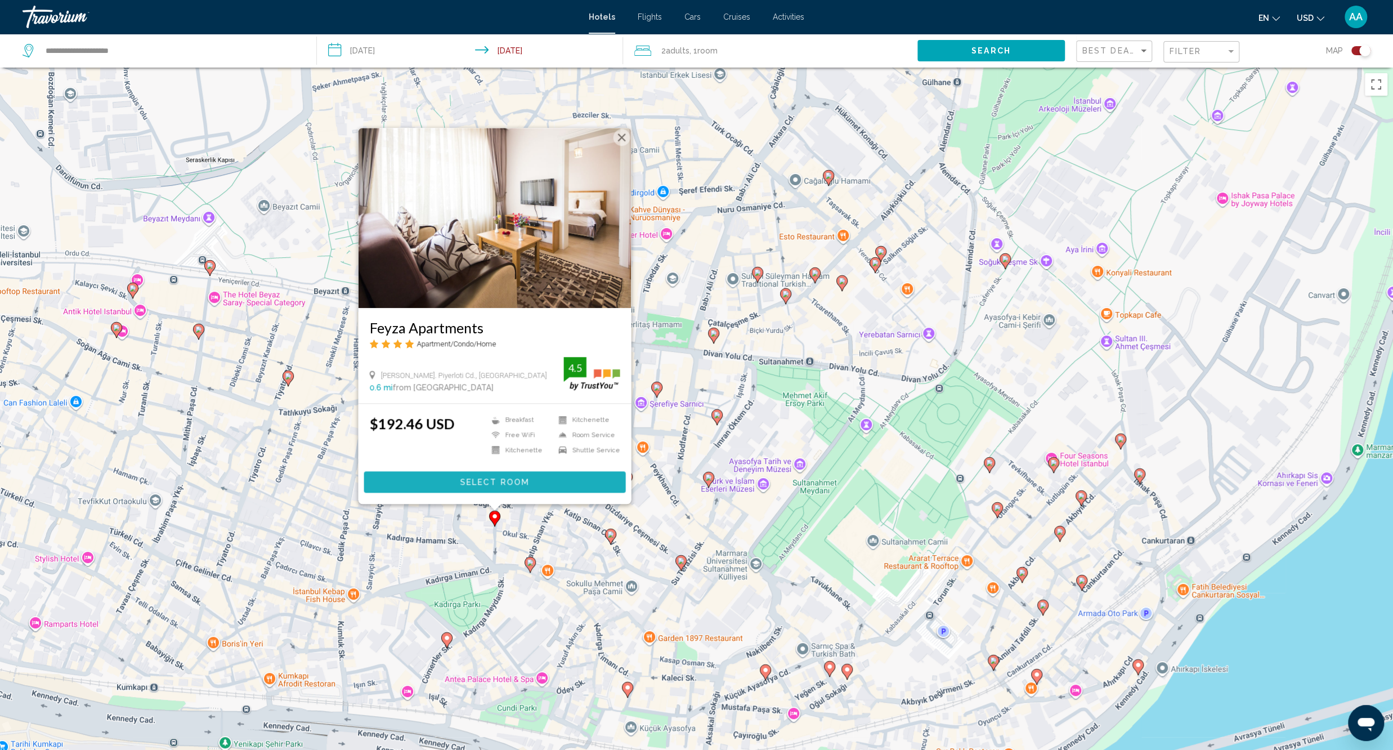
drag, startPoint x: 507, startPoint y: 485, endPoint x: 473, endPoint y: 507, distance: 39.8
click at [507, 484] on span "Select Room" at bounding box center [494, 482] width 69 height 9
